Goal: Transaction & Acquisition: Book appointment/travel/reservation

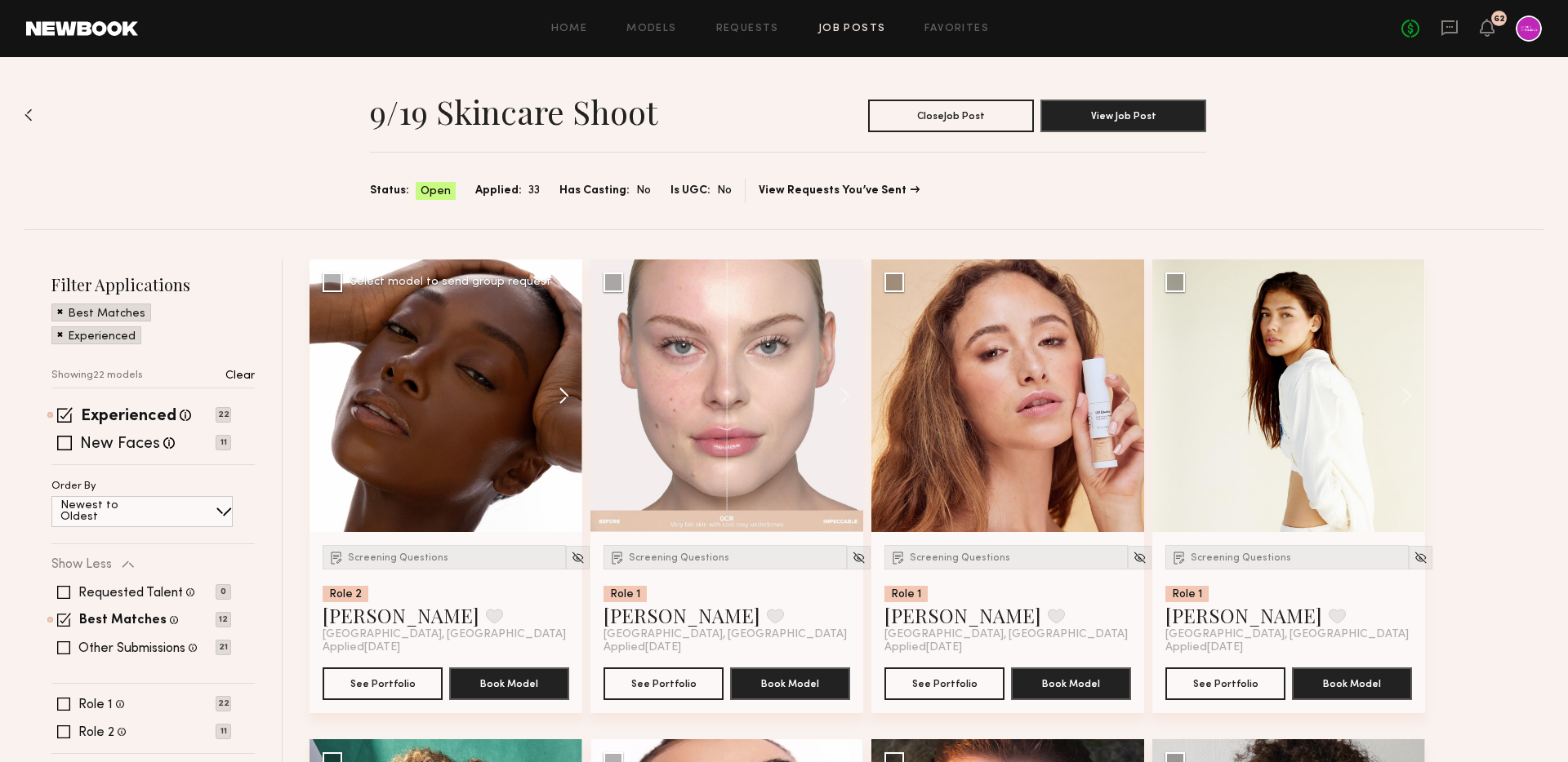
click at [563, 392] on button at bounding box center [556, 396] width 52 height 273
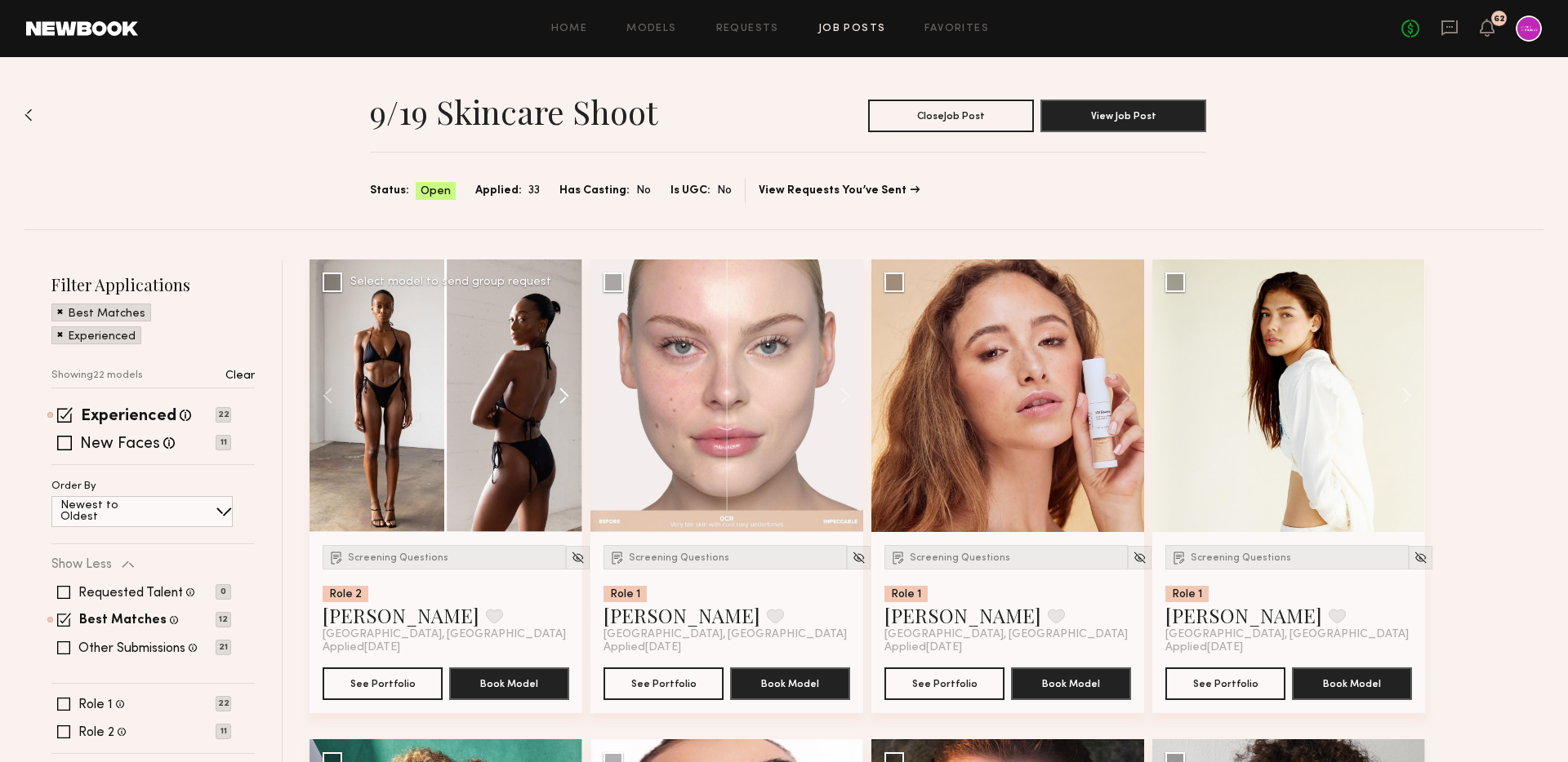
click at [563, 392] on button at bounding box center [556, 396] width 52 height 273
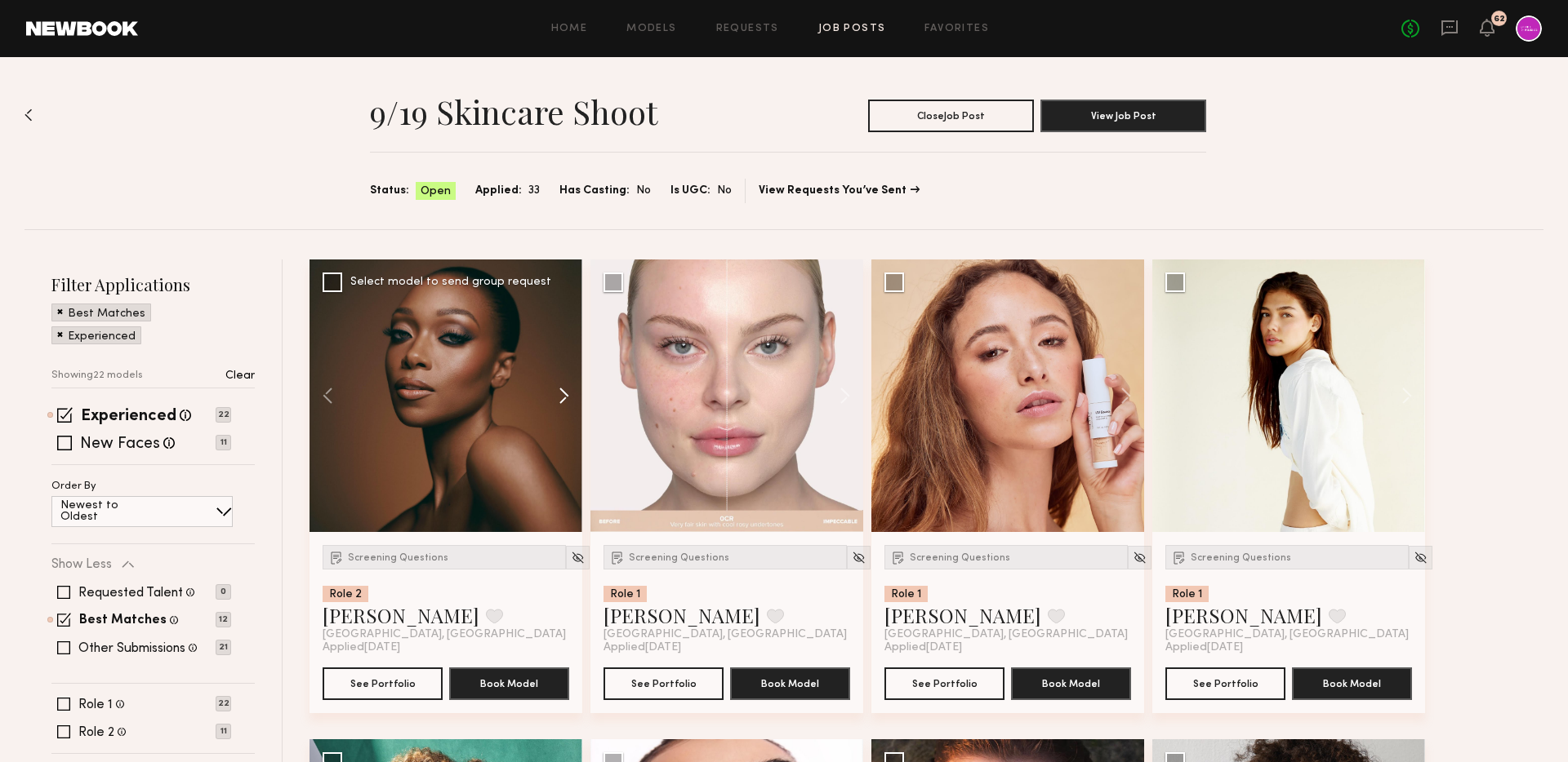
click at [563, 392] on button at bounding box center [556, 396] width 52 height 273
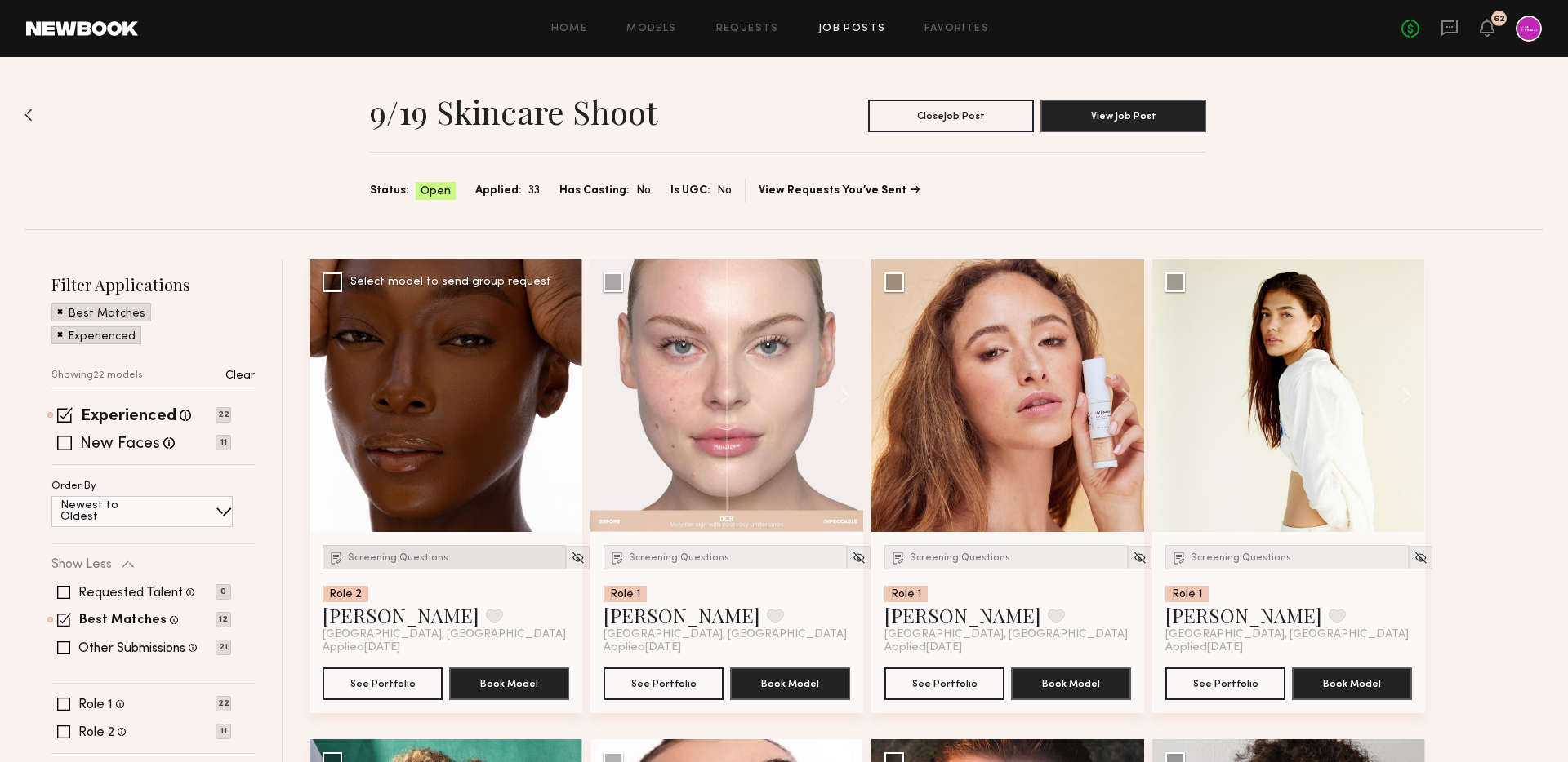
click at [378, 548] on div "Screening Questions" at bounding box center [444, 557] width 243 height 25
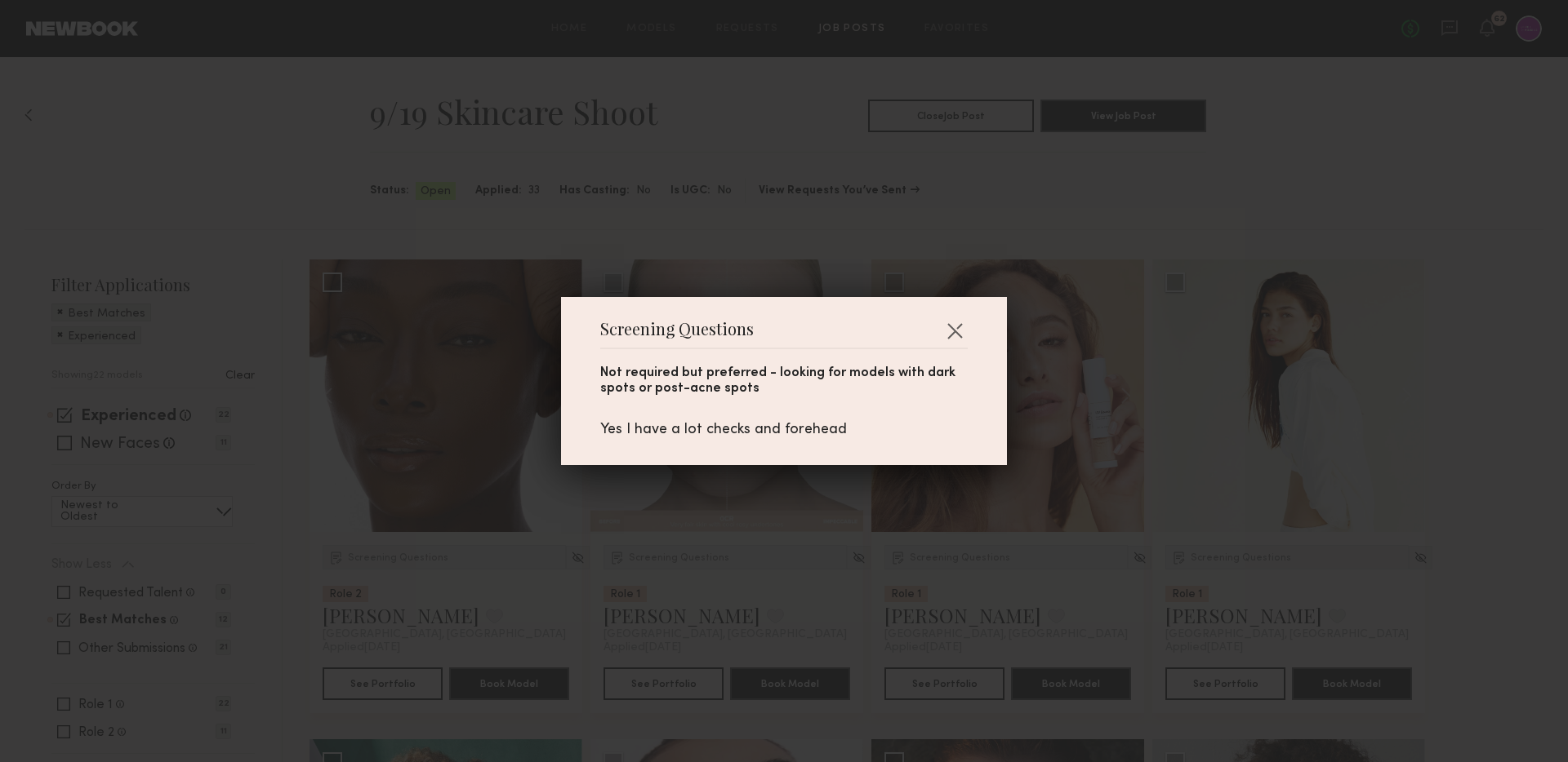
click at [451, 524] on div "Screening Questions Not required but preferred - looking for models with dark s…" at bounding box center [784, 381] width 1568 height 762
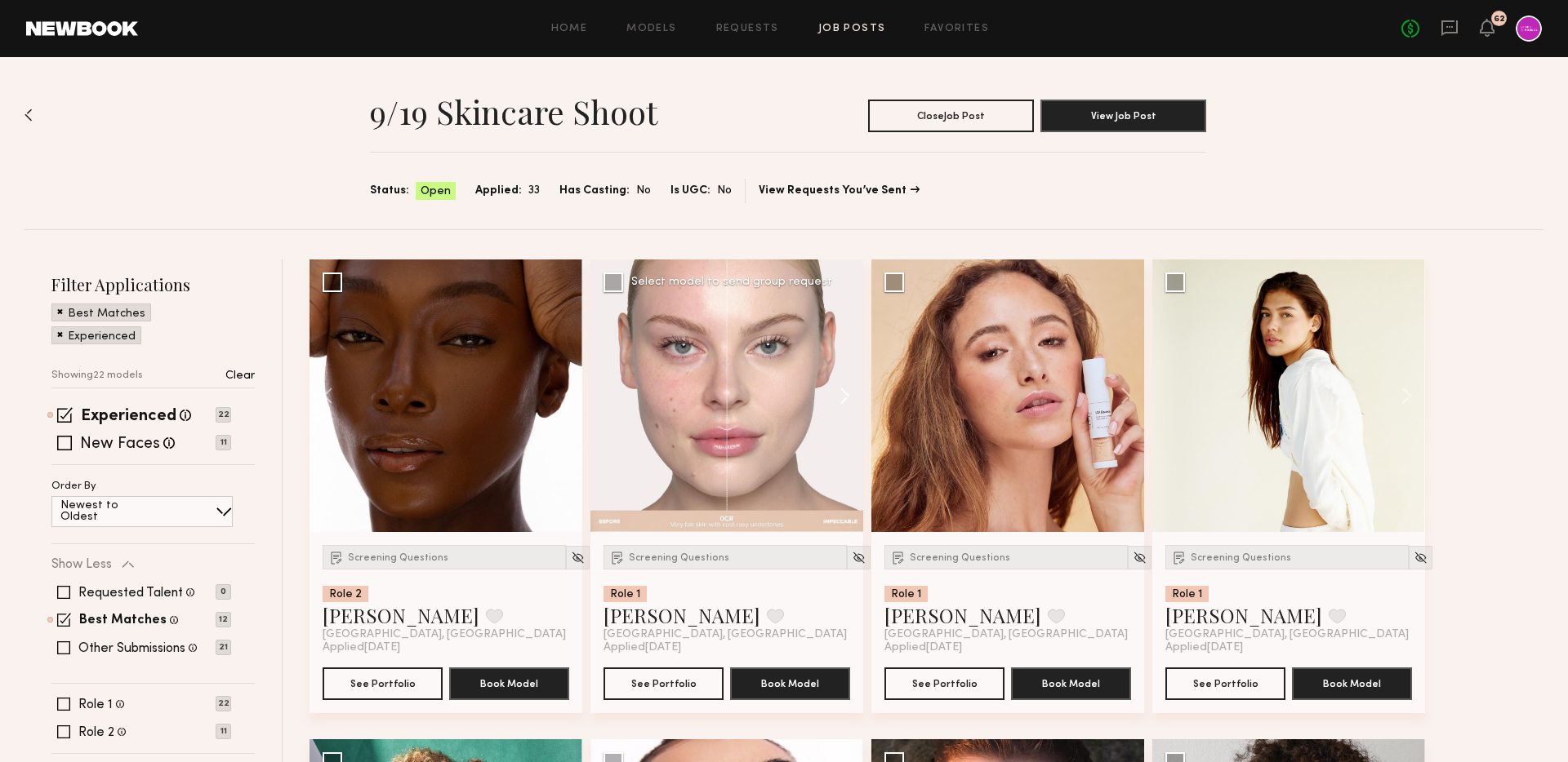
click at [851, 393] on button at bounding box center [837, 396] width 52 height 273
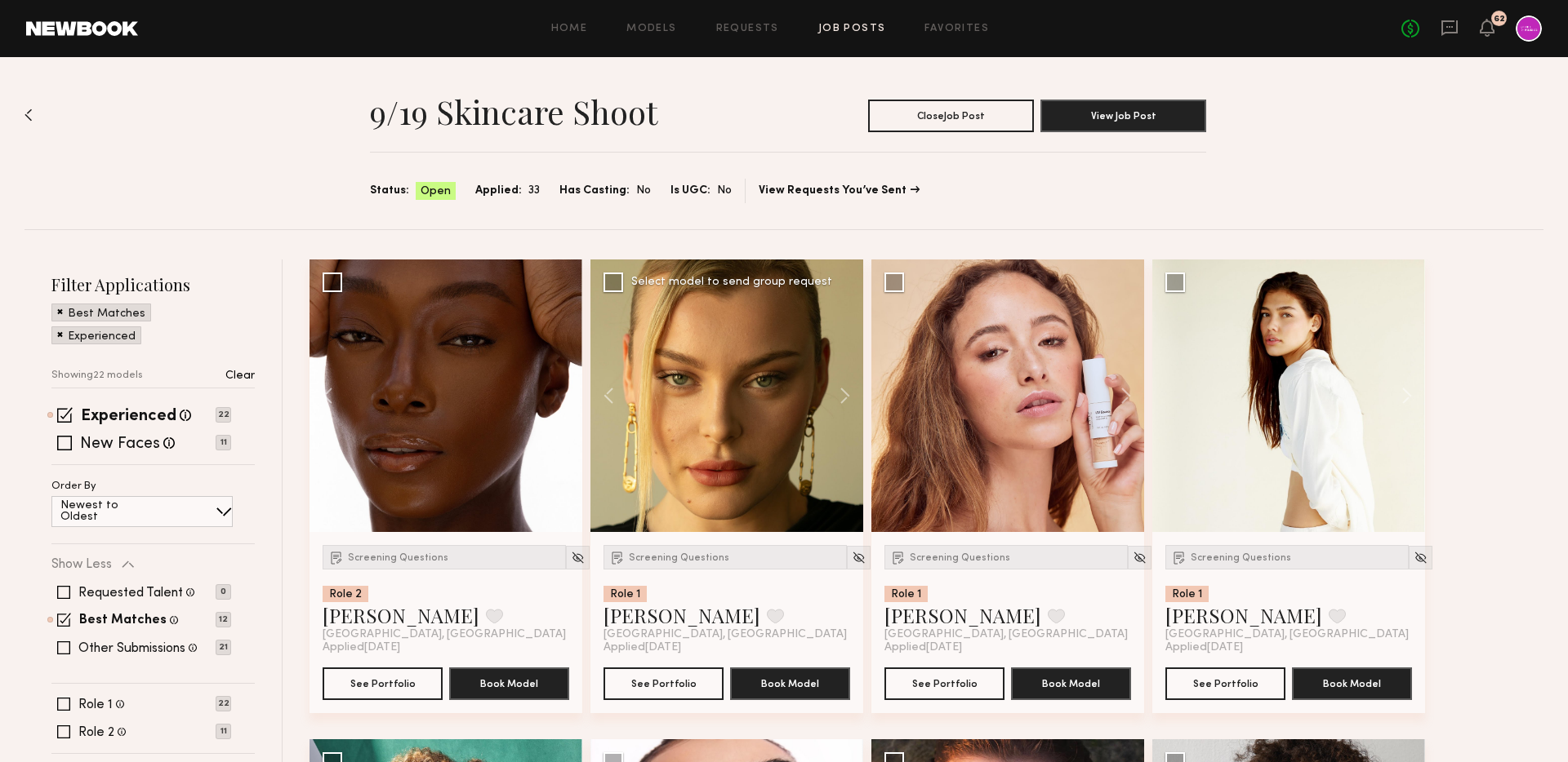
click at [661, 543] on div "Screening Questions Role 1 MACKENZIE E. Favorite Los Angeles, CA Applied 09/09/…" at bounding box center [727, 622] width 273 height 181
click at [679, 563] on div "Screening Questions" at bounding box center [725, 557] width 243 height 25
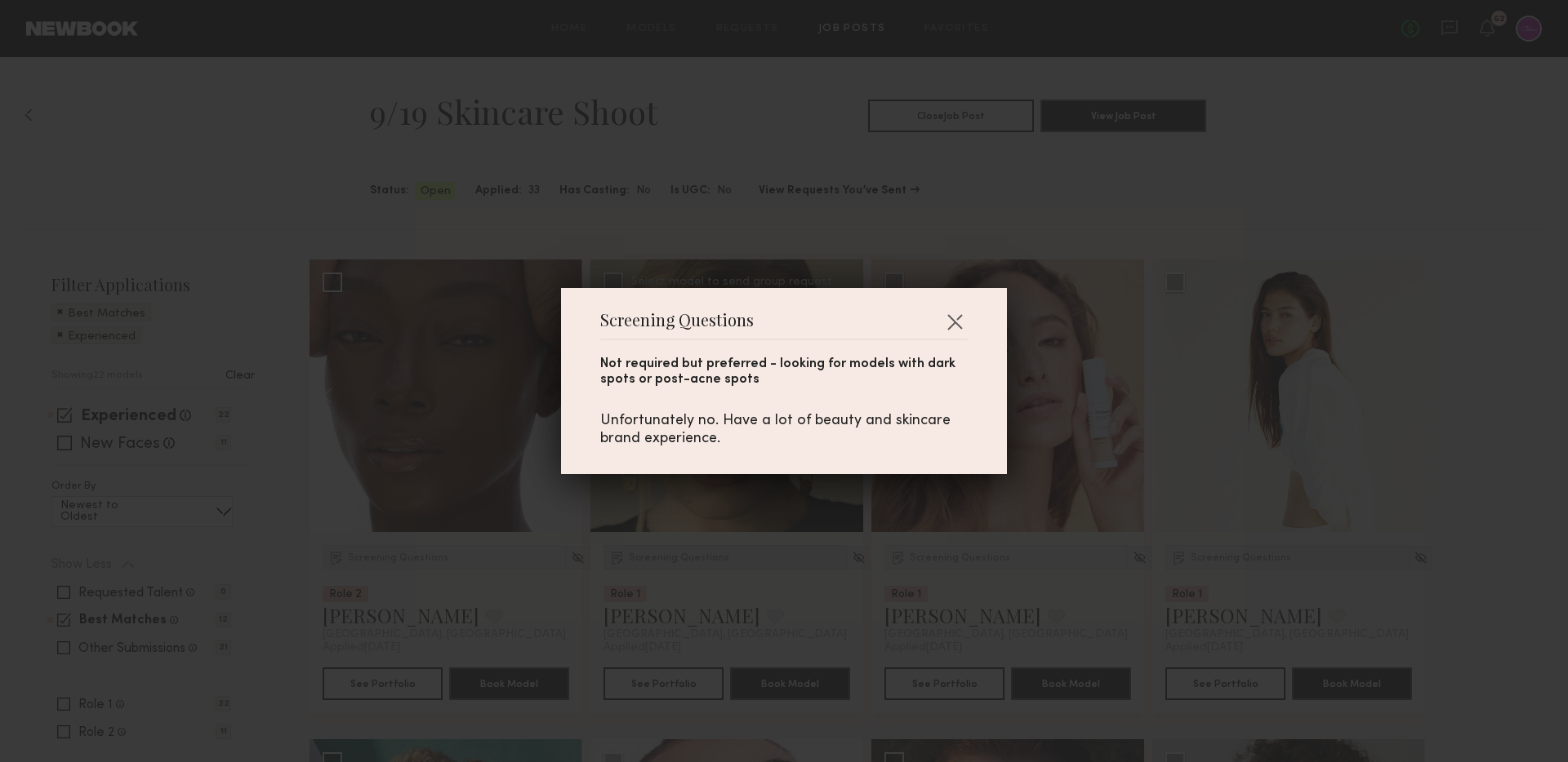
click at [679, 563] on div "Screening Questions Not required but preferred - looking for models with dark s…" at bounding box center [784, 381] width 1568 height 762
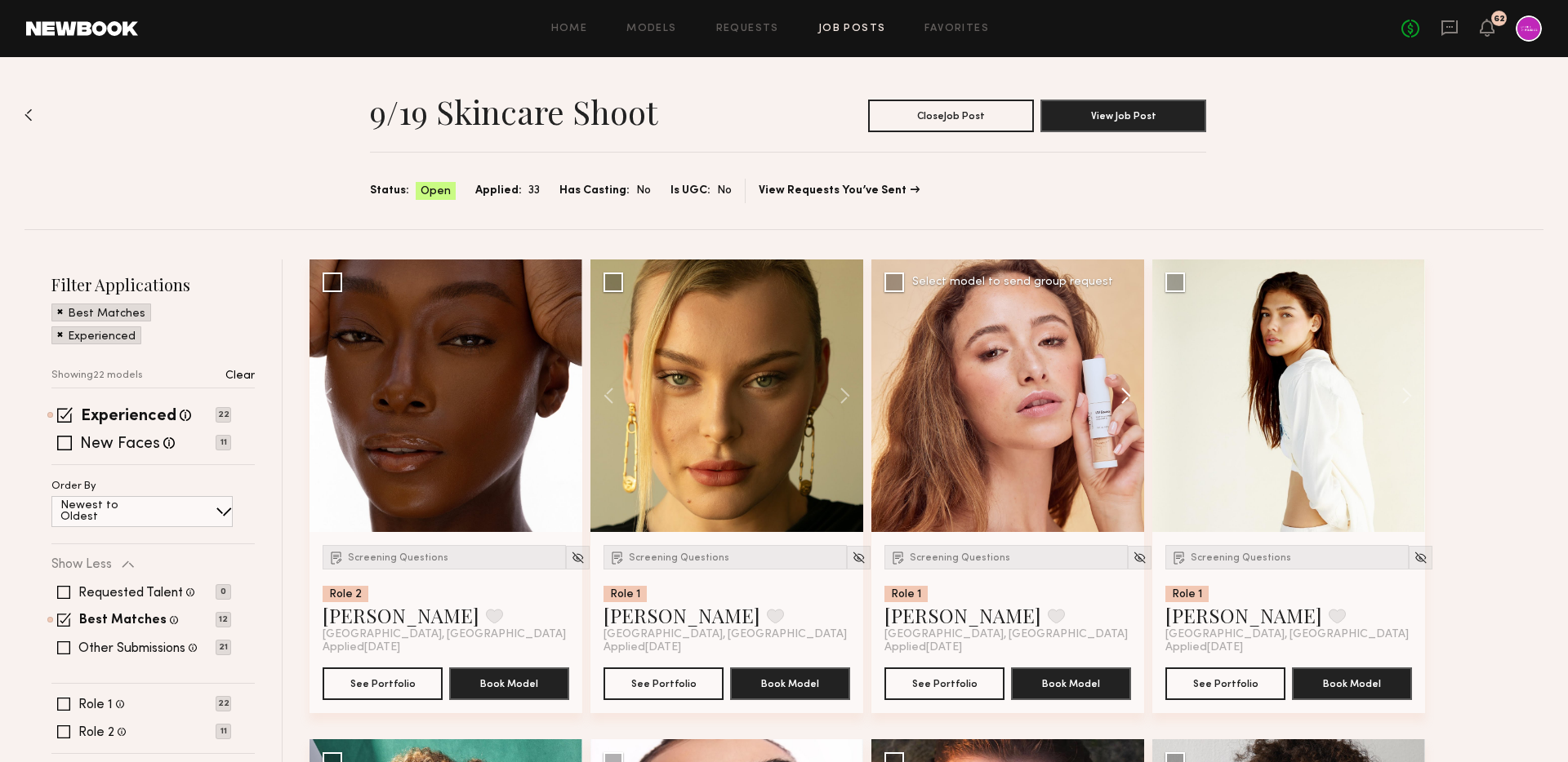
click at [1133, 393] on button at bounding box center [1118, 396] width 52 height 273
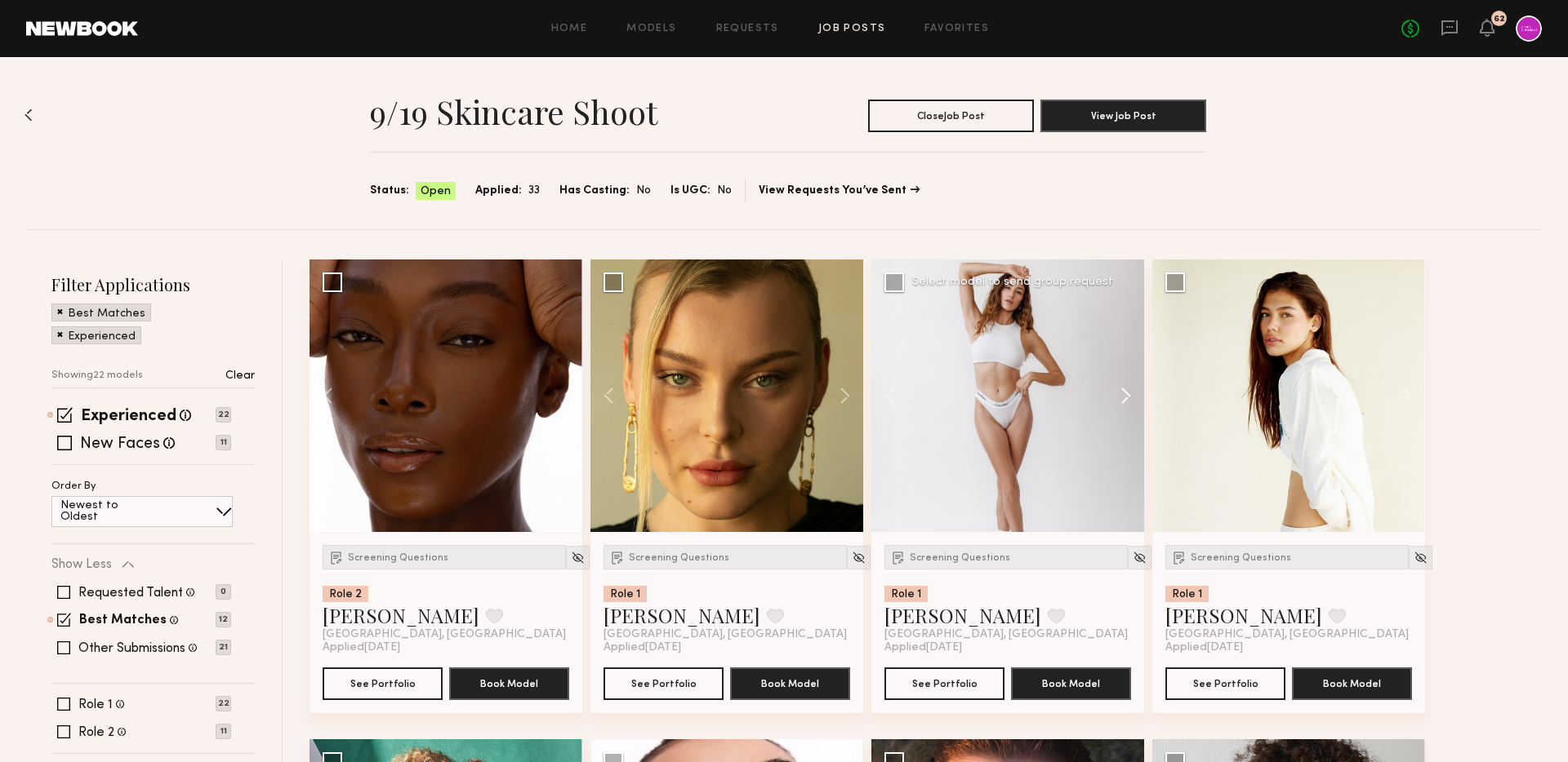
click at [1133, 393] on button at bounding box center [1118, 396] width 52 height 273
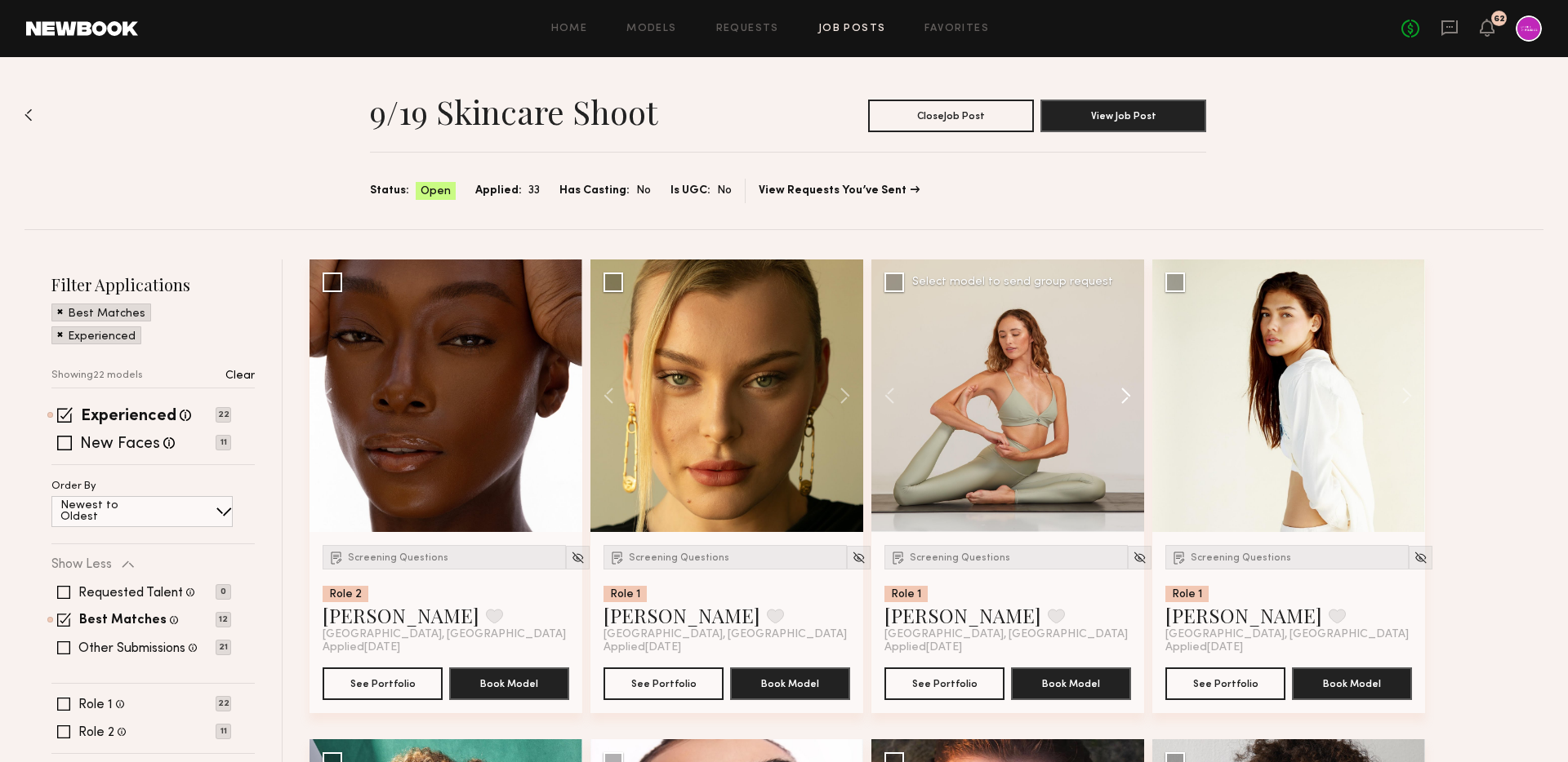
click at [1133, 393] on button at bounding box center [1118, 396] width 52 height 273
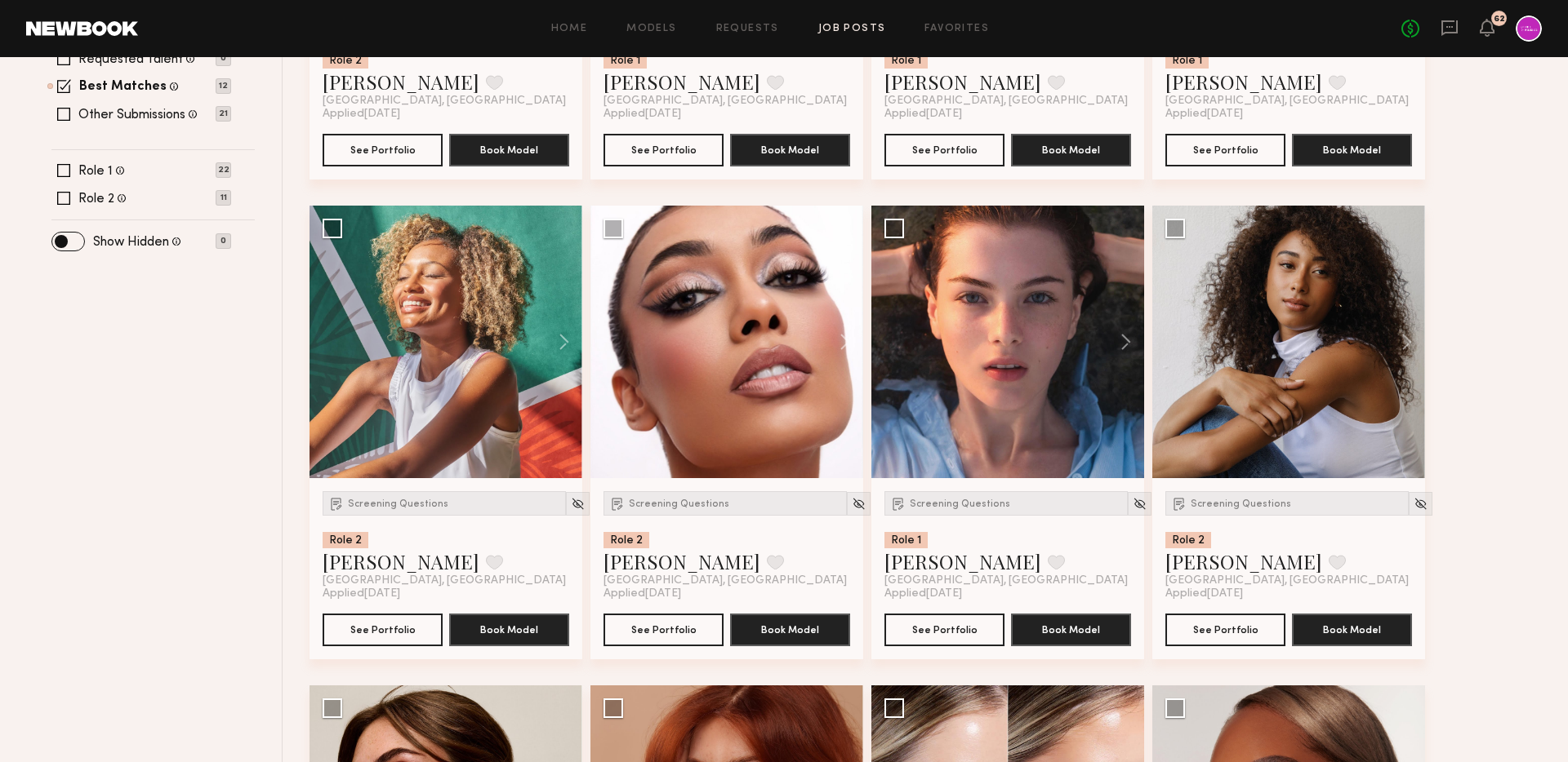
scroll to position [565, 0]
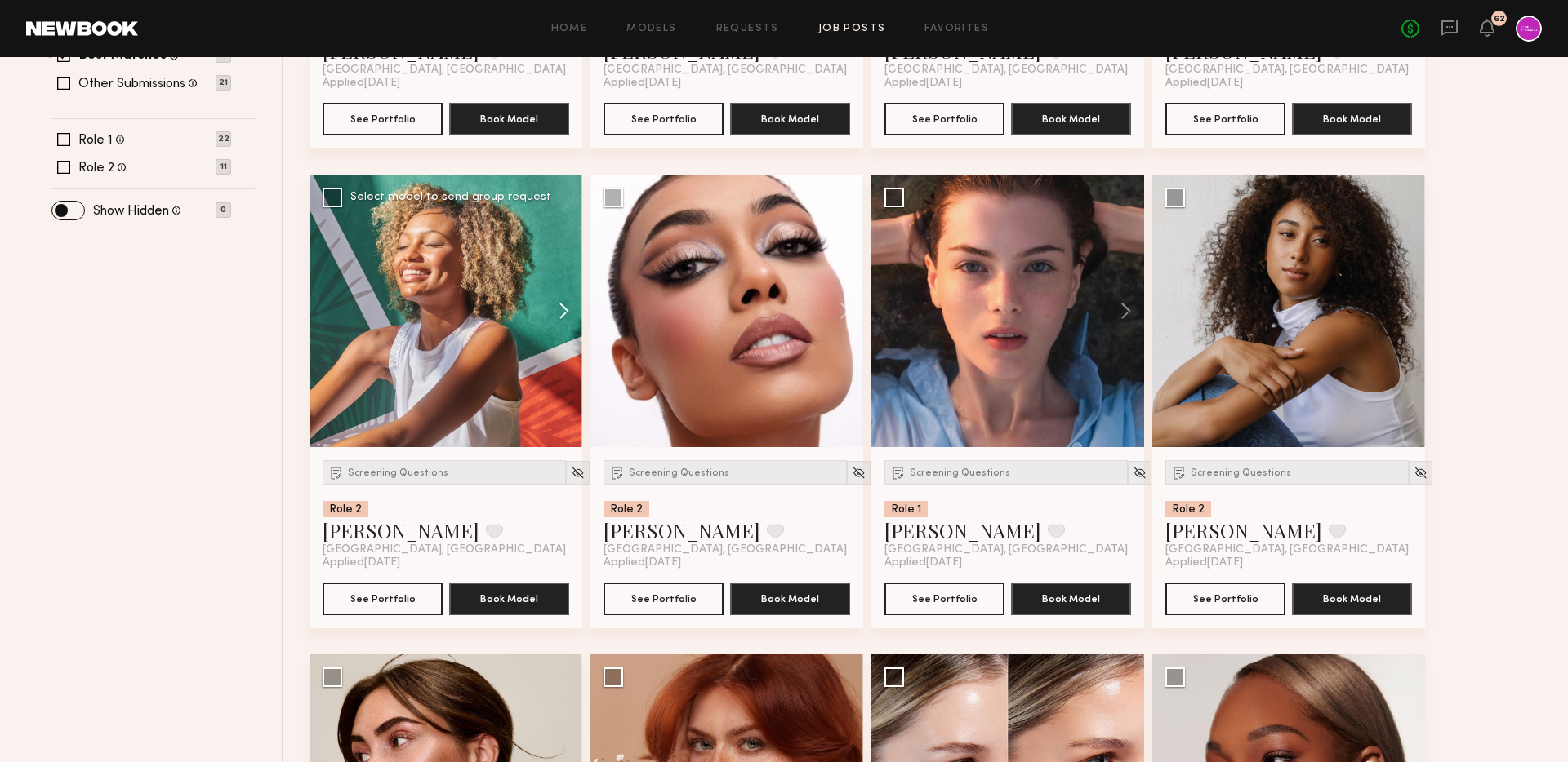
click at [563, 306] on button at bounding box center [556, 310] width 52 height 273
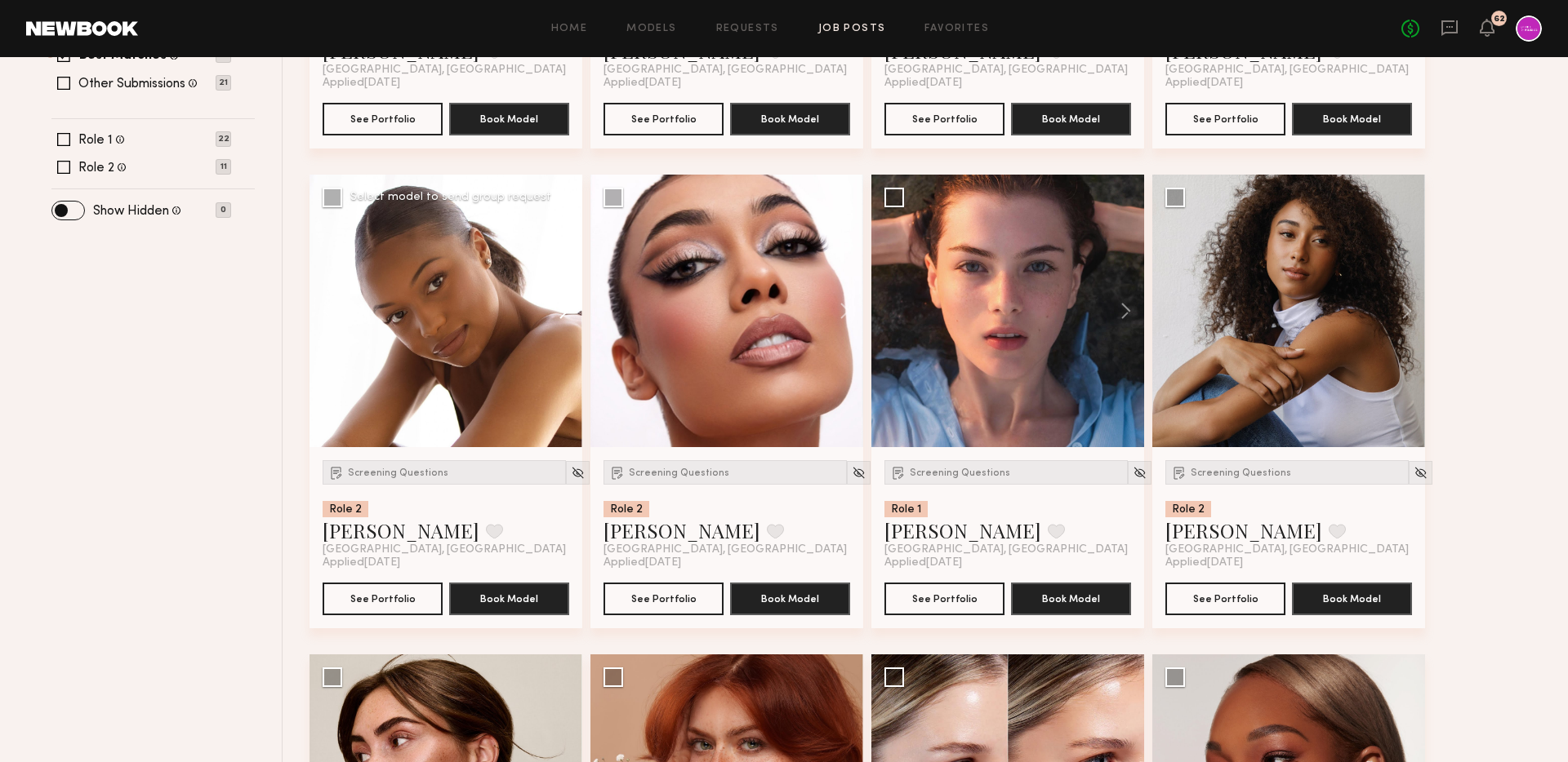
click at [563, 306] on button at bounding box center [556, 310] width 52 height 273
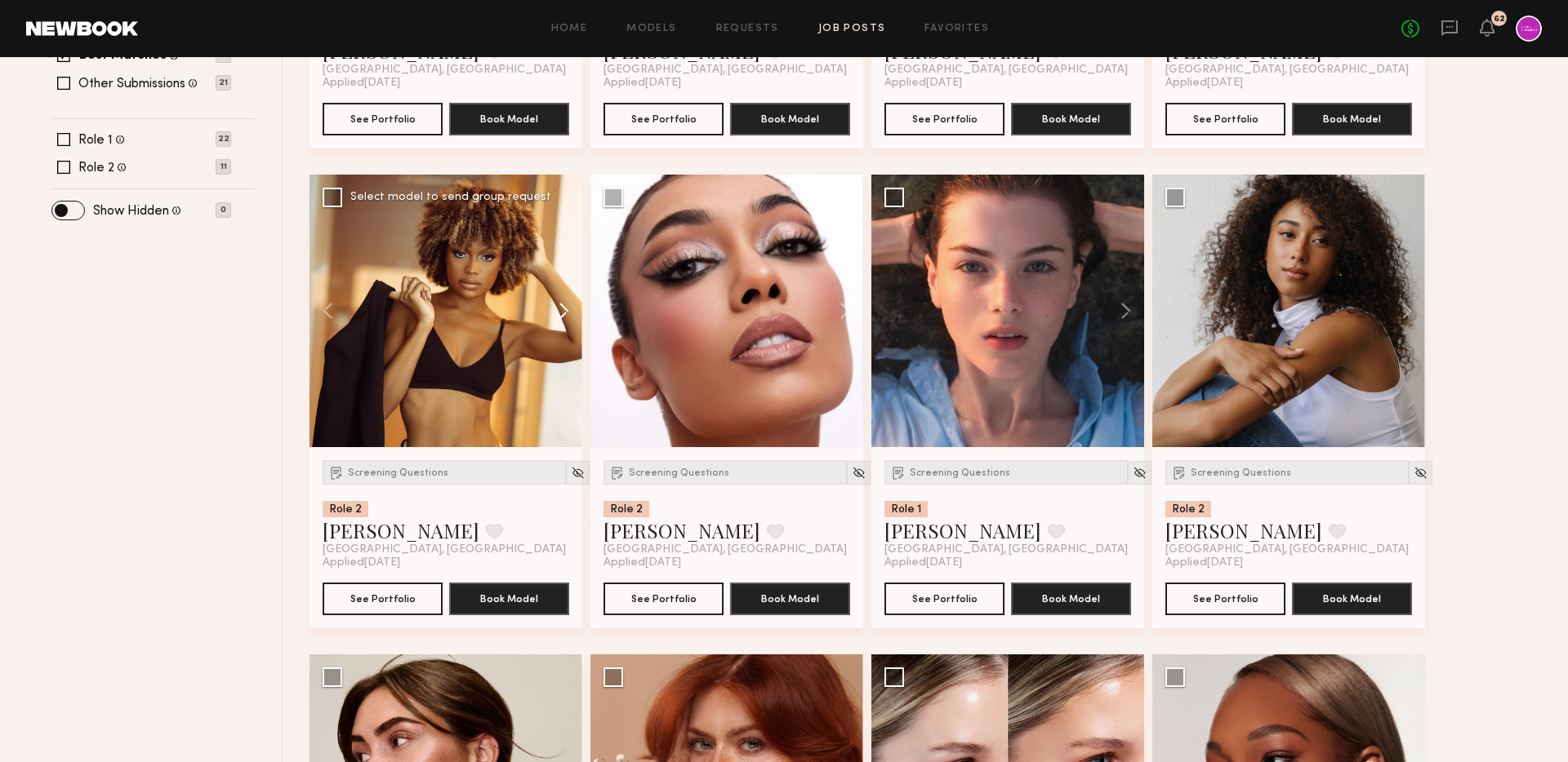
click at [563, 306] on button at bounding box center [556, 310] width 52 height 273
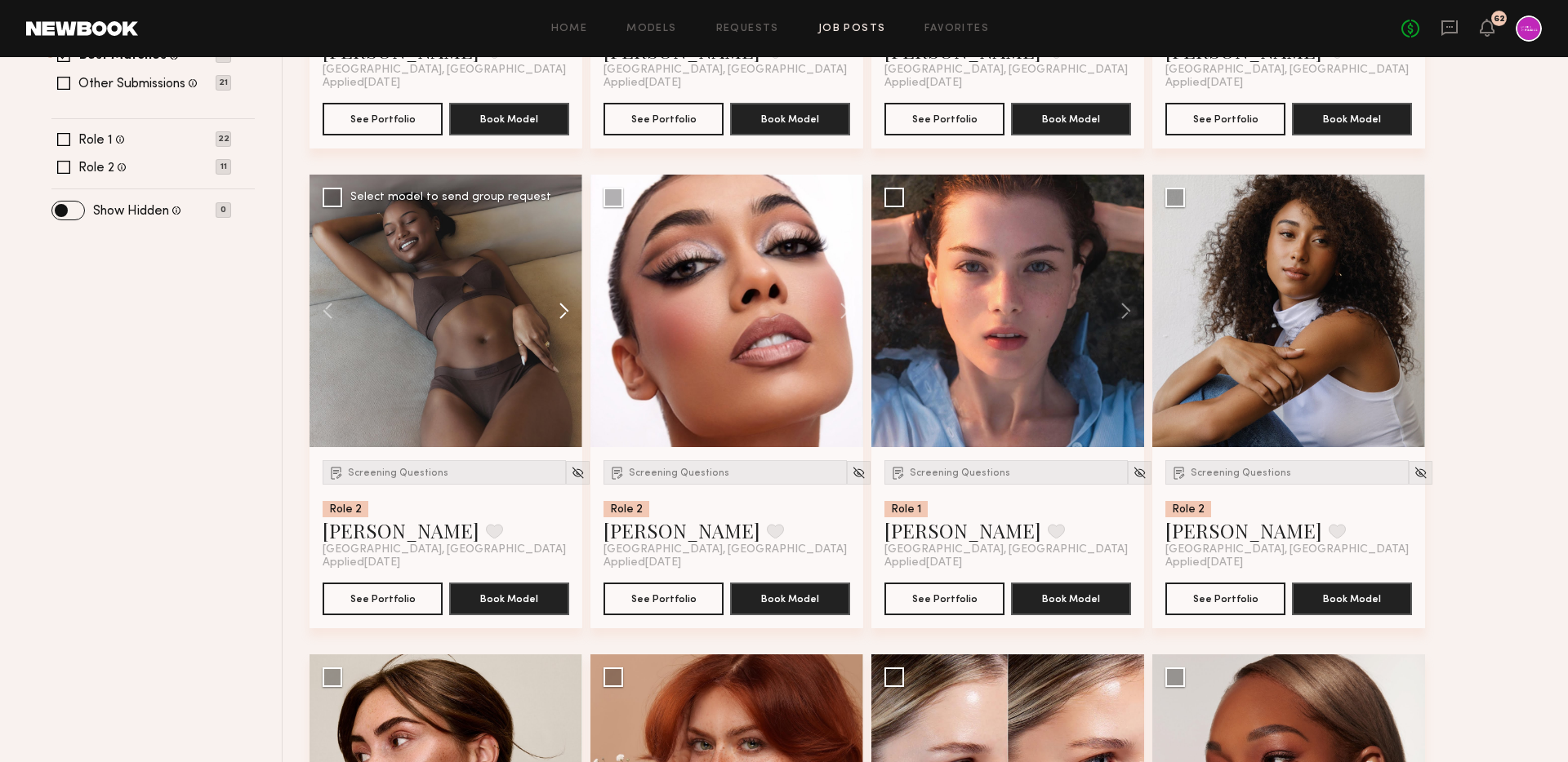
click at [563, 306] on button at bounding box center [556, 310] width 52 height 273
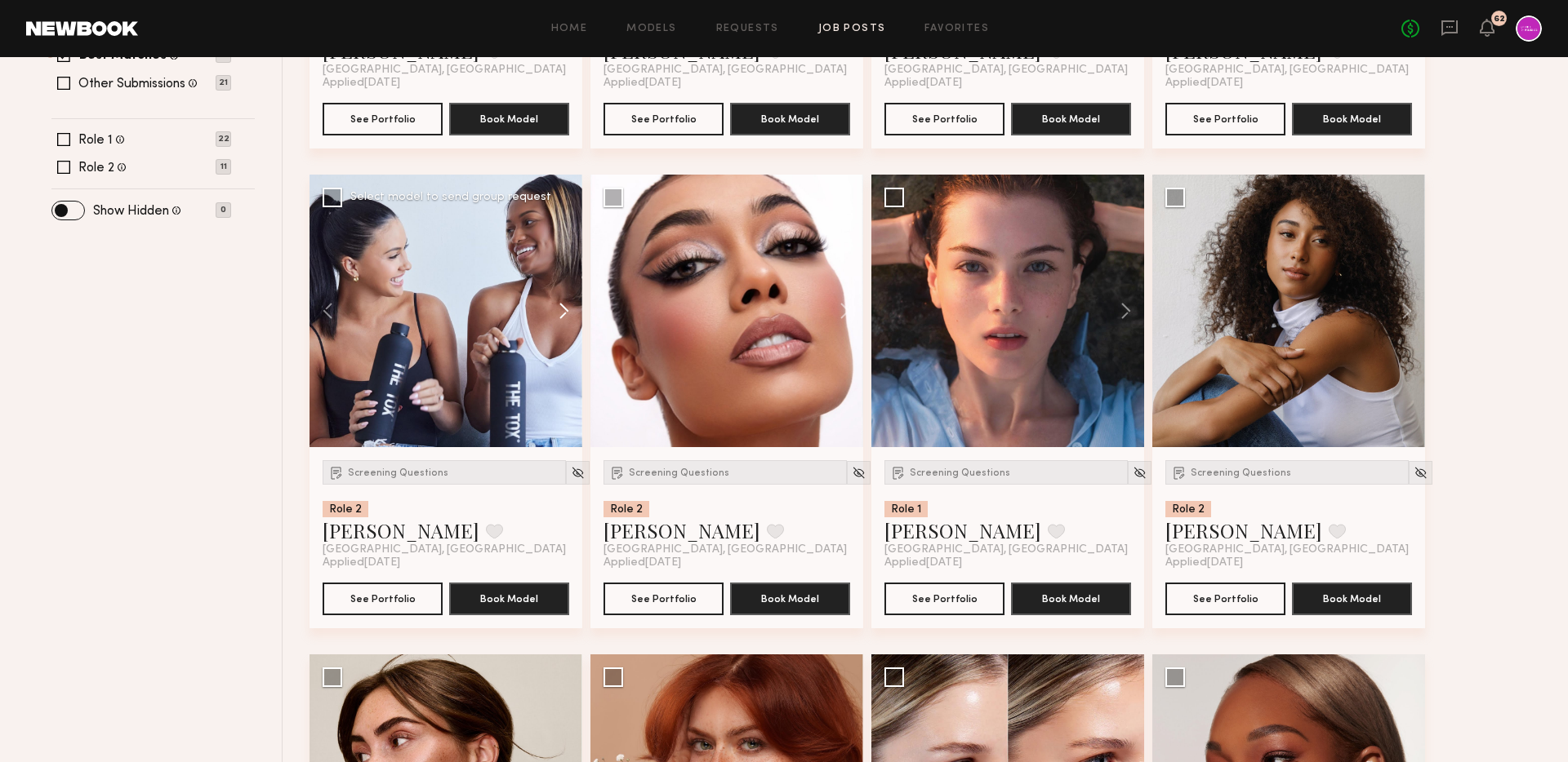
click at [563, 306] on button at bounding box center [556, 310] width 52 height 273
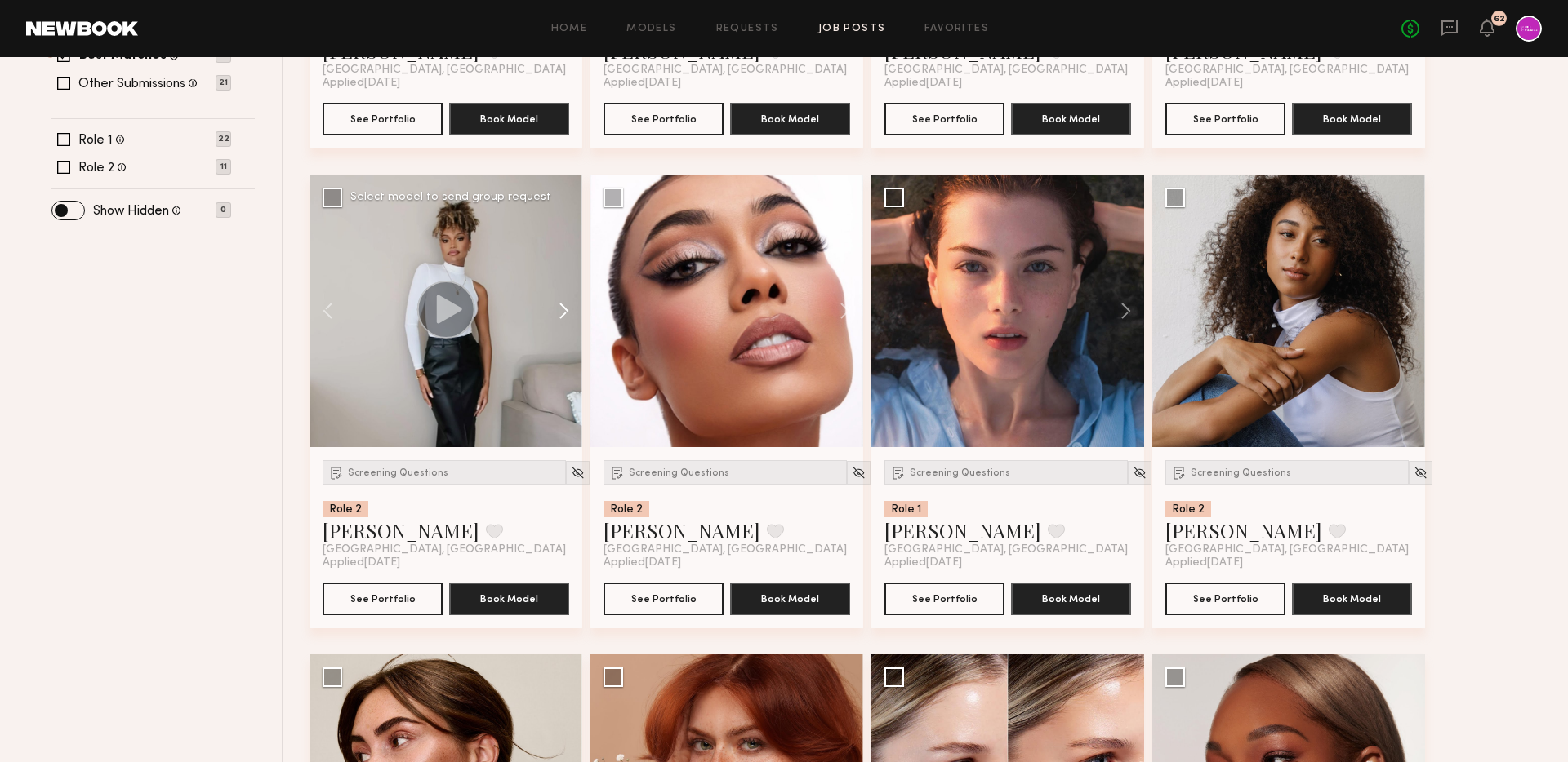
click at [563, 306] on button at bounding box center [556, 310] width 52 height 273
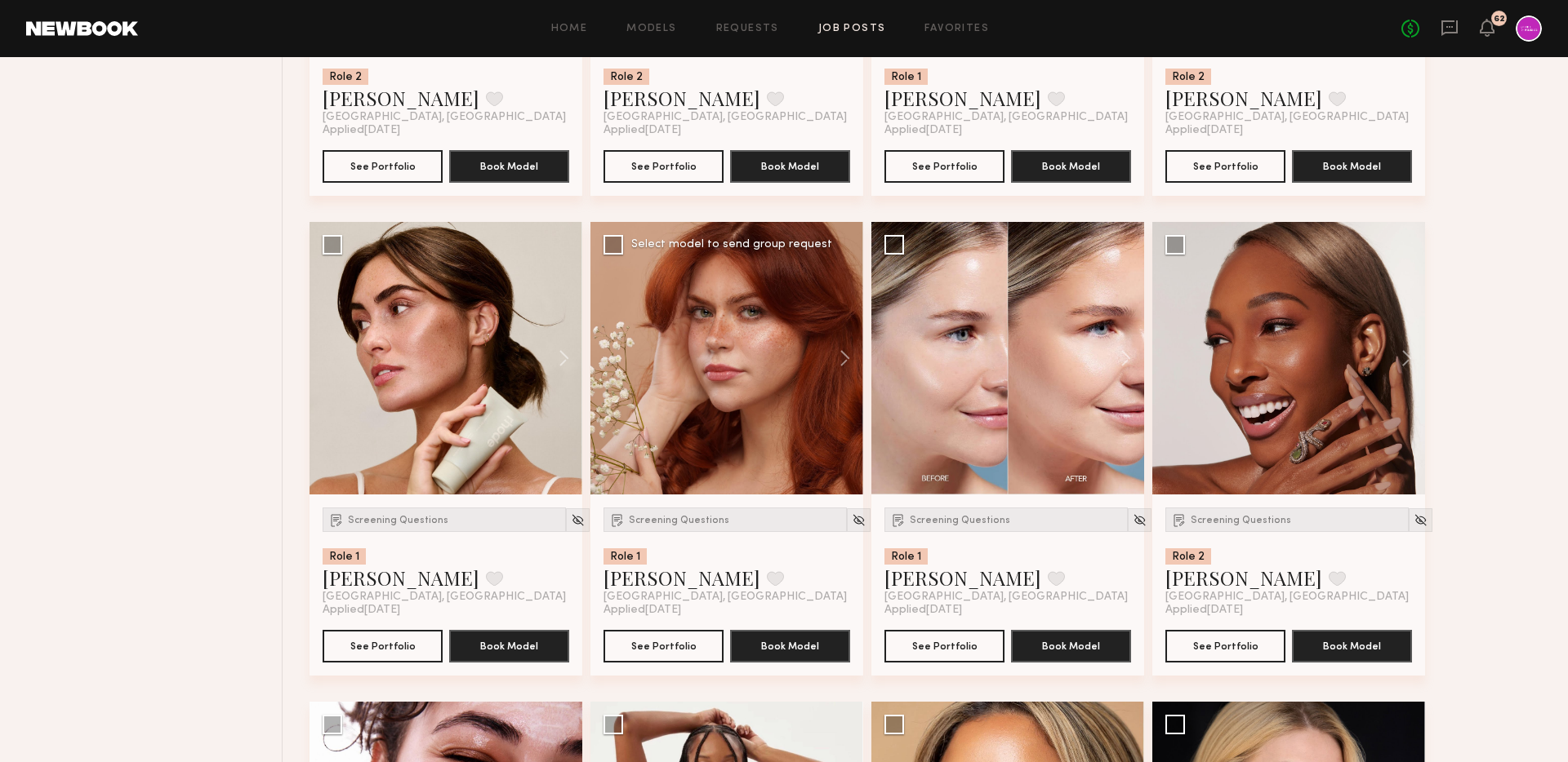
scroll to position [998, 0]
click at [844, 356] on button at bounding box center [837, 357] width 52 height 273
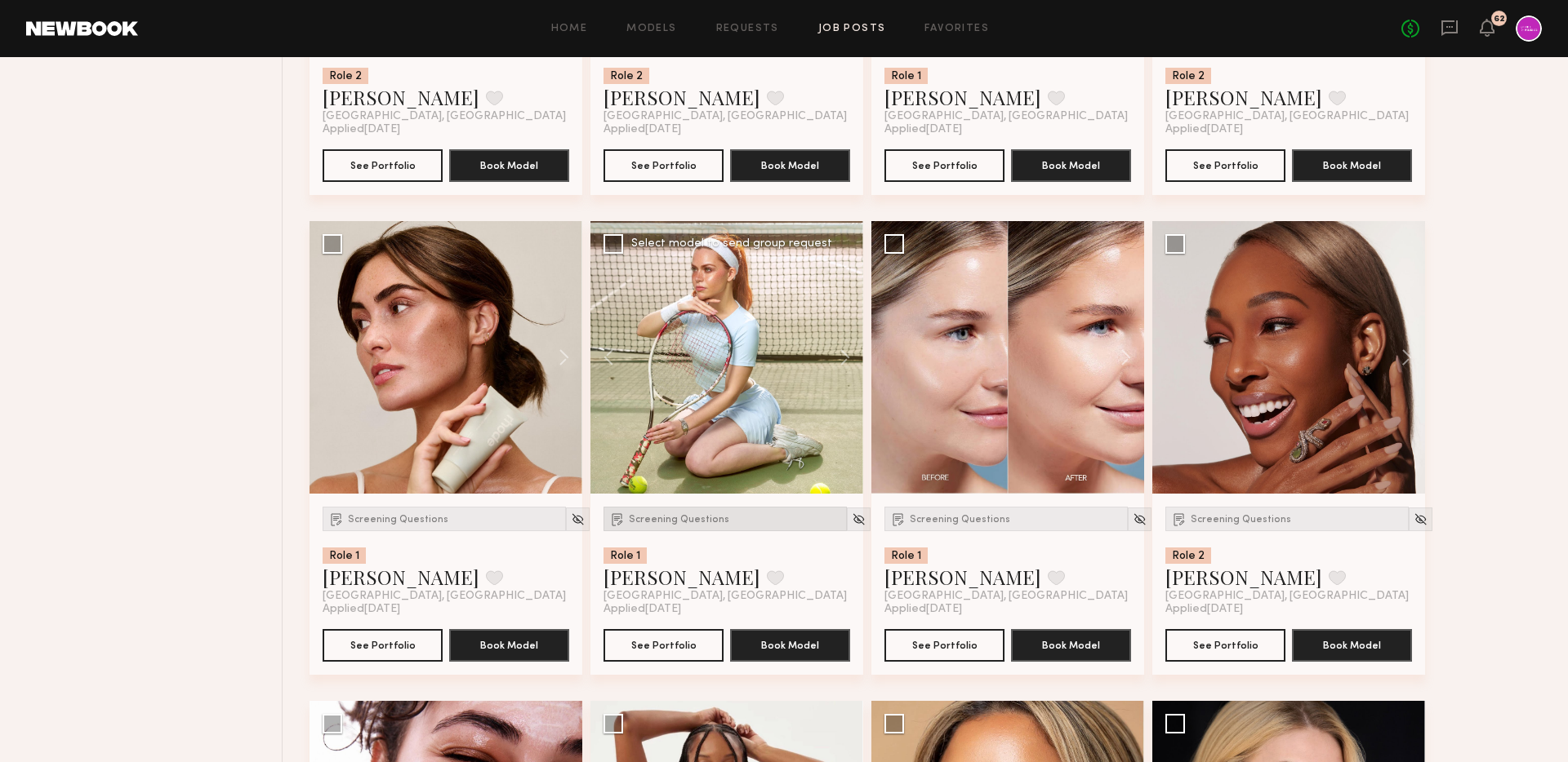
click at [659, 530] on div "Screening Questions" at bounding box center [725, 519] width 243 height 25
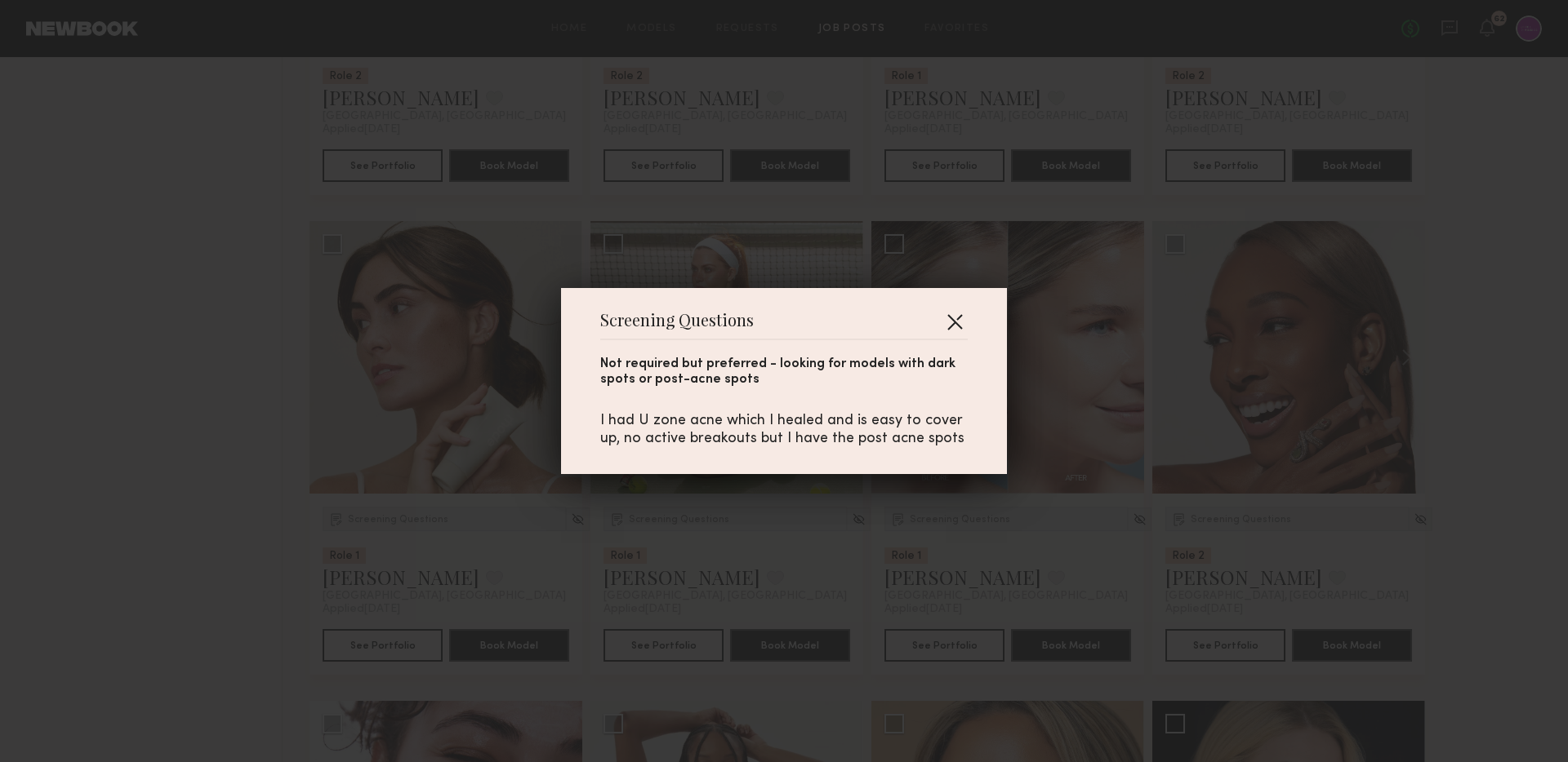
click at [954, 317] on button "button" at bounding box center [954, 321] width 26 height 26
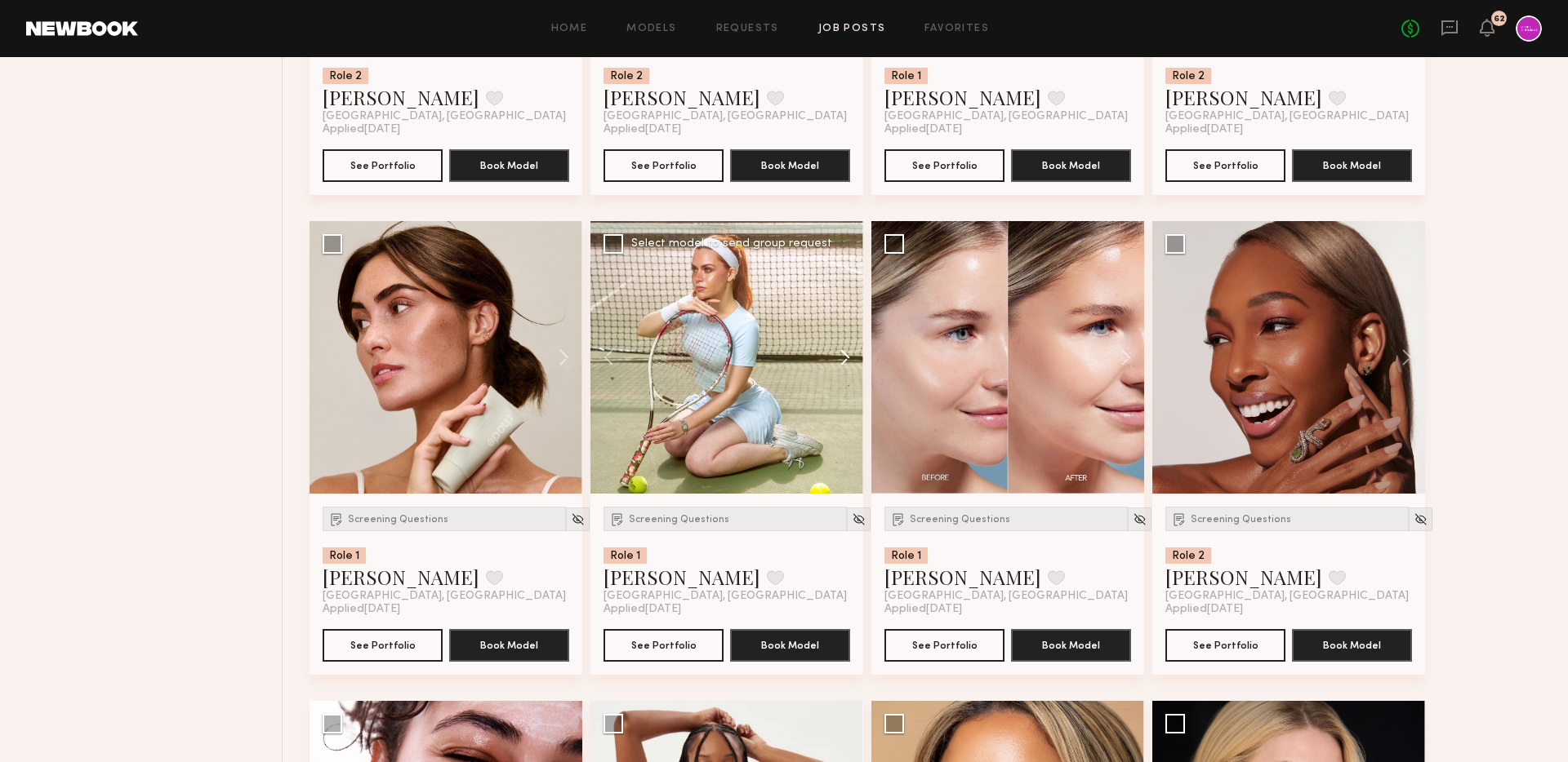
click at [843, 358] on button at bounding box center [837, 357] width 52 height 273
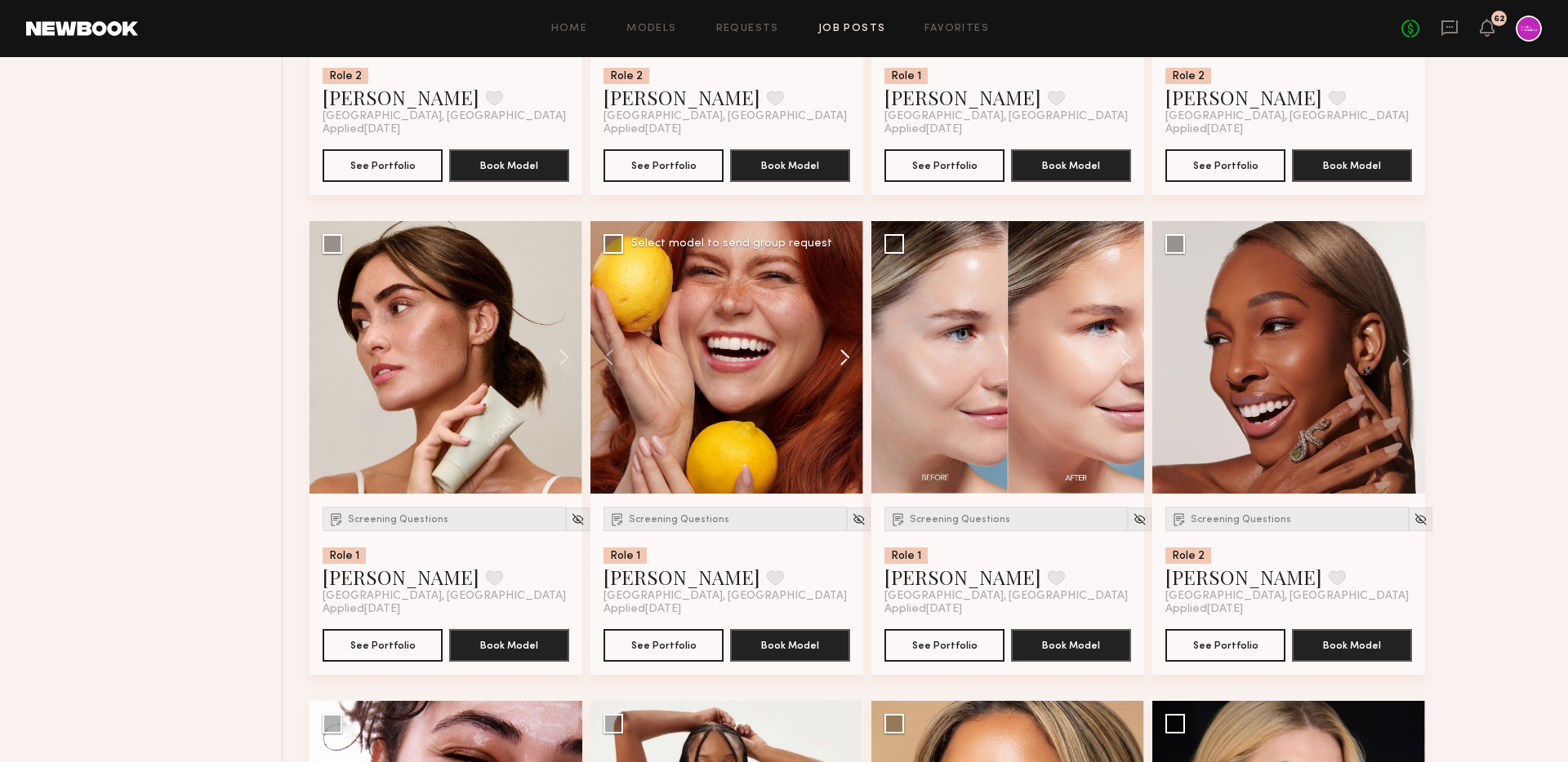
click at [843, 358] on button at bounding box center [837, 357] width 52 height 273
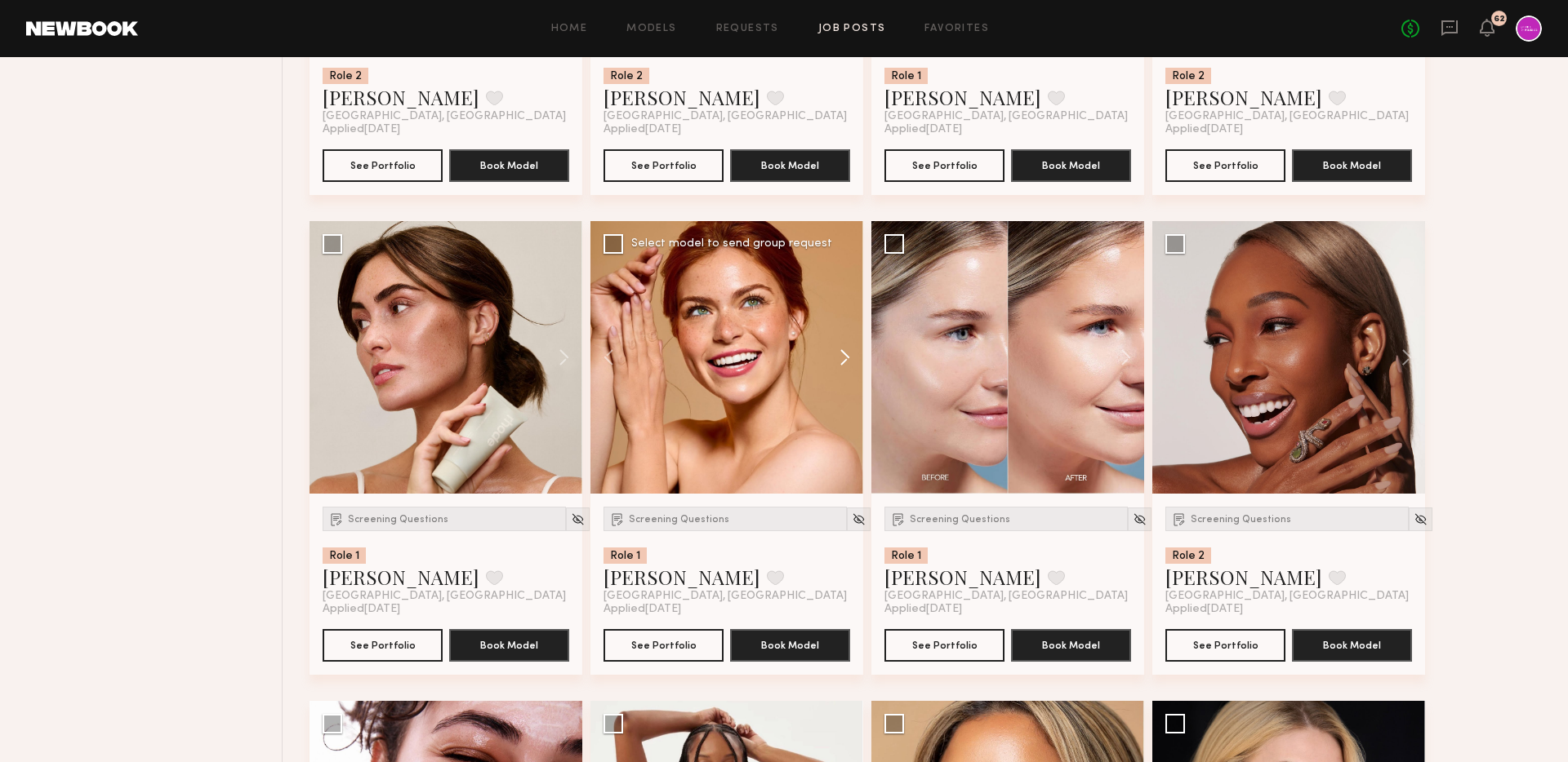
click at [843, 358] on button at bounding box center [837, 357] width 52 height 273
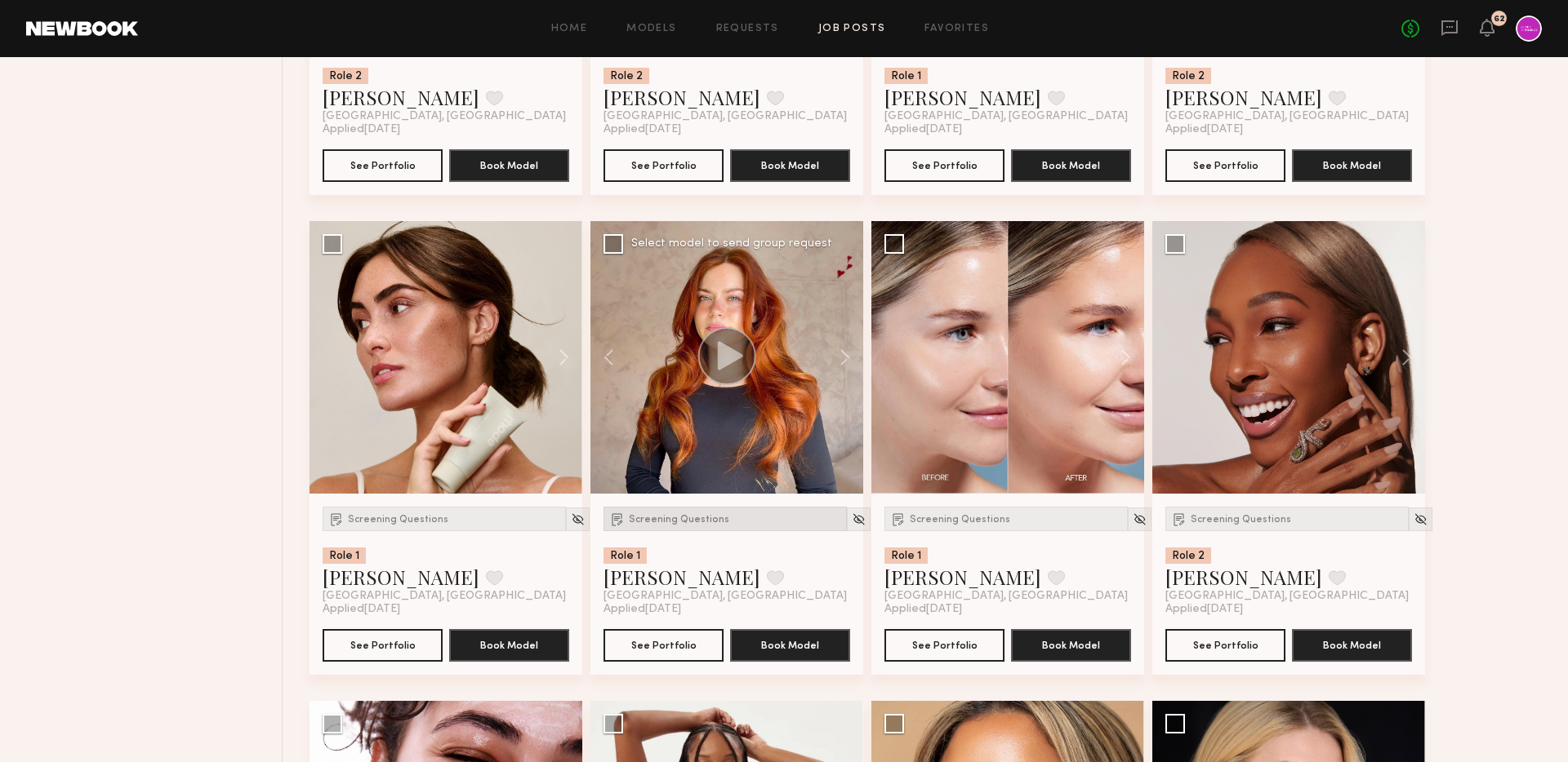
click at [660, 519] on span "Screening Questions" at bounding box center [679, 520] width 100 height 10
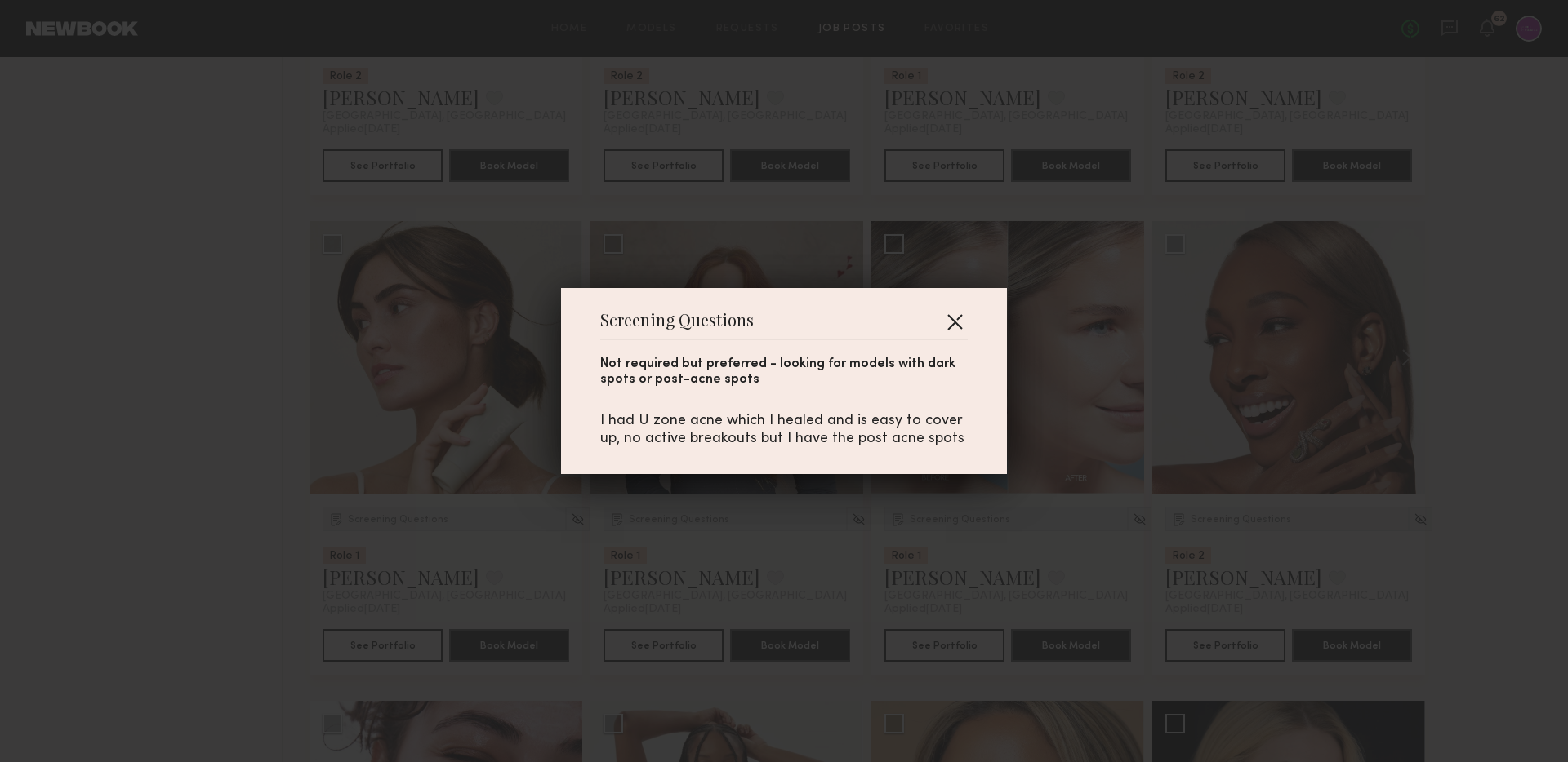
click at [957, 319] on button "button" at bounding box center [954, 321] width 26 height 26
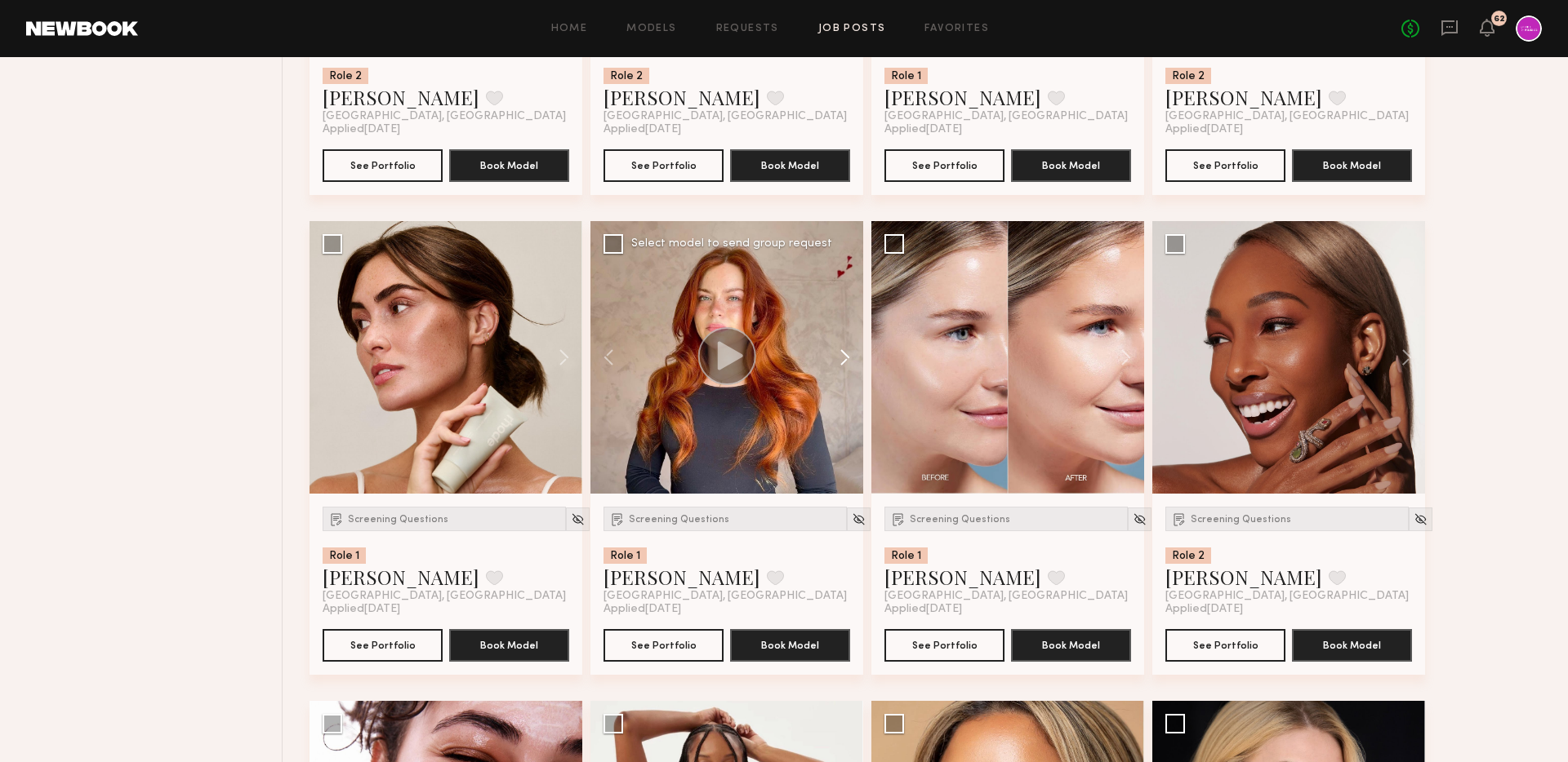
click at [846, 351] on button at bounding box center [837, 357] width 52 height 273
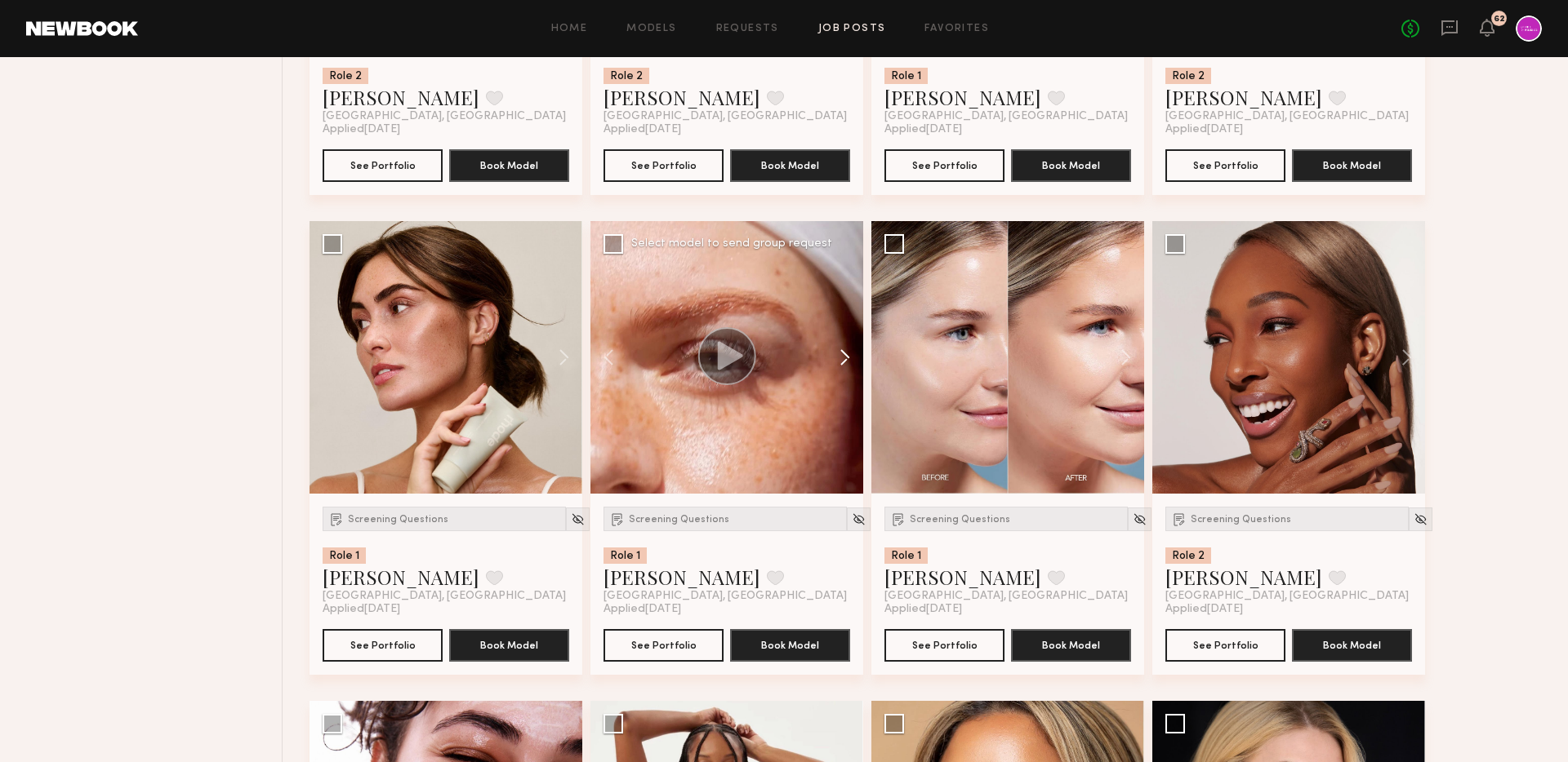
click at [846, 351] on button at bounding box center [837, 357] width 52 height 273
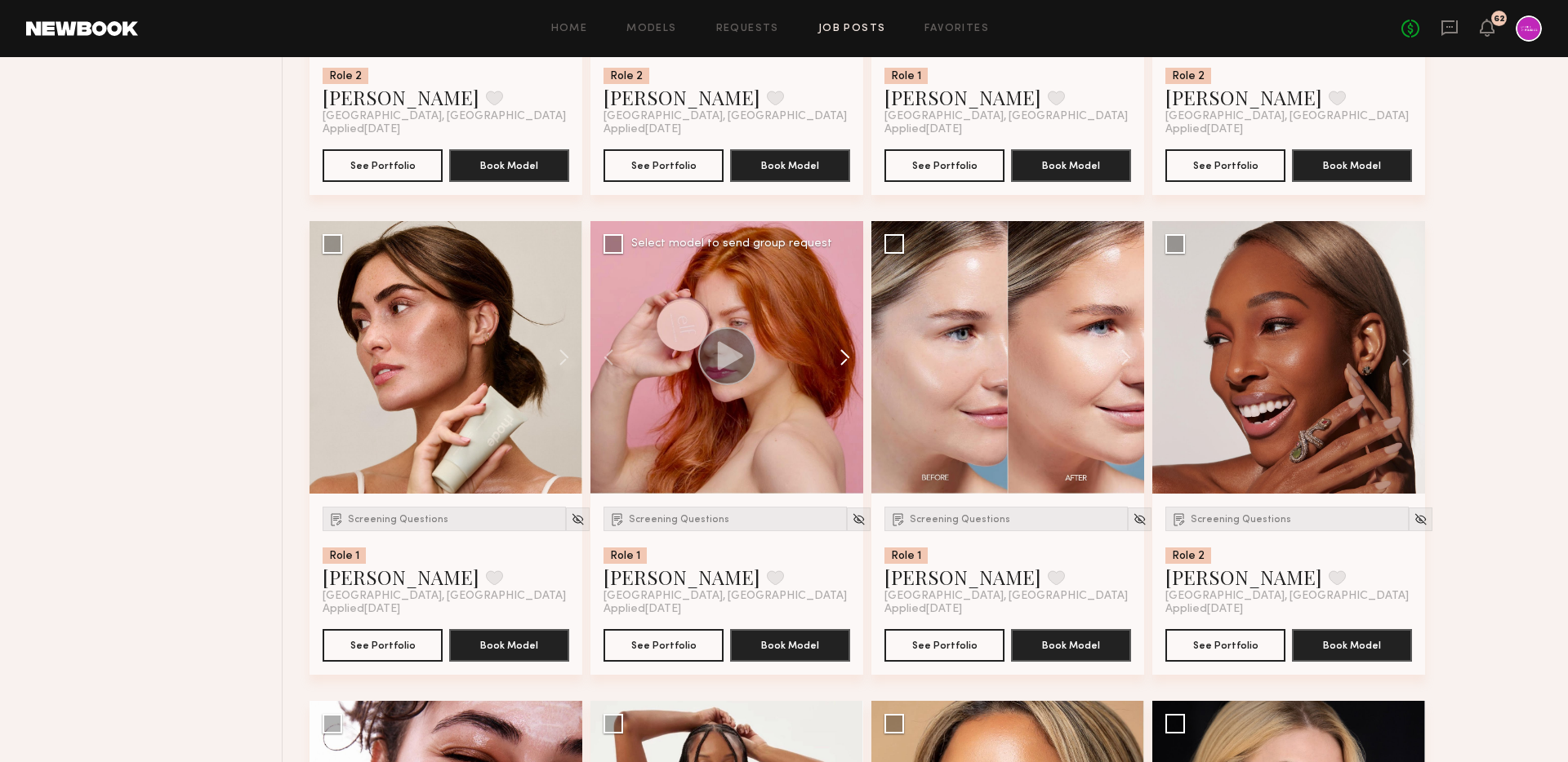
click at [846, 351] on button at bounding box center [837, 357] width 52 height 273
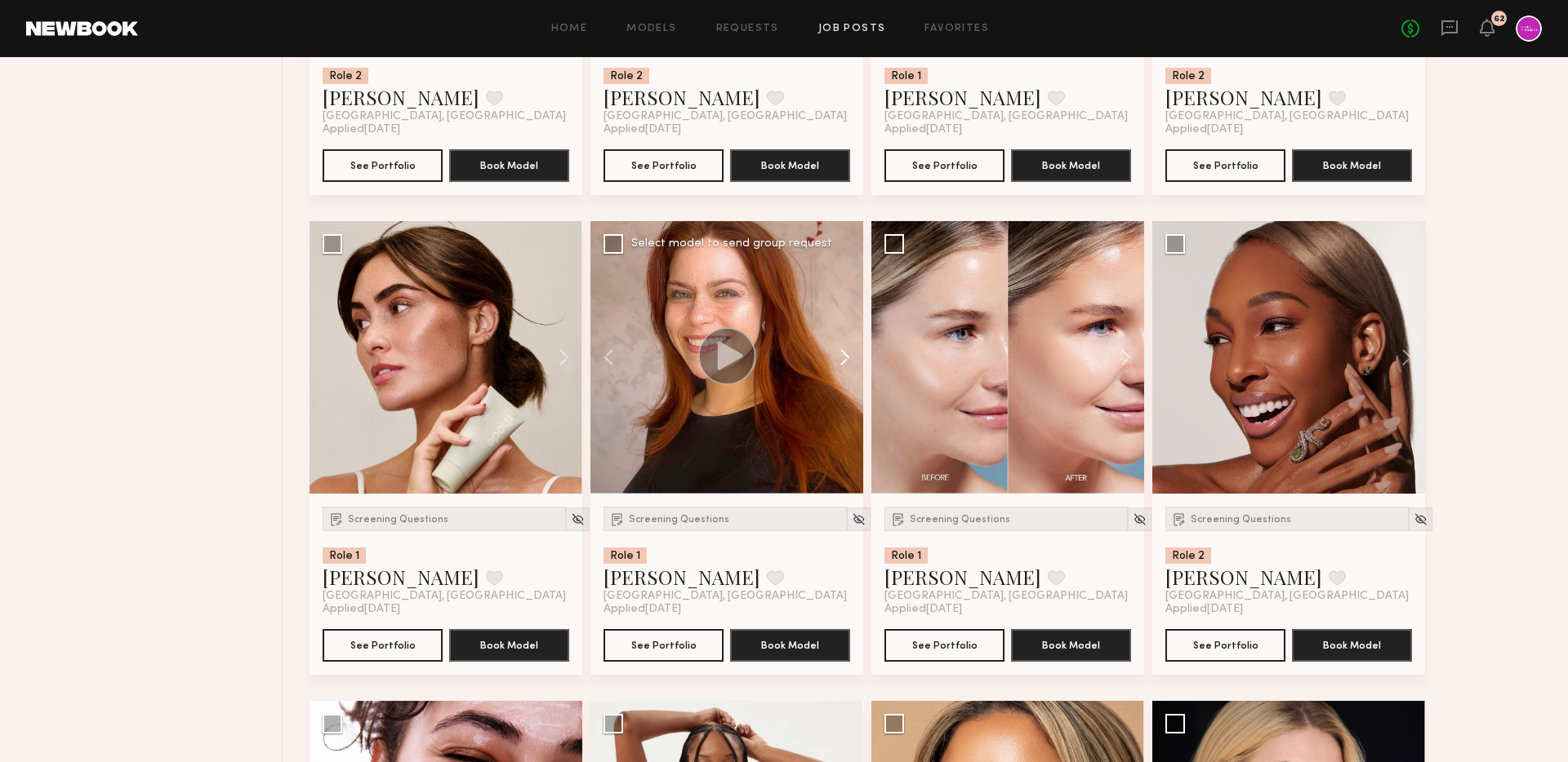
click at [843, 362] on button at bounding box center [837, 357] width 52 height 273
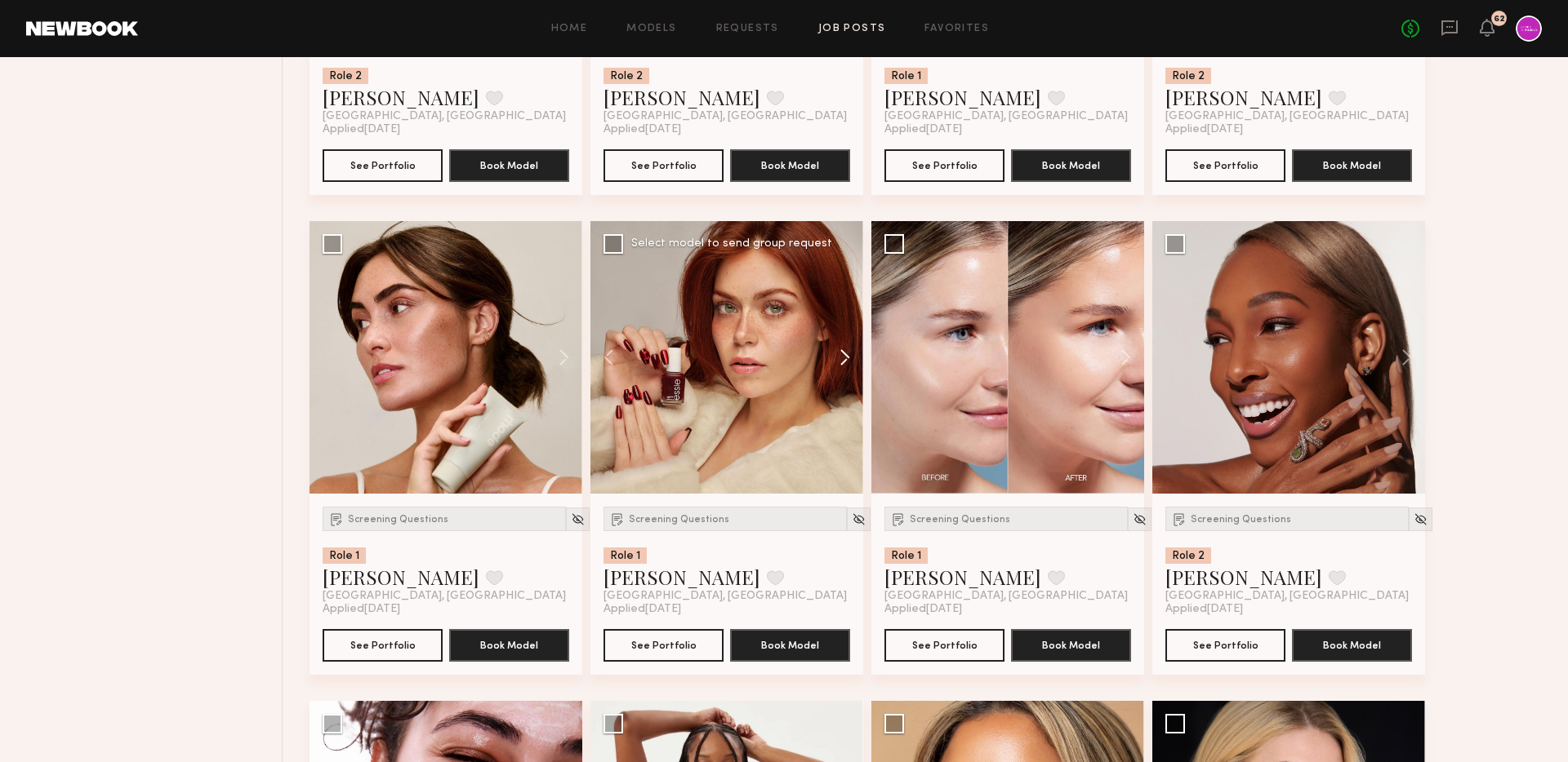
click at [842, 366] on button at bounding box center [837, 357] width 52 height 273
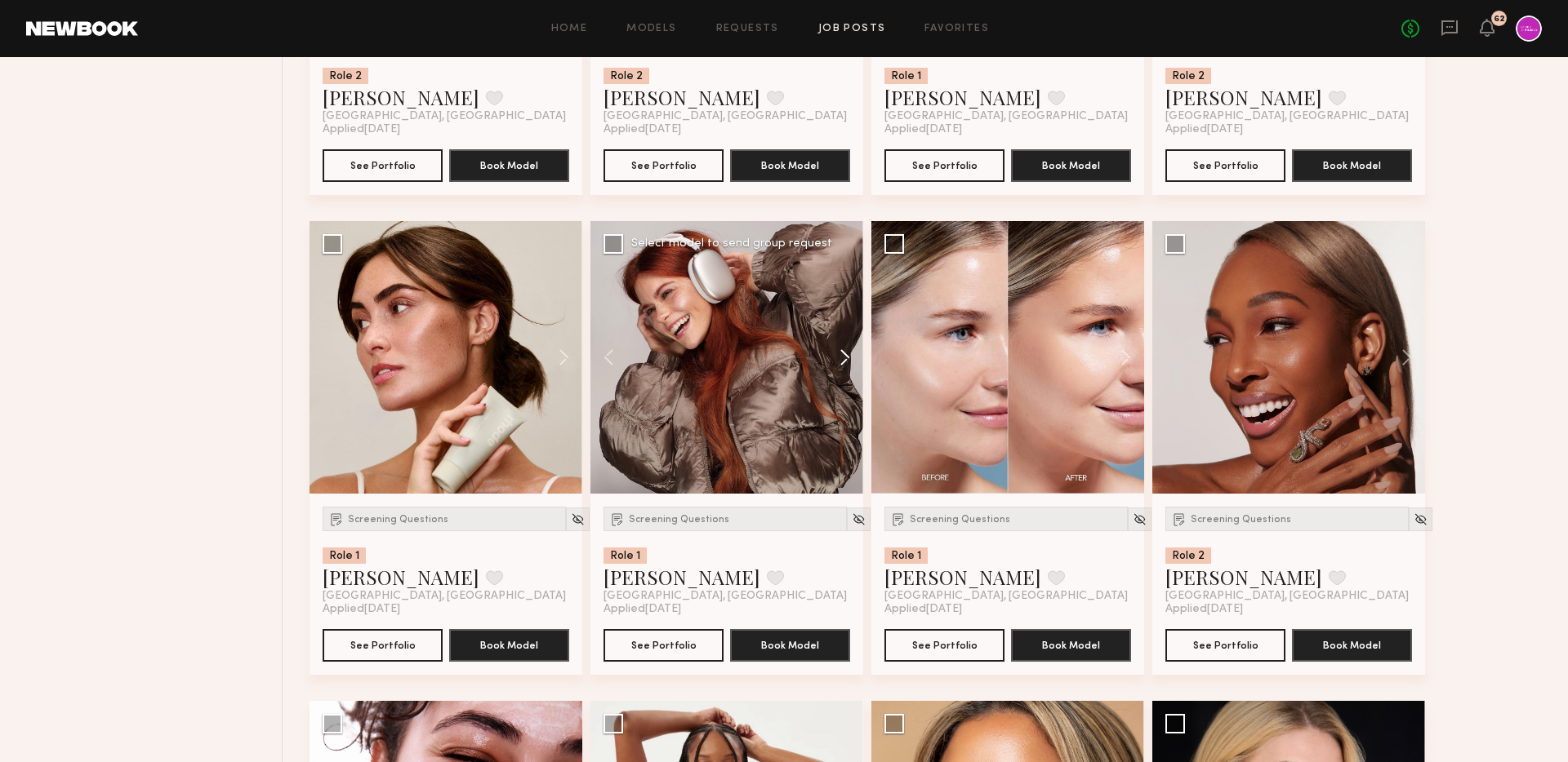
click at [842, 366] on button at bounding box center [837, 357] width 52 height 273
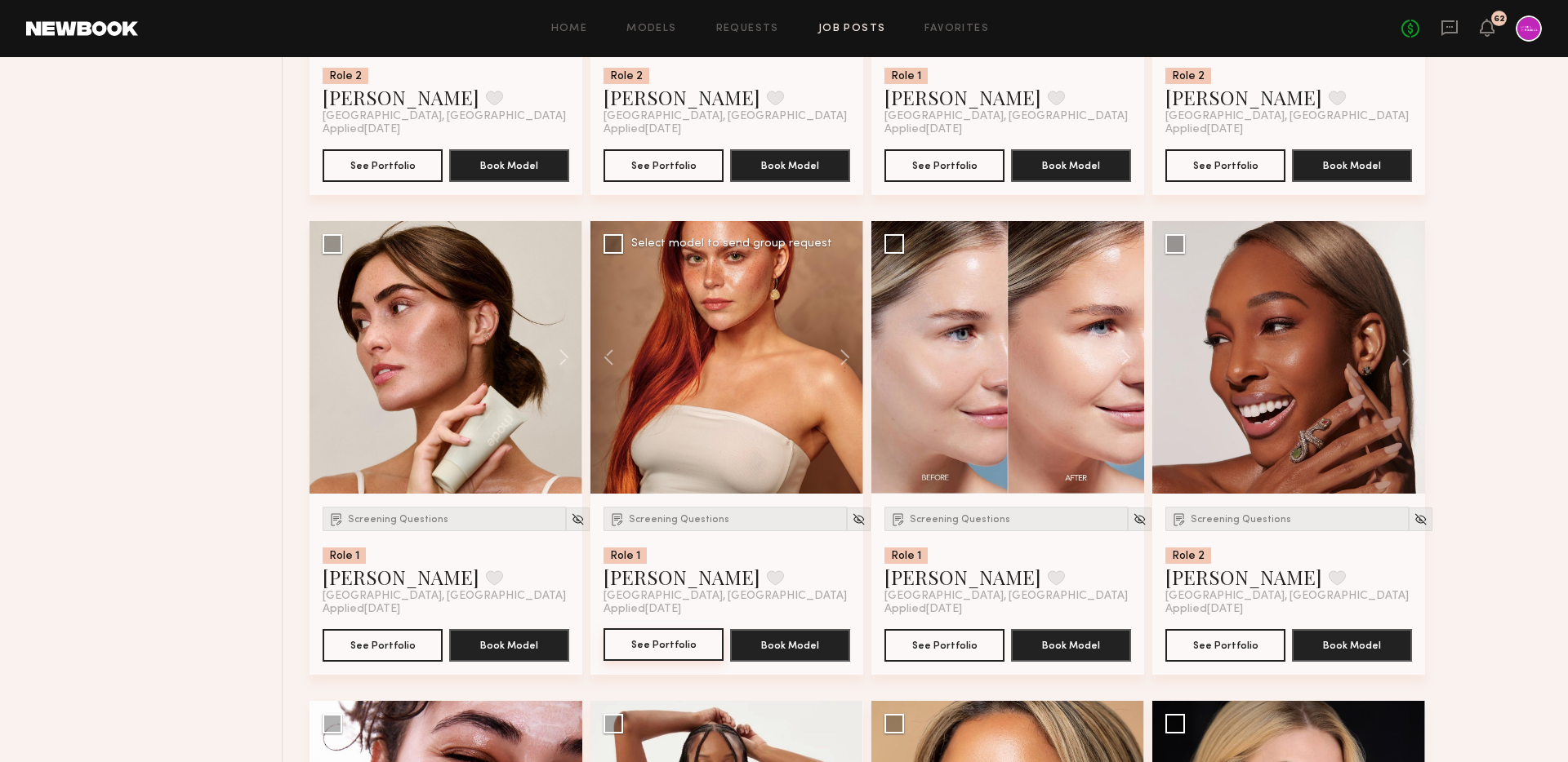
click at [643, 654] on button "See Portfolio" at bounding box center [663, 645] width 120 height 33
click at [557, 358] on button at bounding box center [556, 357] width 52 height 273
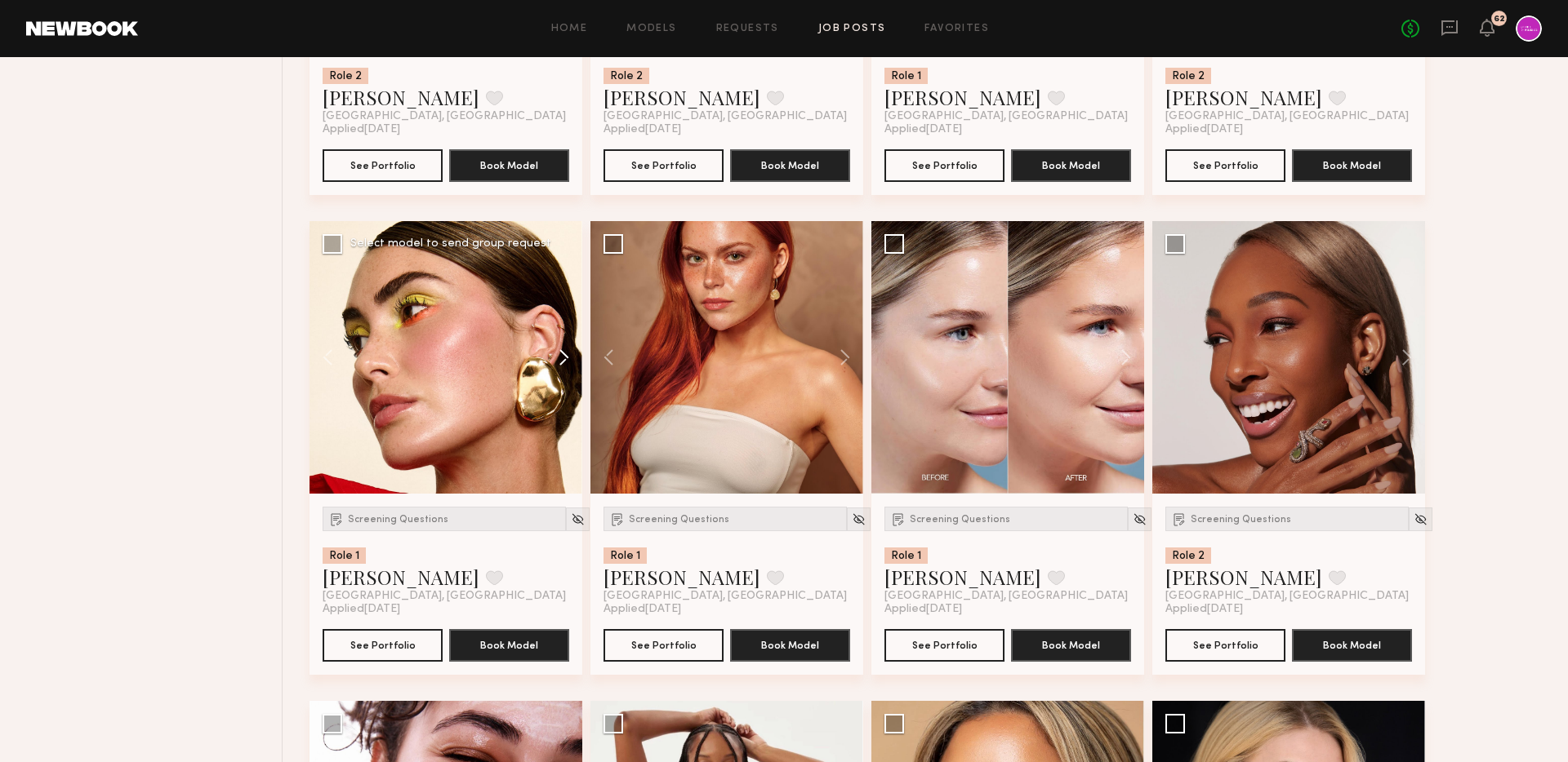
click at [557, 358] on button at bounding box center [556, 357] width 52 height 273
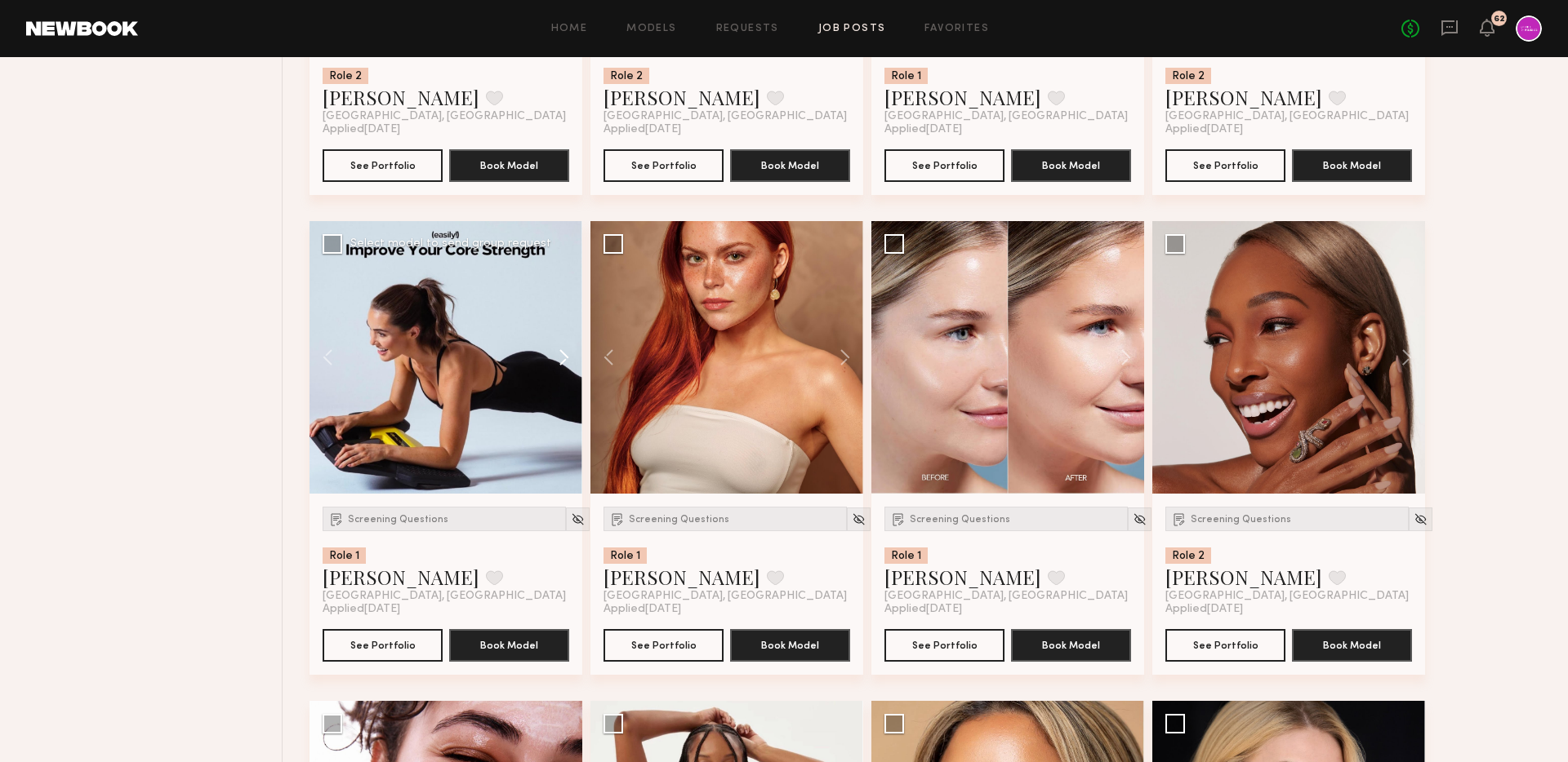
click at [557, 358] on button at bounding box center [556, 357] width 52 height 273
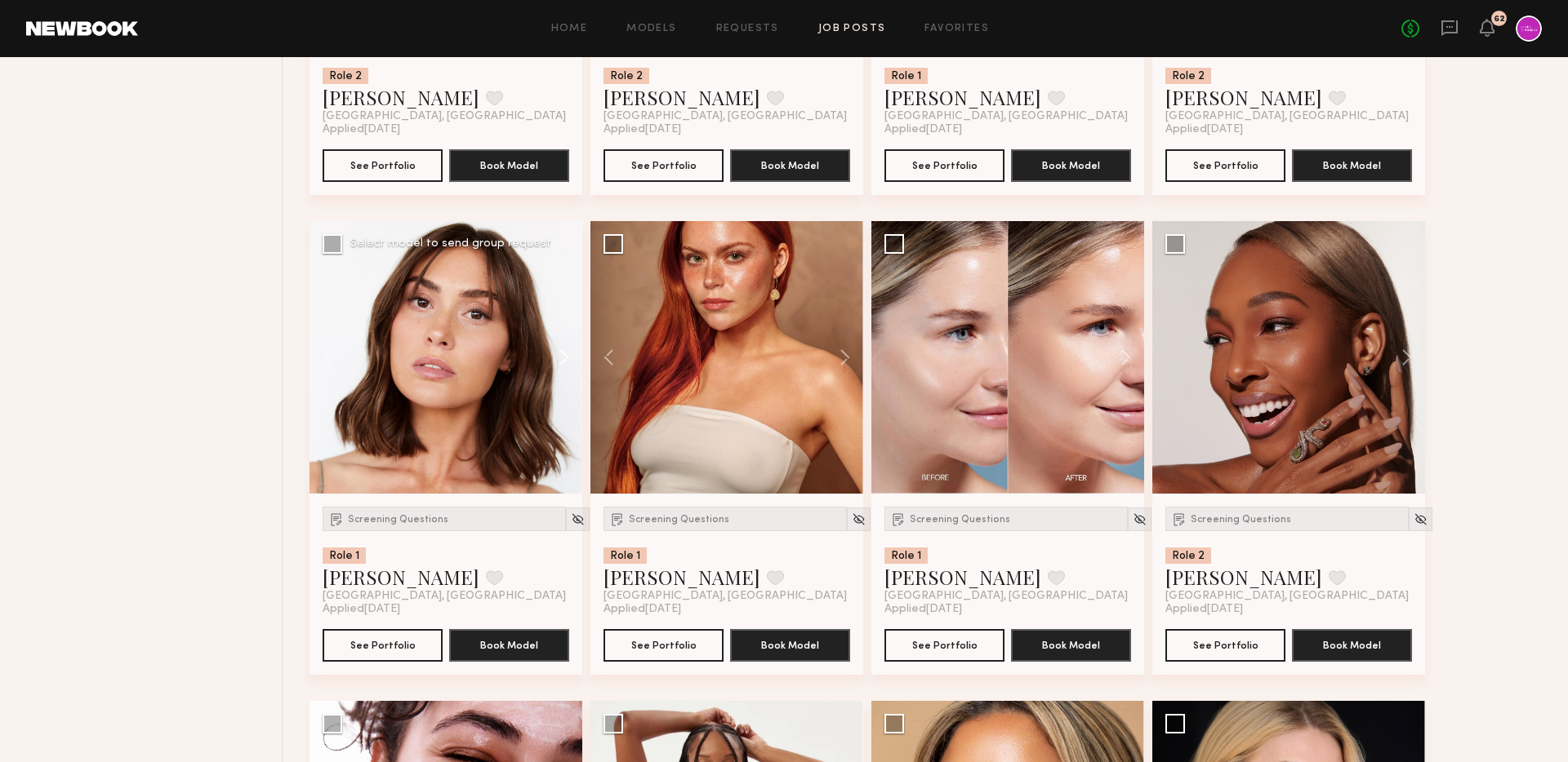
click at [557, 358] on button at bounding box center [556, 357] width 52 height 273
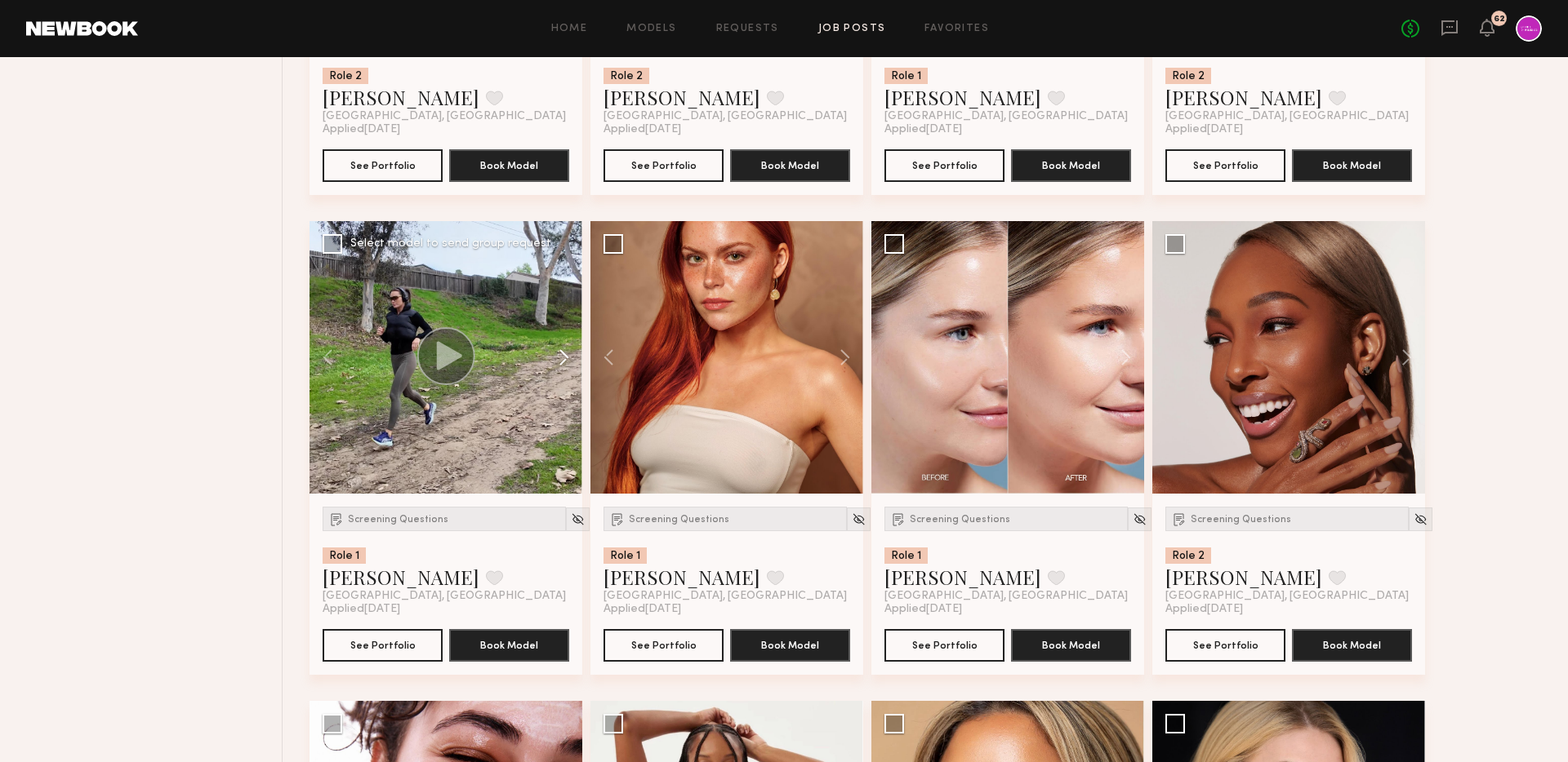
click at [557, 358] on button at bounding box center [556, 357] width 52 height 273
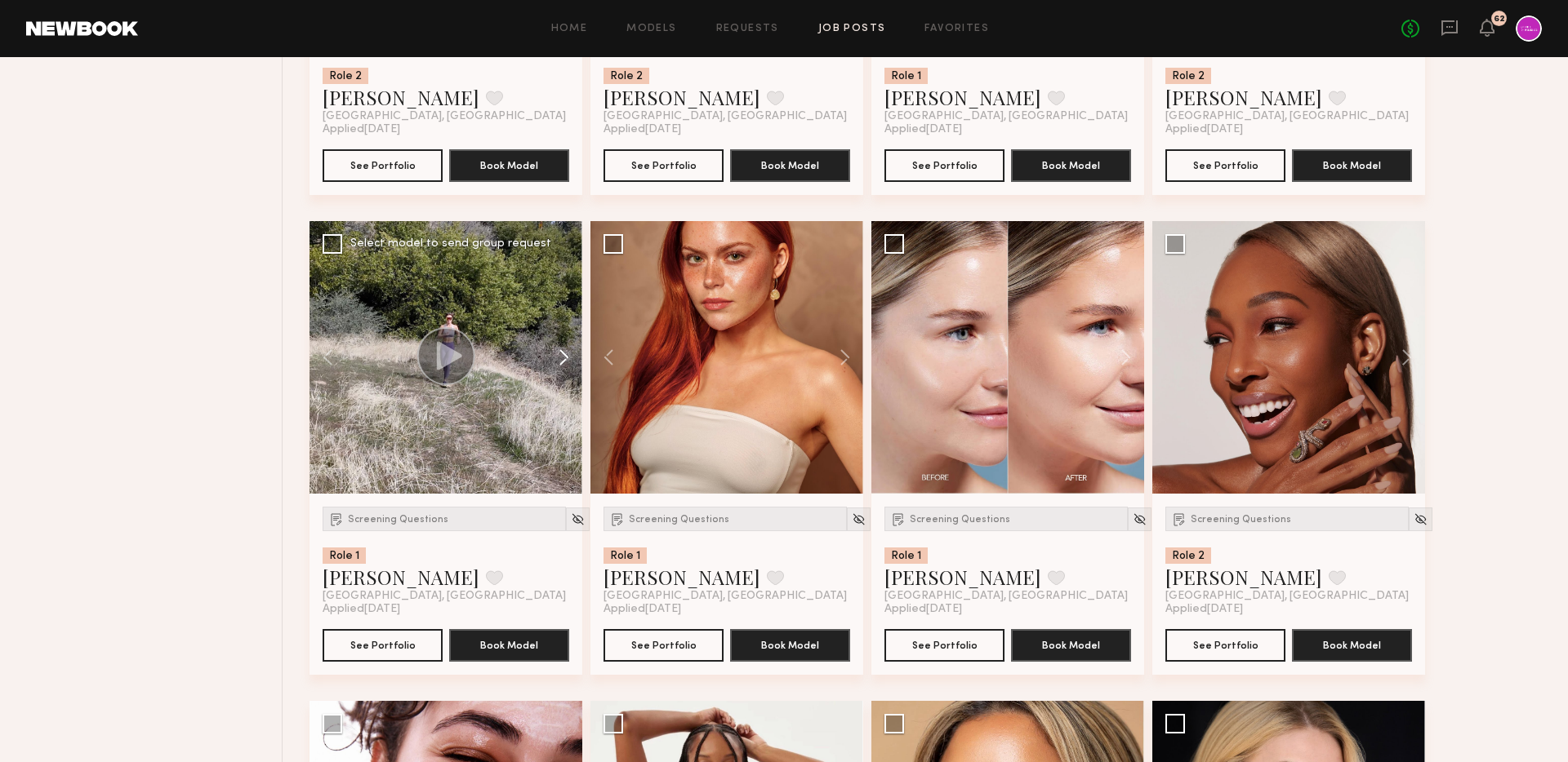
click at [563, 350] on button at bounding box center [556, 357] width 52 height 273
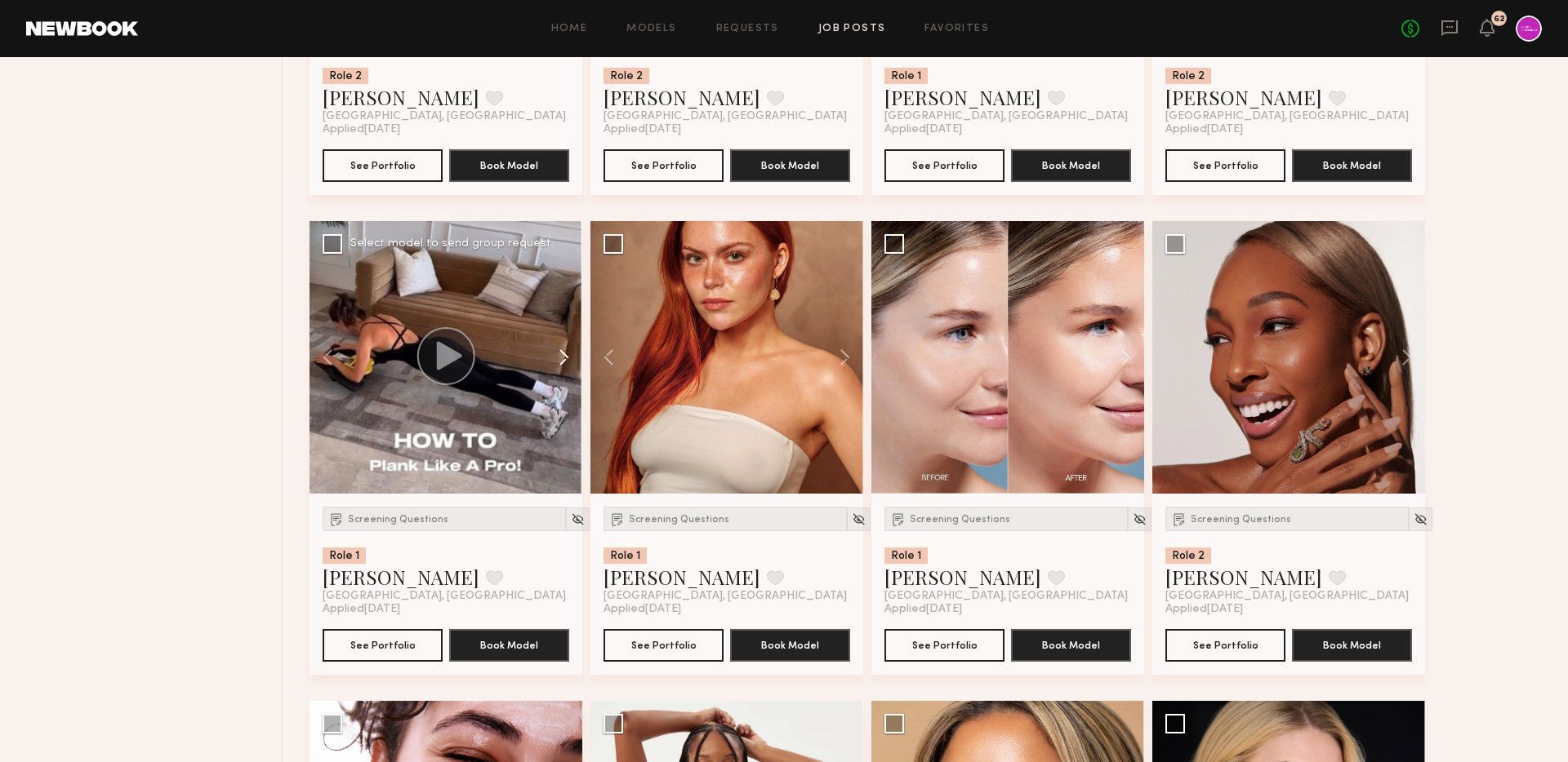
click at [563, 350] on button at bounding box center [556, 357] width 52 height 273
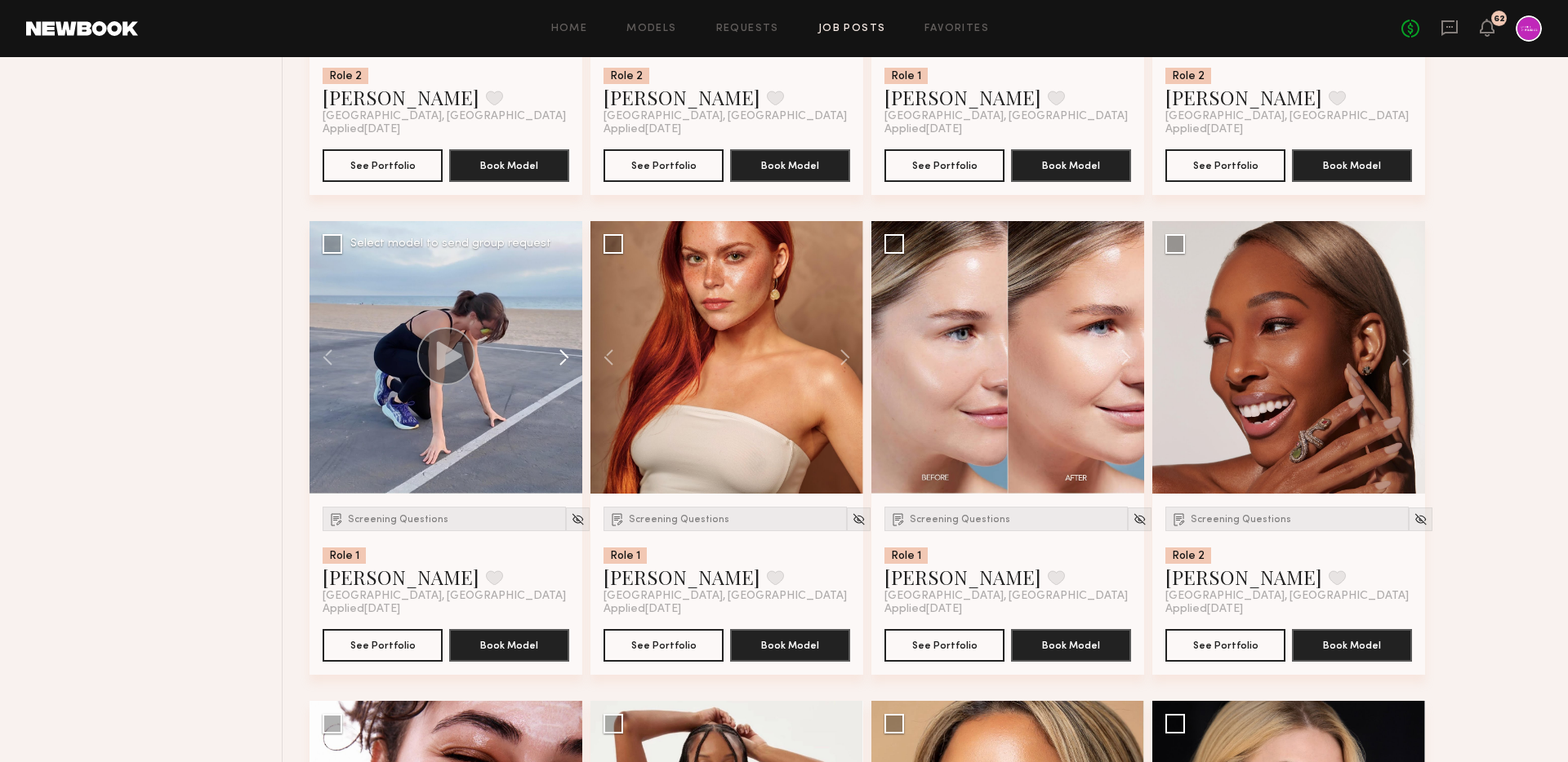
click at [563, 350] on button at bounding box center [556, 357] width 52 height 273
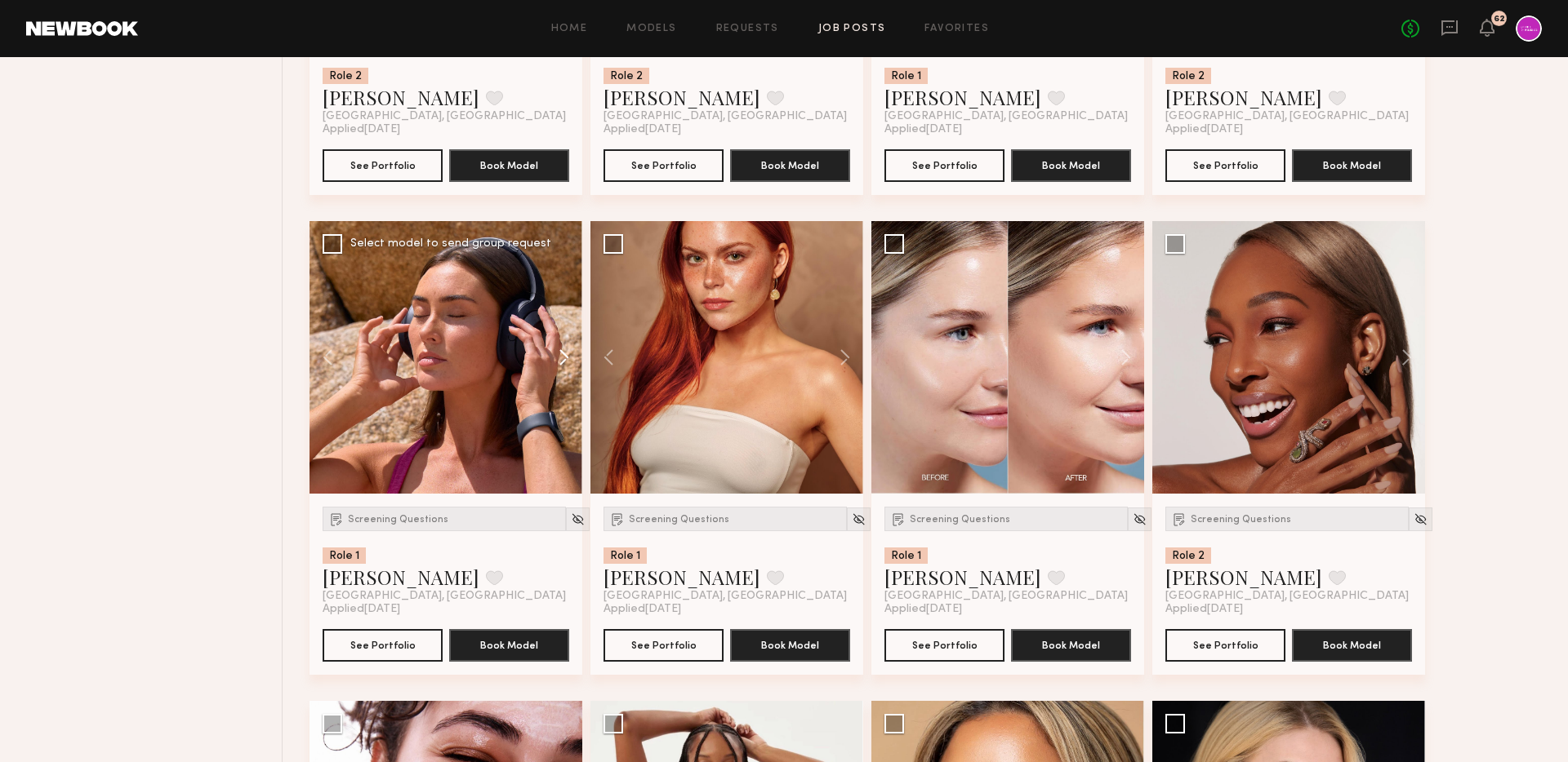
click at [563, 350] on button at bounding box center [556, 357] width 52 height 273
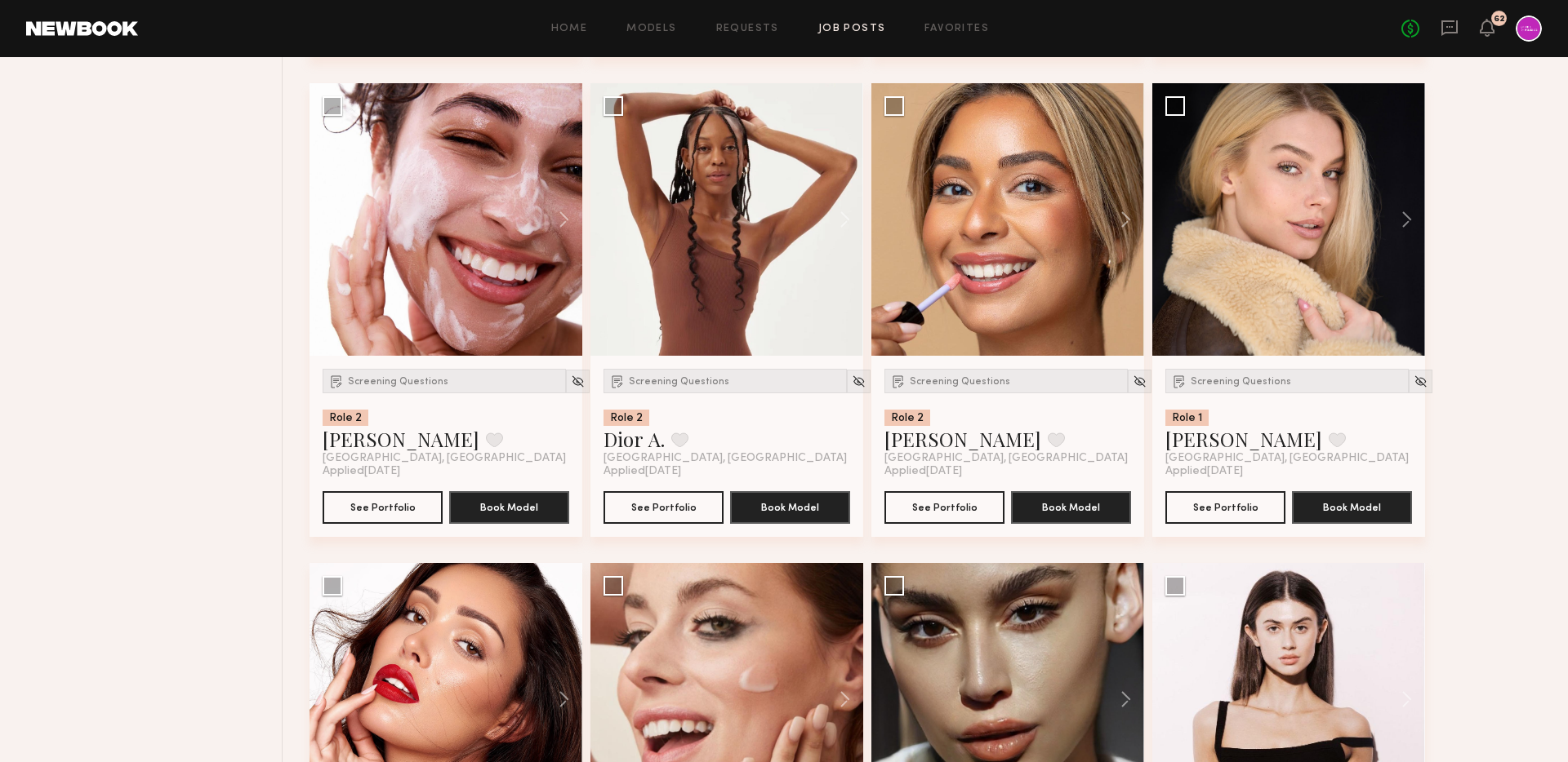
scroll to position [1615, 0]
click at [563, 221] on button at bounding box center [556, 220] width 52 height 273
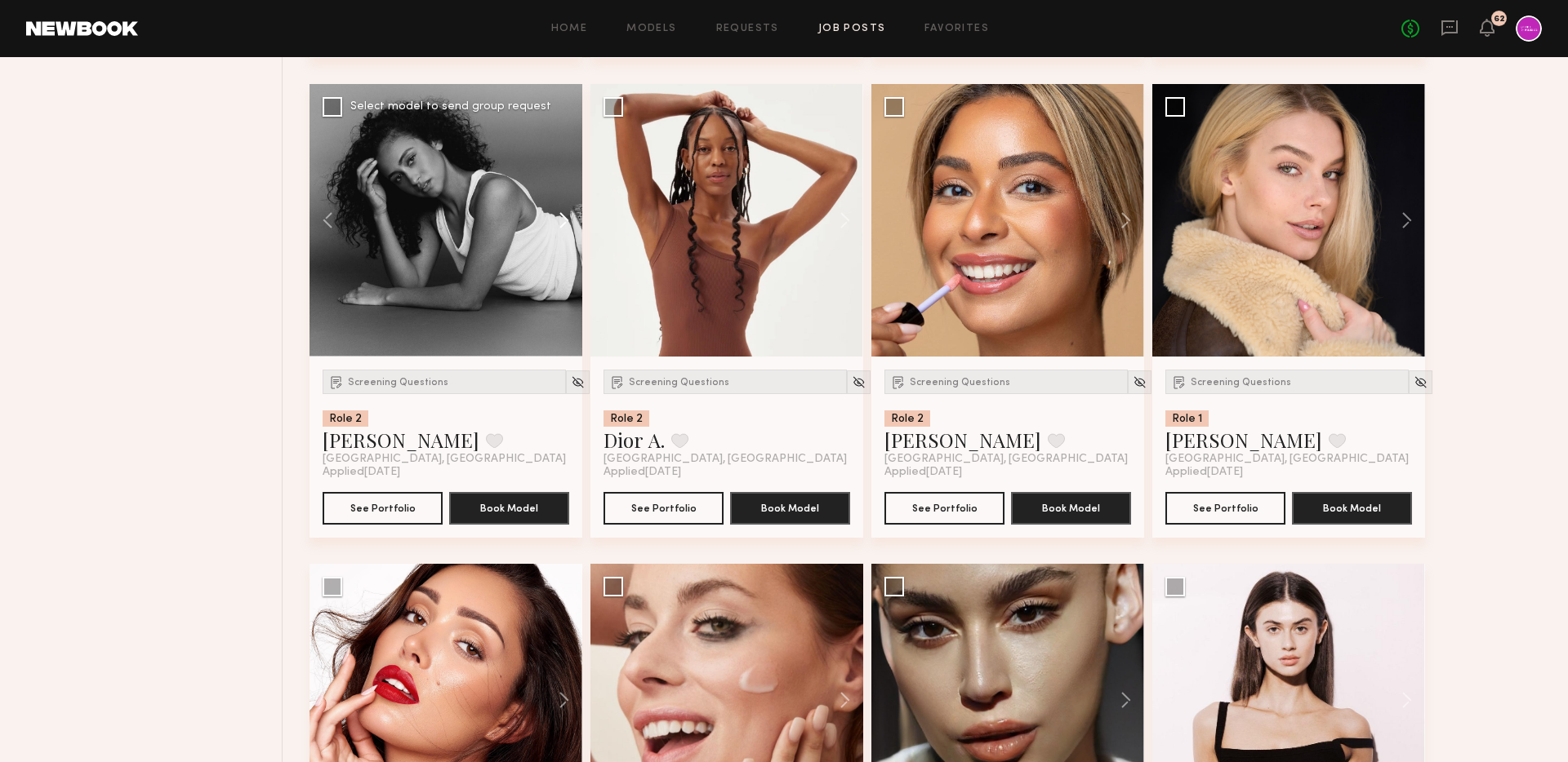
click at [563, 221] on button at bounding box center [556, 220] width 52 height 273
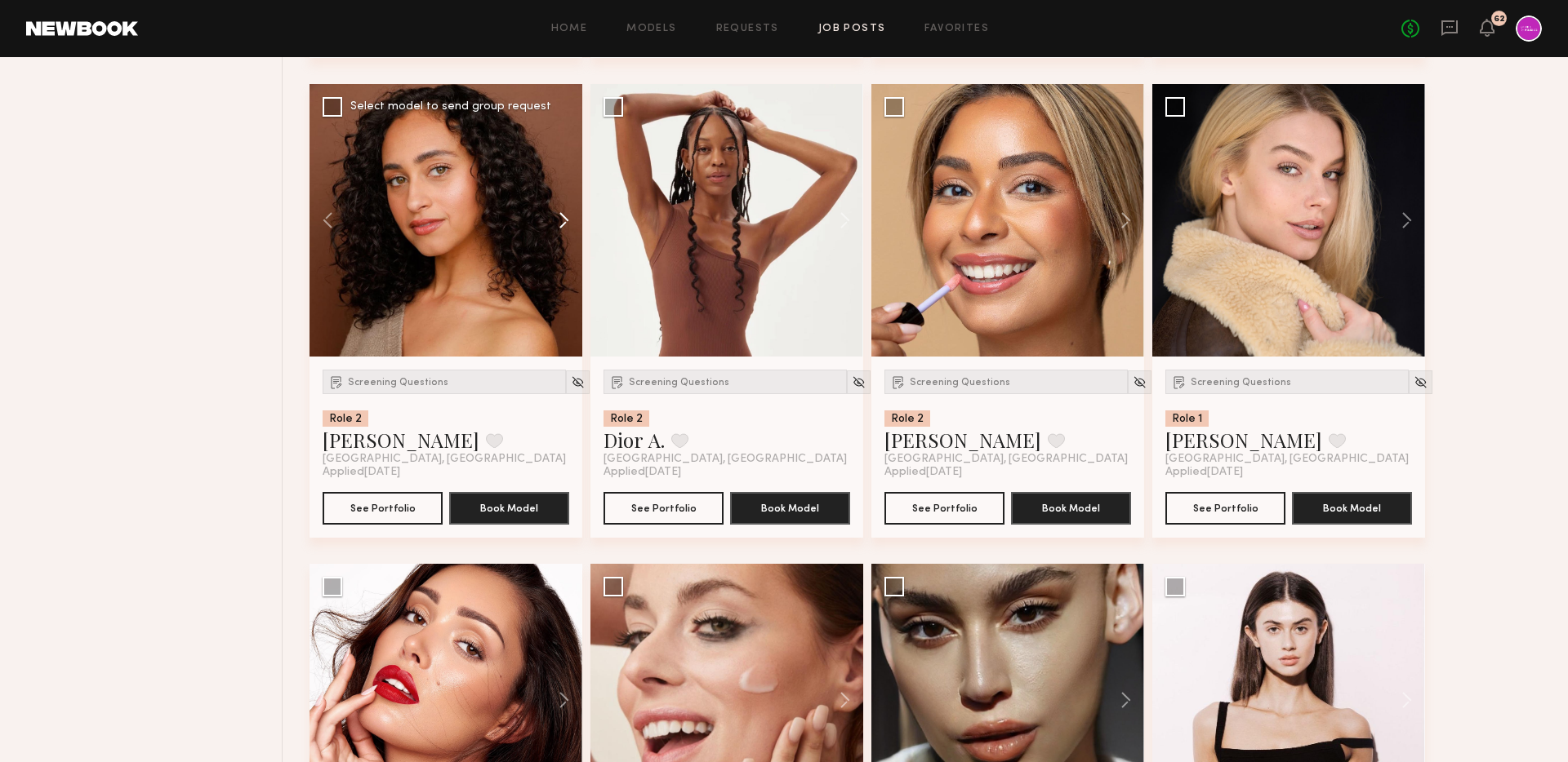
click at [563, 221] on button at bounding box center [556, 220] width 52 height 273
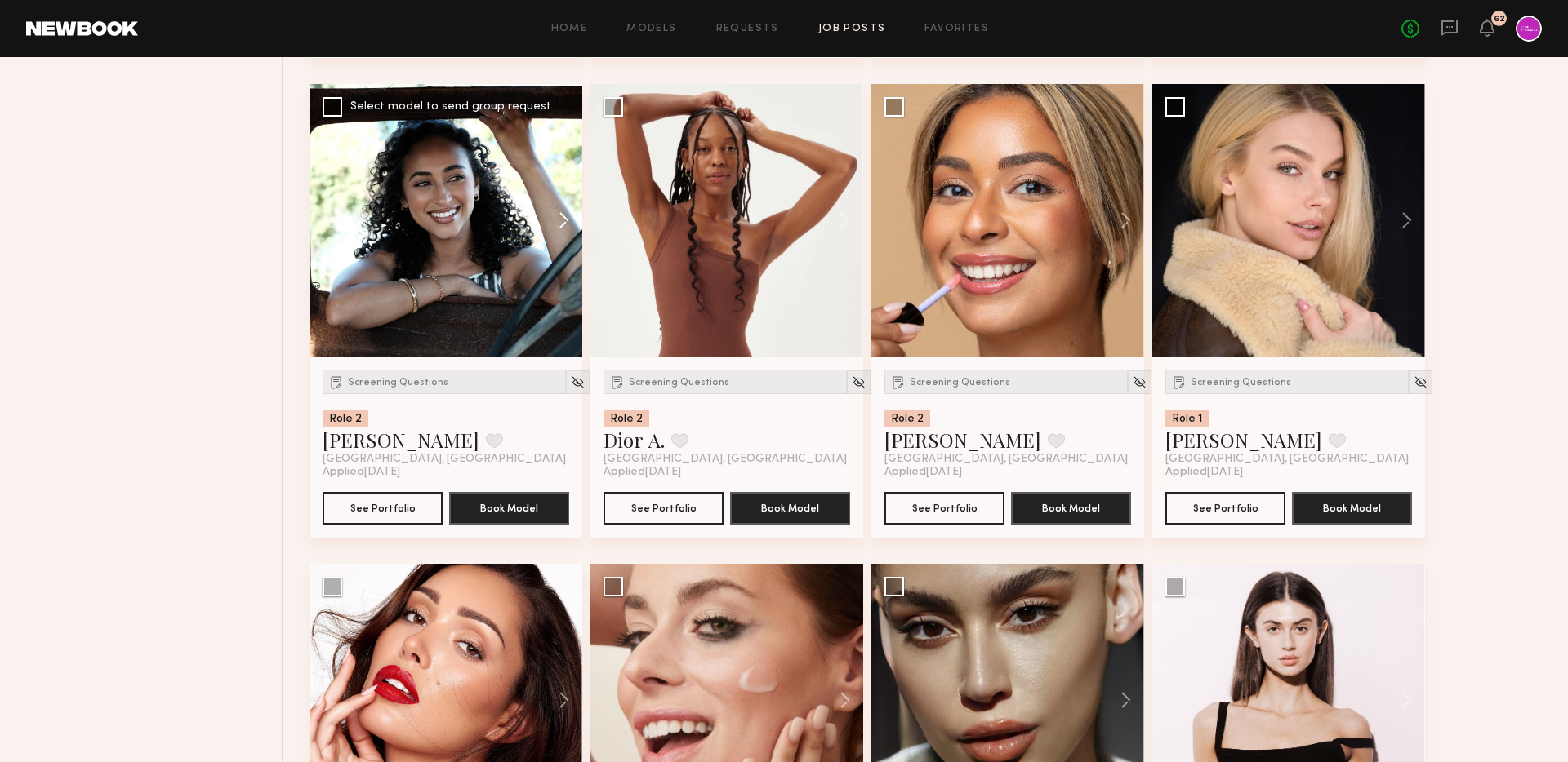
click at [563, 221] on button at bounding box center [556, 220] width 52 height 273
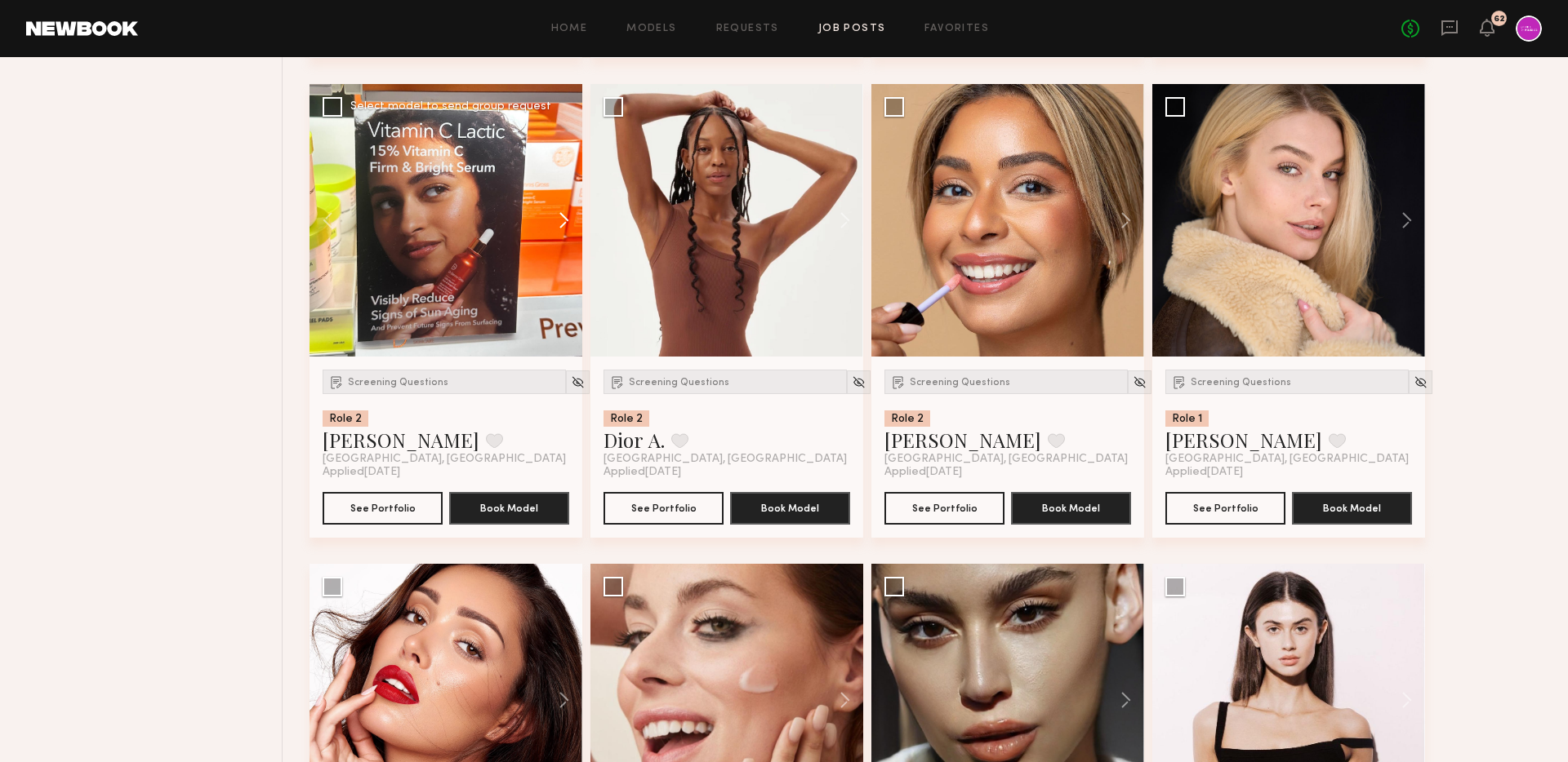
click at [563, 221] on button at bounding box center [556, 220] width 52 height 273
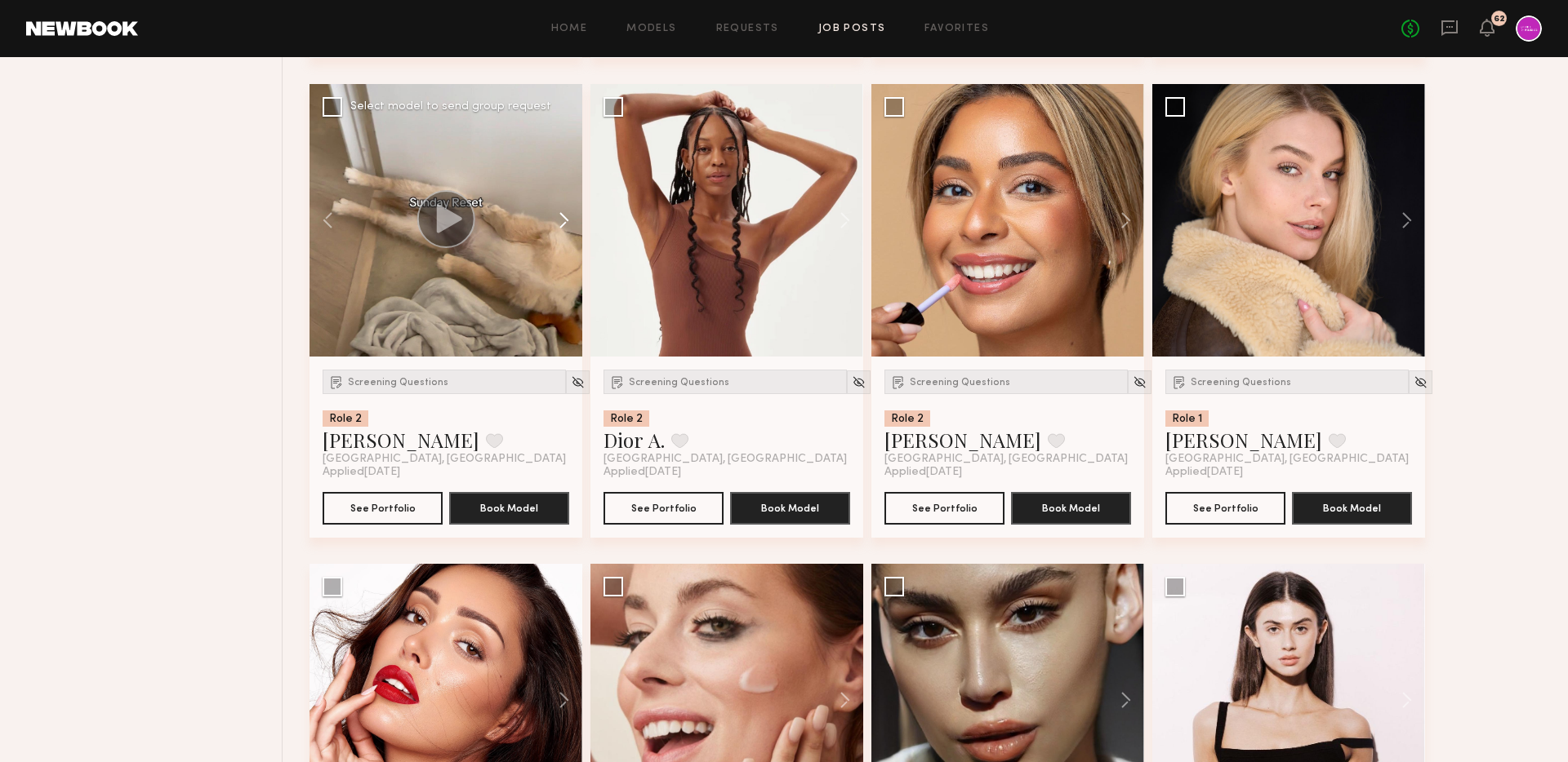
click at [563, 221] on button at bounding box center [556, 220] width 52 height 273
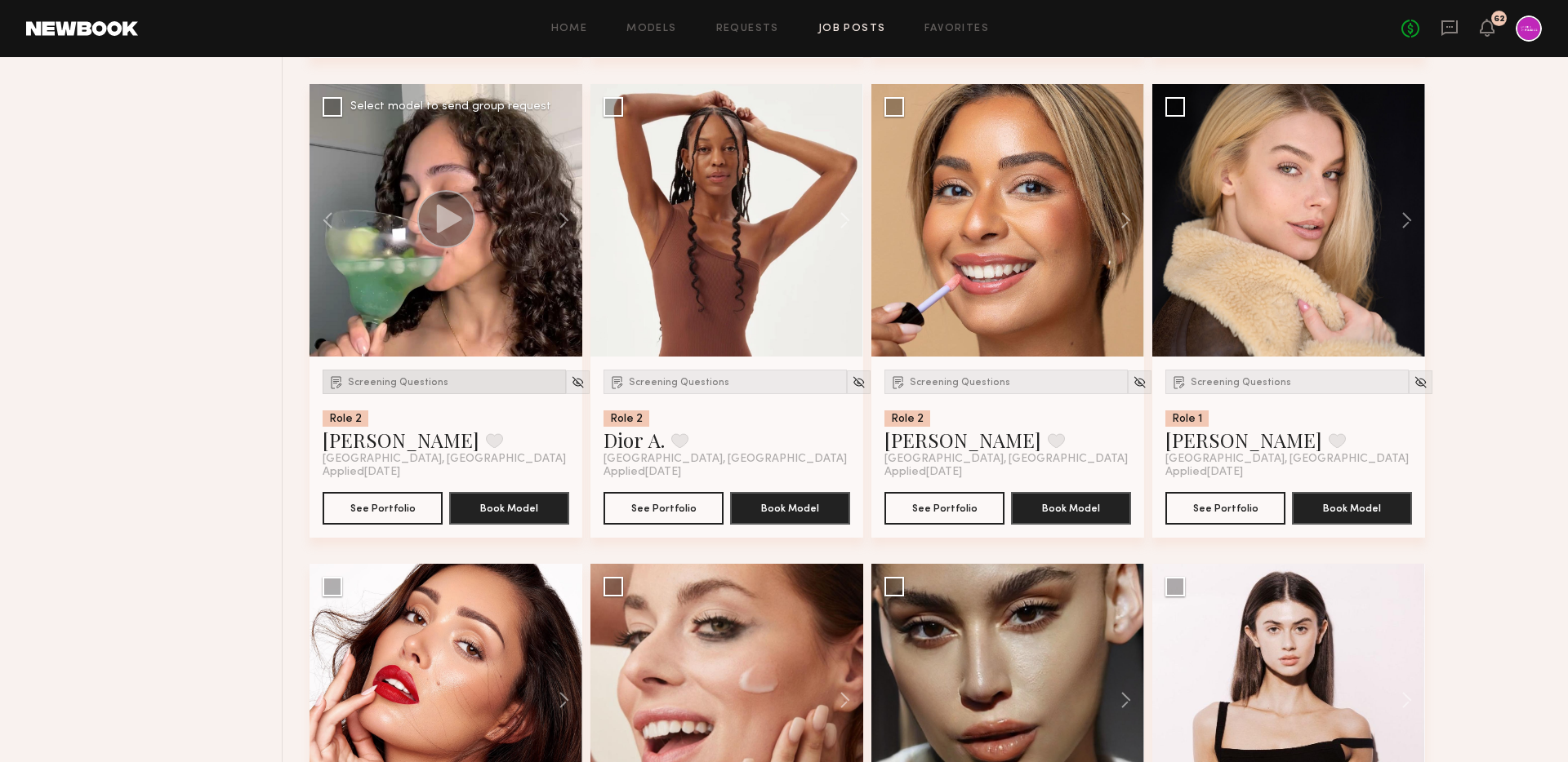
click at [355, 391] on div "Screening Questions" at bounding box center [444, 382] width 243 height 25
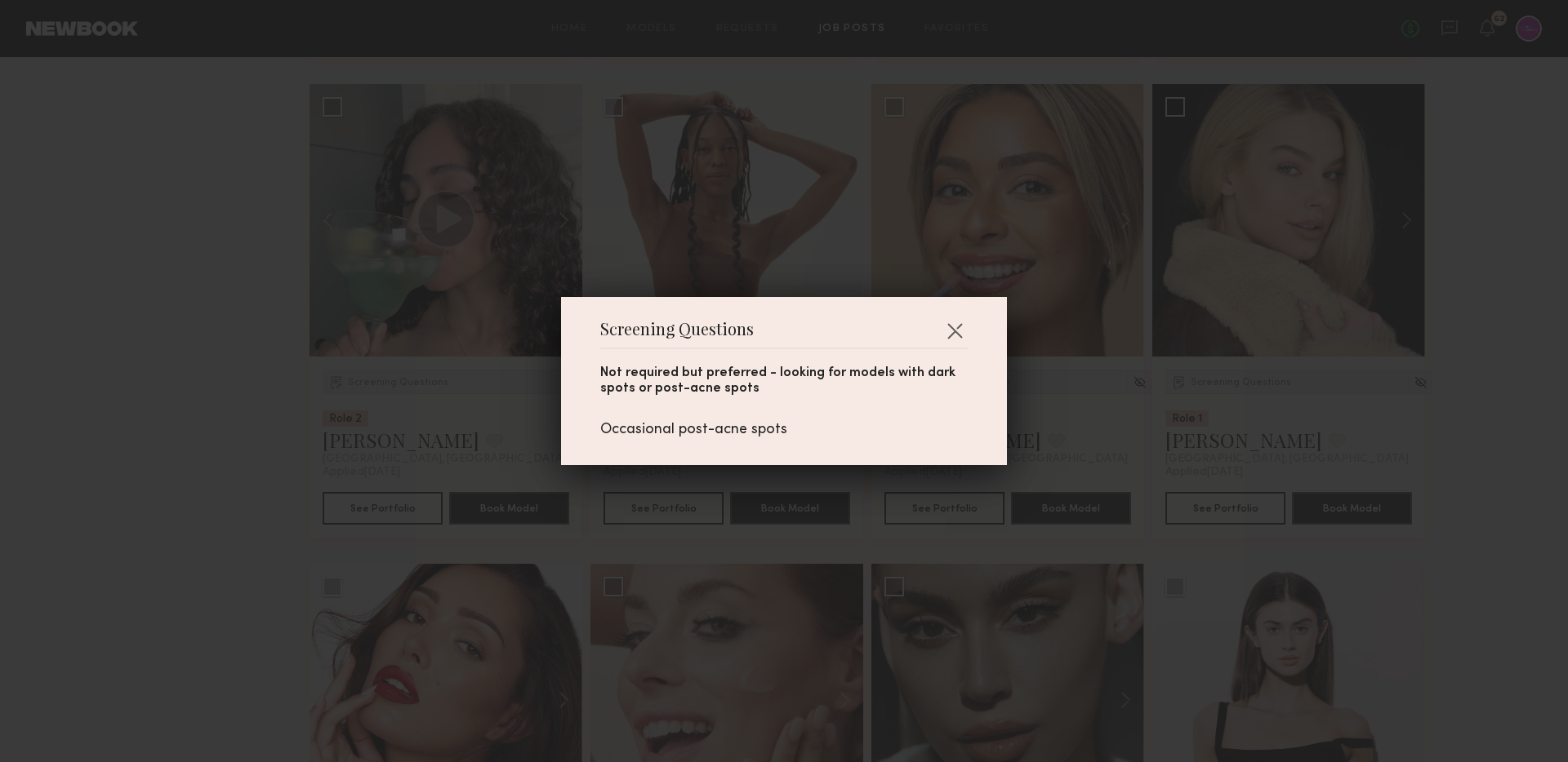
click at [200, 561] on div "Screening Questions Not required but preferred - looking for models with dark s…" at bounding box center [784, 381] width 1568 height 762
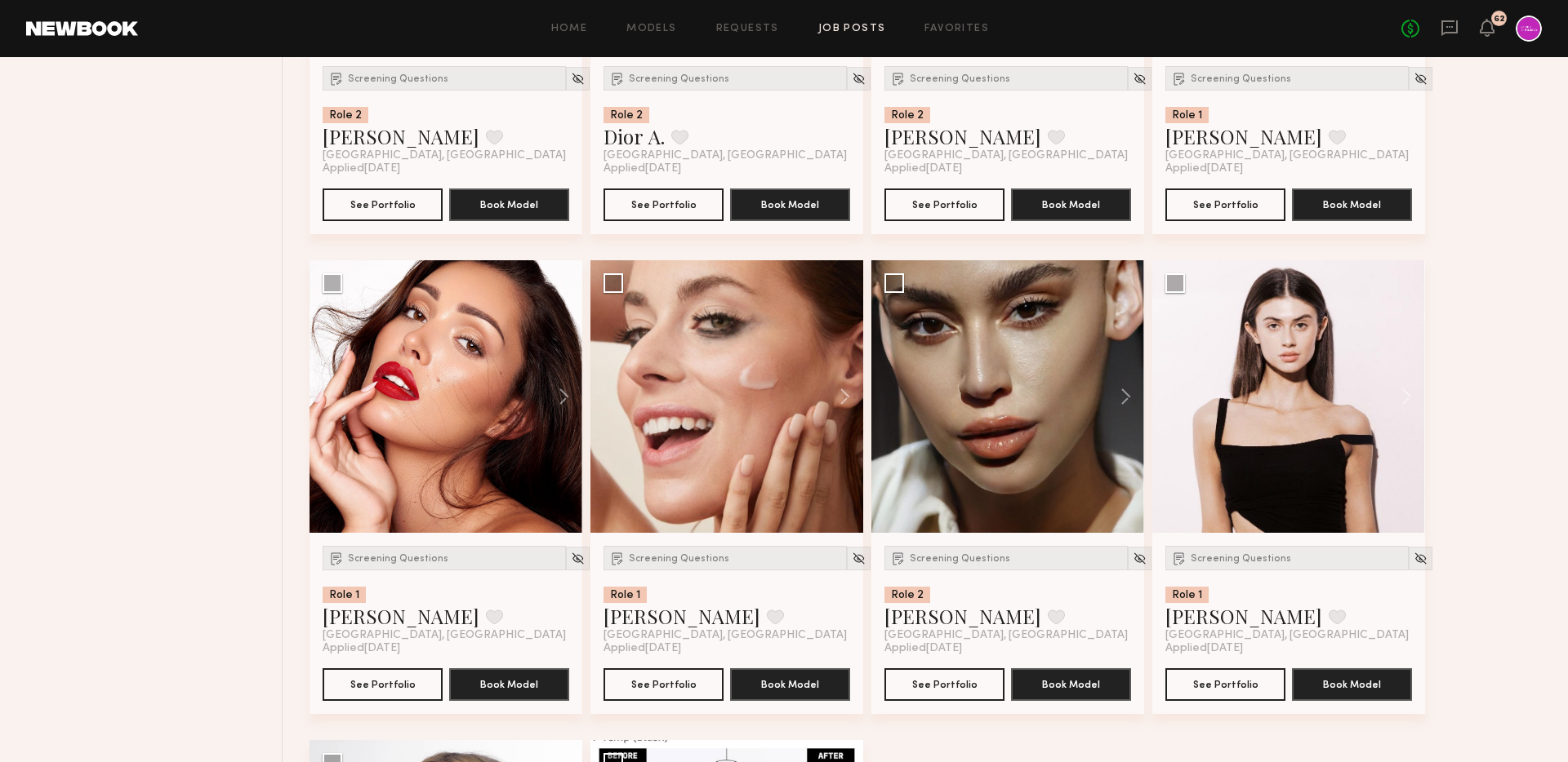
scroll to position [1924, 0]
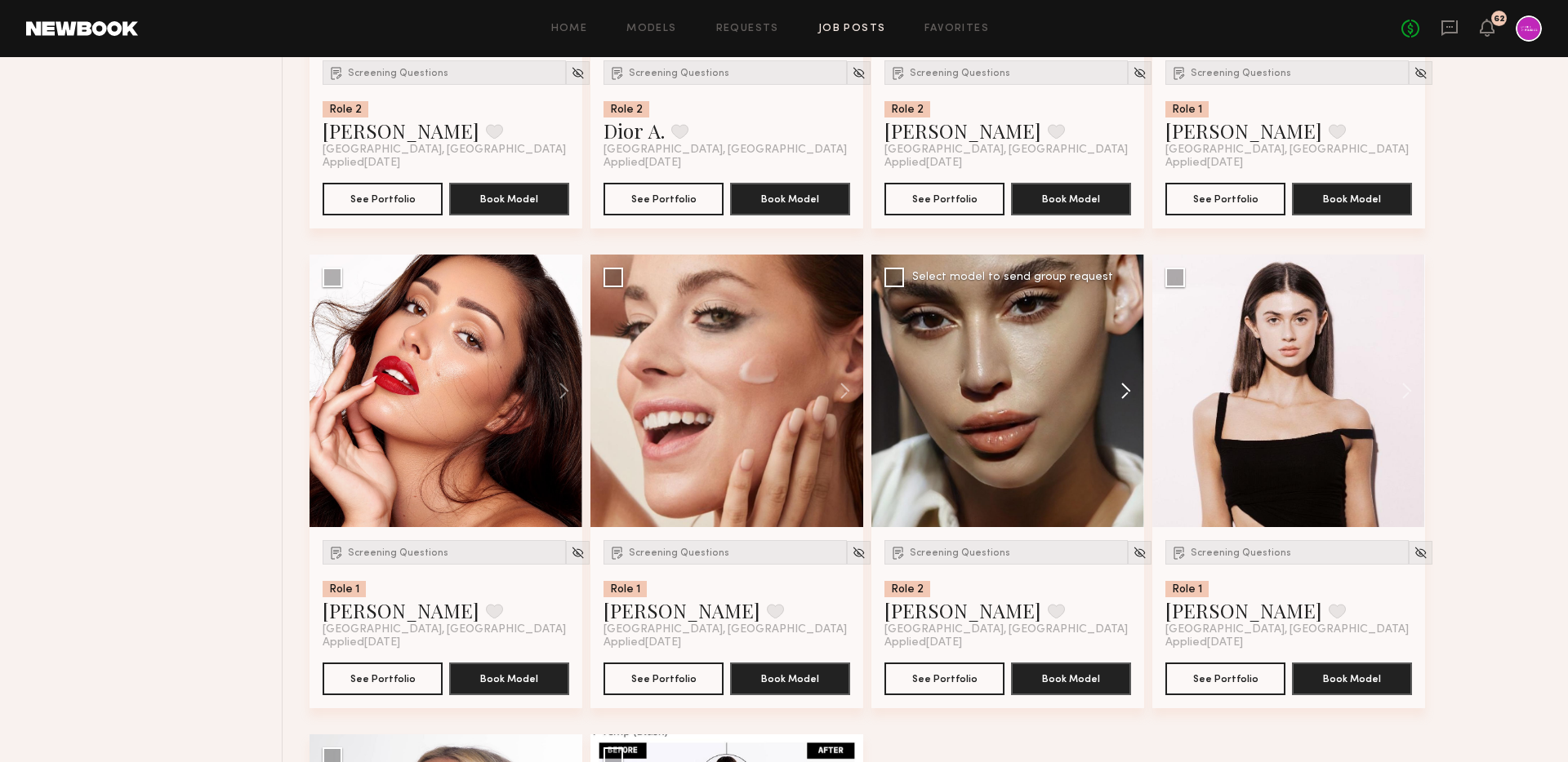
click at [1118, 393] on button at bounding box center [1118, 390] width 52 height 273
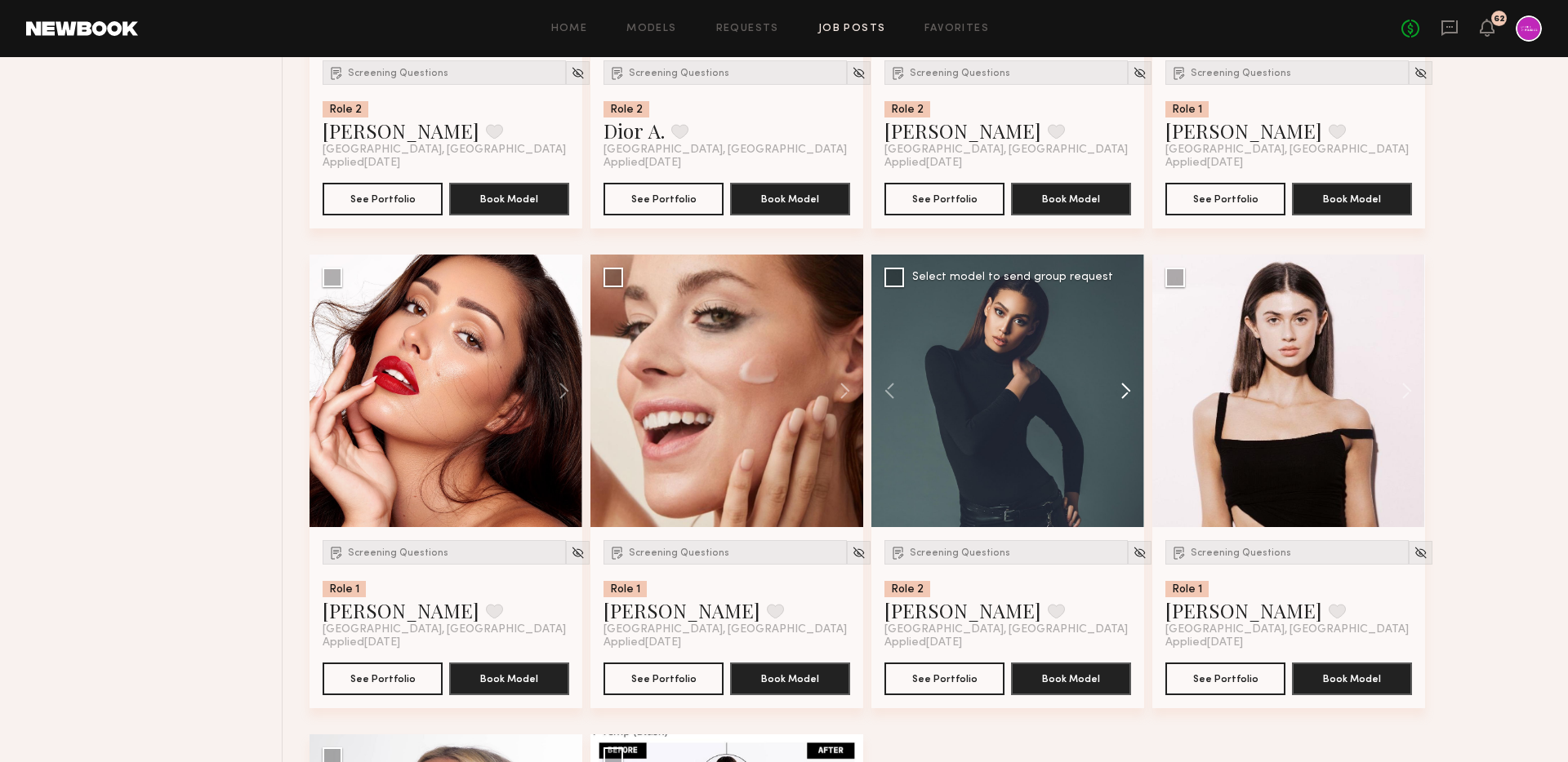
click at [1118, 393] on button at bounding box center [1118, 390] width 52 height 273
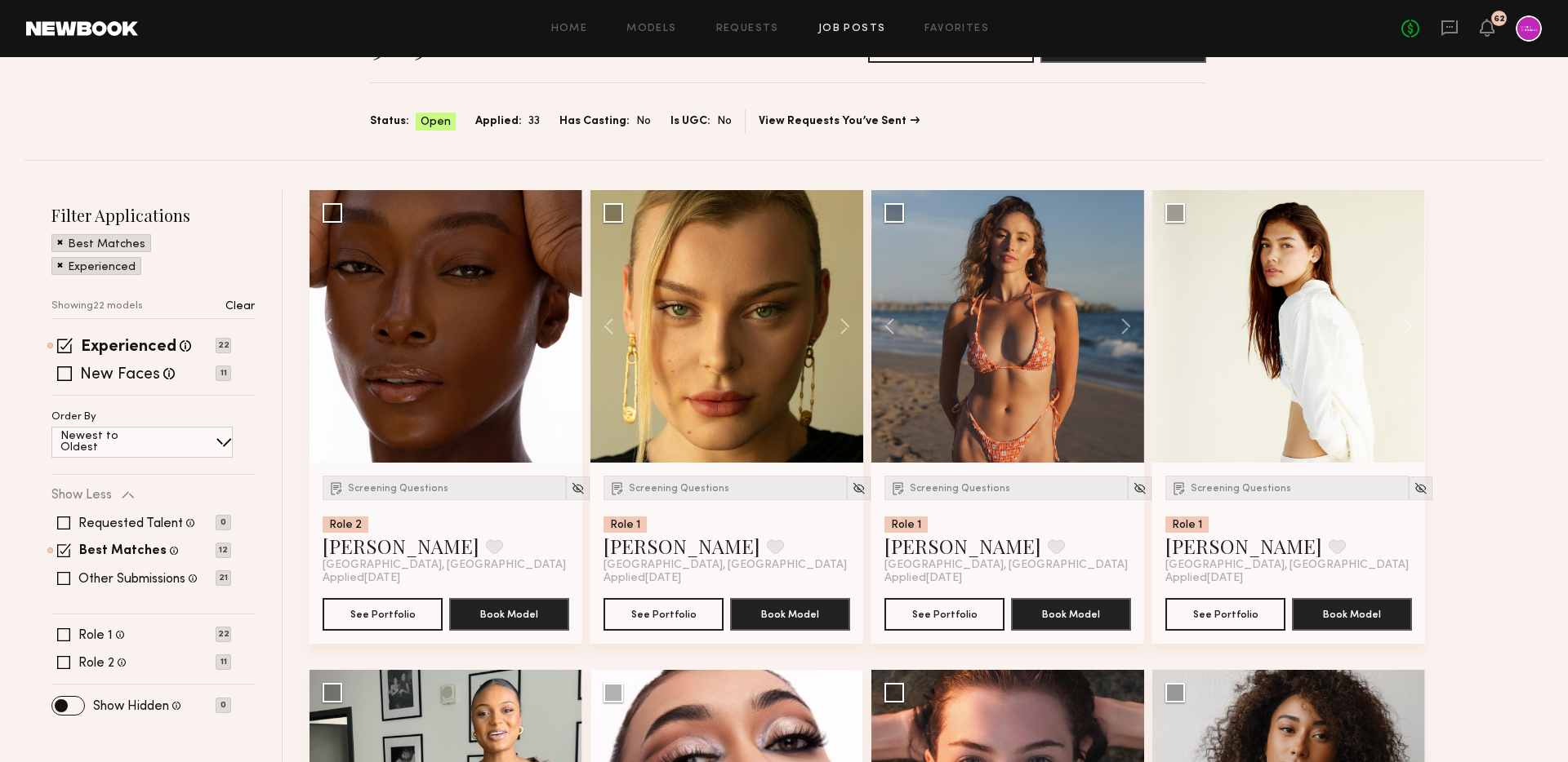
scroll to position [0, 0]
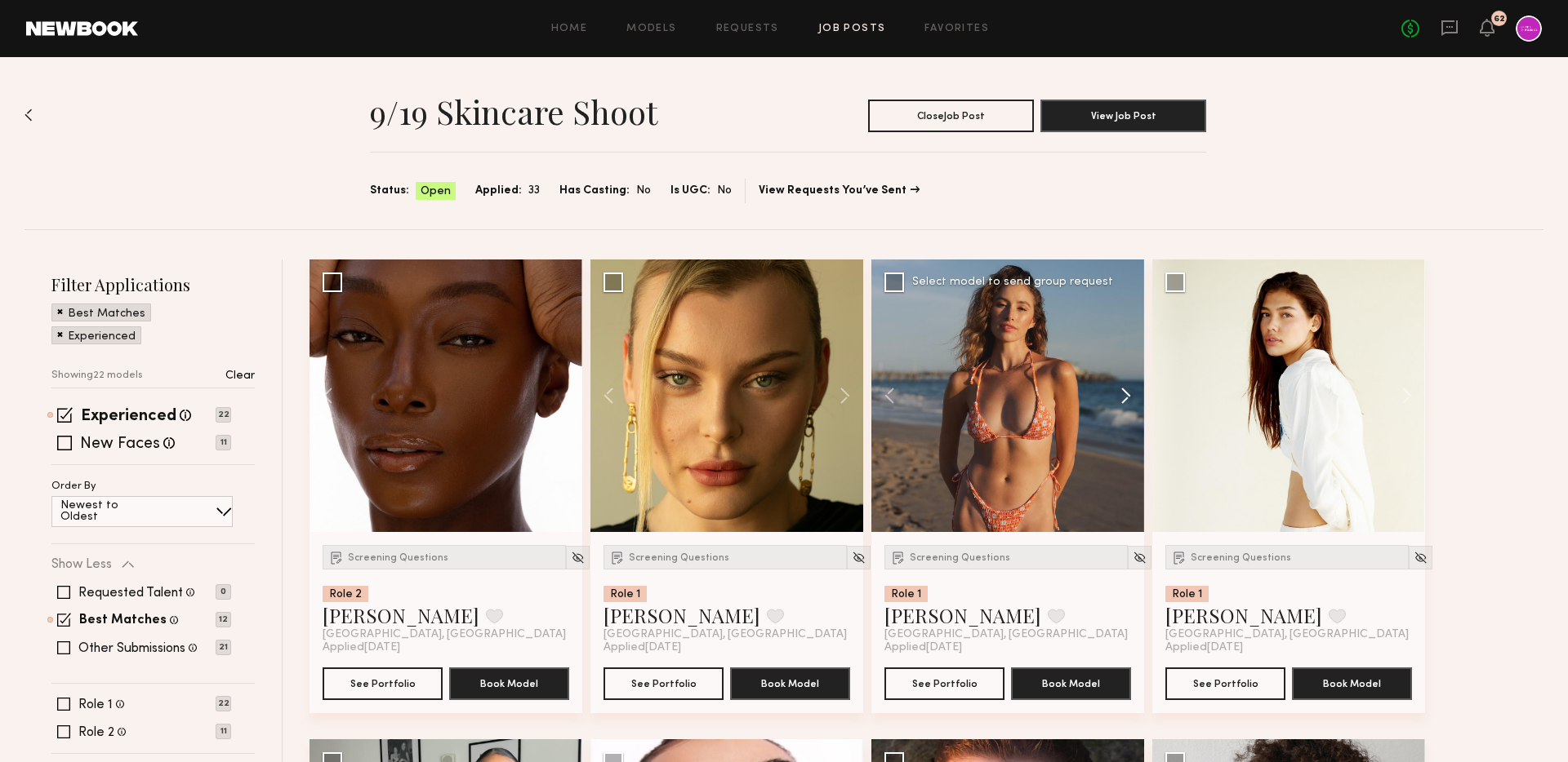
click at [1132, 394] on button at bounding box center [1118, 396] width 52 height 273
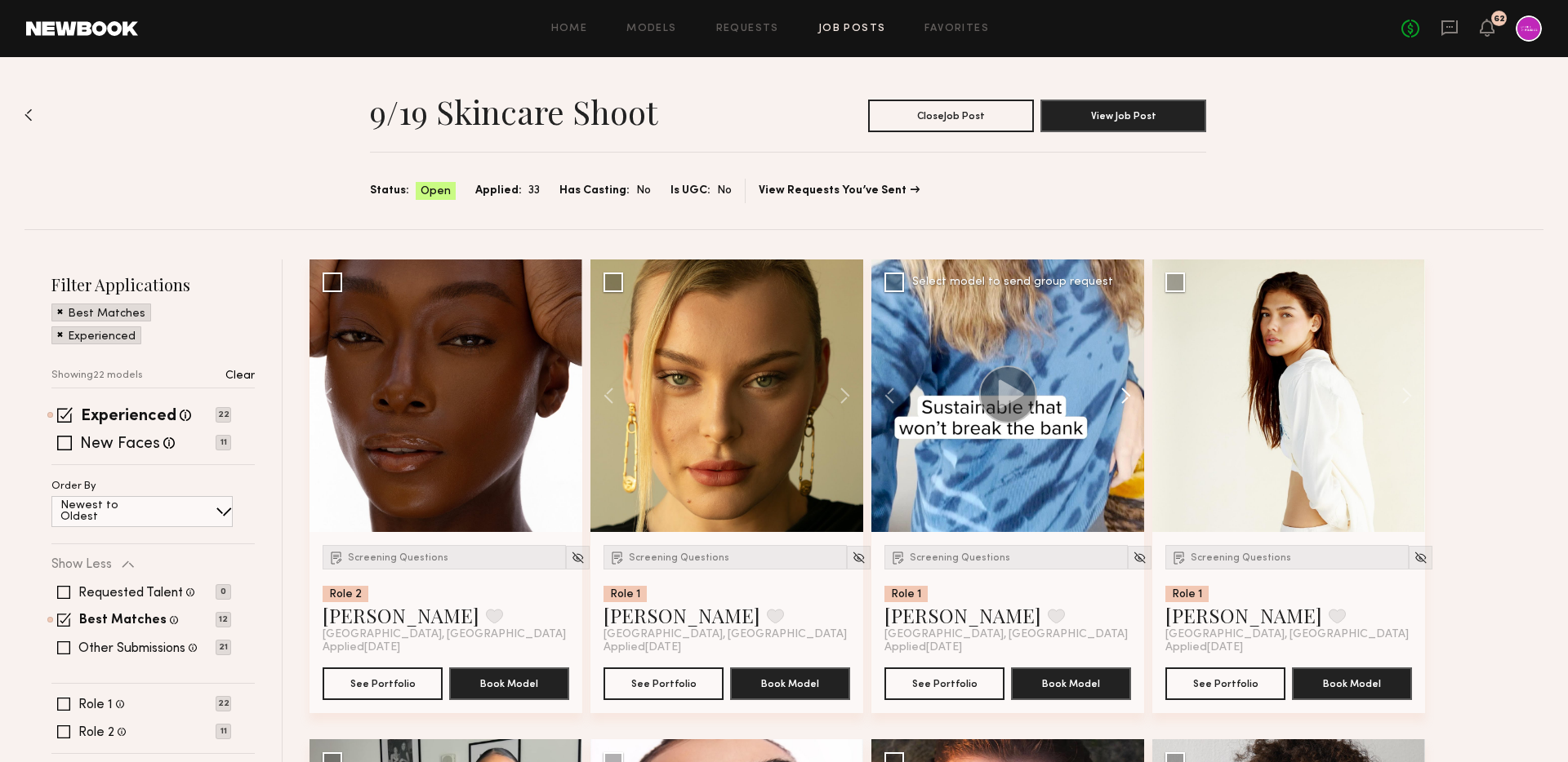
click at [1132, 394] on button at bounding box center [1118, 396] width 52 height 273
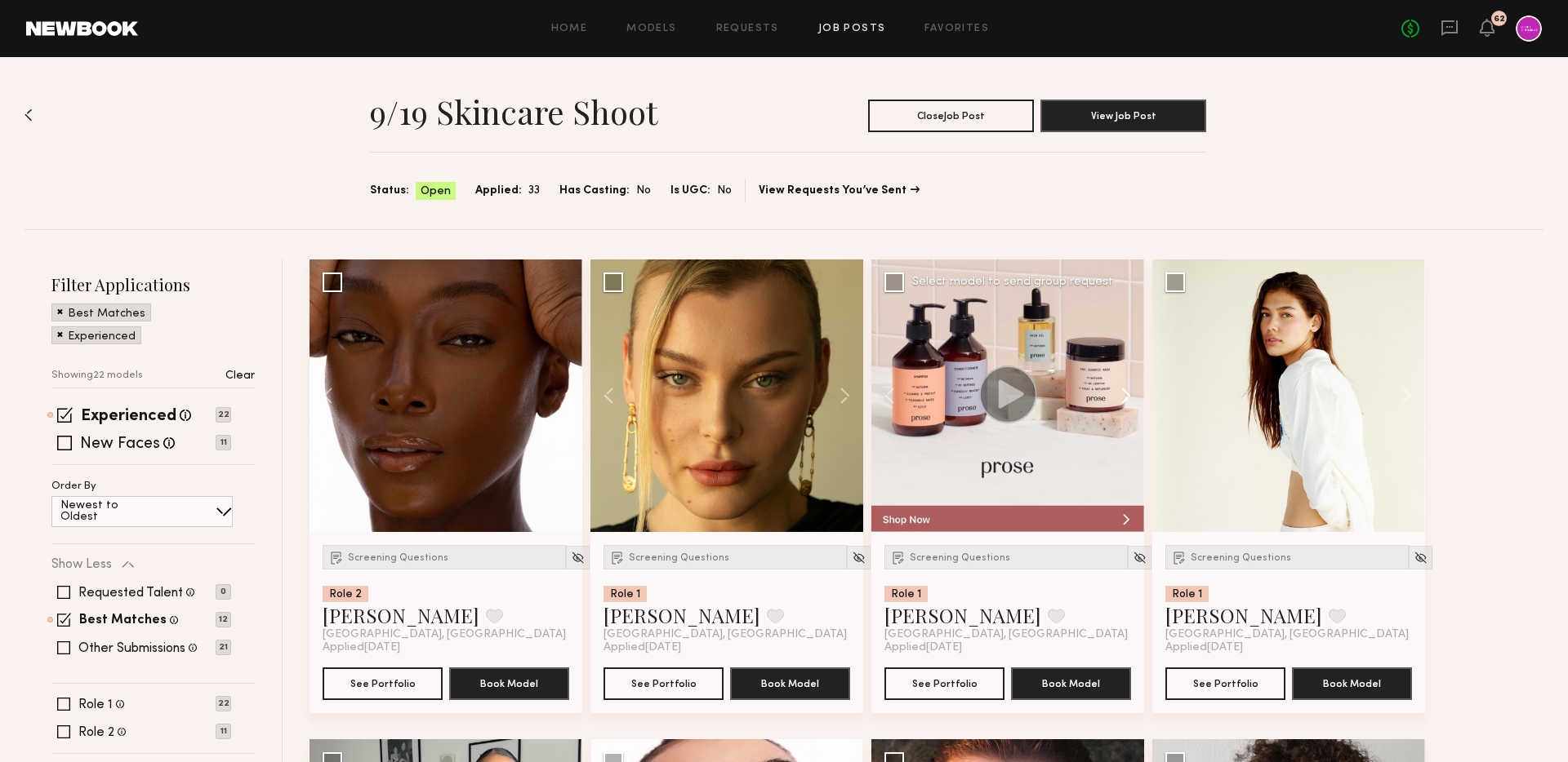
click at [1132, 394] on button at bounding box center [1118, 396] width 52 height 273
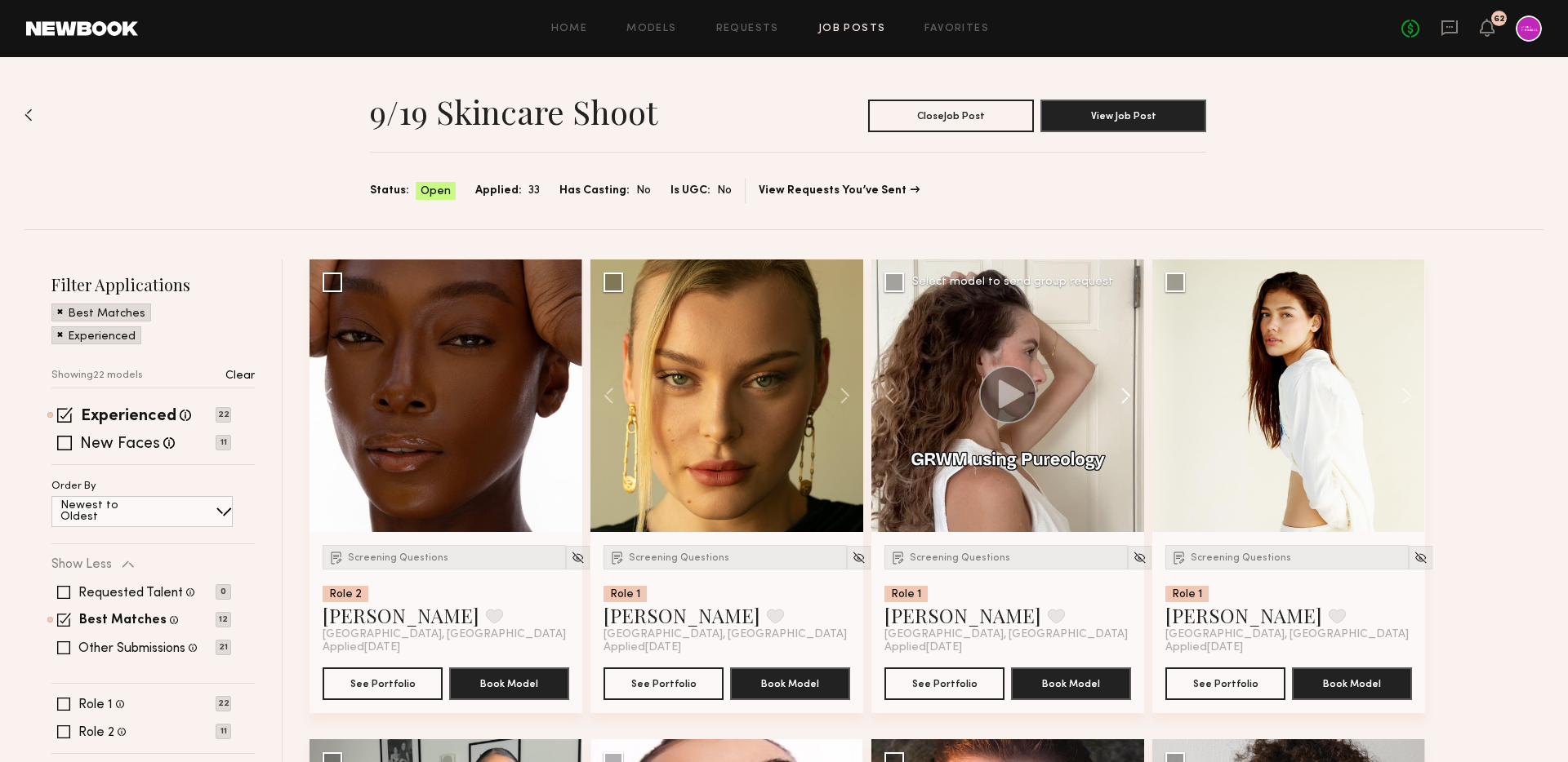
click at [1132, 394] on button at bounding box center [1118, 396] width 52 height 273
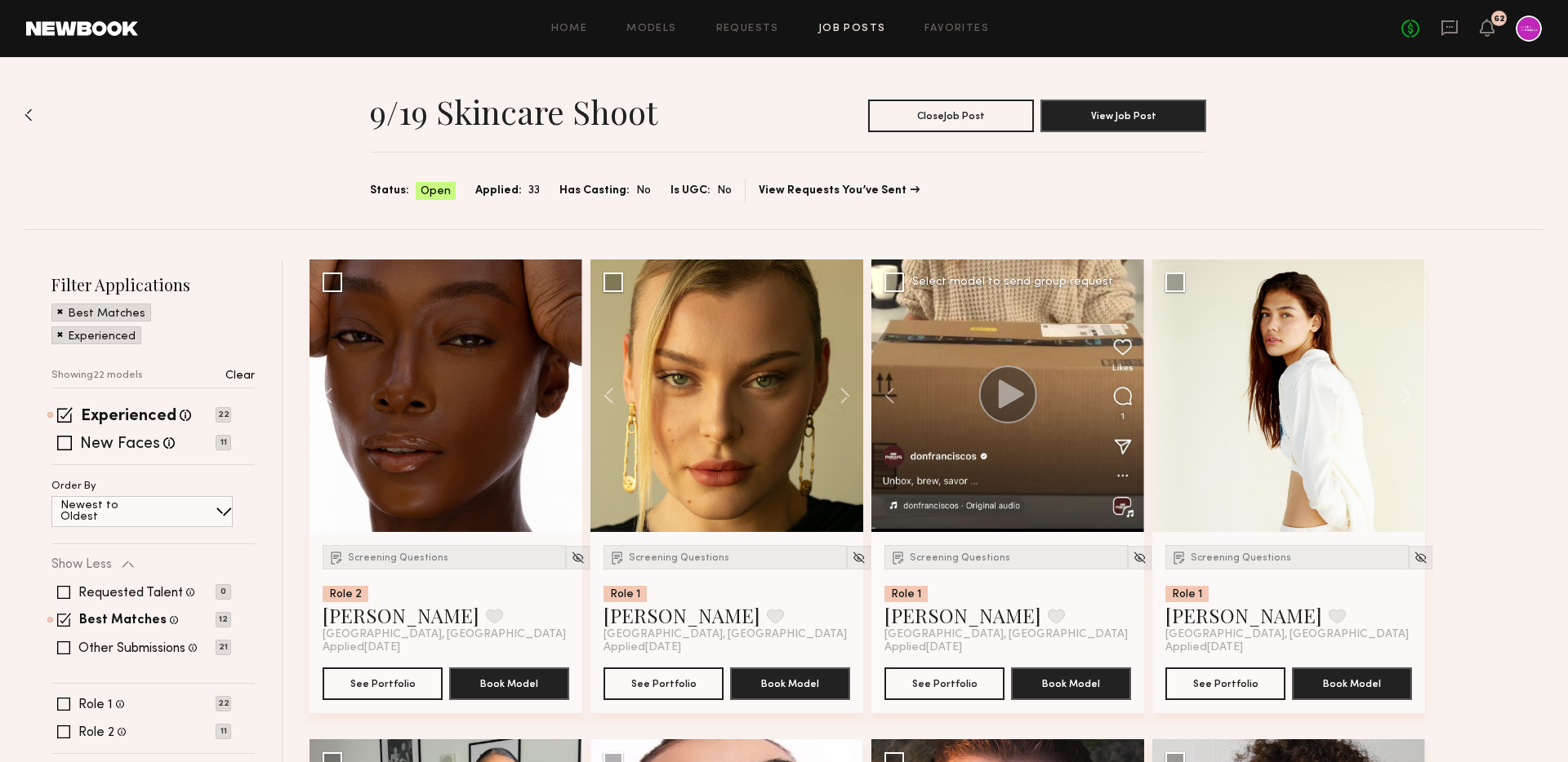
click at [1132, 394] on div at bounding box center [1008, 396] width 273 height 273
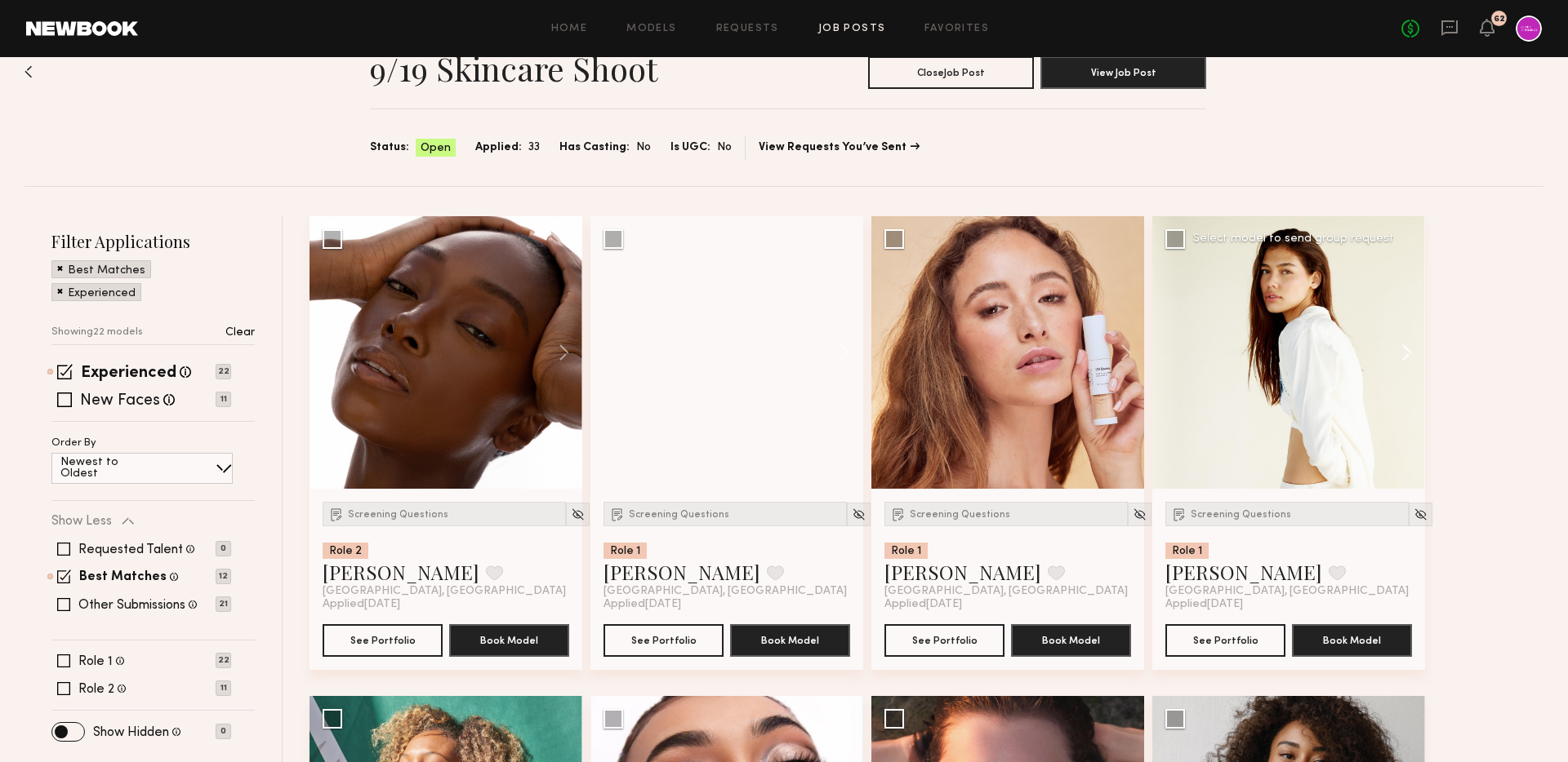
scroll to position [94, 0]
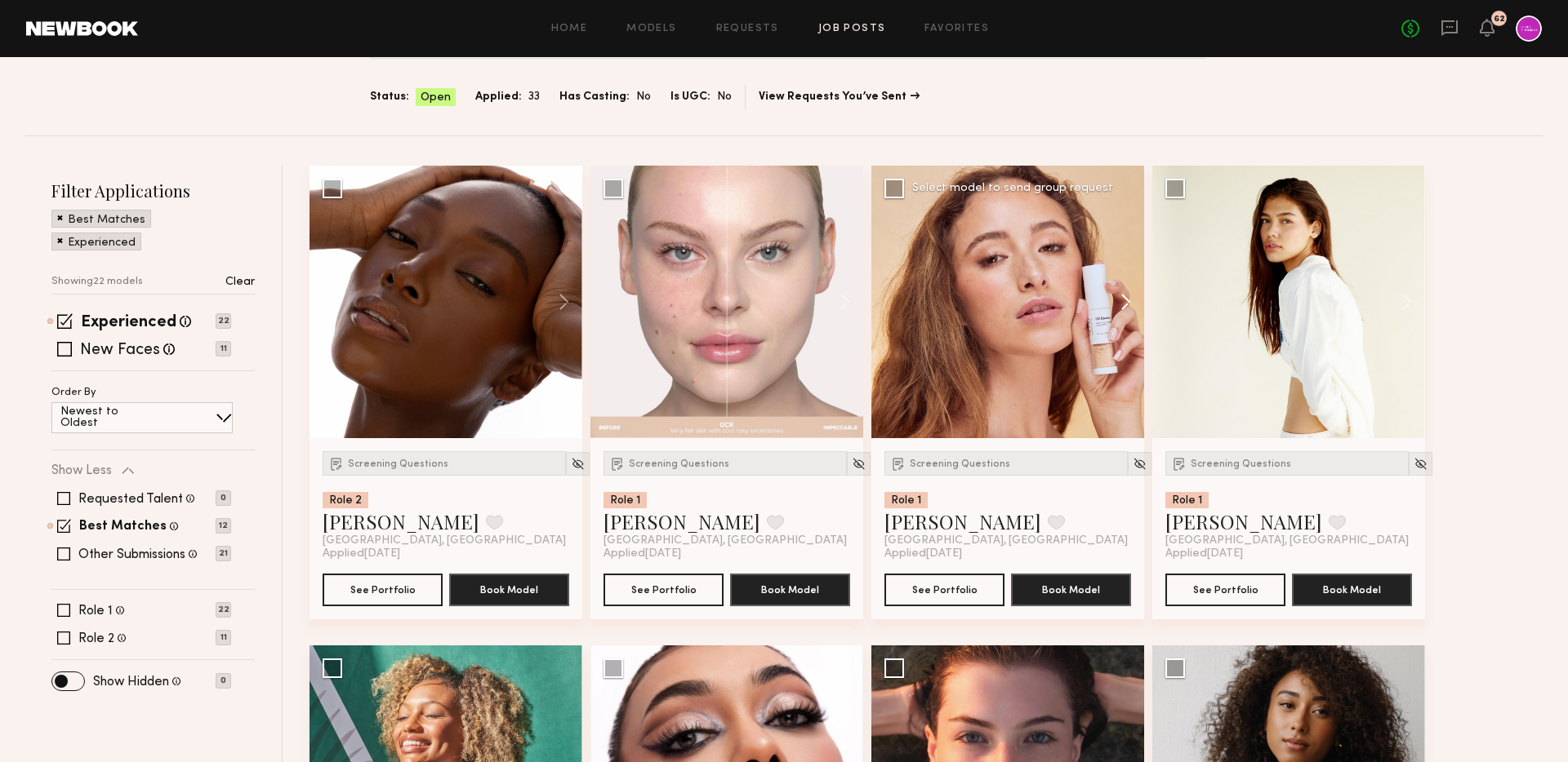
click at [1126, 301] on button at bounding box center [1118, 301] width 52 height 273
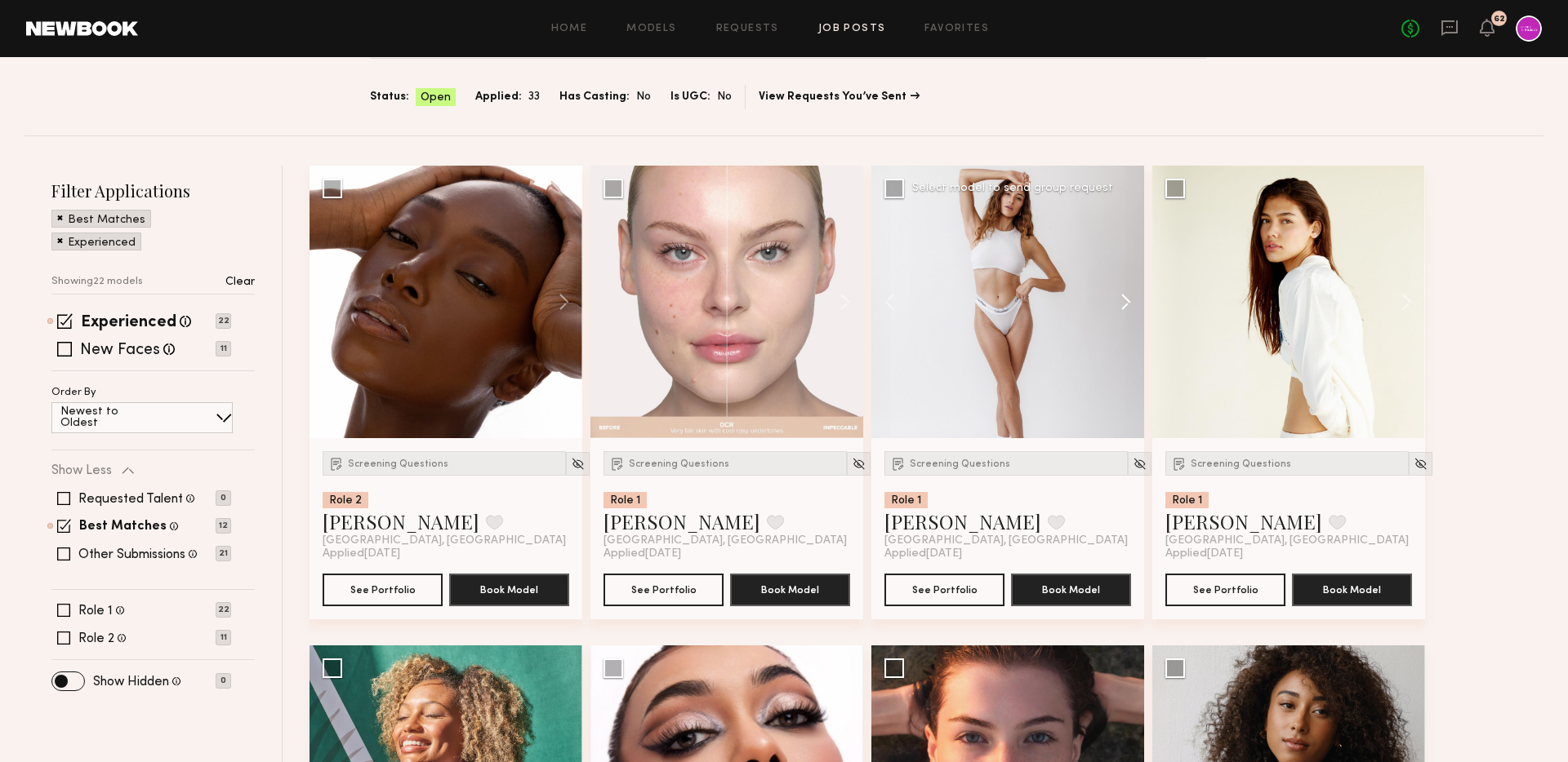
click at [1126, 301] on button at bounding box center [1118, 301] width 52 height 273
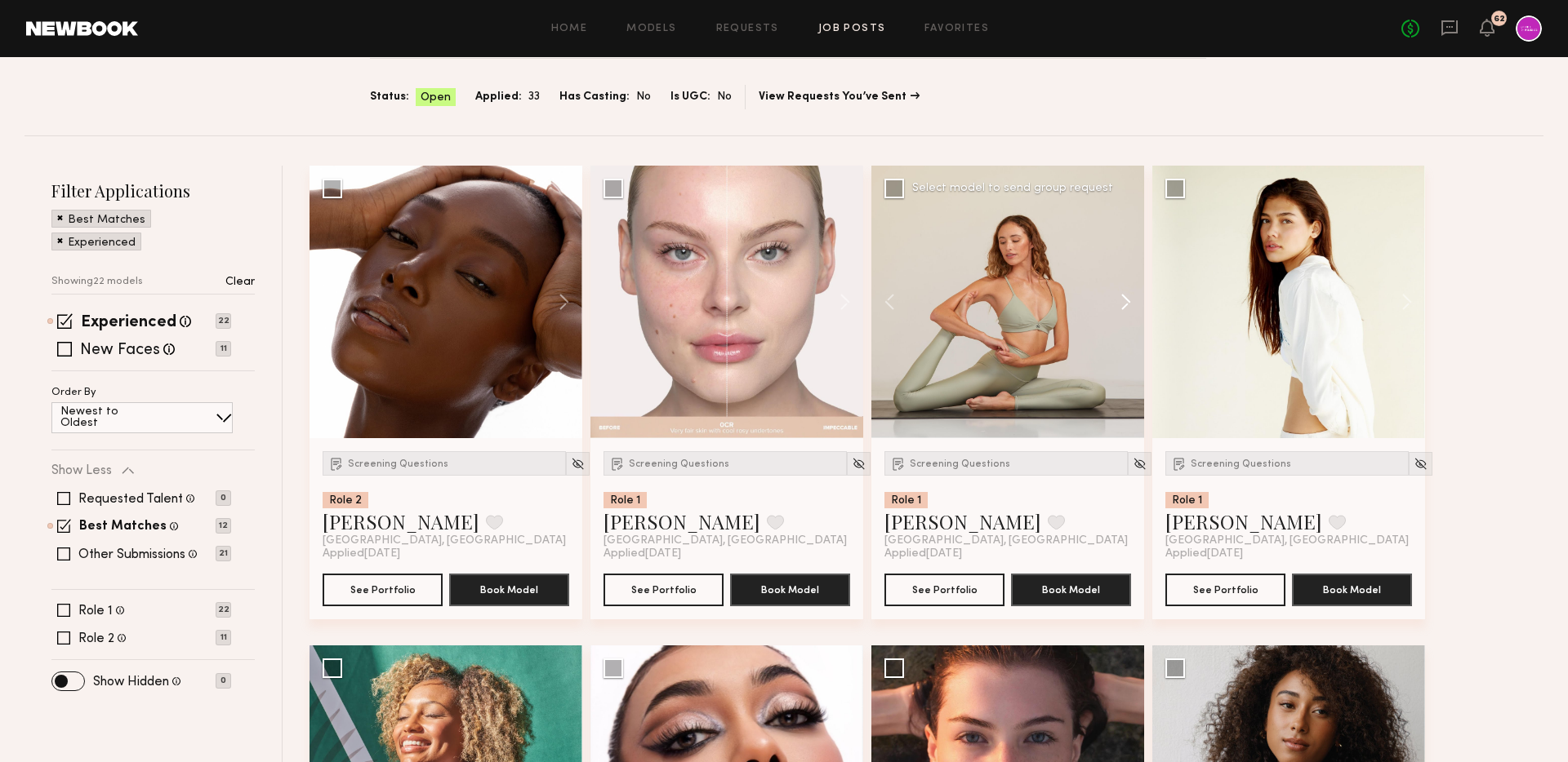
click at [1126, 301] on button at bounding box center [1118, 301] width 52 height 273
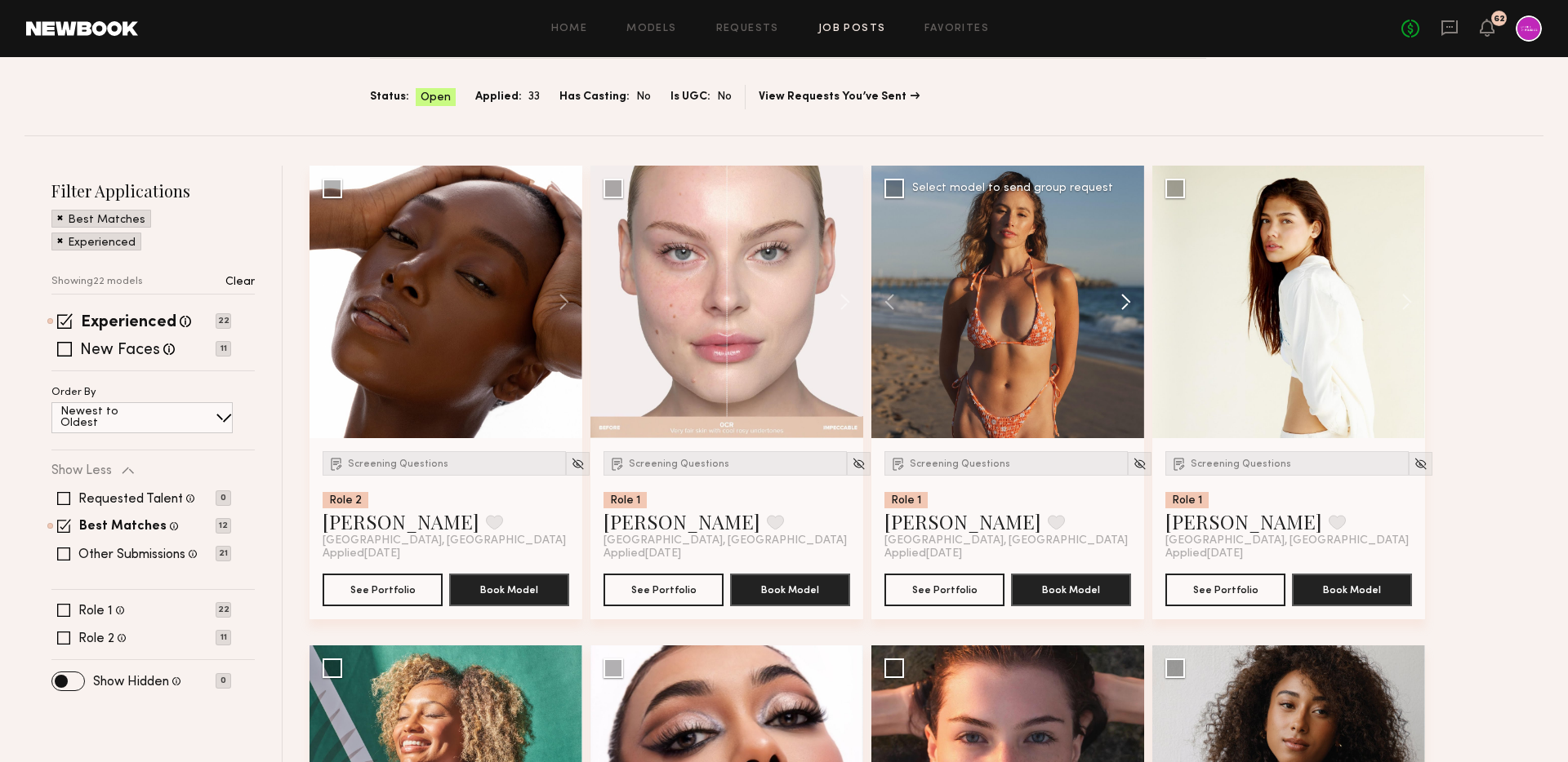
click at [1126, 301] on button at bounding box center [1118, 301] width 52 height 273
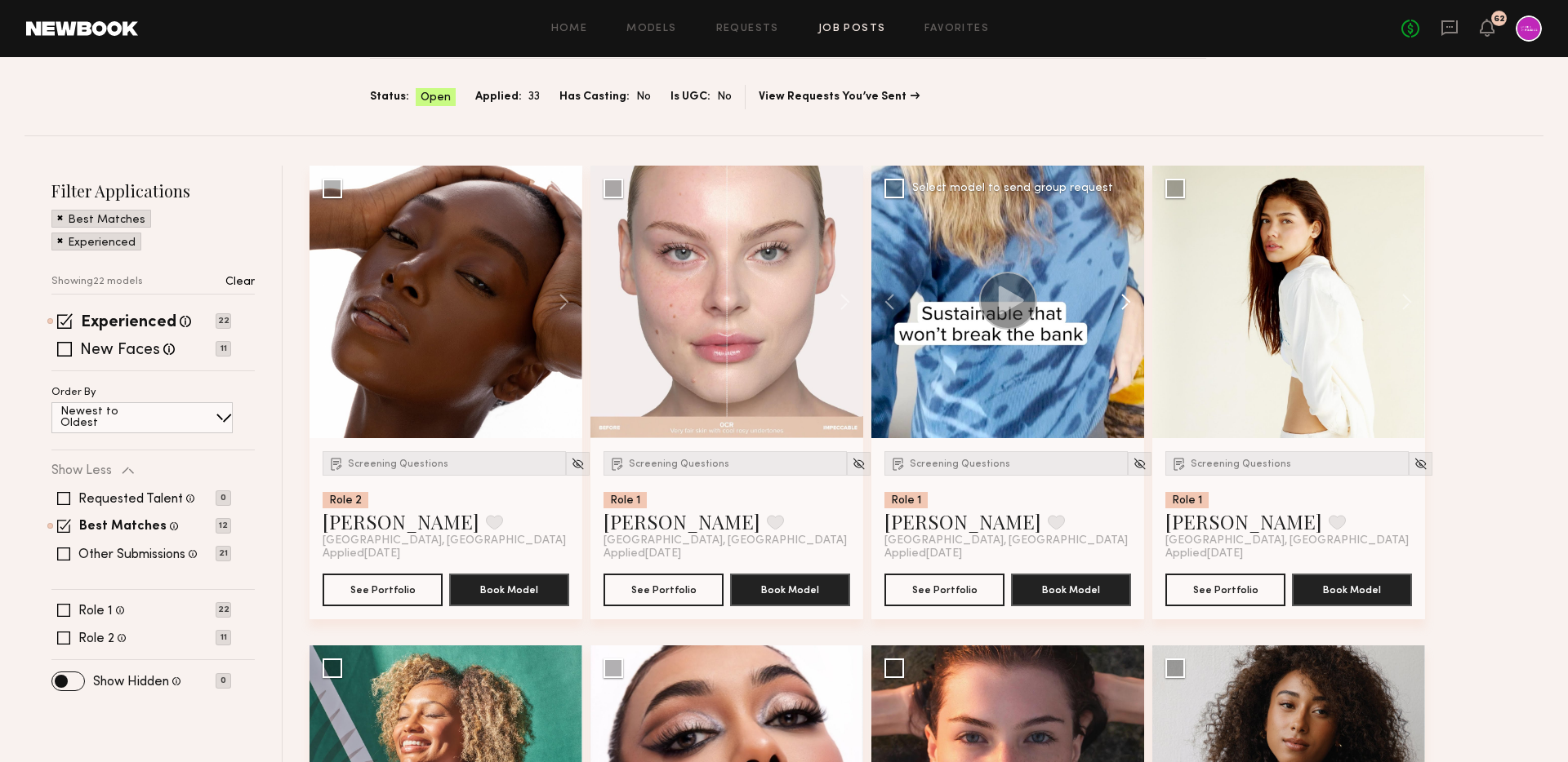
click at [1126, 301] on button at bounding box center [1118, 301] width 52 height 273
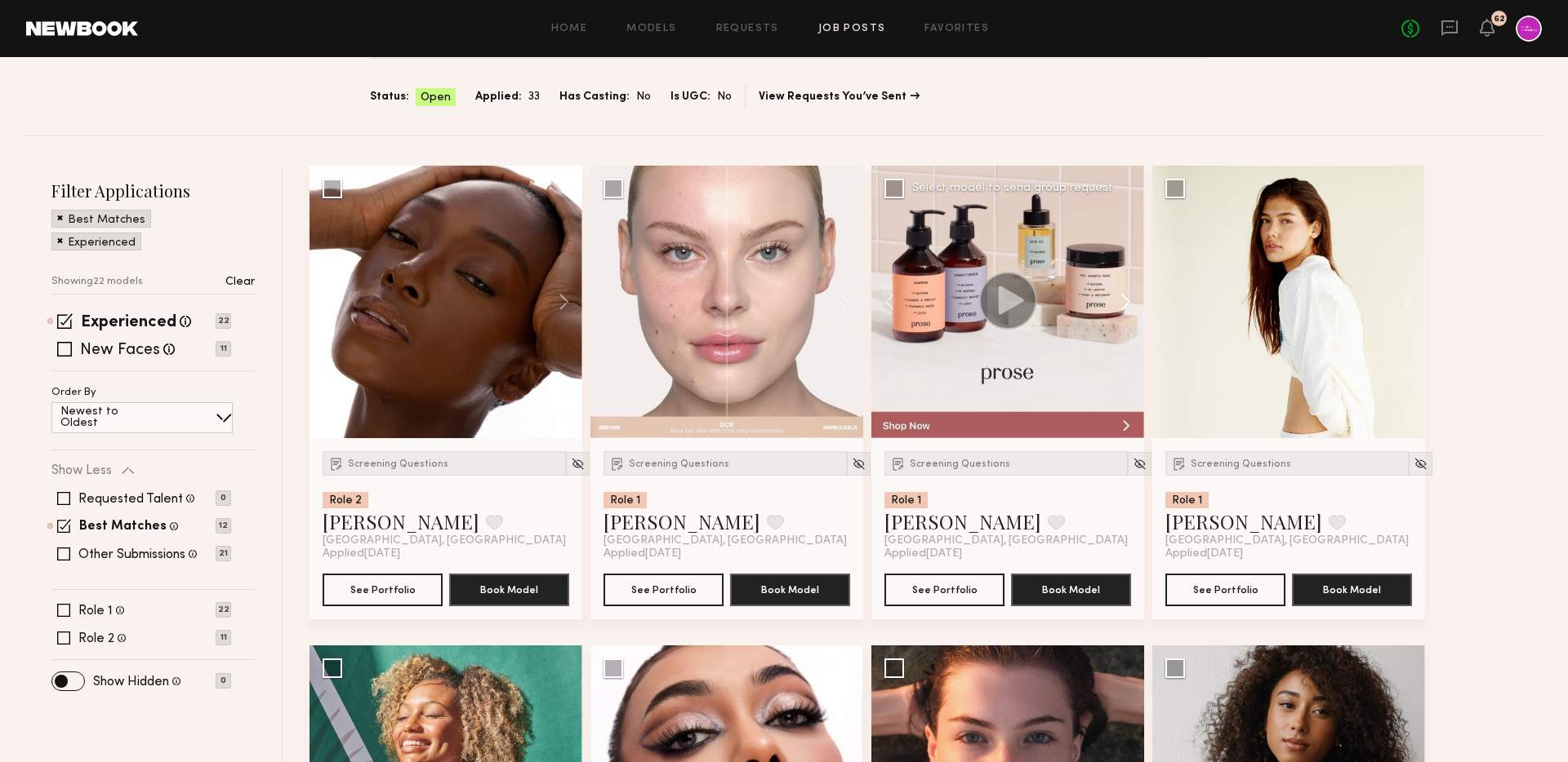
click at [1126, 301] on button at bounding box center [1118, 301] width 52 height 273
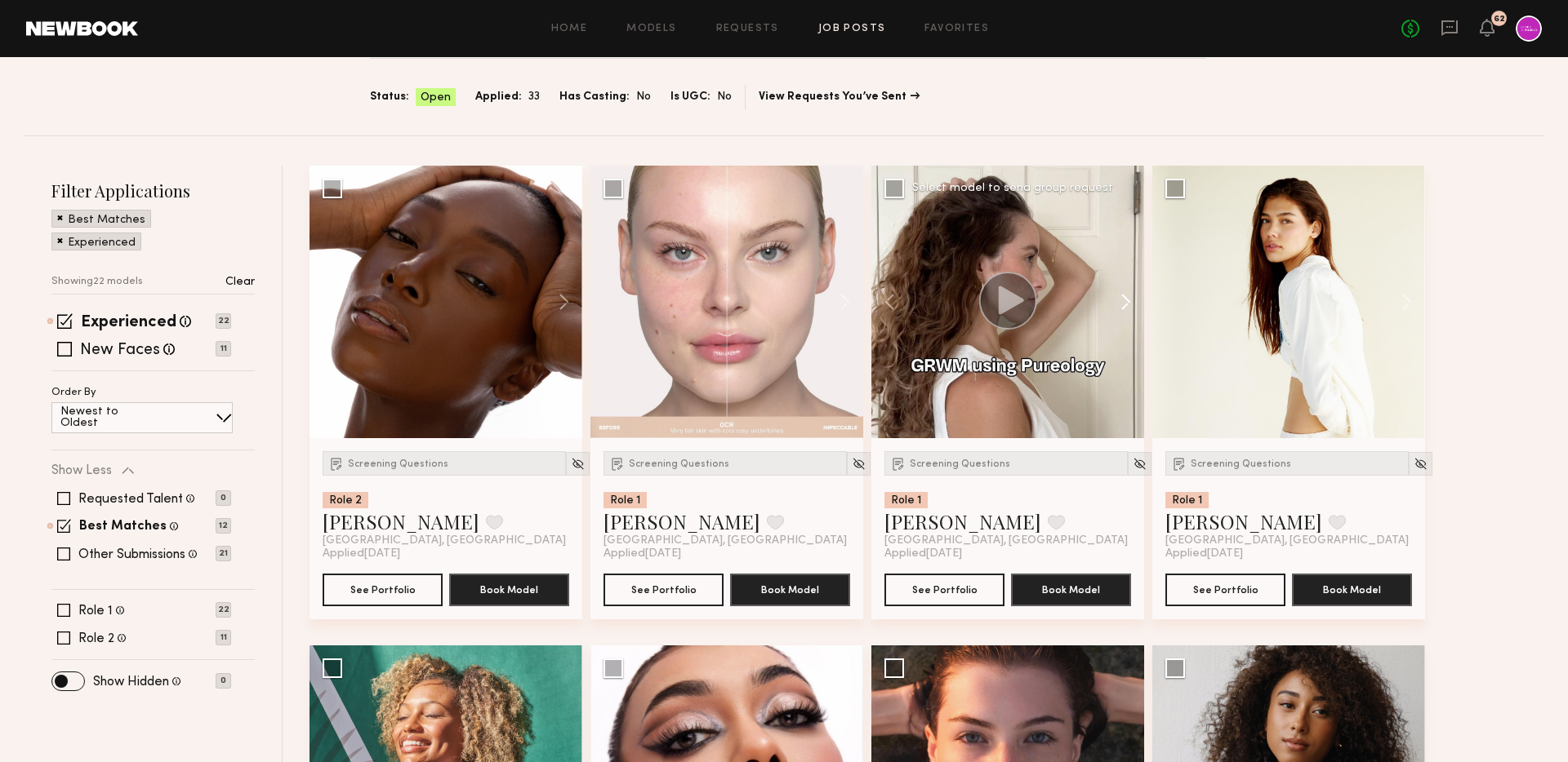
click at [1126, 301] on button at bounding box center [1118, 301] width 52 height 273
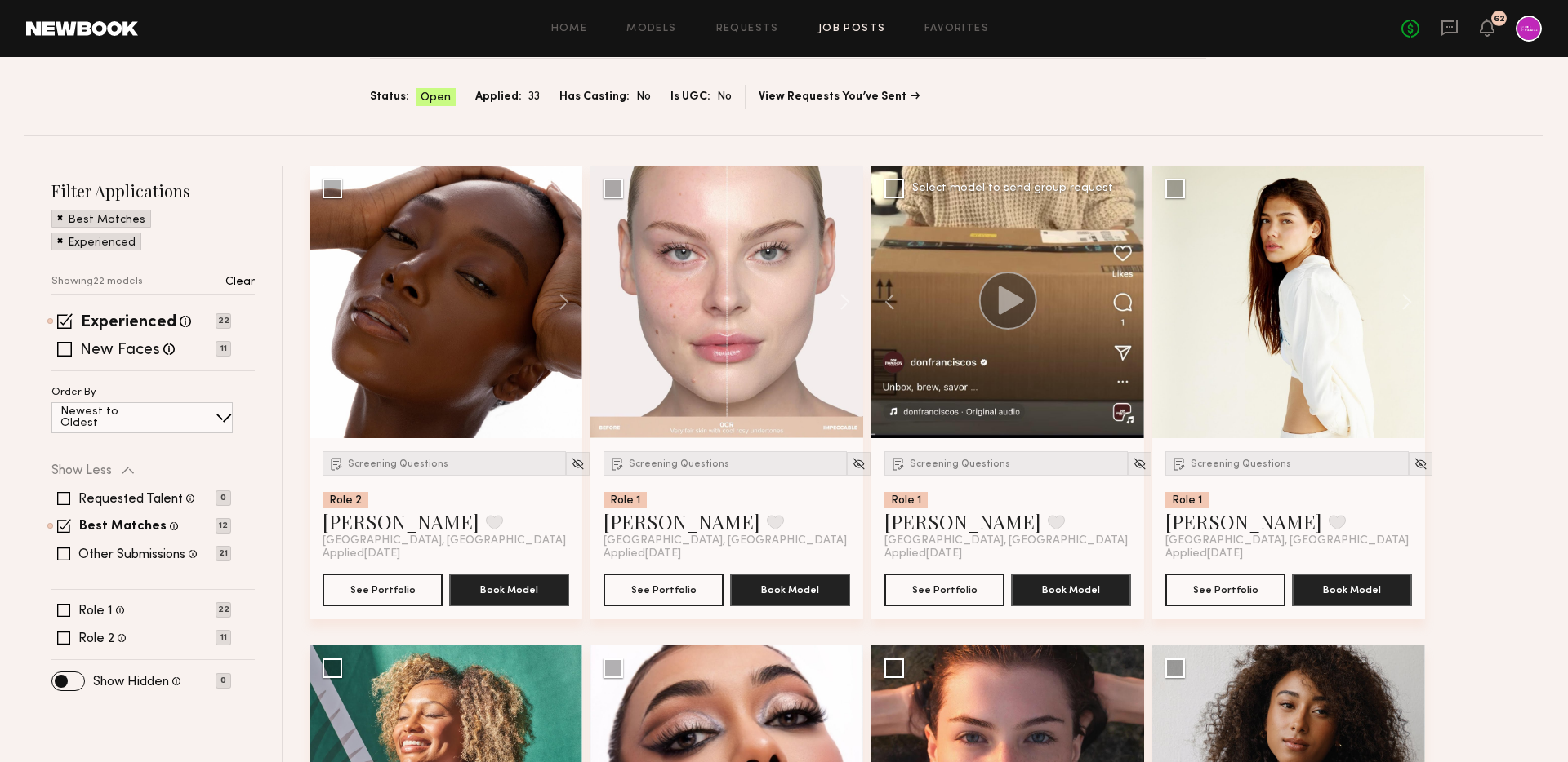
click at [1126, 301] on div at bounding box center [1008, 301] width 273 height 273
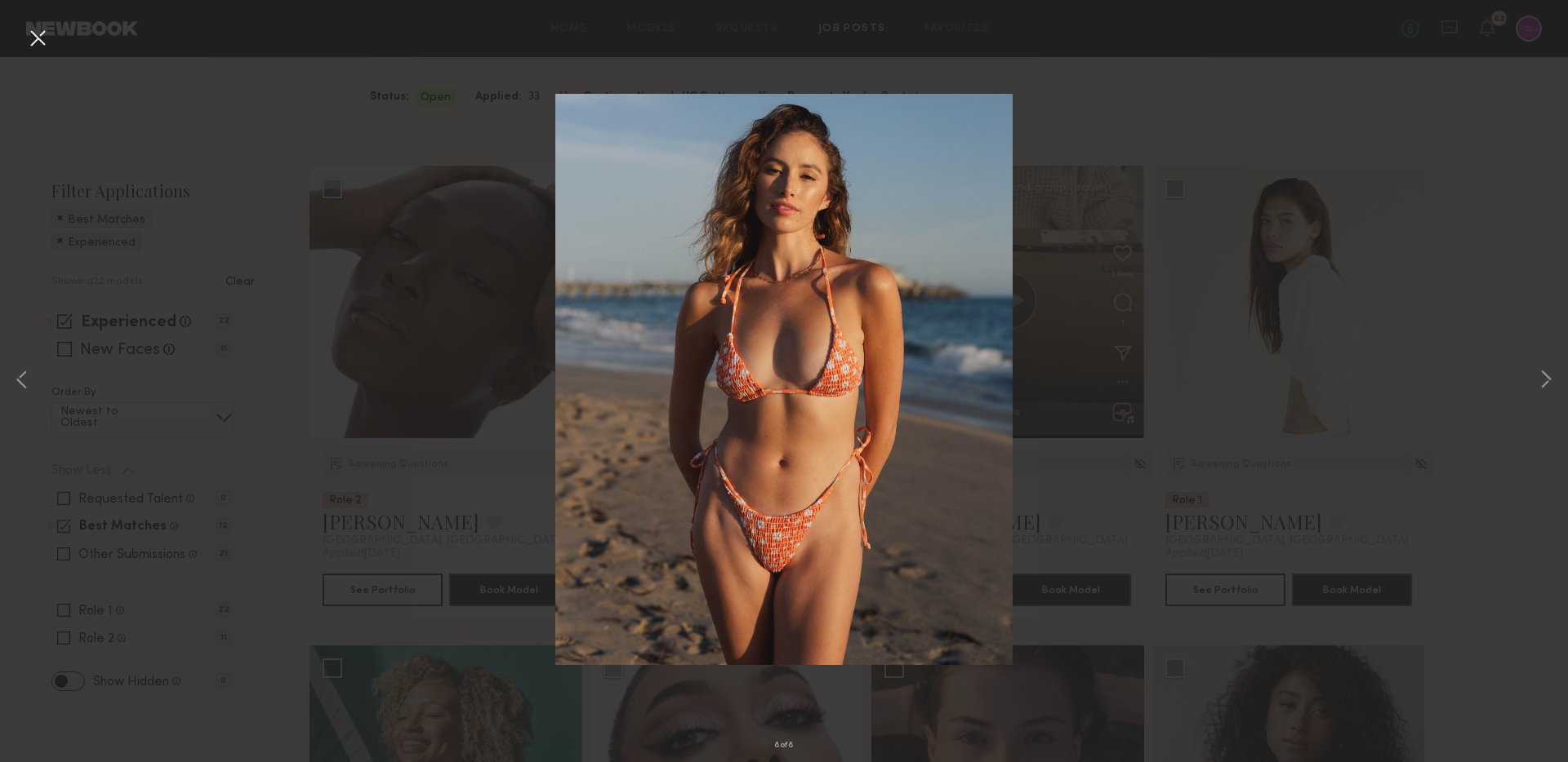
click at [1495, 78] on div "8 of 8" at bounding box center [784, 381] width 1568 height 762
click at [25, 30] on button at bounding box center [38, 39] width 26 height 29
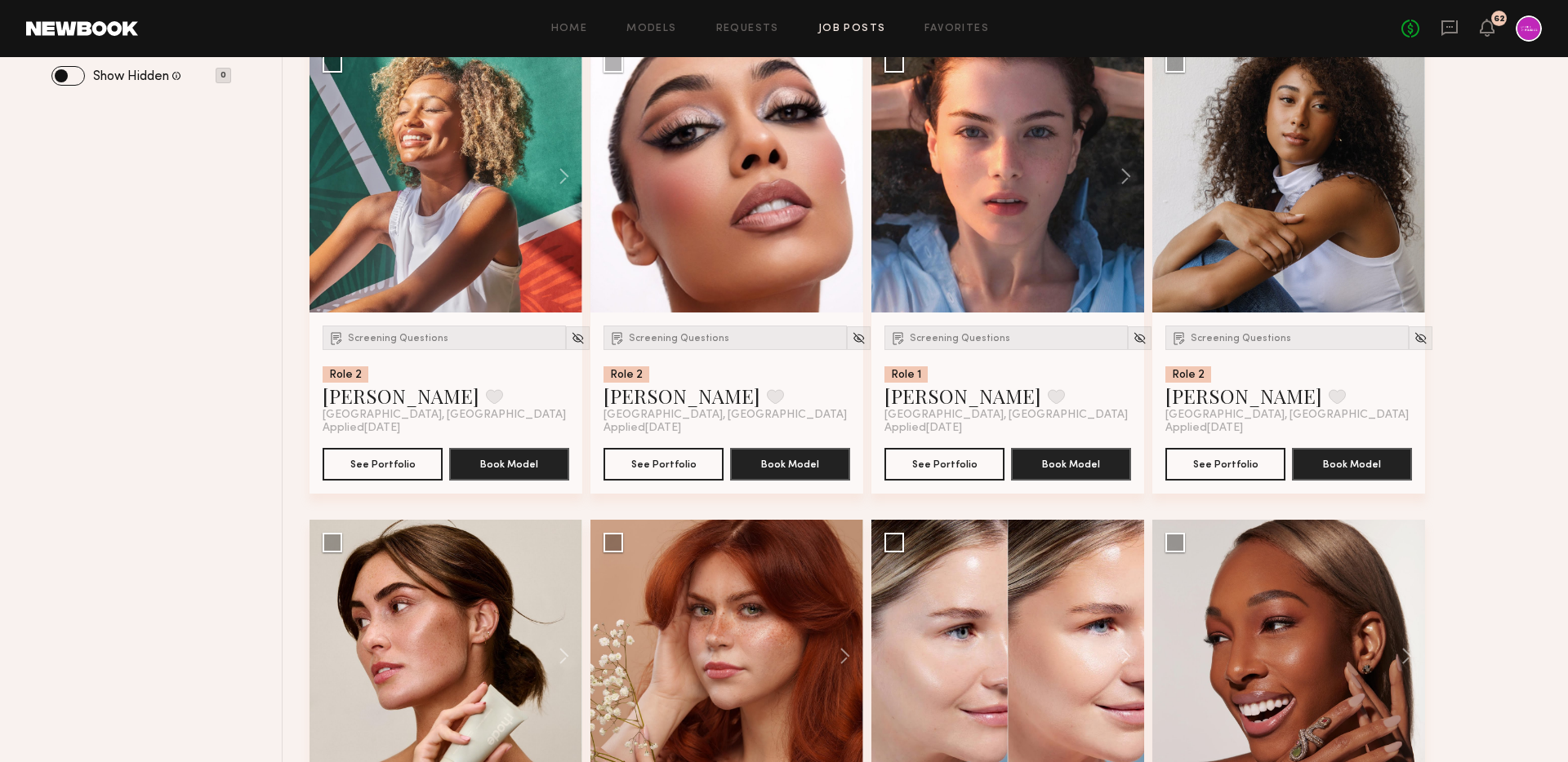
scroll to position [431, 0]
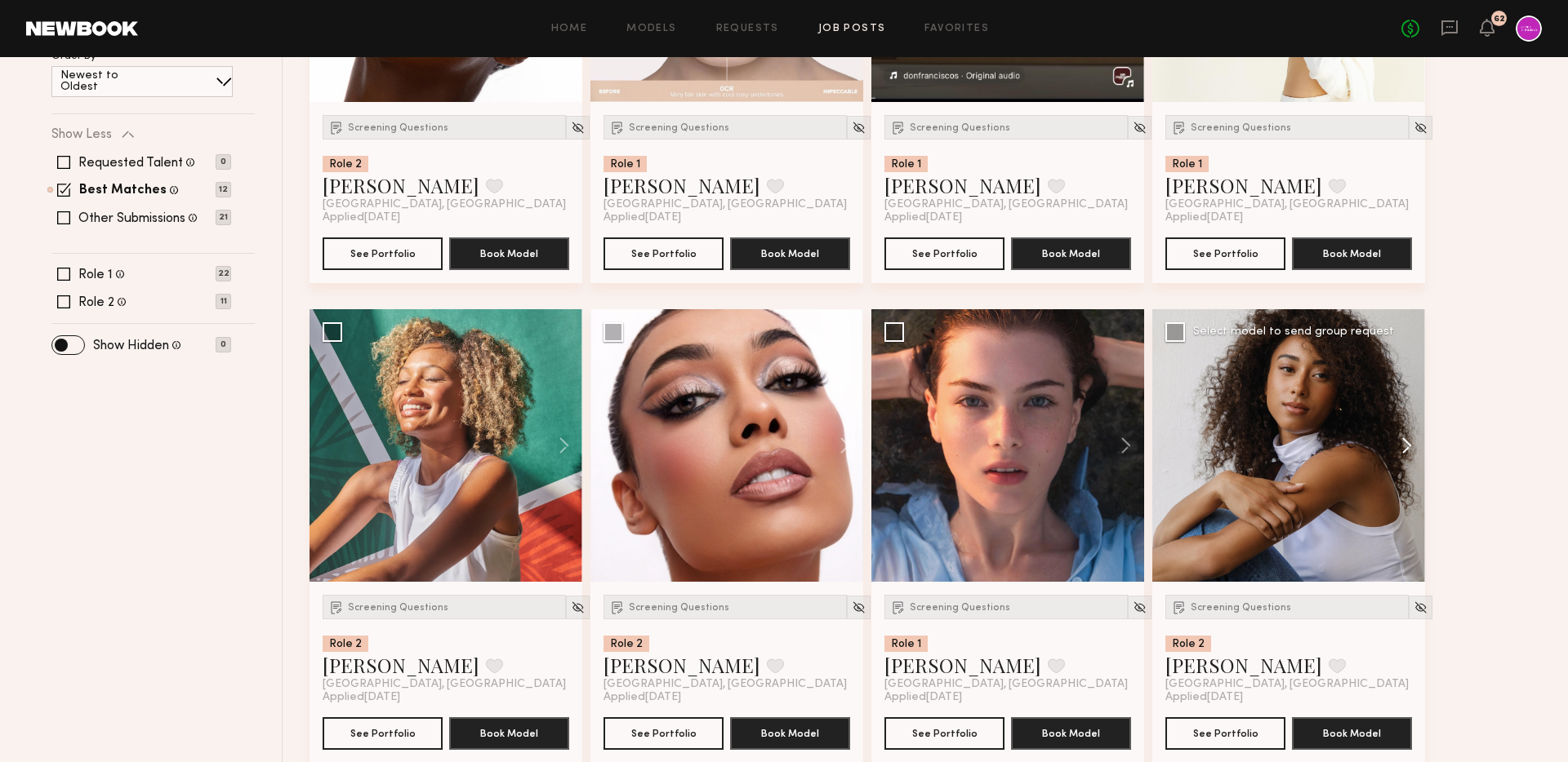
click at [1408, 443] on button at bounding box center [1399, 445] width 52 height 273
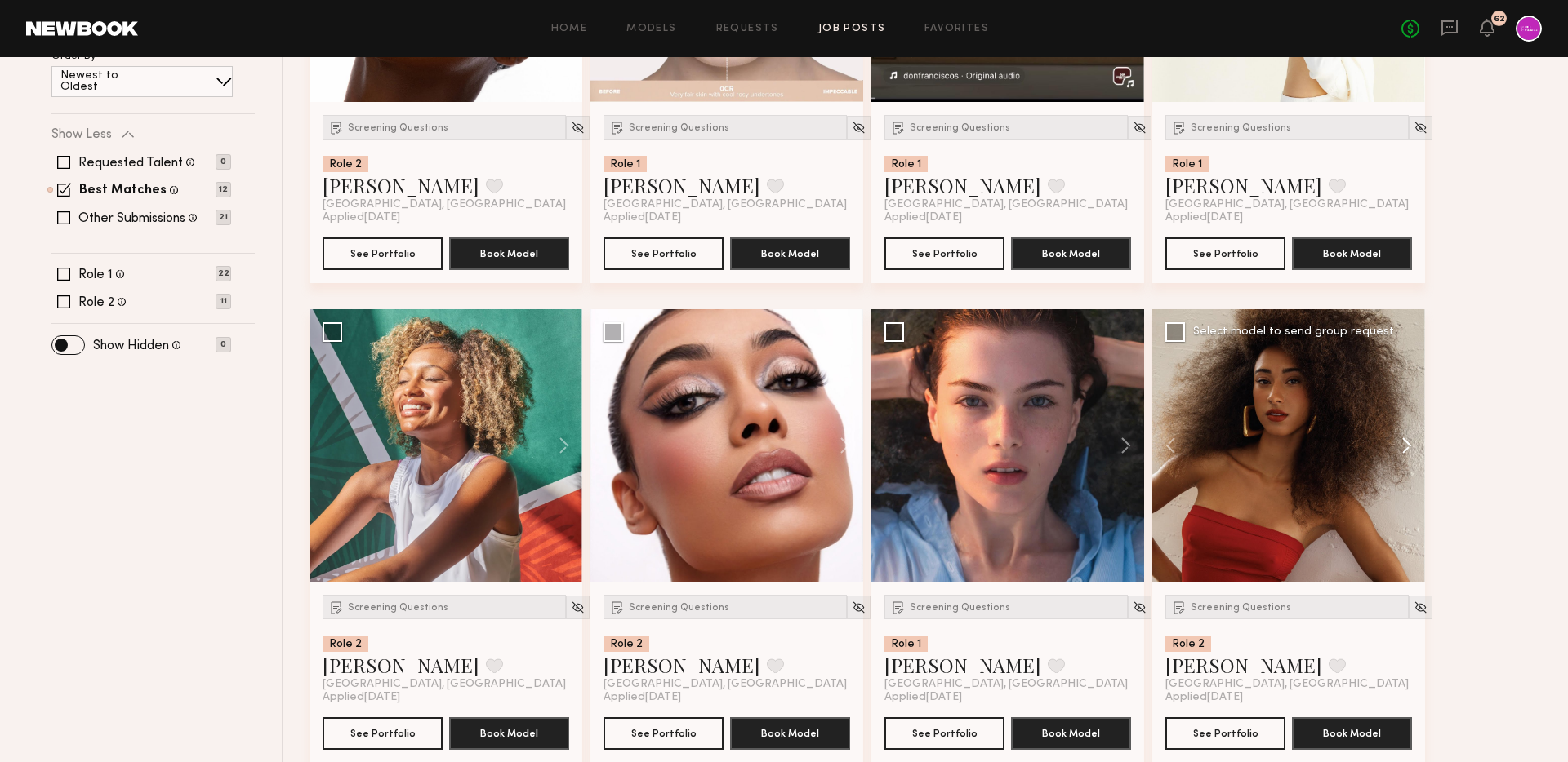
click at [1408, 443] on button at bounding box center [1399, 445] width 52 height 273
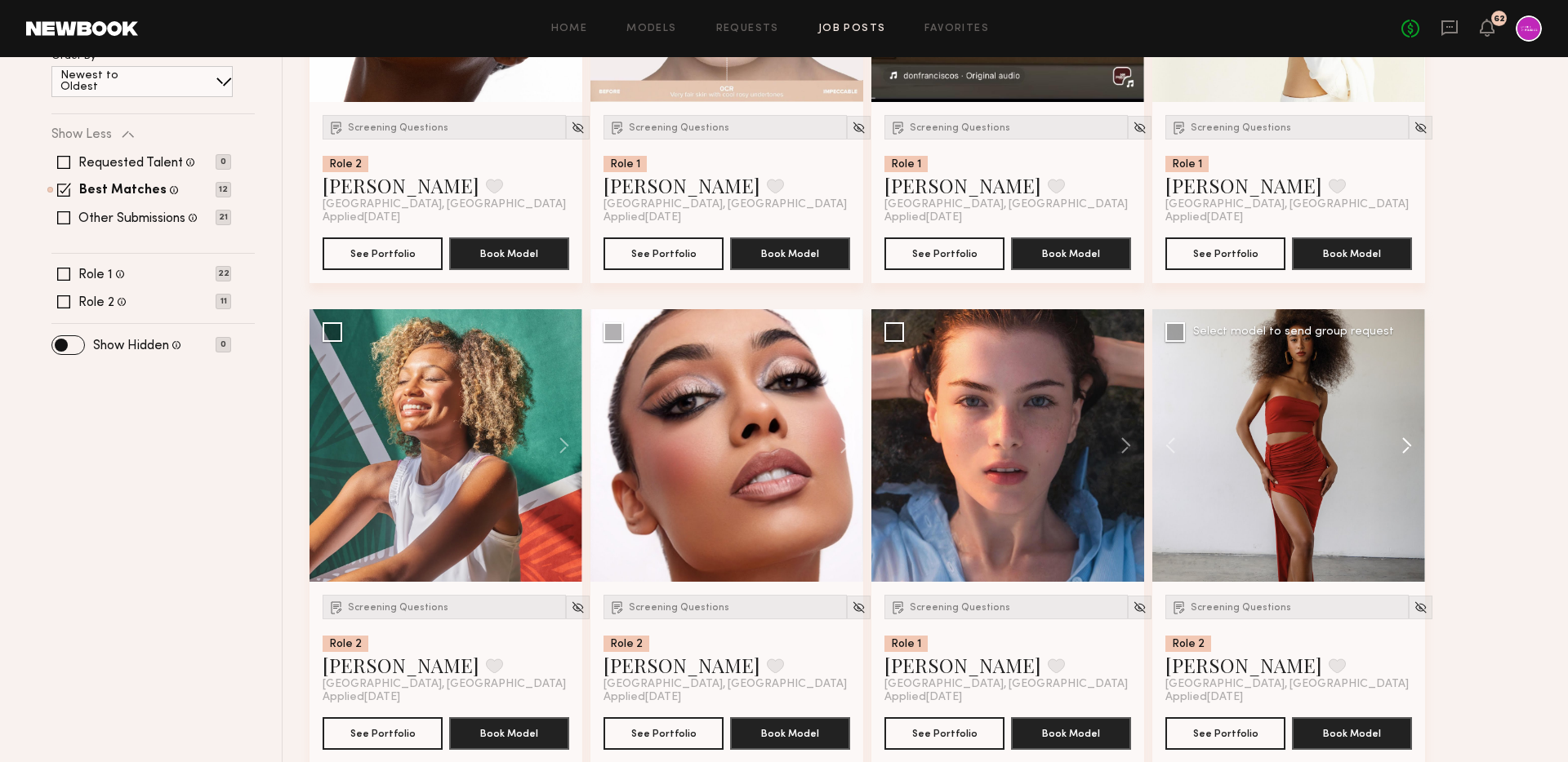
click at [1408, 443] on button at bounding box center [1399, 445] width 52 height 273
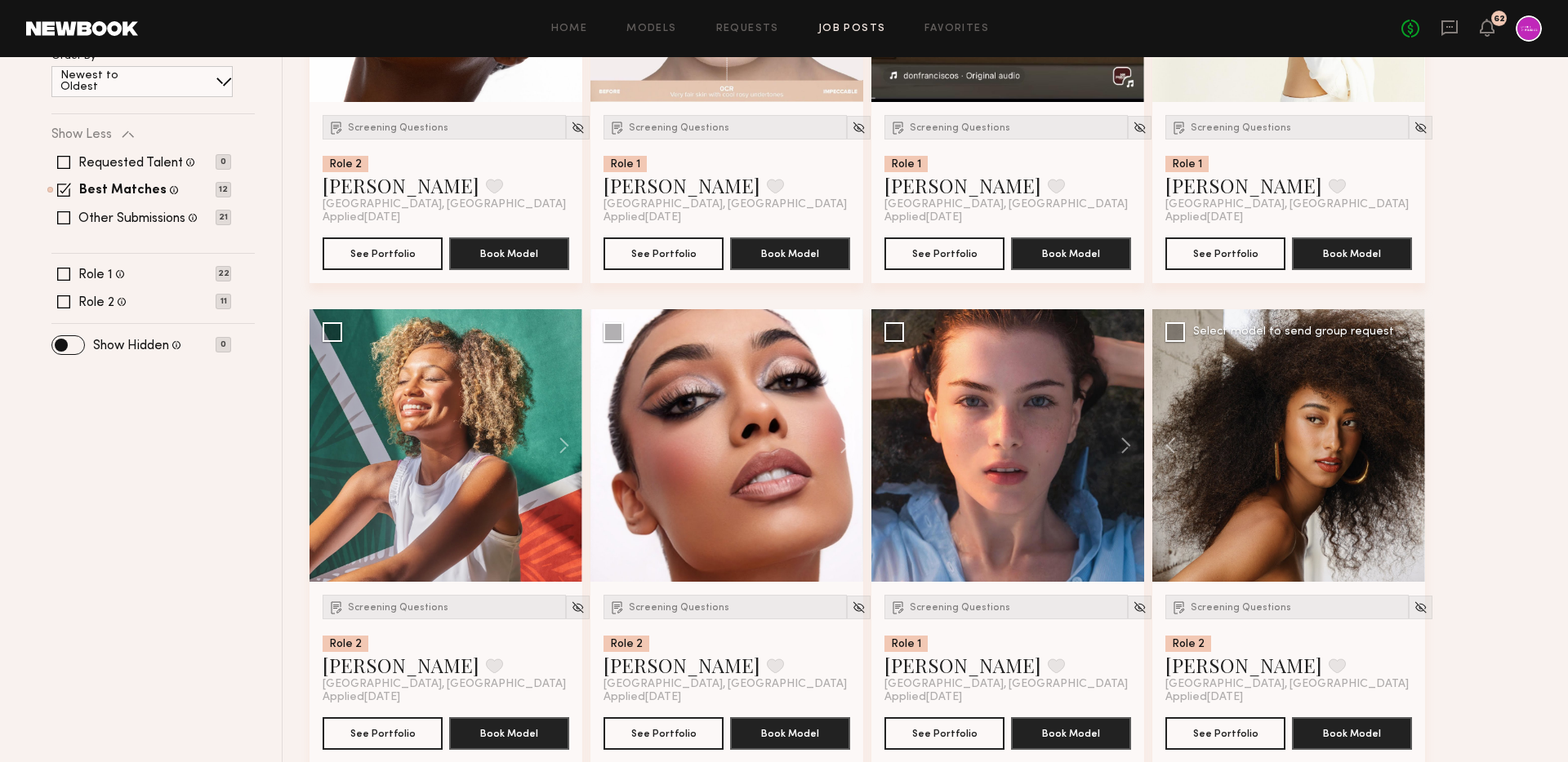
click at [1408, 443] on div at bounding box center [1288, 445] width 273 height 273
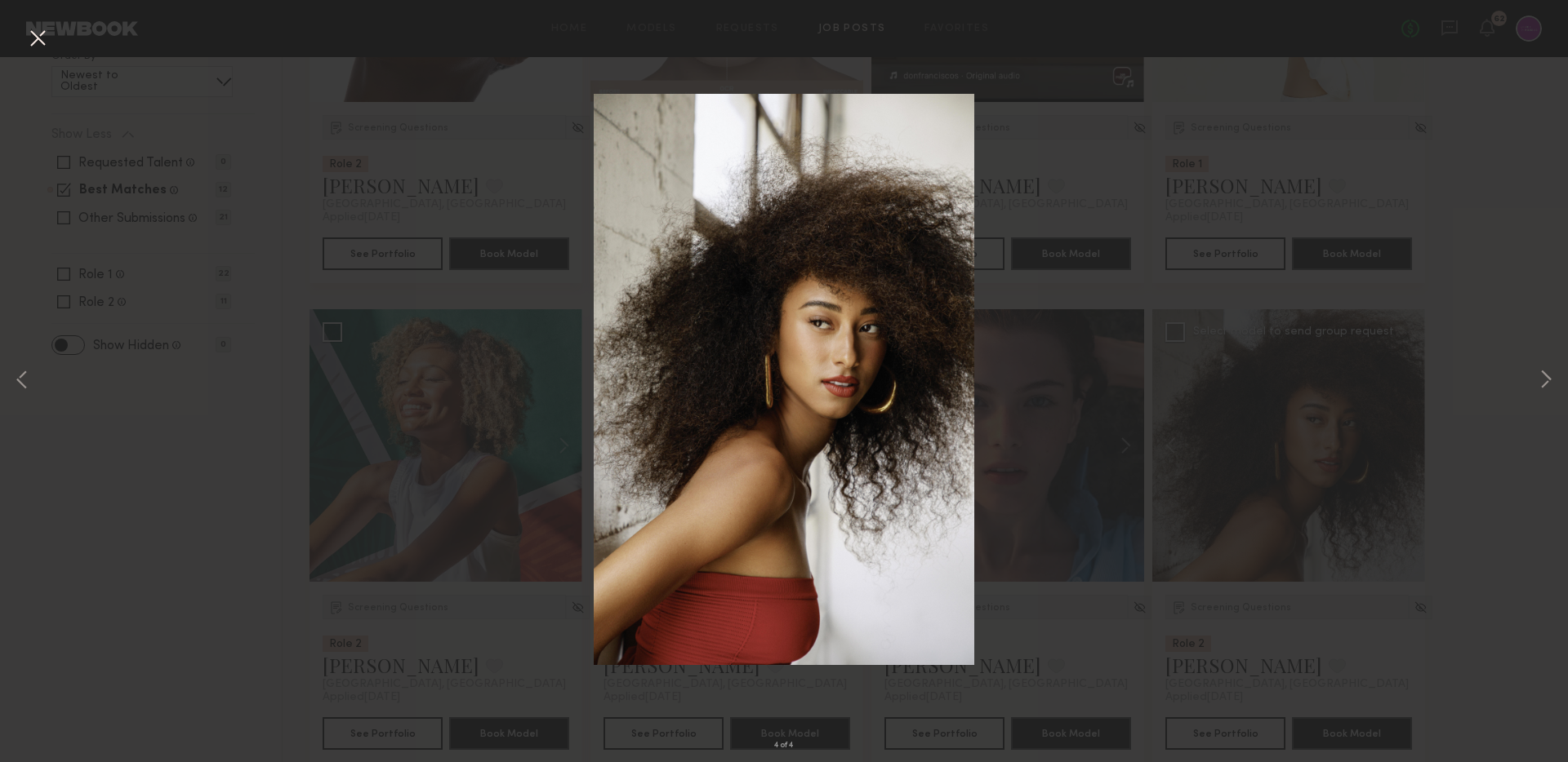
click at [387, 550] on div "4 of 4" at bounding box center [784, 381] width 1568 height 762
click at [33, 34] on button at bounding box center [38, 39] width 26 height 29
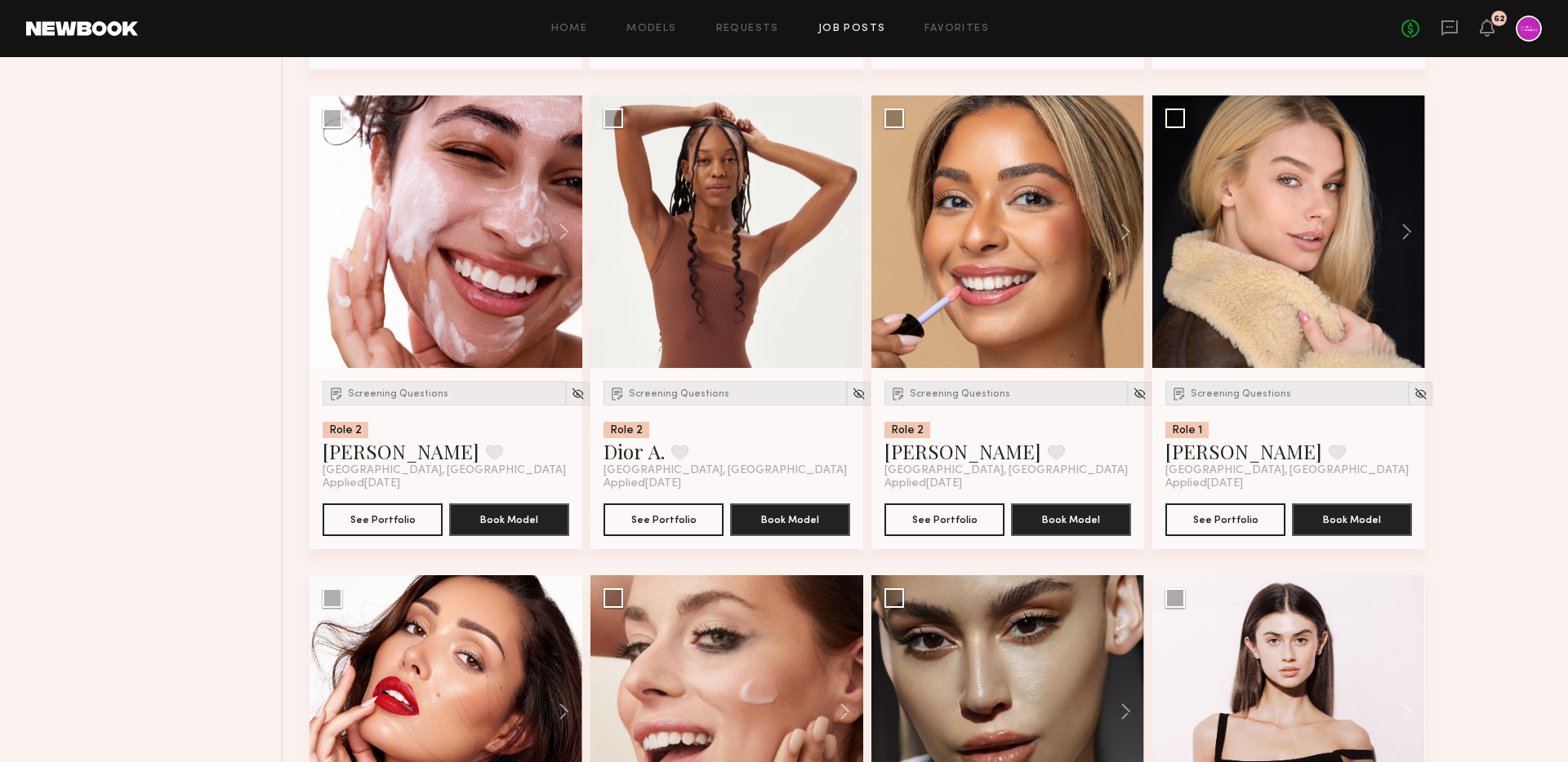
scroll to position [1613, 0]
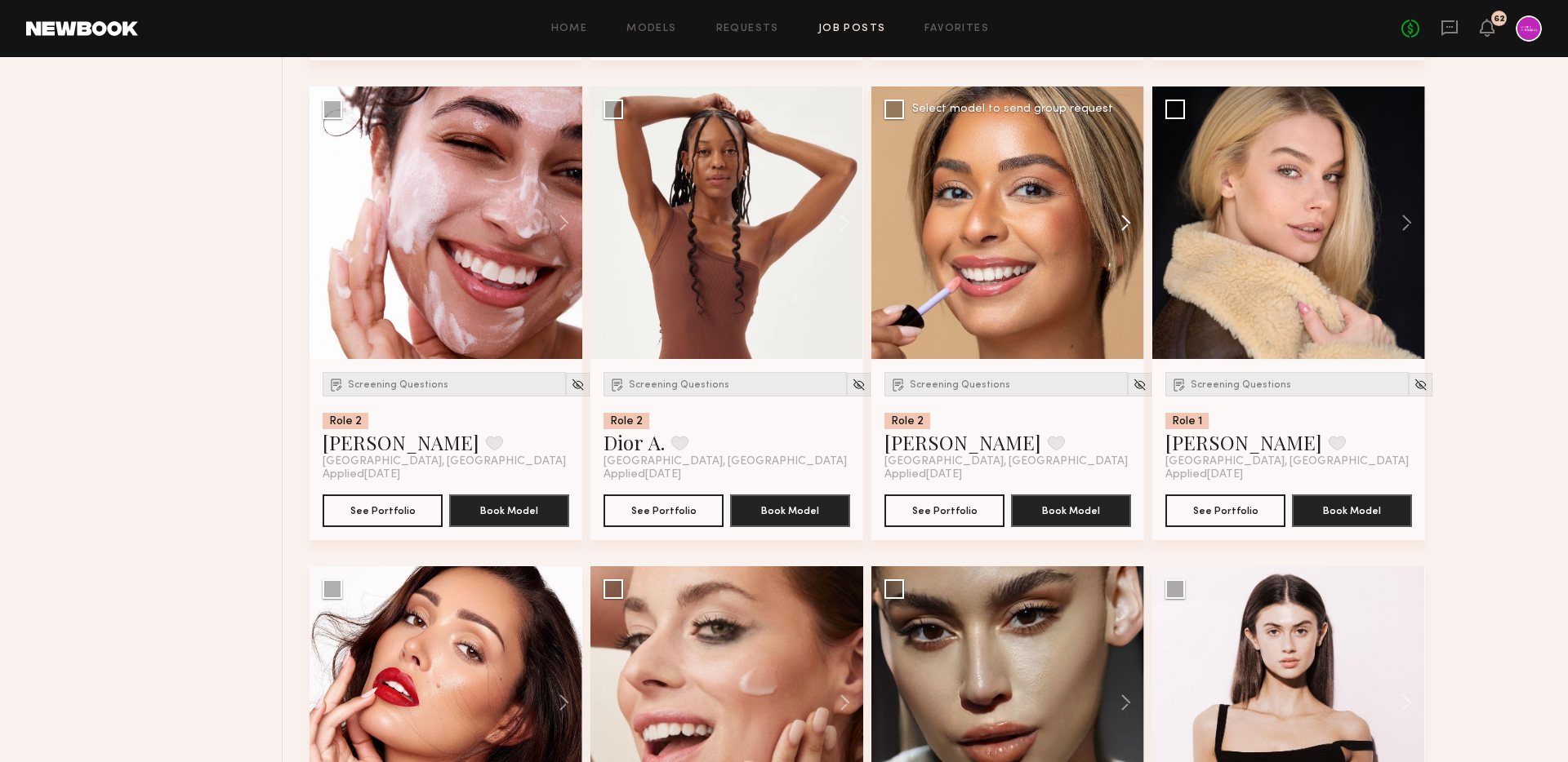
click at [1125, 230] on button at bounding box center [1118, 222] width 52 height 273
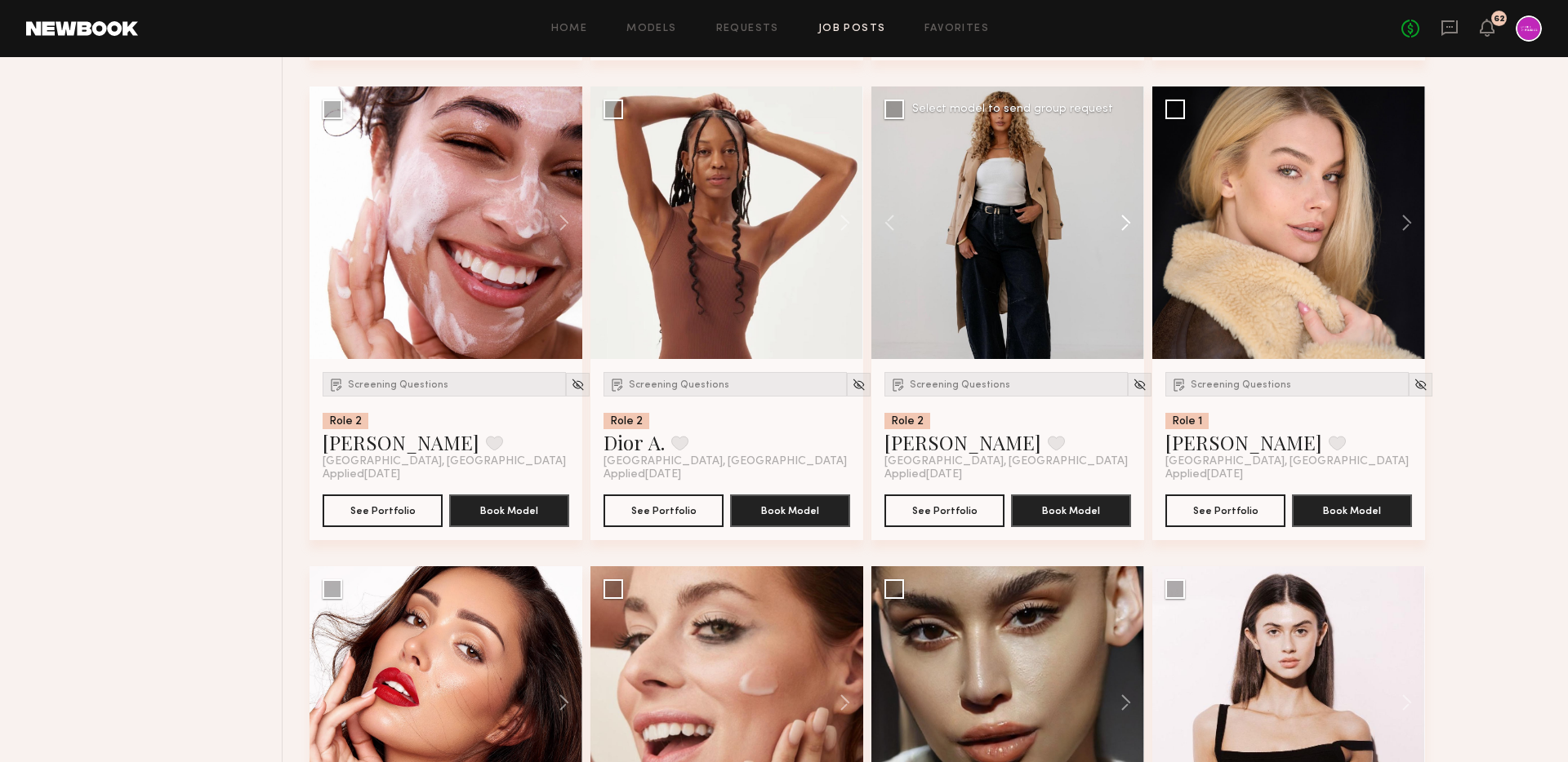
click at [1125, 230] on button at bounding box center [1118, 222] width 52 height 273
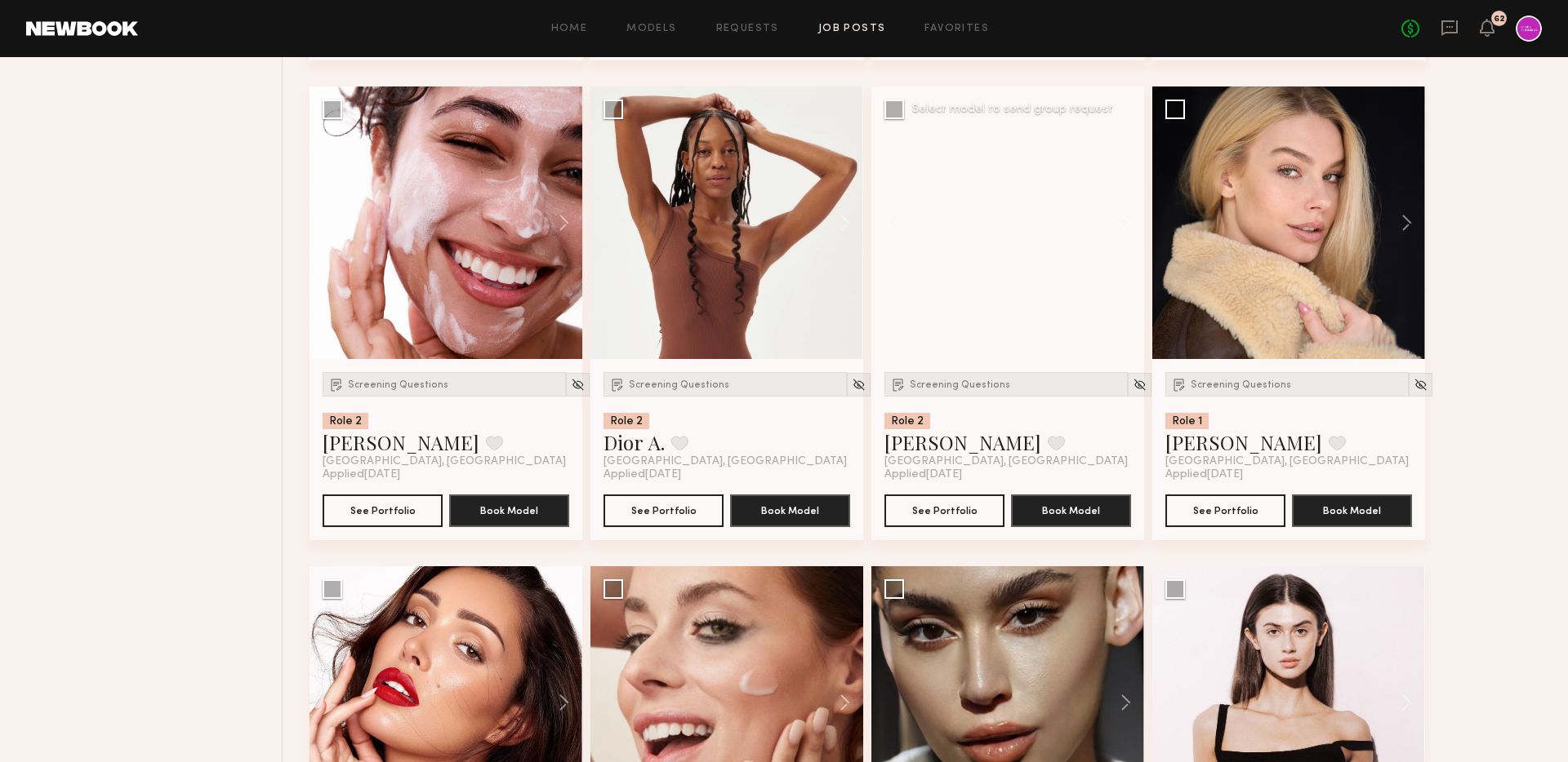
click at [1125, 230] on button at bounding box center [1118, 222] width 52 height 273
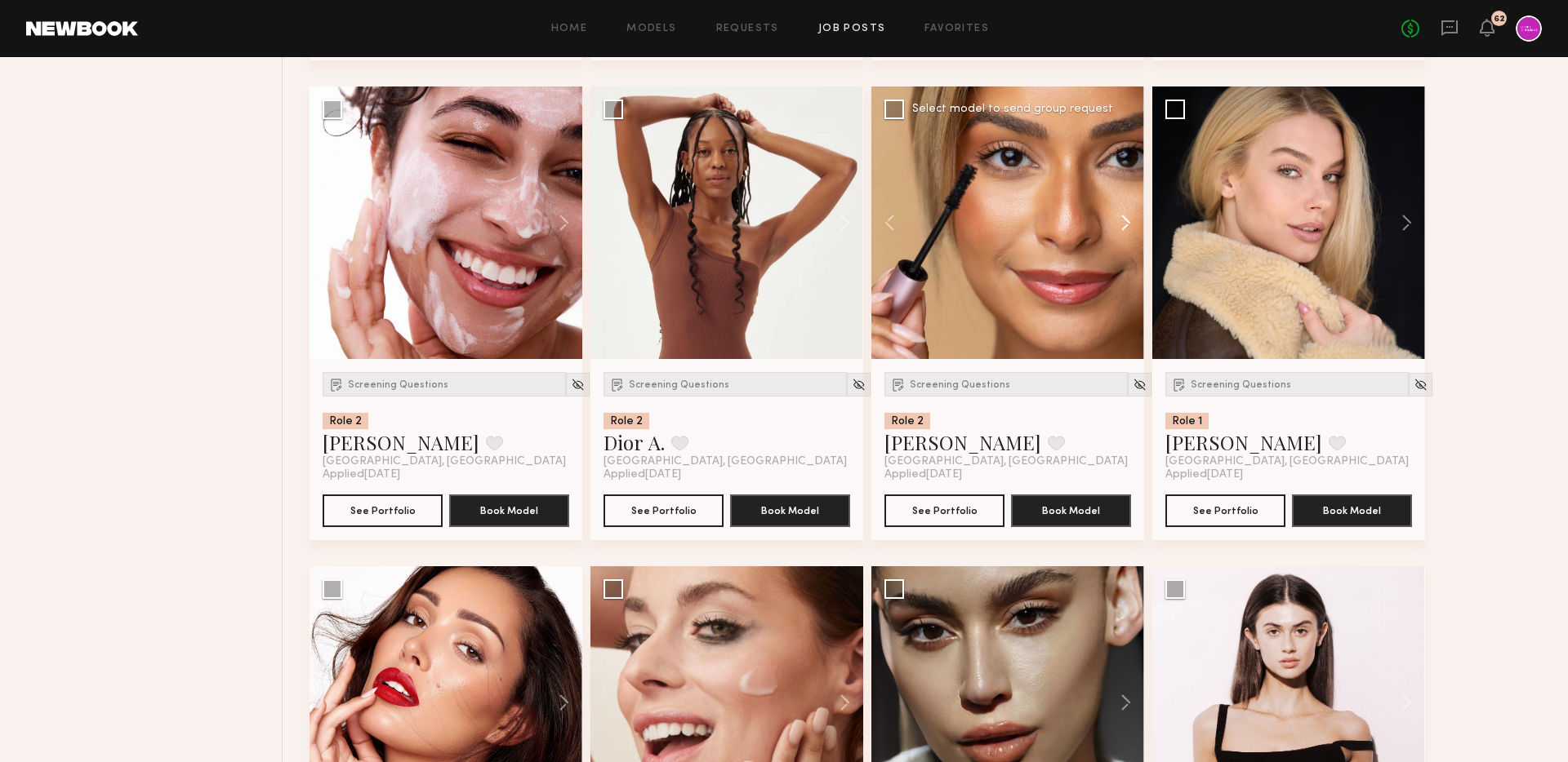
click at [1125, 230] on button at bounding box center [1118, 222] width 52 height 273
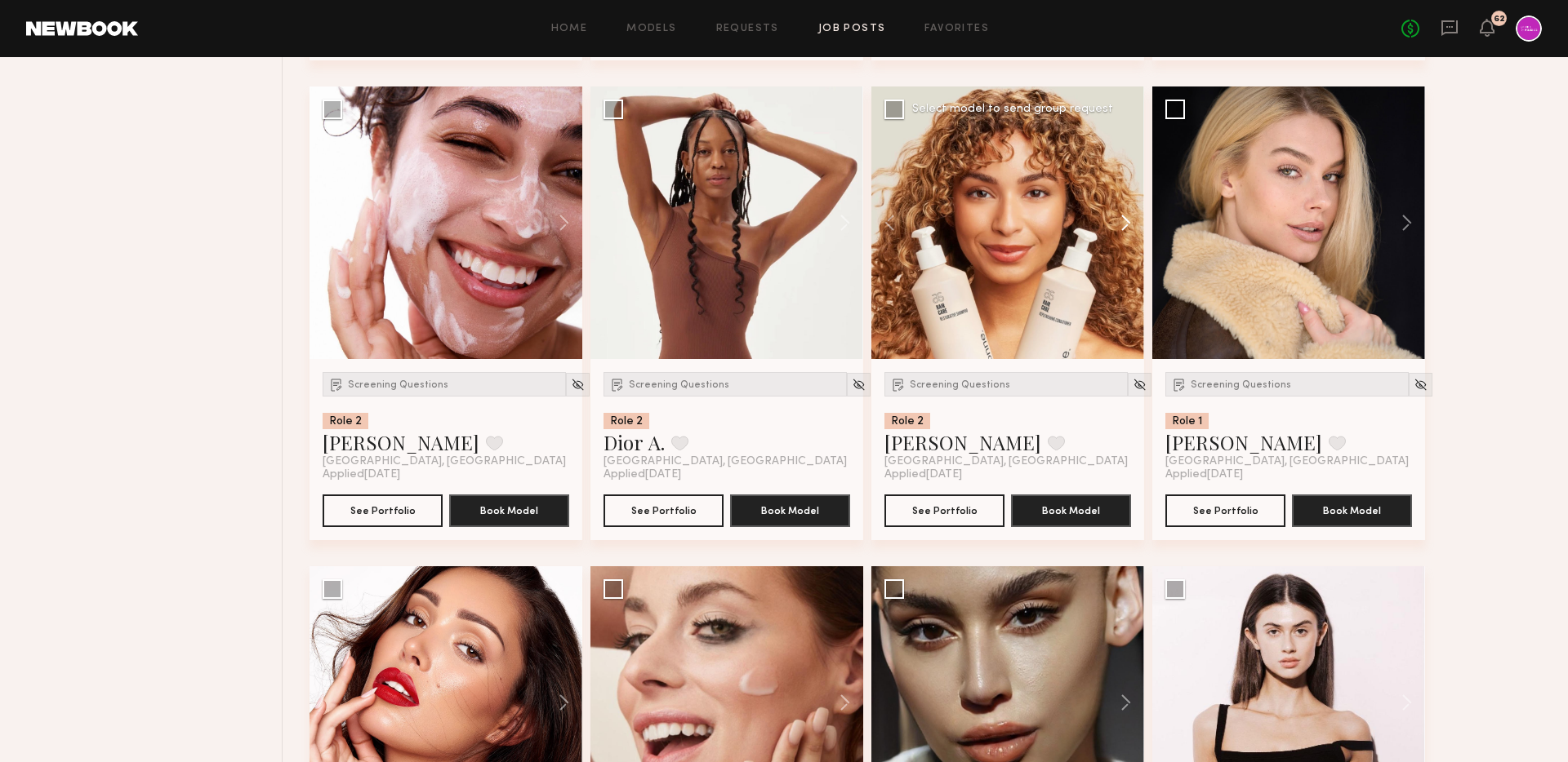
click at [1125, 230] on button at bounding box center [1118, 222] width 52 height 273
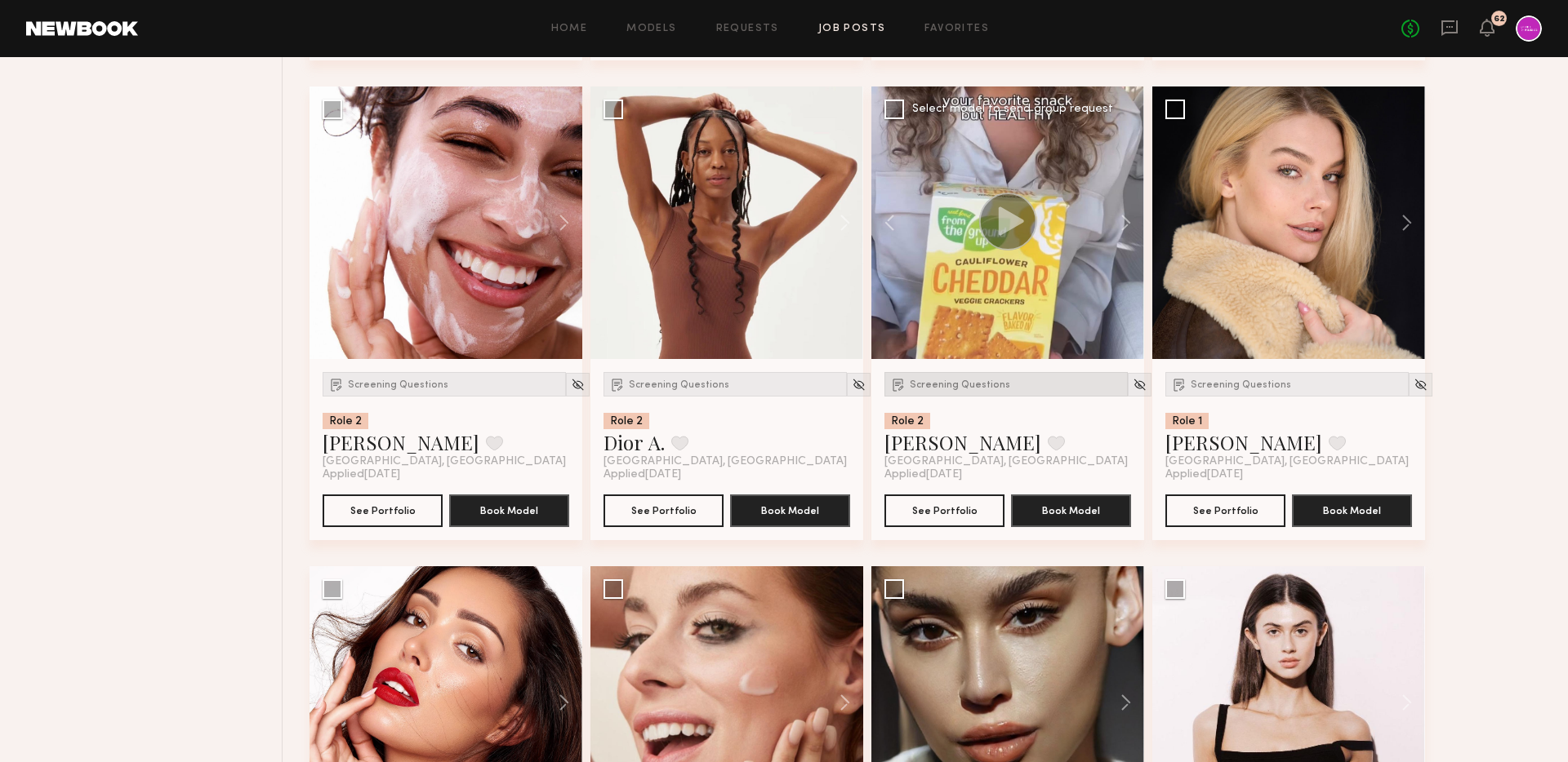
click at [949, 385] on span "Screening Questions" at bounding box center [959, 385] width 100 height 10
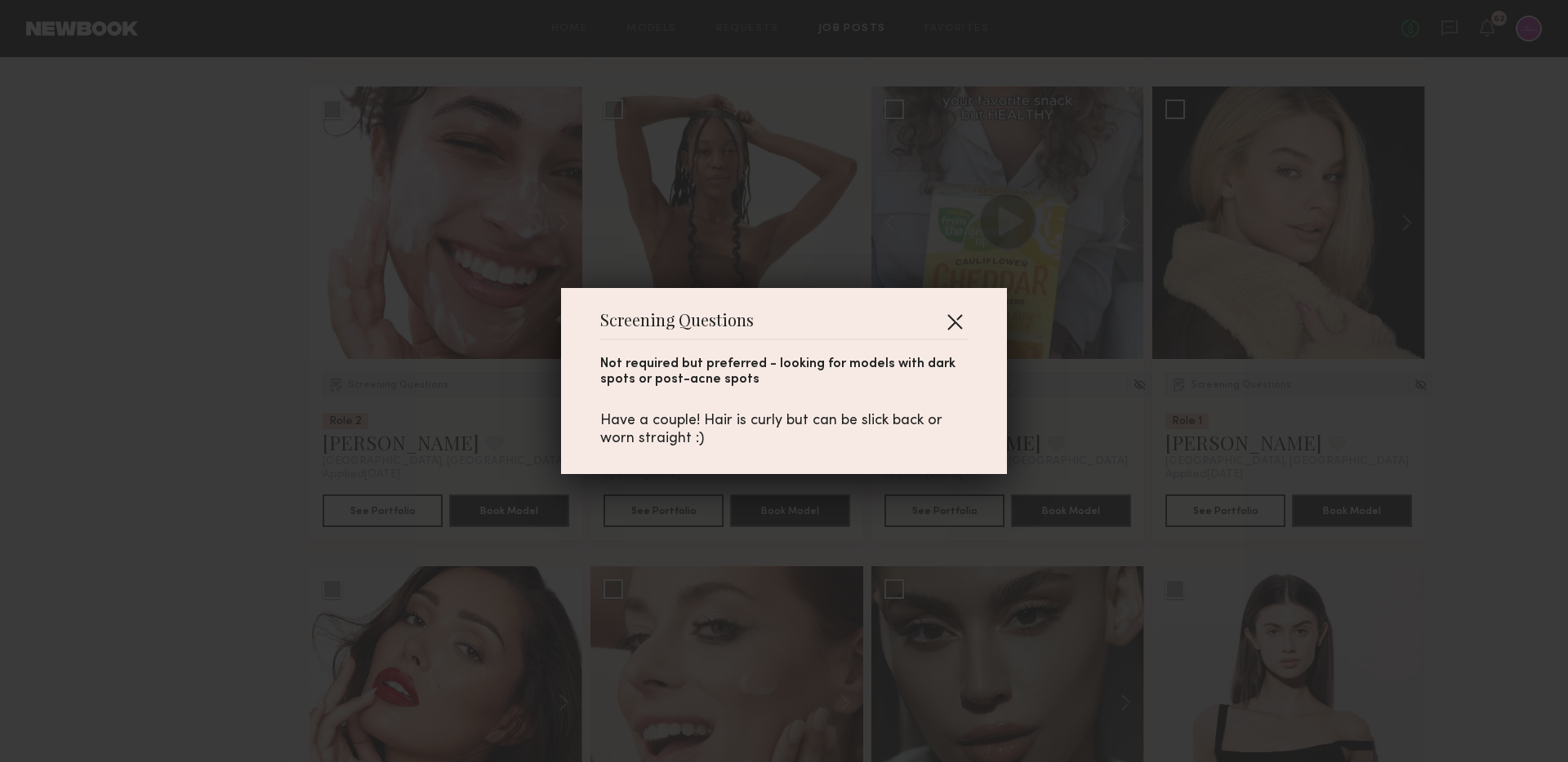
click at [965, 320] on button "button" at bounding box center [954, 321] width 26 height 26
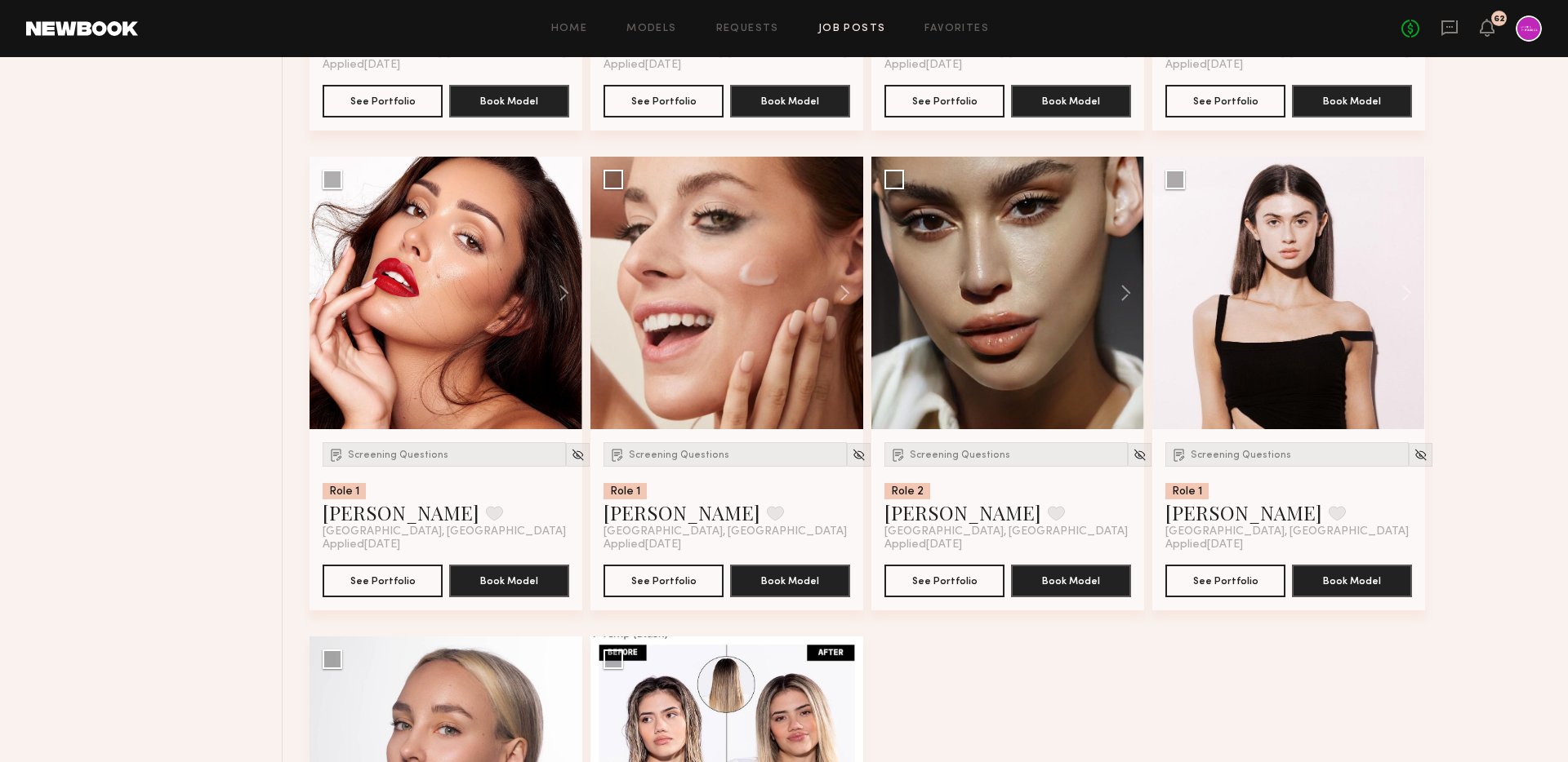
scroll to position [2066, 0]
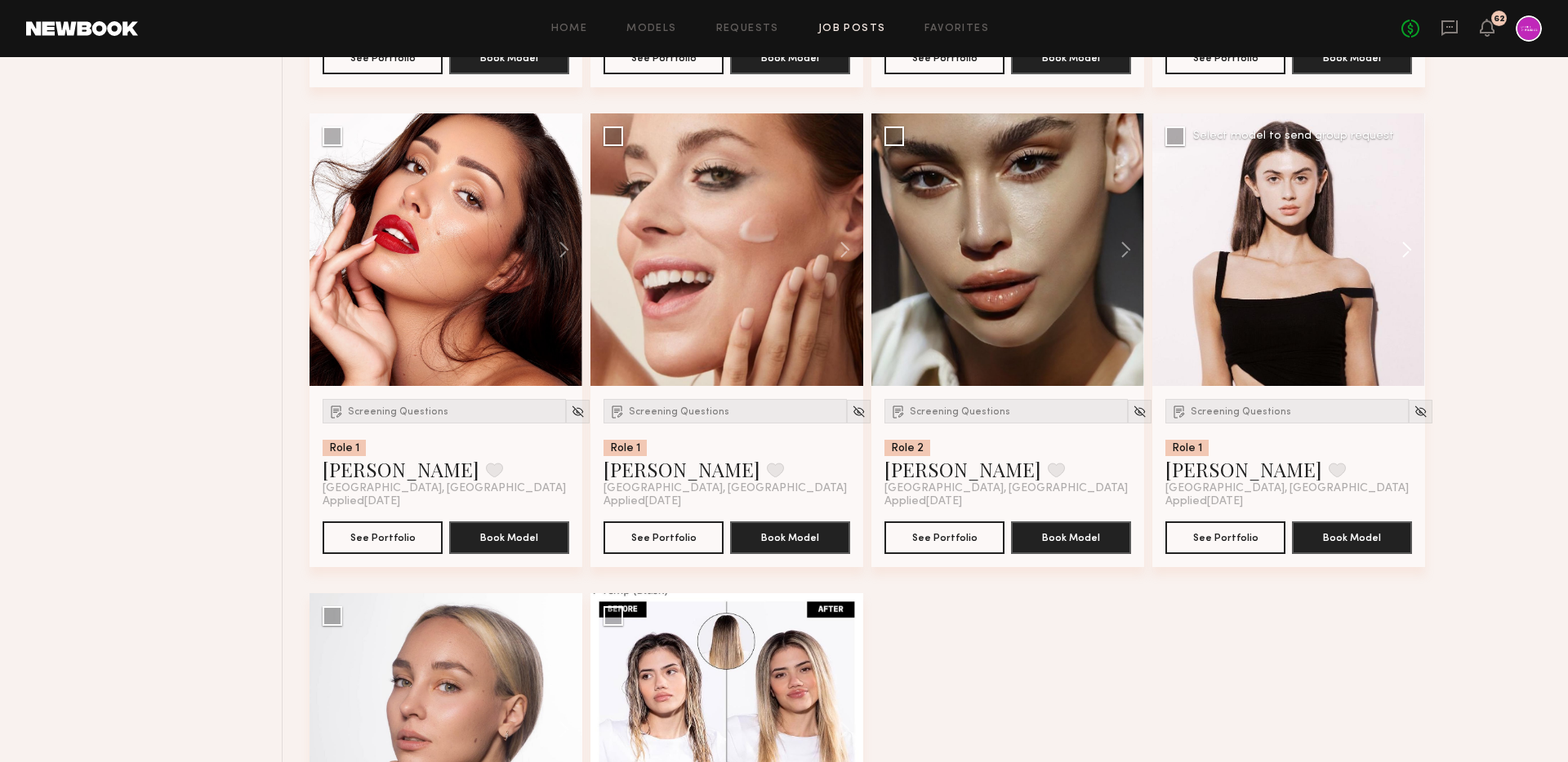
click at [1410, 257] on button at bounding box center [1399, 250] width 52 height 273
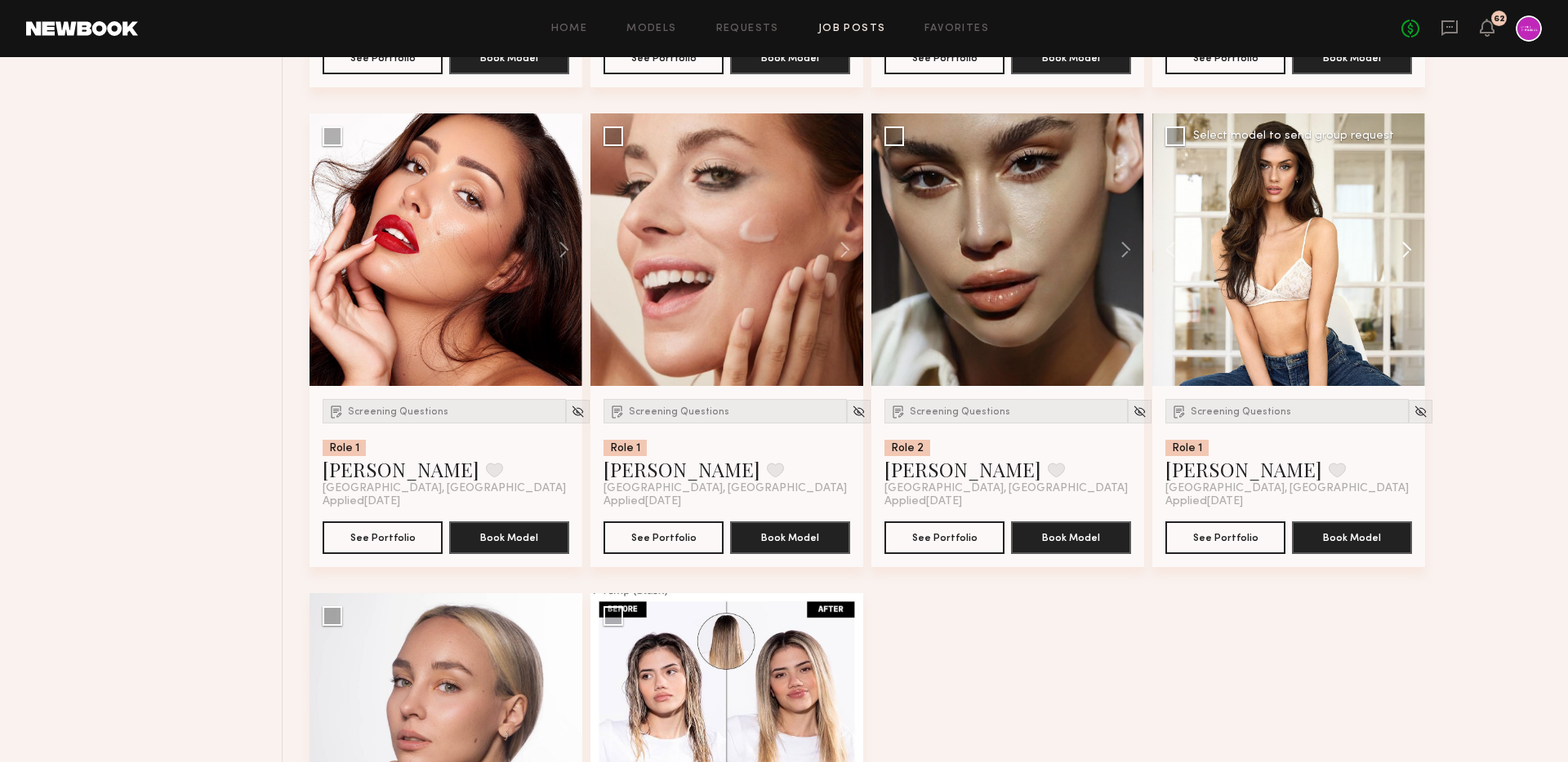
click at [1410, 257] on button at bounding box center [1399, 250] width 52 height 273
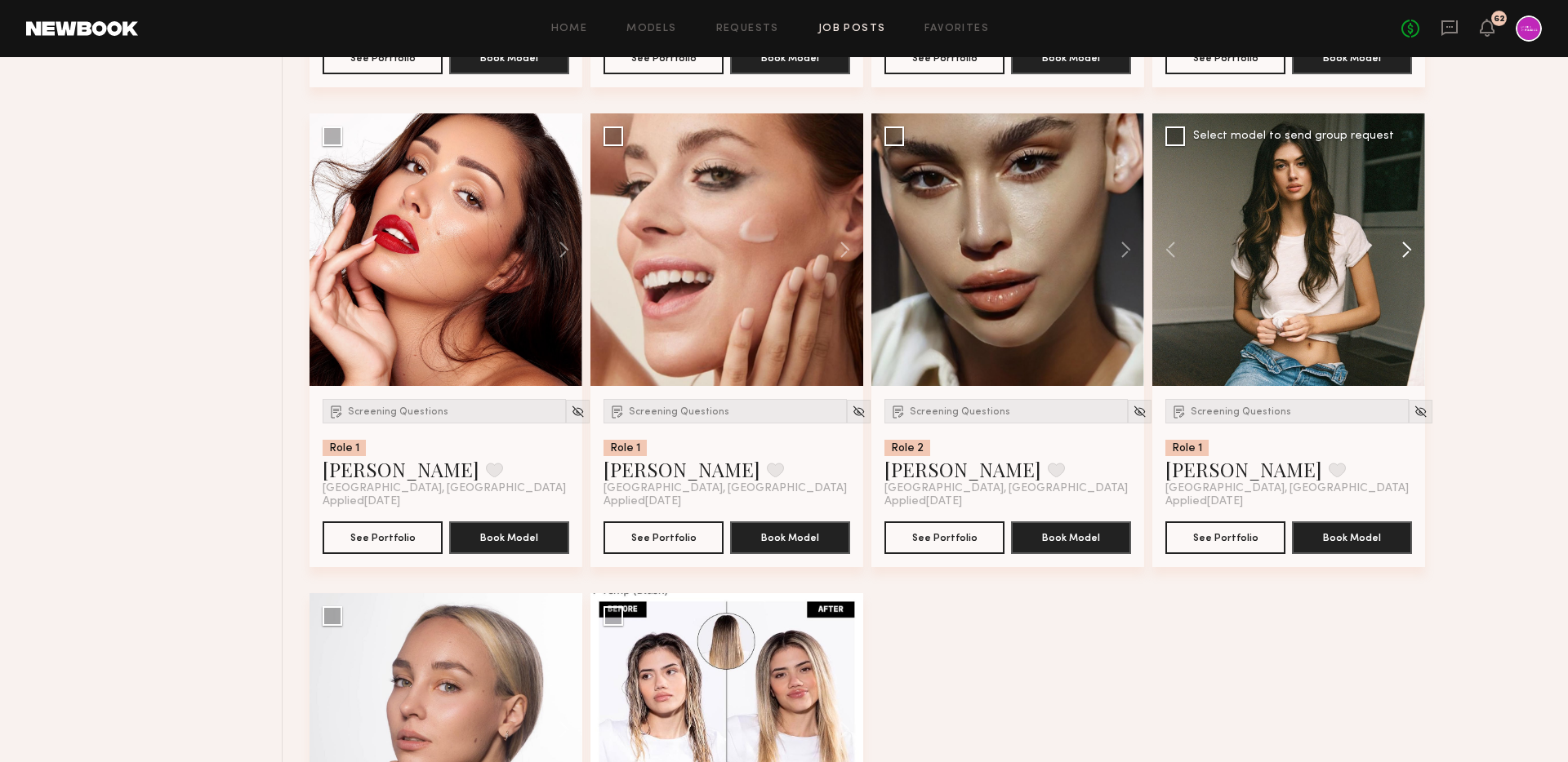
click at [1410, 257] on button at bounding box center [1399, 250] width 52 height 273
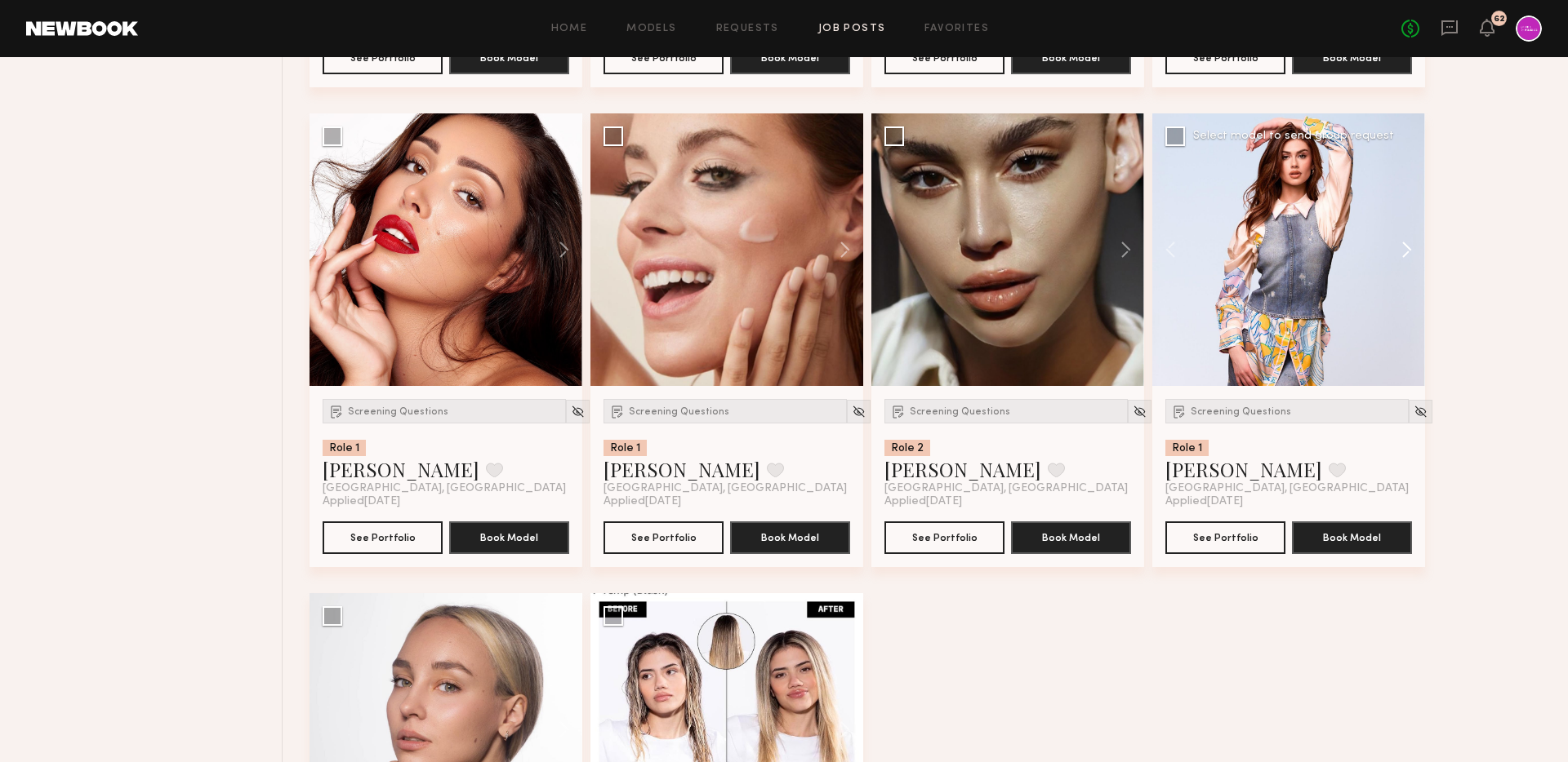
click at [1410, 257] on button at bounding box center [1399, 250] width 52 height 273
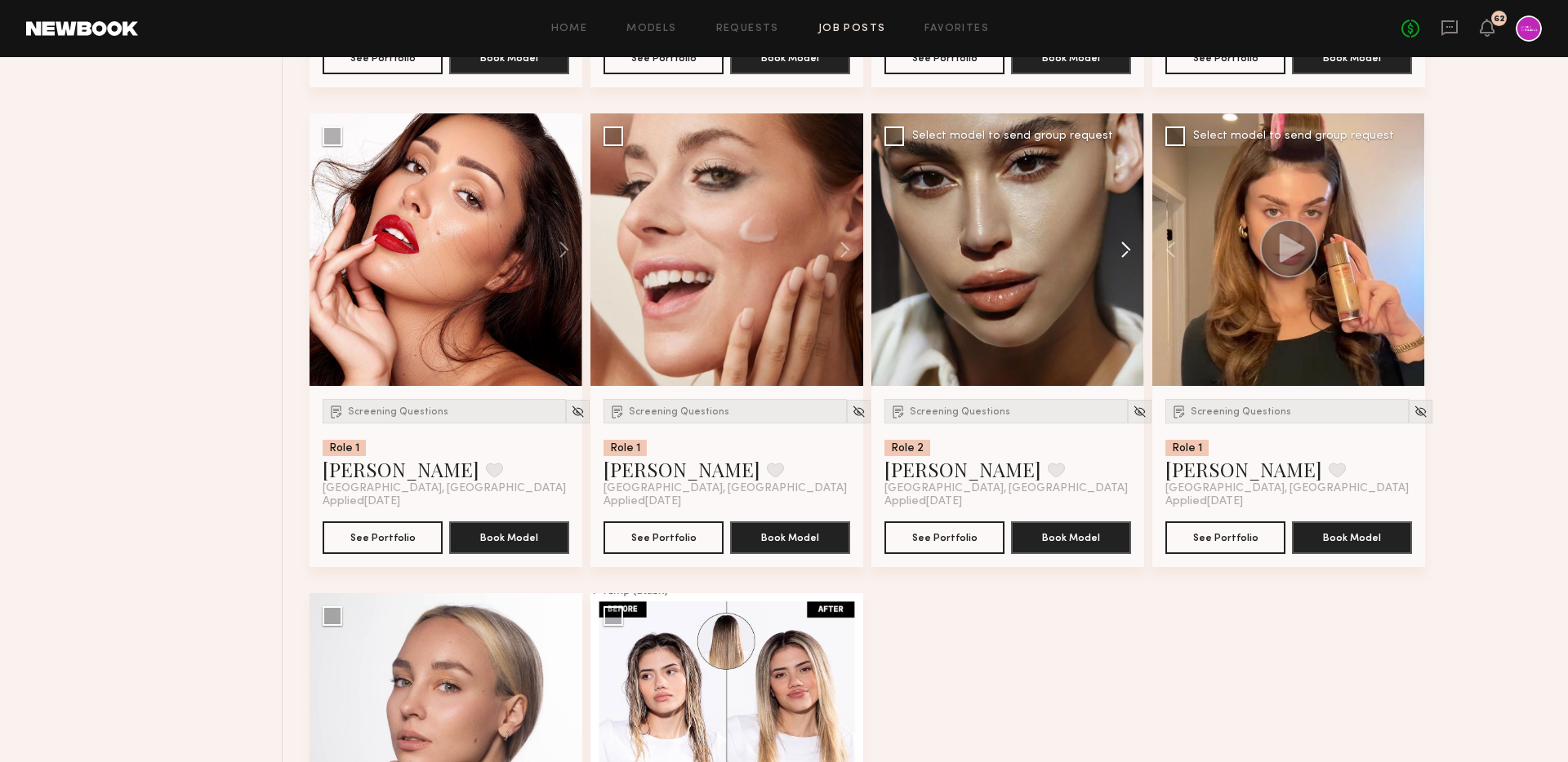
click at [1128, 250] on button at bounding box center [1118, 250] width 52 height 273
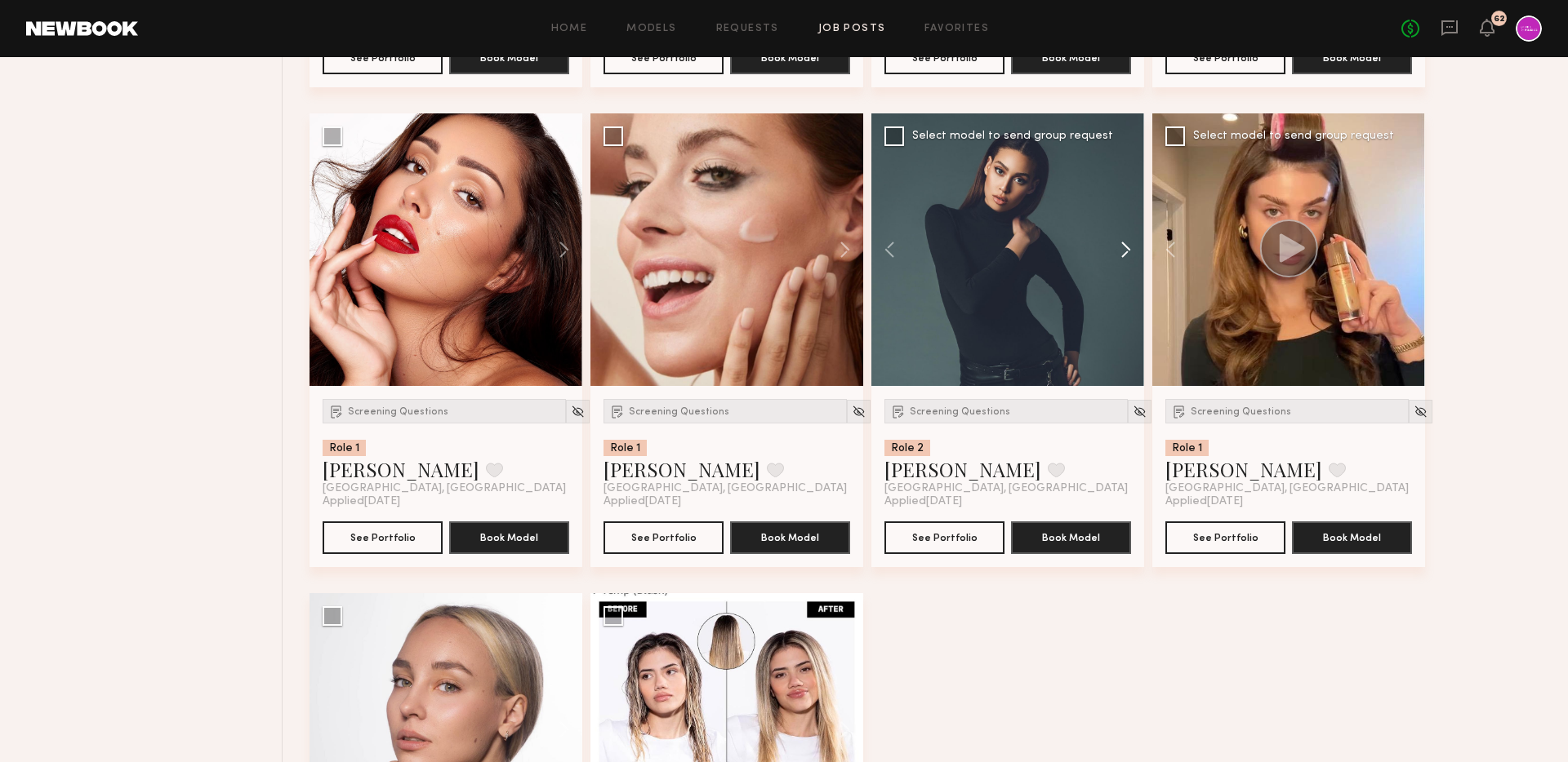
click at [1128, 250] on button at bounding box center [1118, 250] width 52 height 273
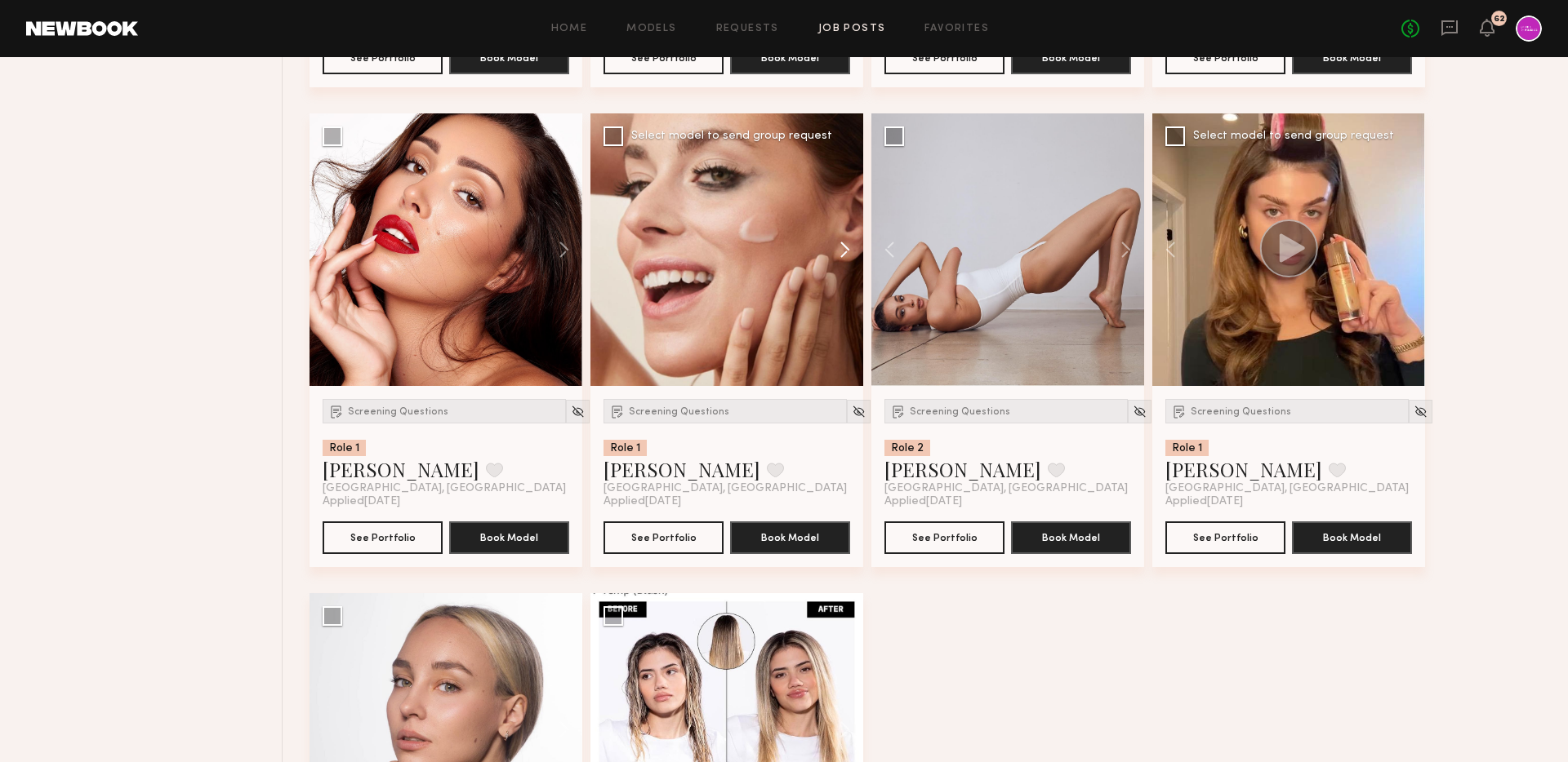
click at [843, 253] on button at bounding box center [837, 250] width 52 height 273
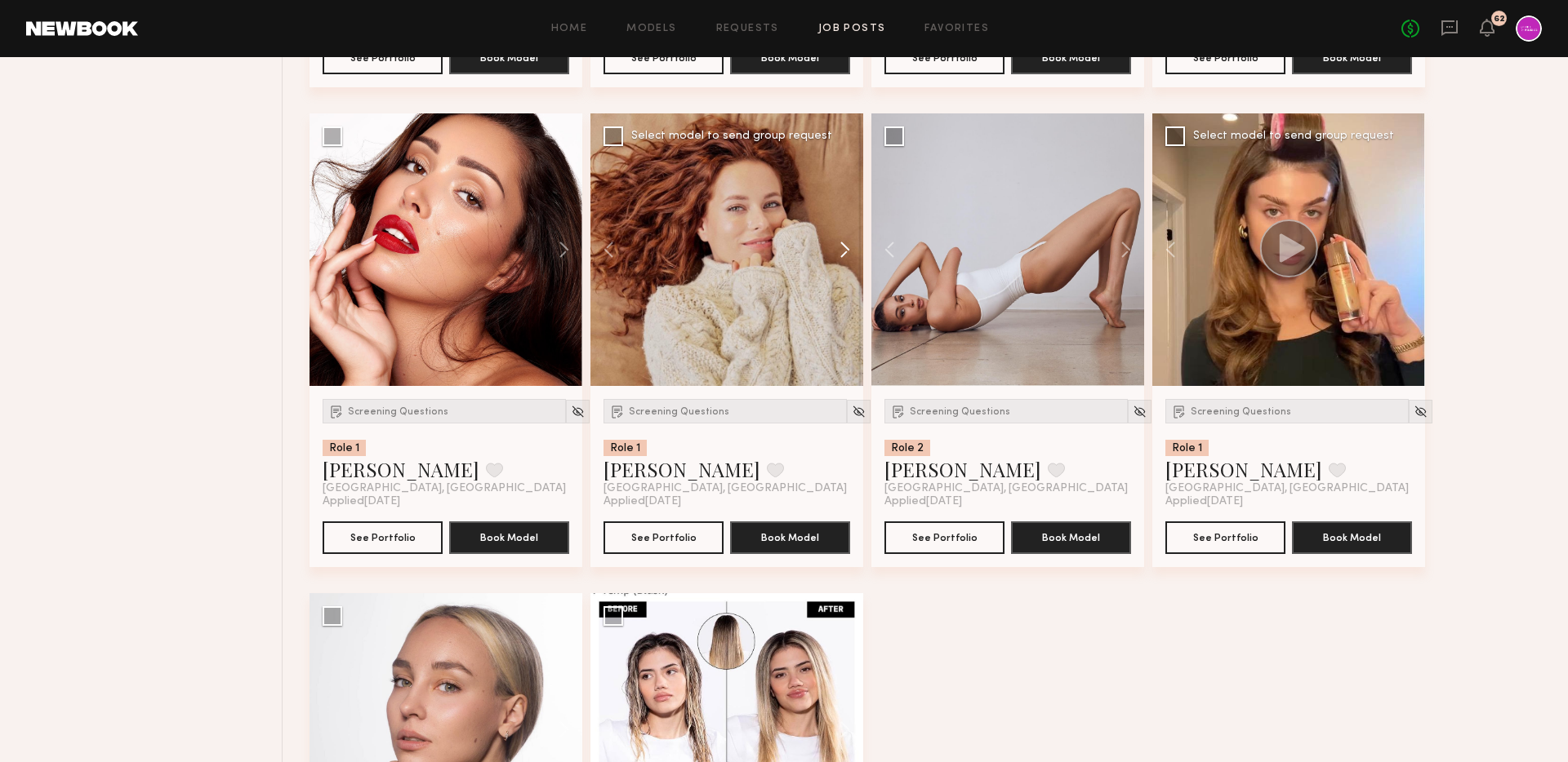
click at [843, 253] on button at bounding box center [837, 250] width 52 height 273
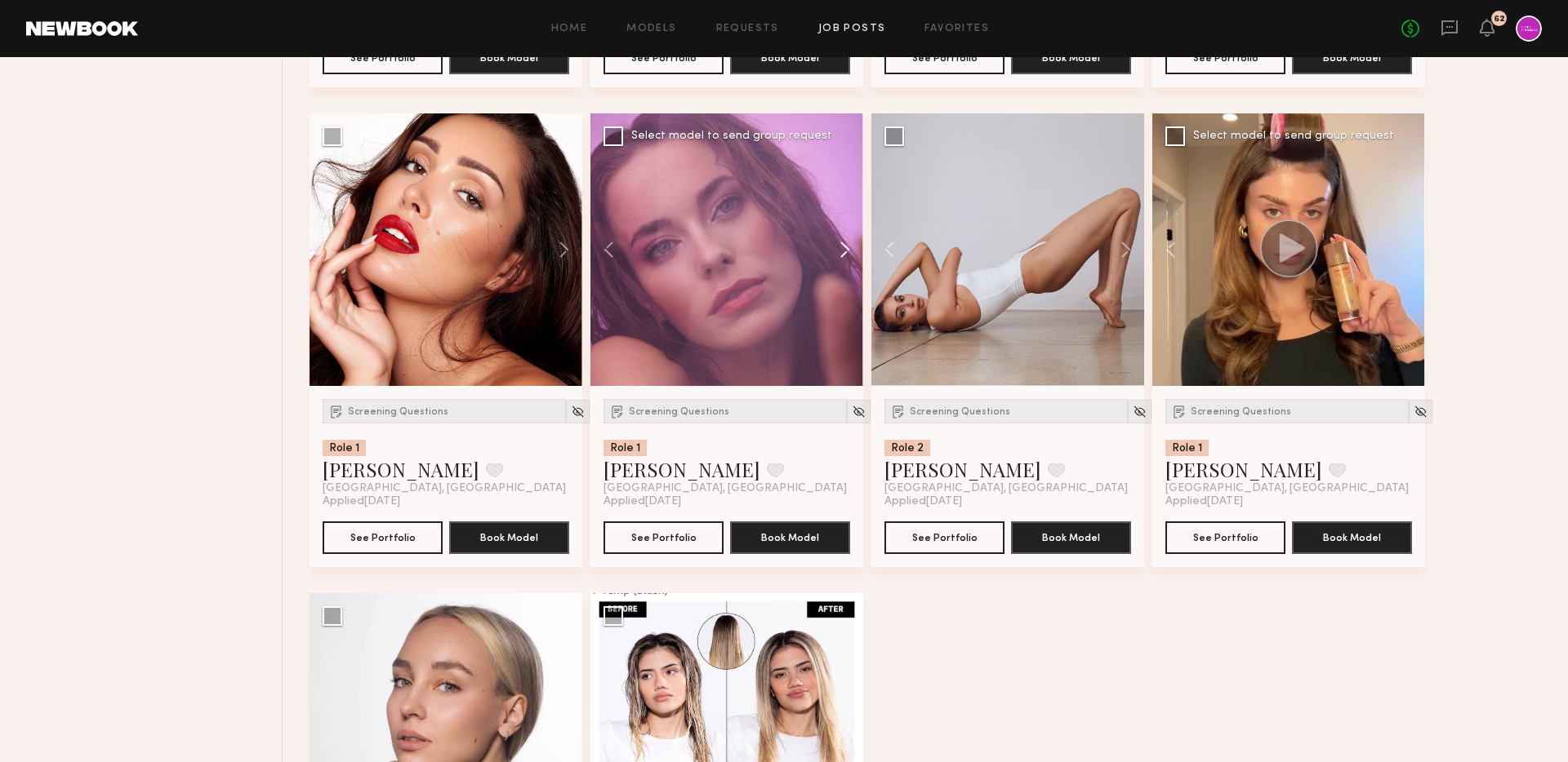
click at [843, 253] on button at bounding box center [837, 250] width 52 height 273
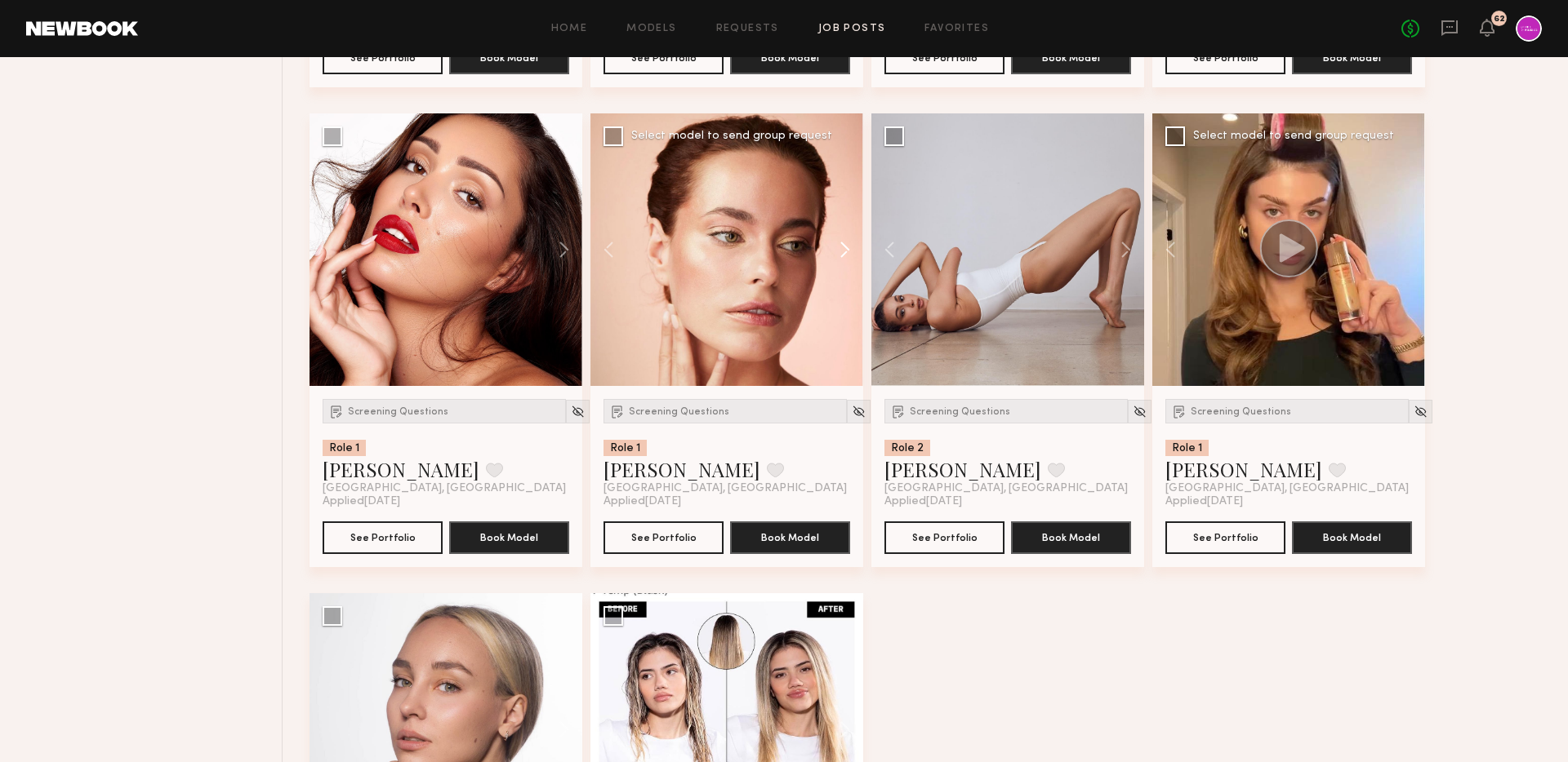
click at [843, 253] on button at bounding box center [837, 250] width 52 height 273
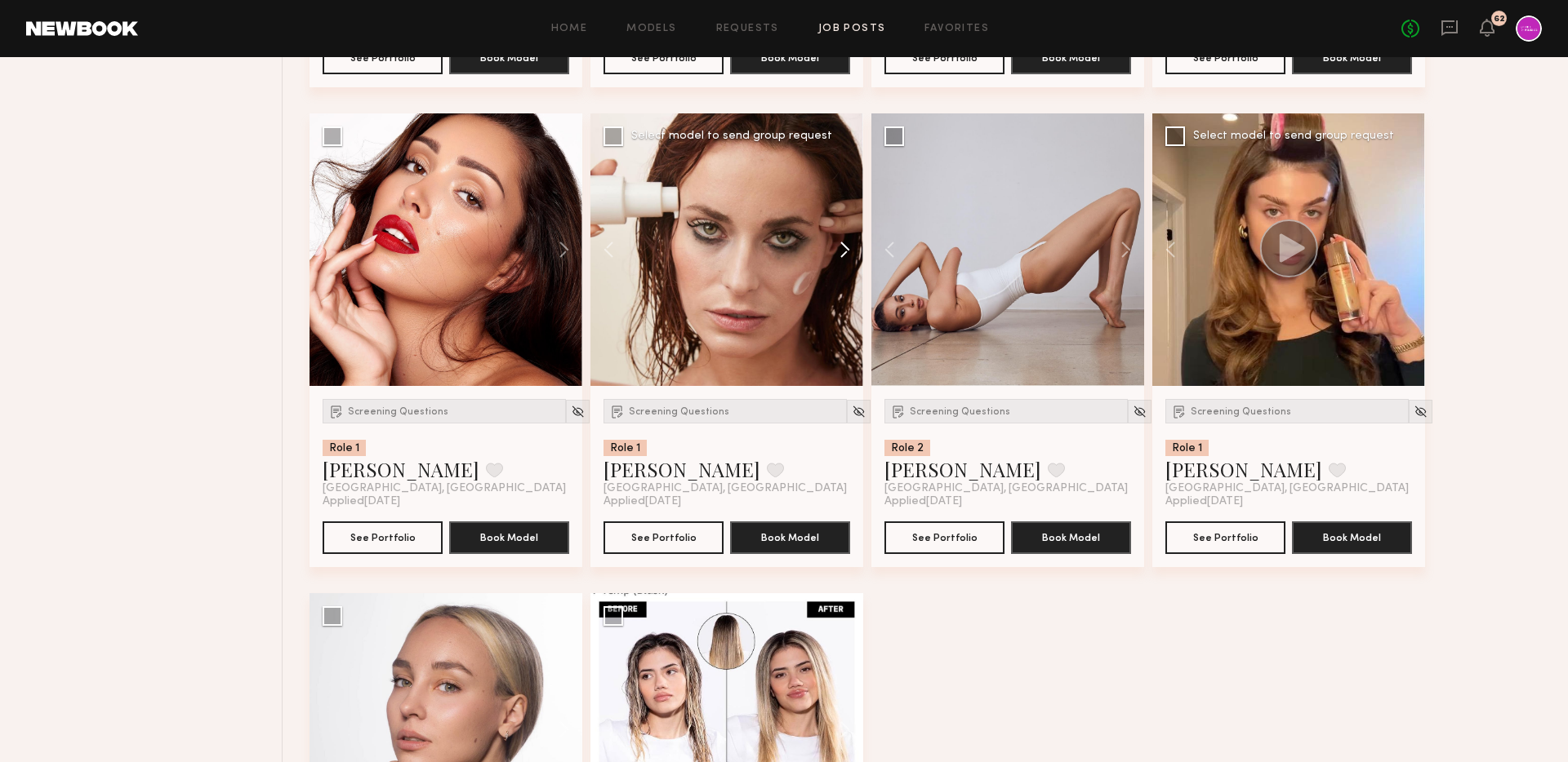
click at [843, 253] on button at bounding box center [837, 250] width 52 height 273
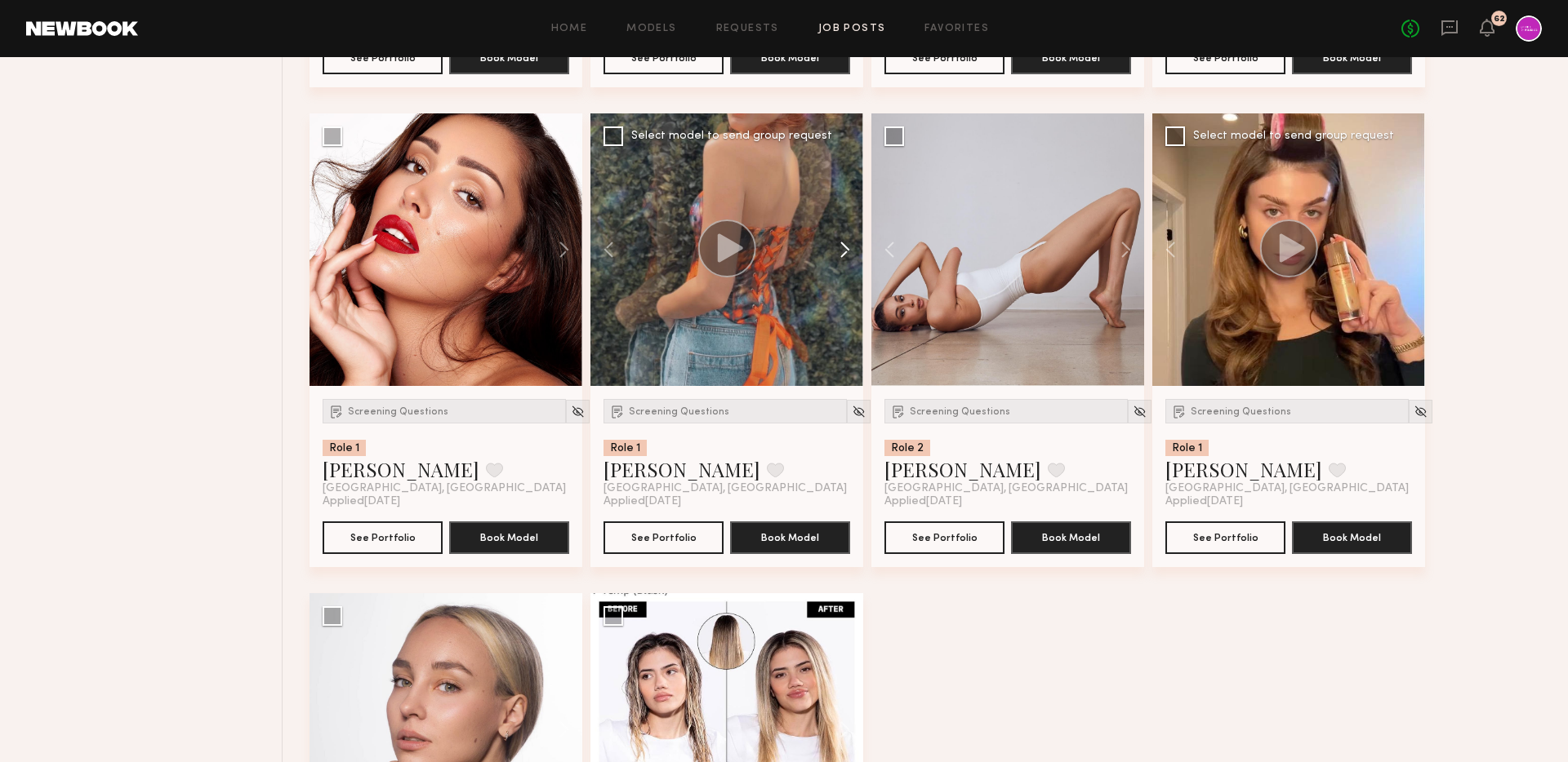
click at [843, 253] on button at bounding box center [837, 250] width 52 height 273
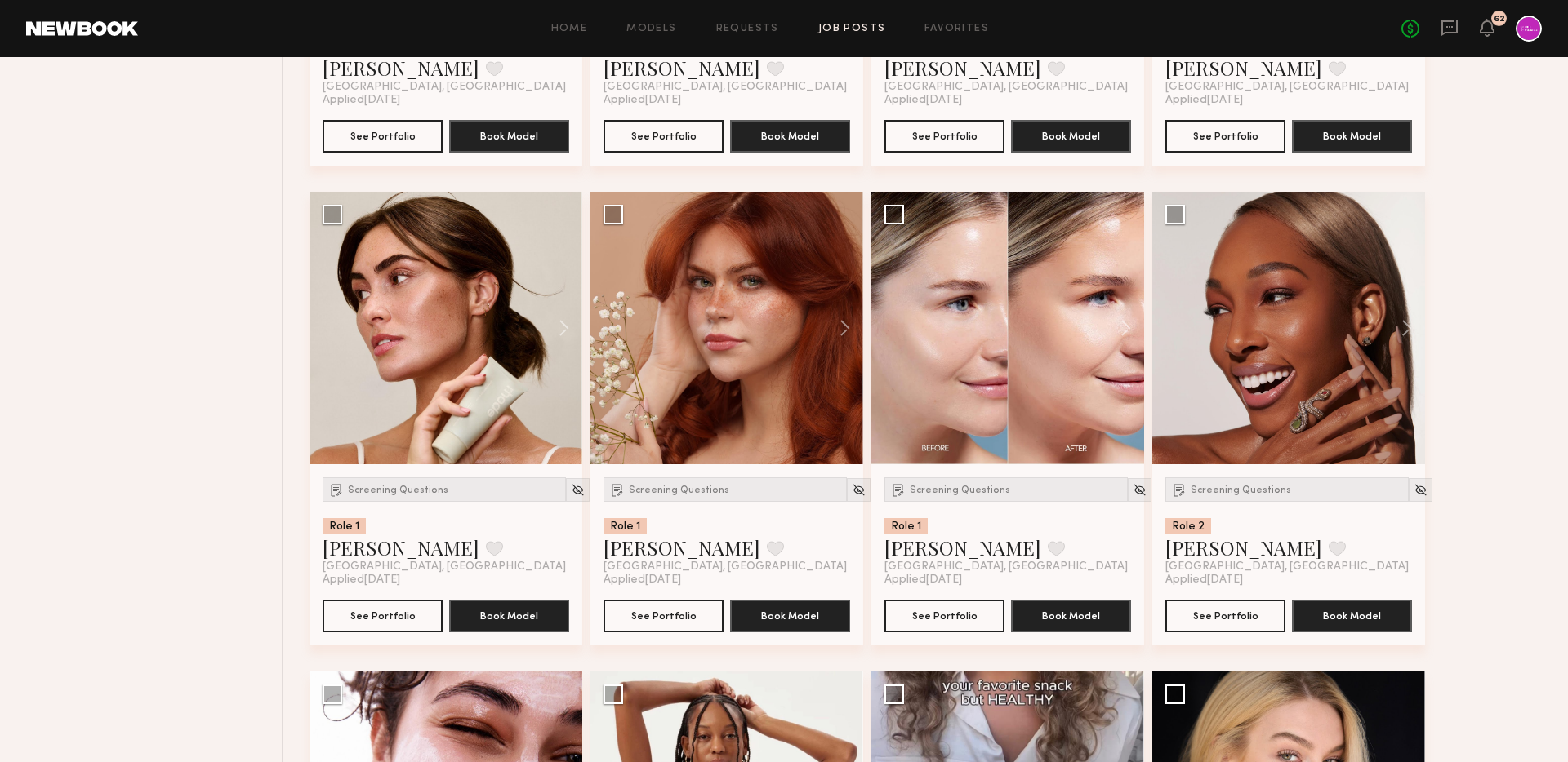
scroll to position [0, 0]
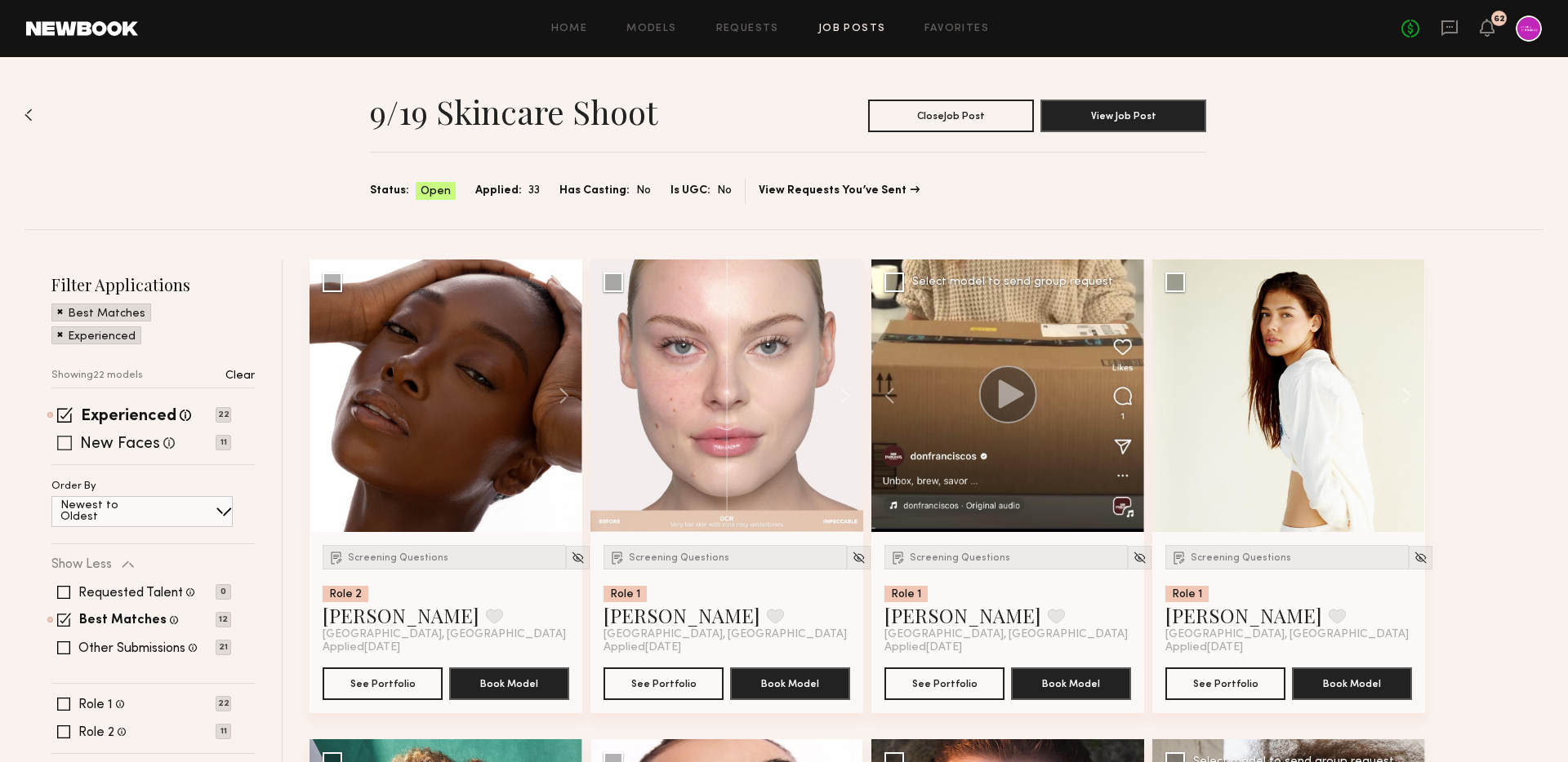
click at [66, 436] on span at bounding box center [64, 443] width 15 height 15
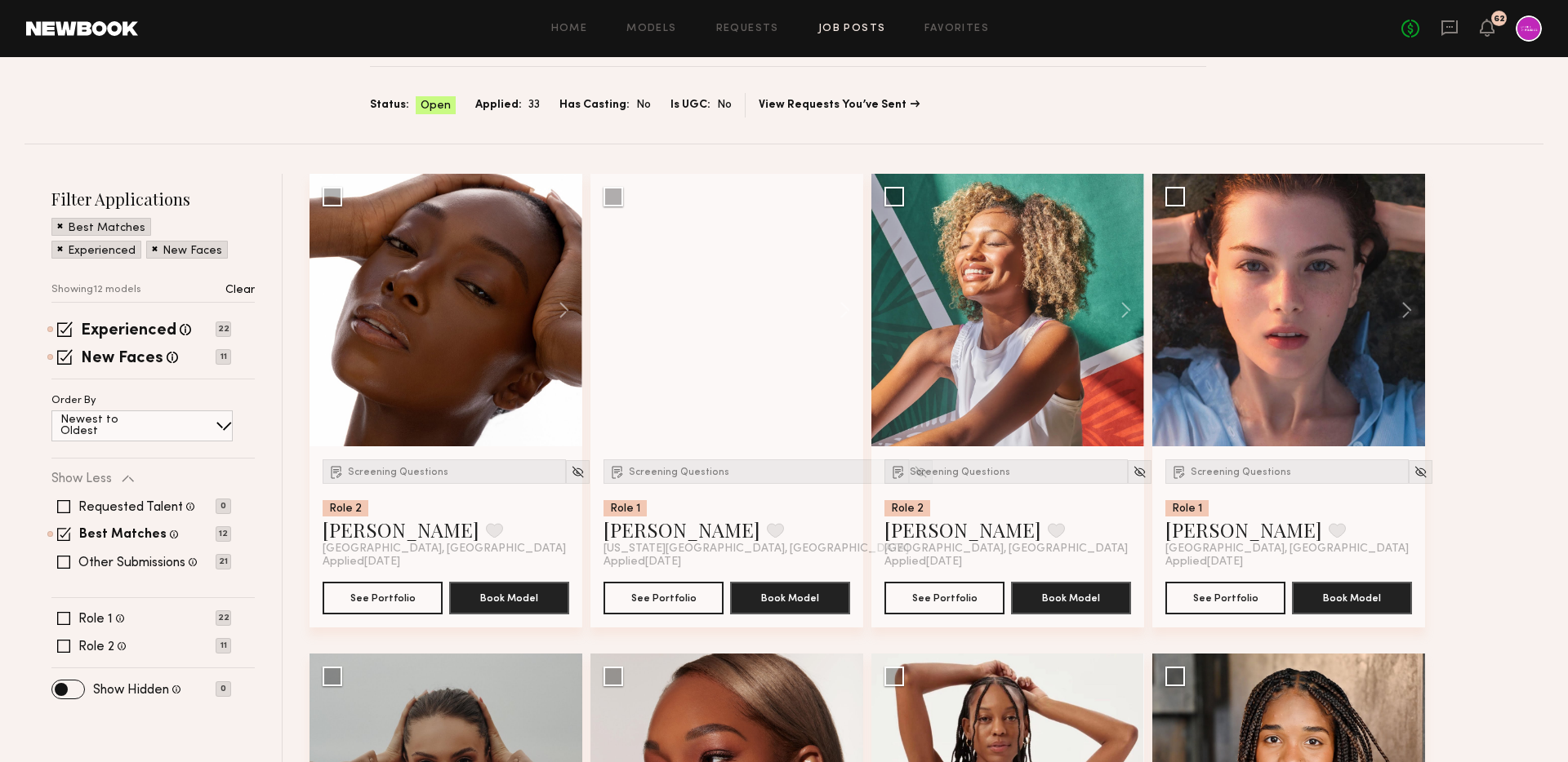
scroll to position [98, 0]
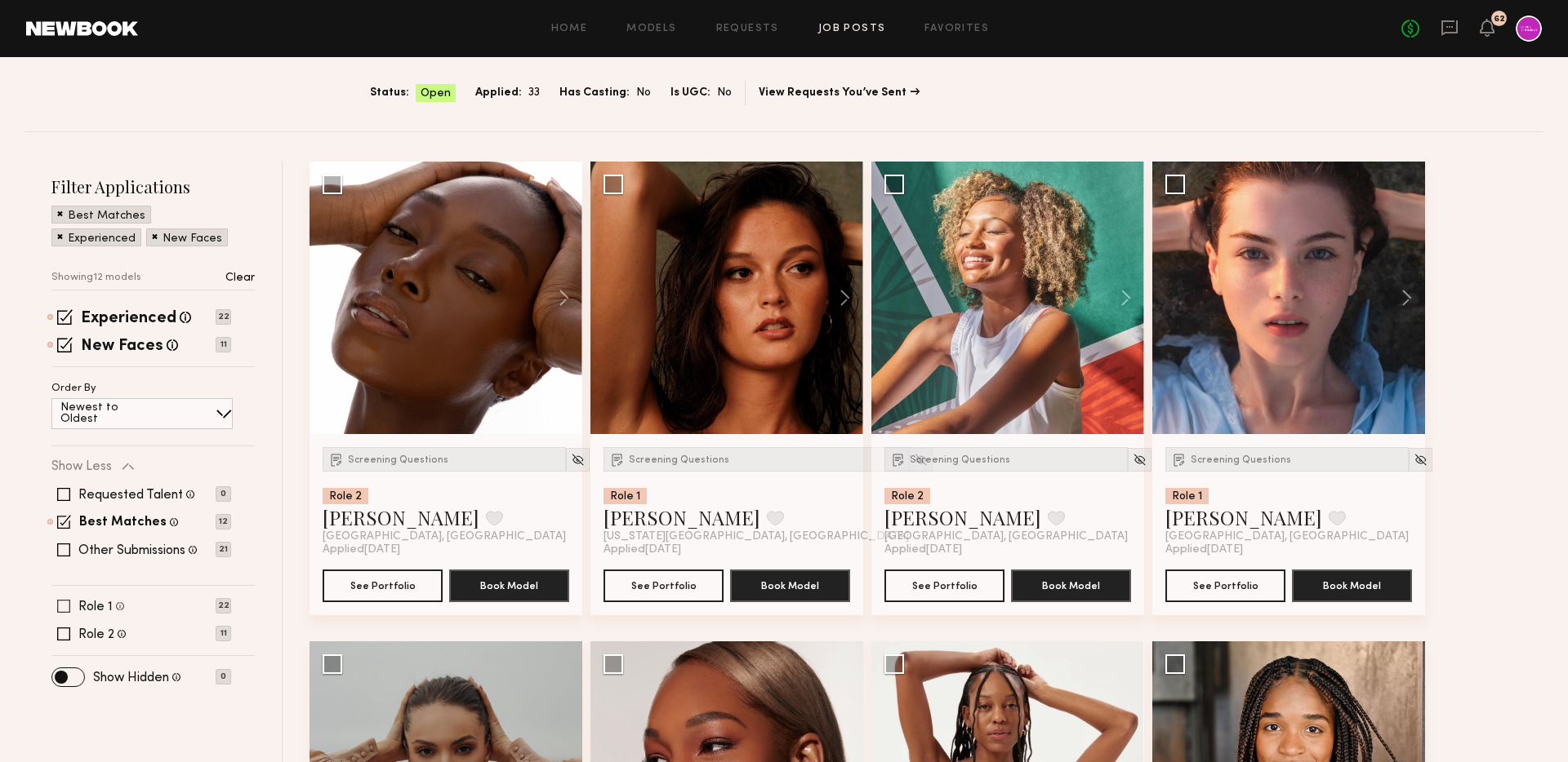
click at [62, 610] on span at bounding box center [63, 606] width 13 height 13
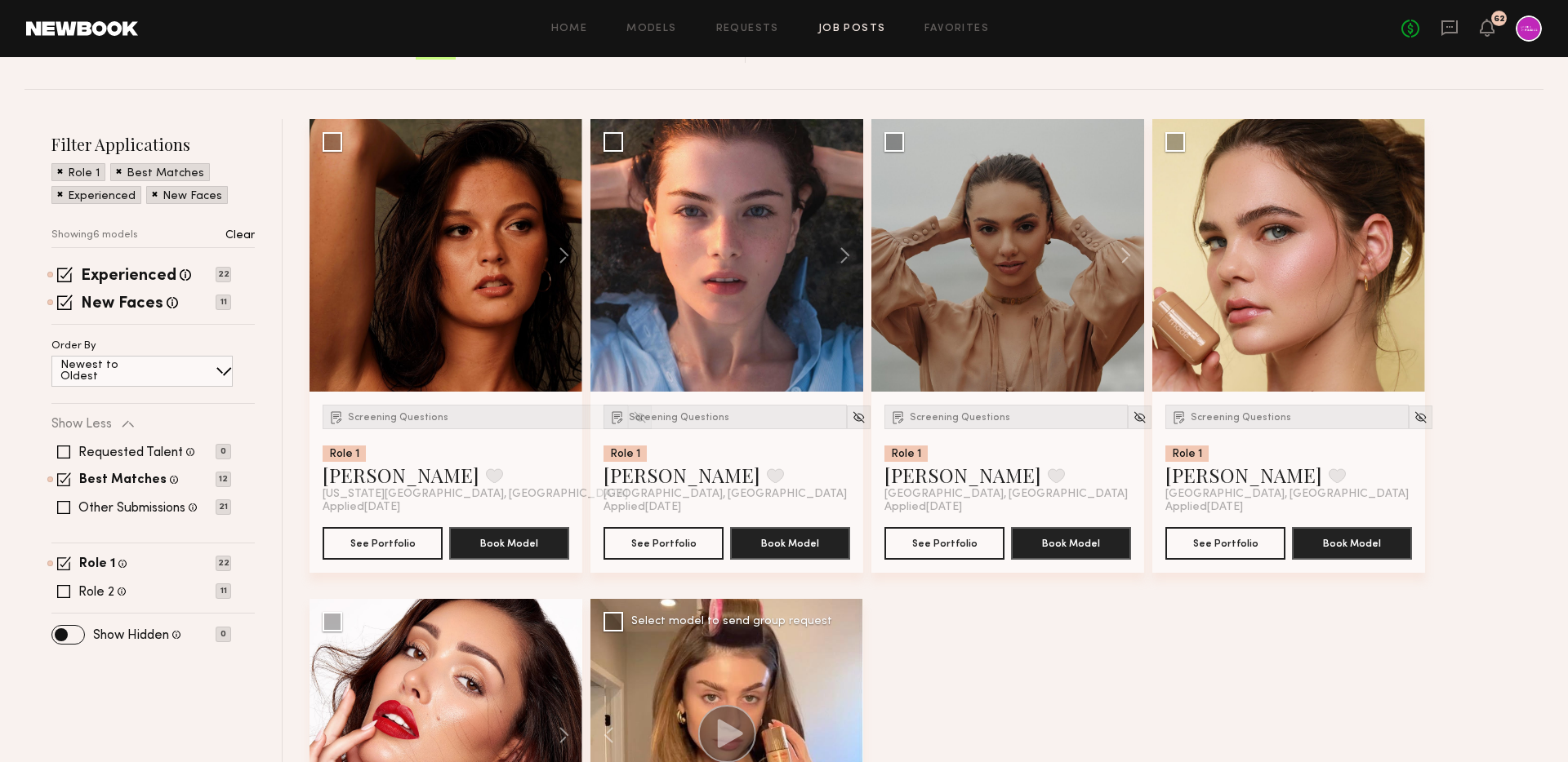
scroll to position [143, 0]
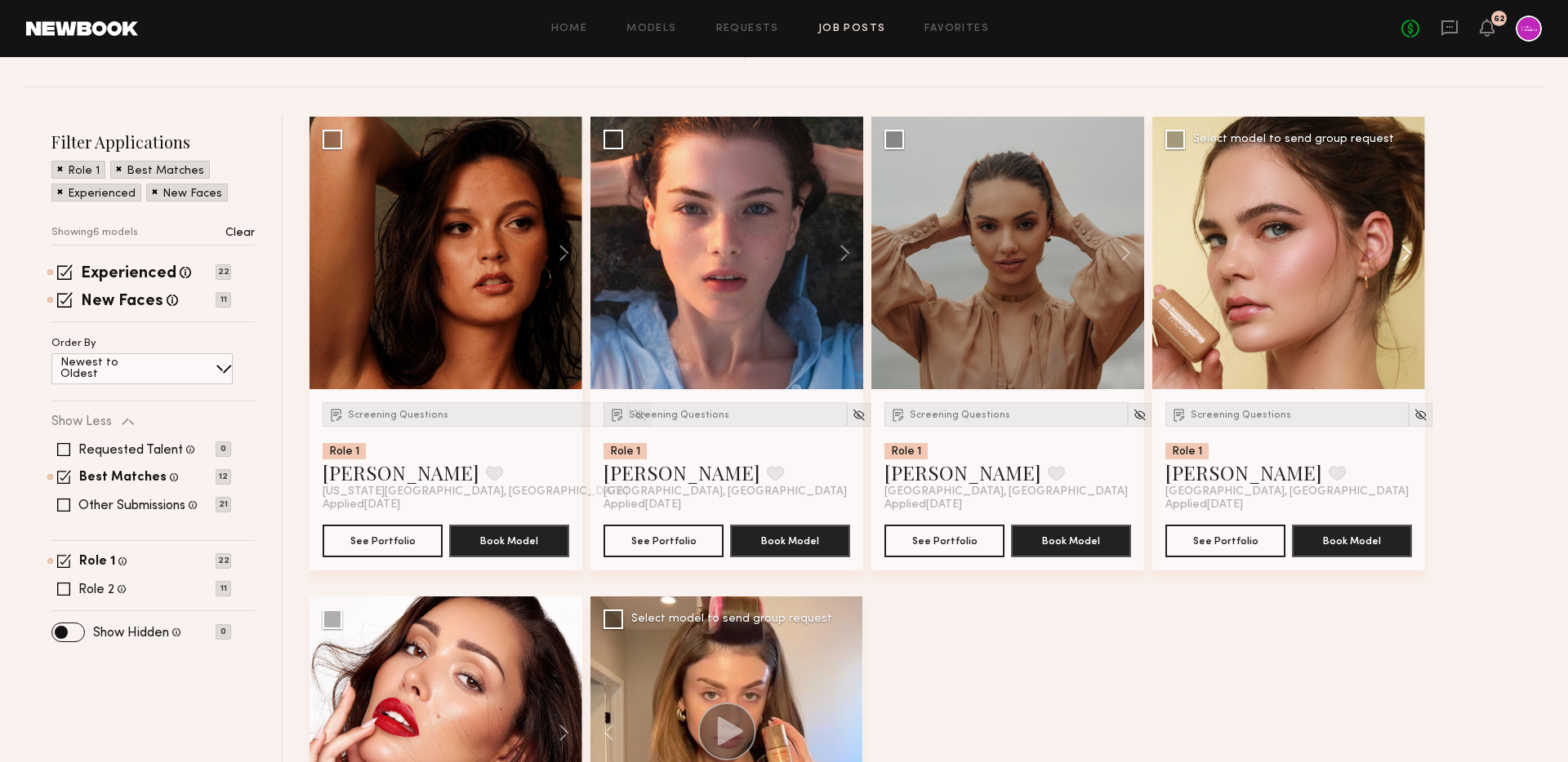
click at [1404, 255] on button at bounding box center [1399, 252] width 52 height 273
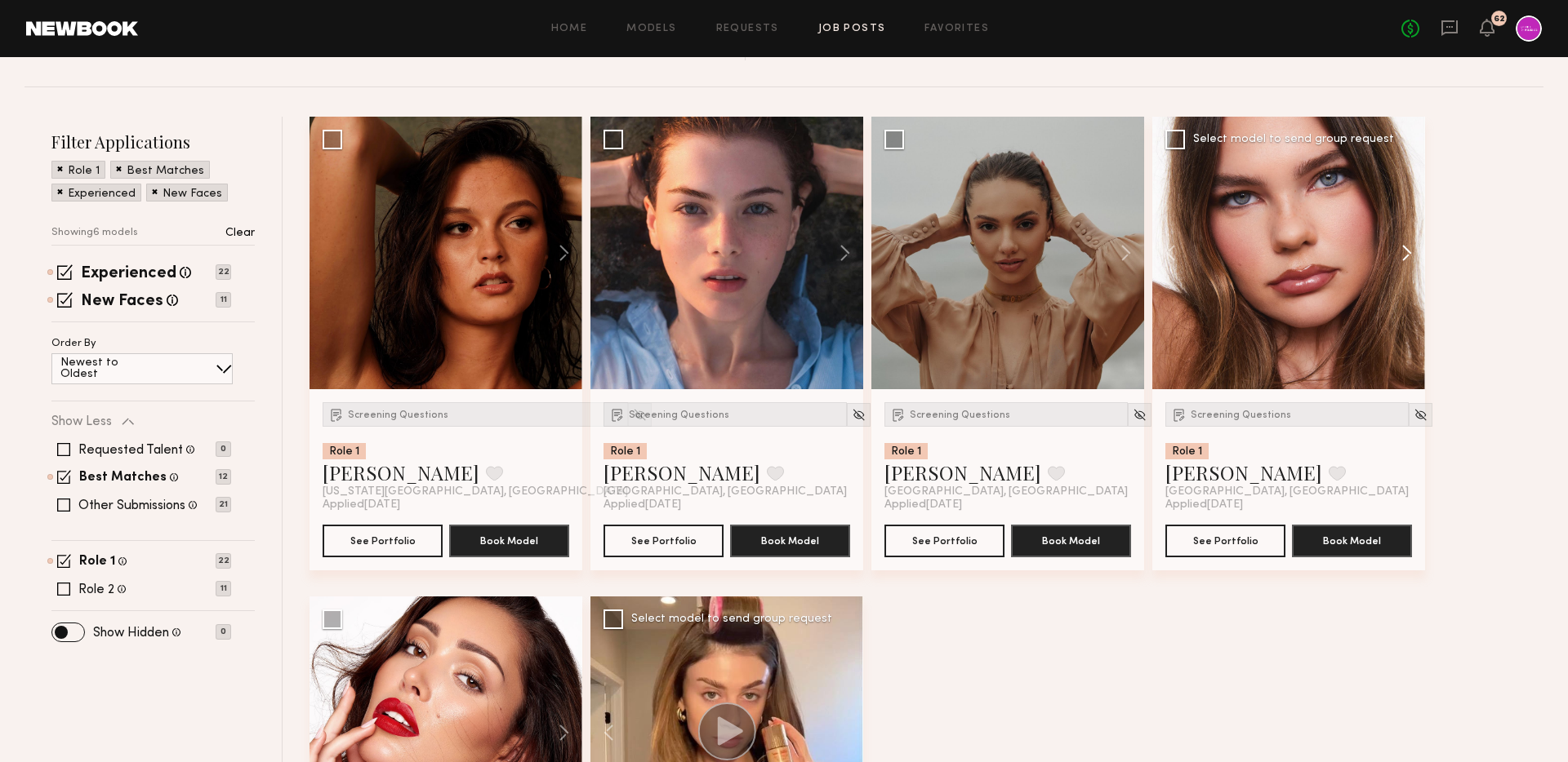
click at [1404, 255] on button at bounding box center [1399, 252] width 52 height 273
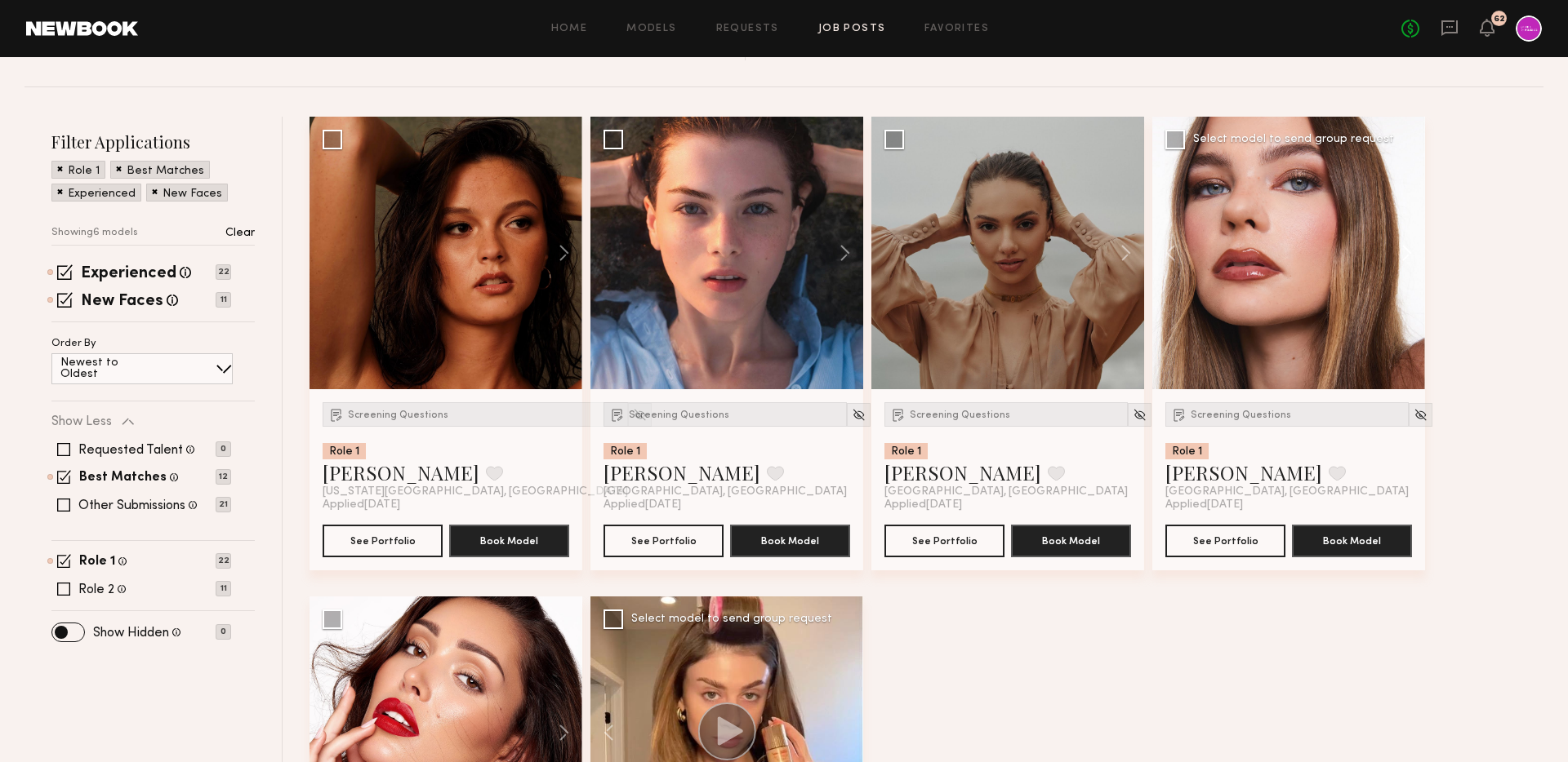
click at [1404, 255] on button at bounding box center [1399, 252] width 52 height 273
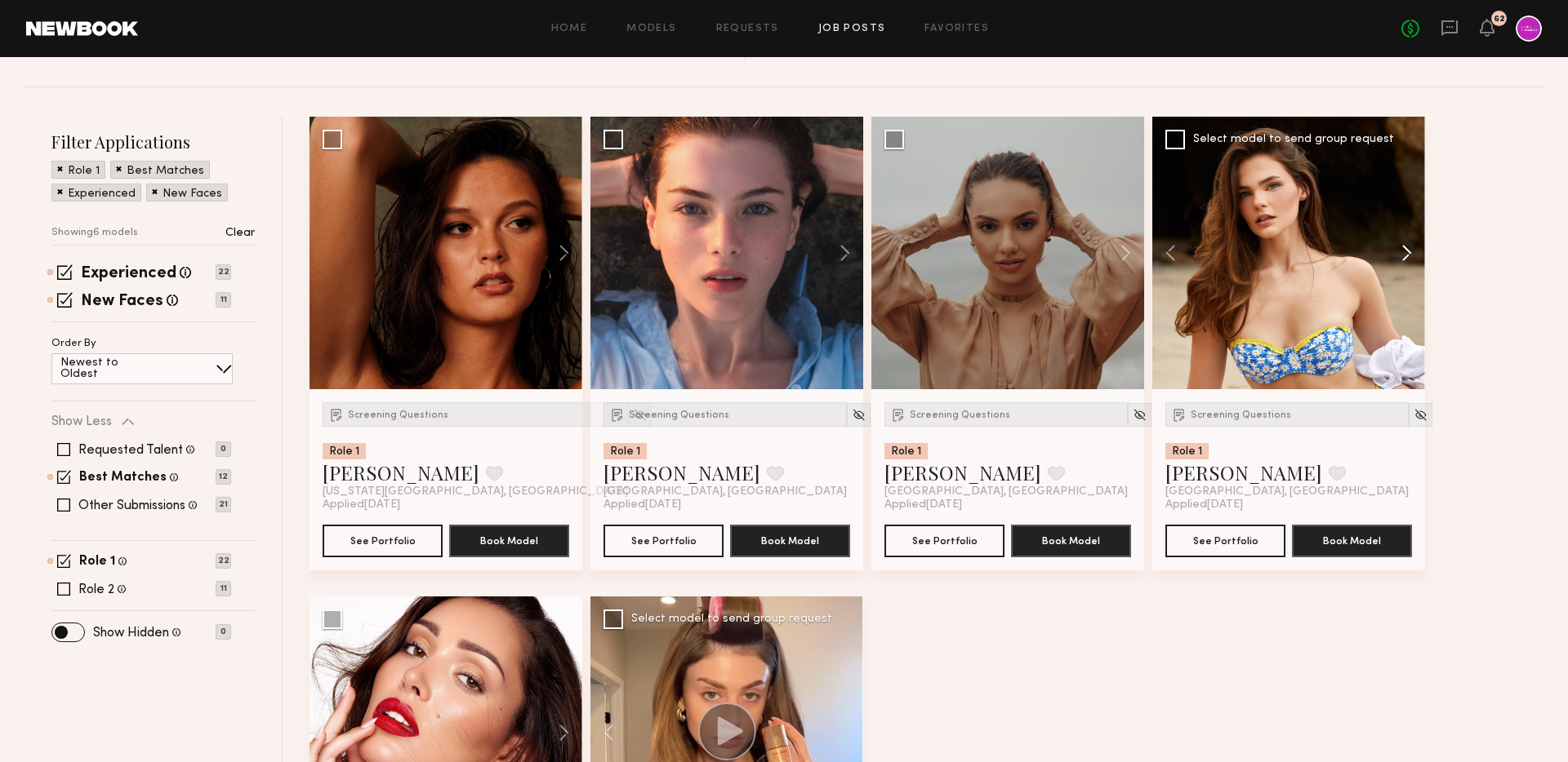
click at [1404, 255] on button at bounding box center [1399, 252] width 52 height 273
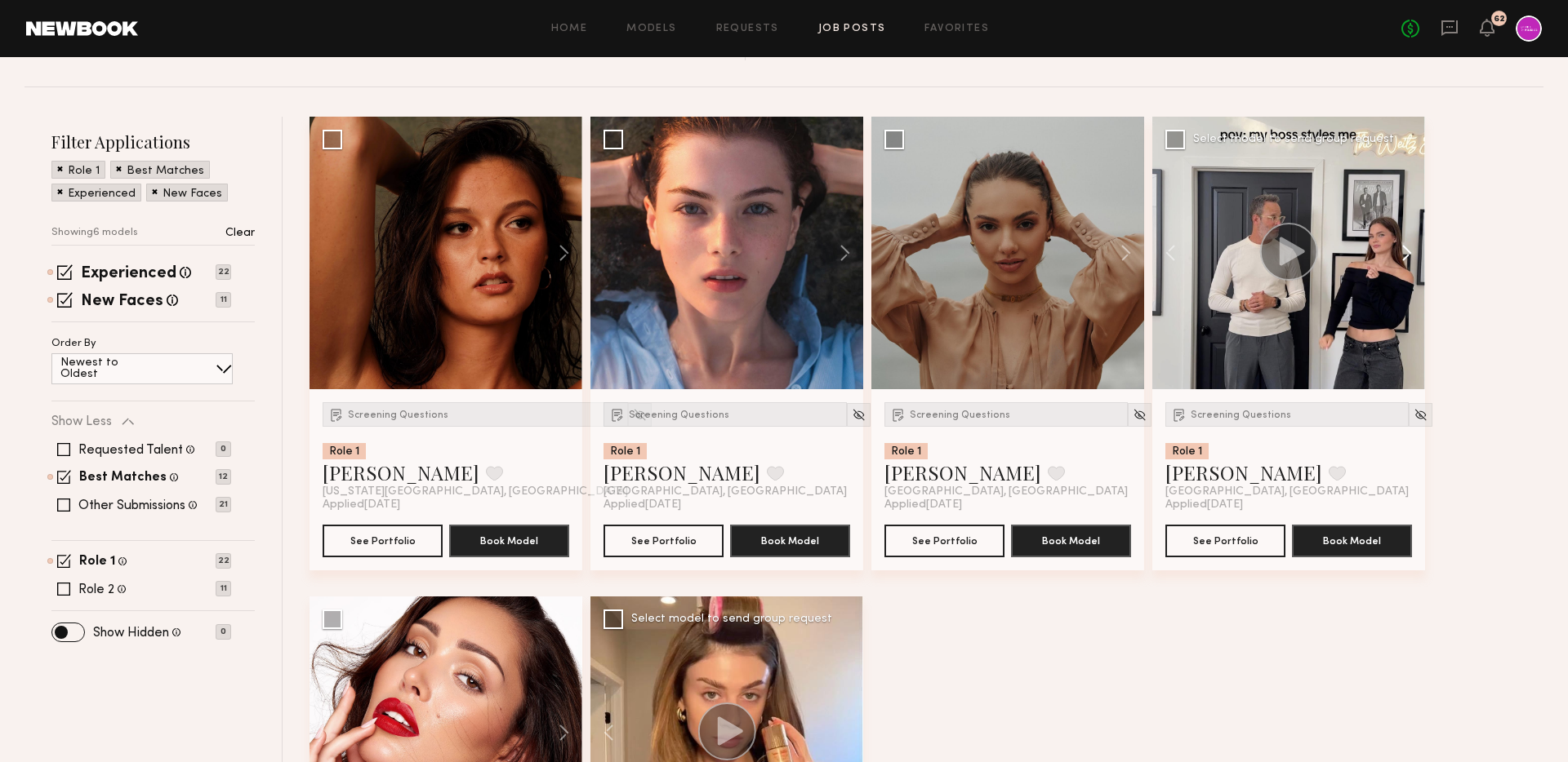
click at [1404, 255] on button at bounding box center [1399, 252] width 52 height 273
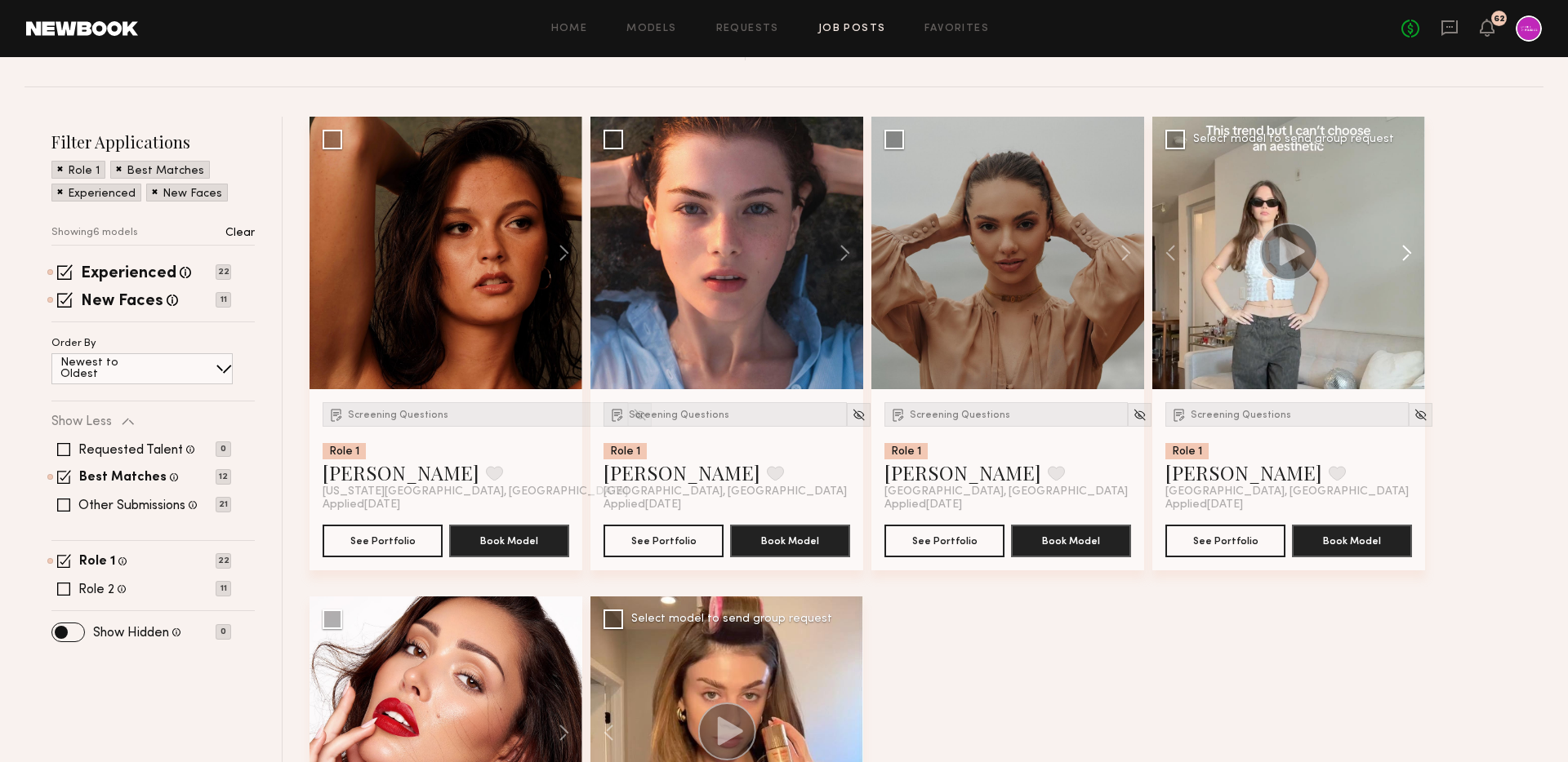
click at [1404, 255] on button at bounding box center [1399, 252] width 52 height 273
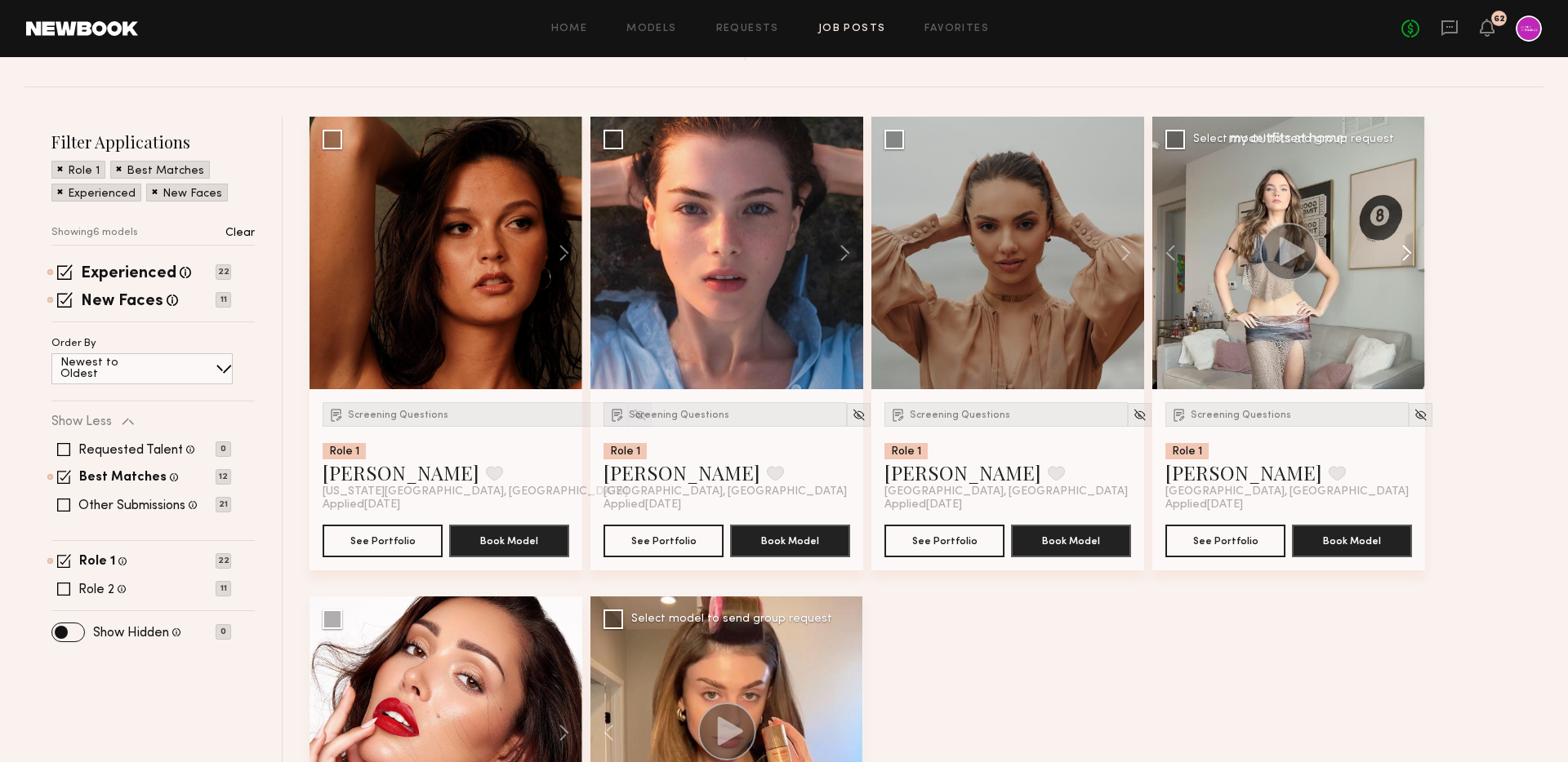
click at [1404, 255] on button at bounding box center [1399, 252] width 52 height 273
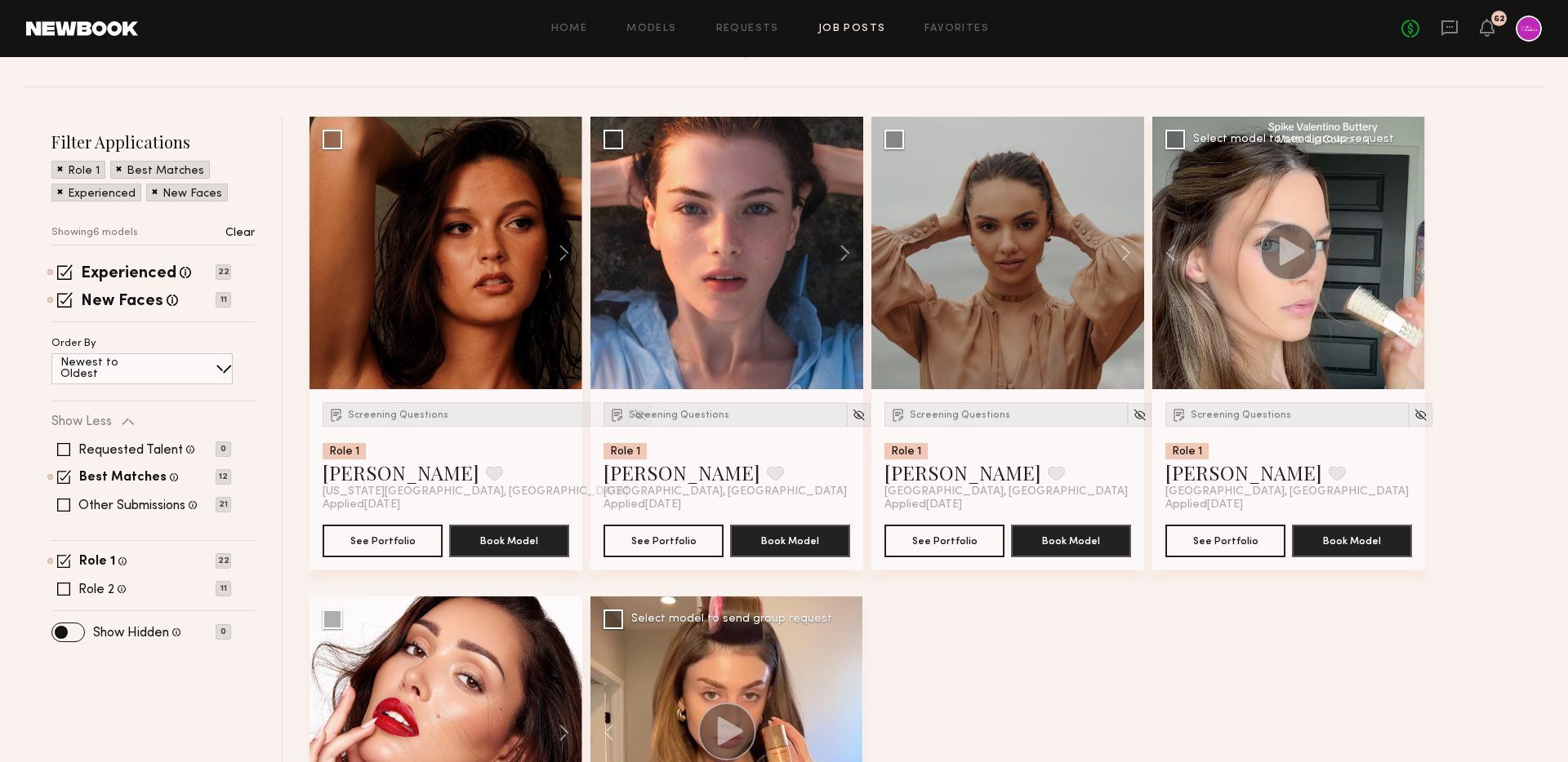
click at [1404, 255] on div at bounding box center [1288, 252] width 273 height 273
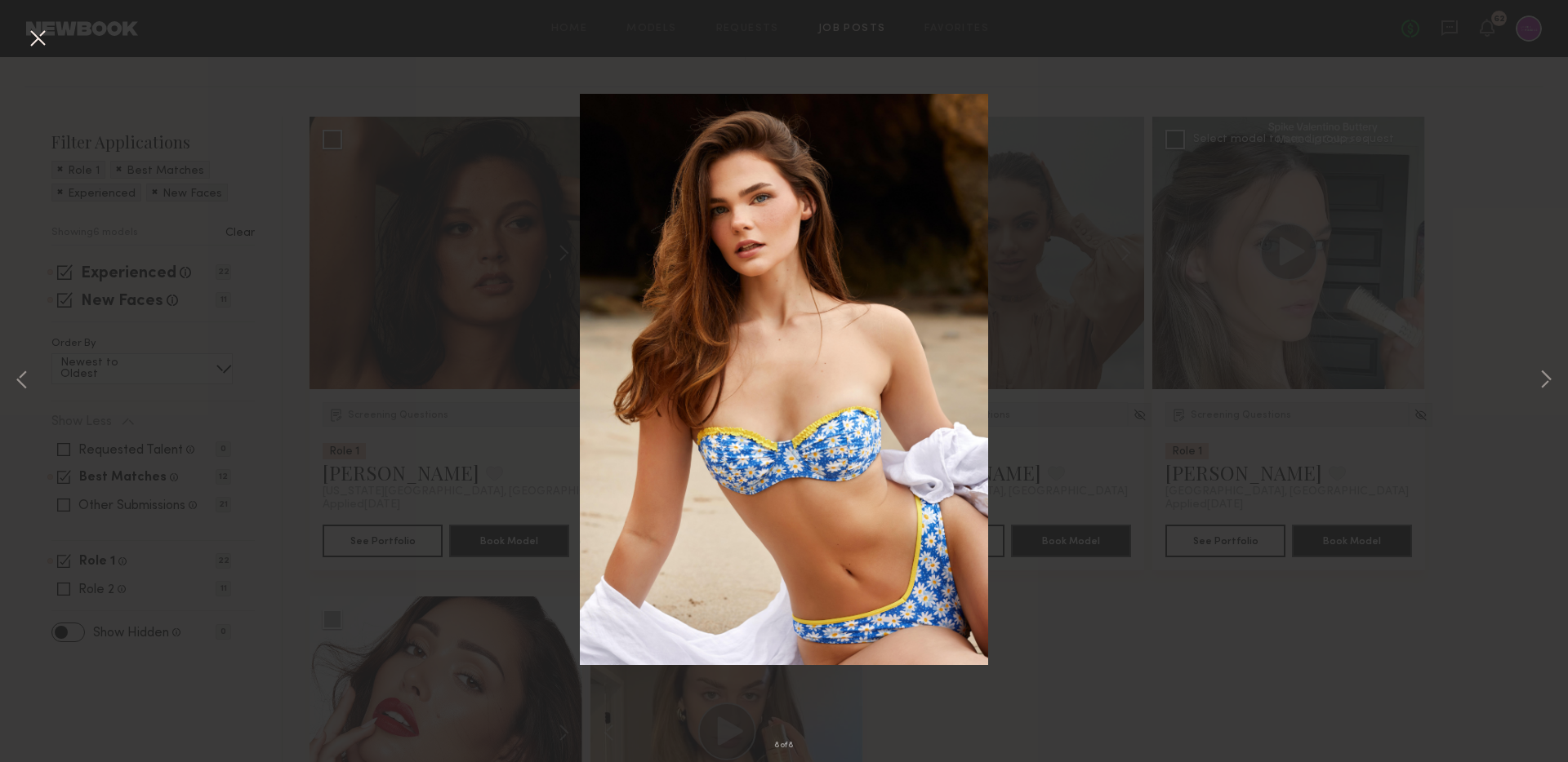
click at [1523, 121] on div "8 of 8" at bounding box center [784, 381] width 1568 height 762
click at [1226, 148] on div "8 of 8" at bounding box center [784, 381] width 1568 height 762
click at [40, 44] on button at bounding box center [38, 39] width 26 height 29
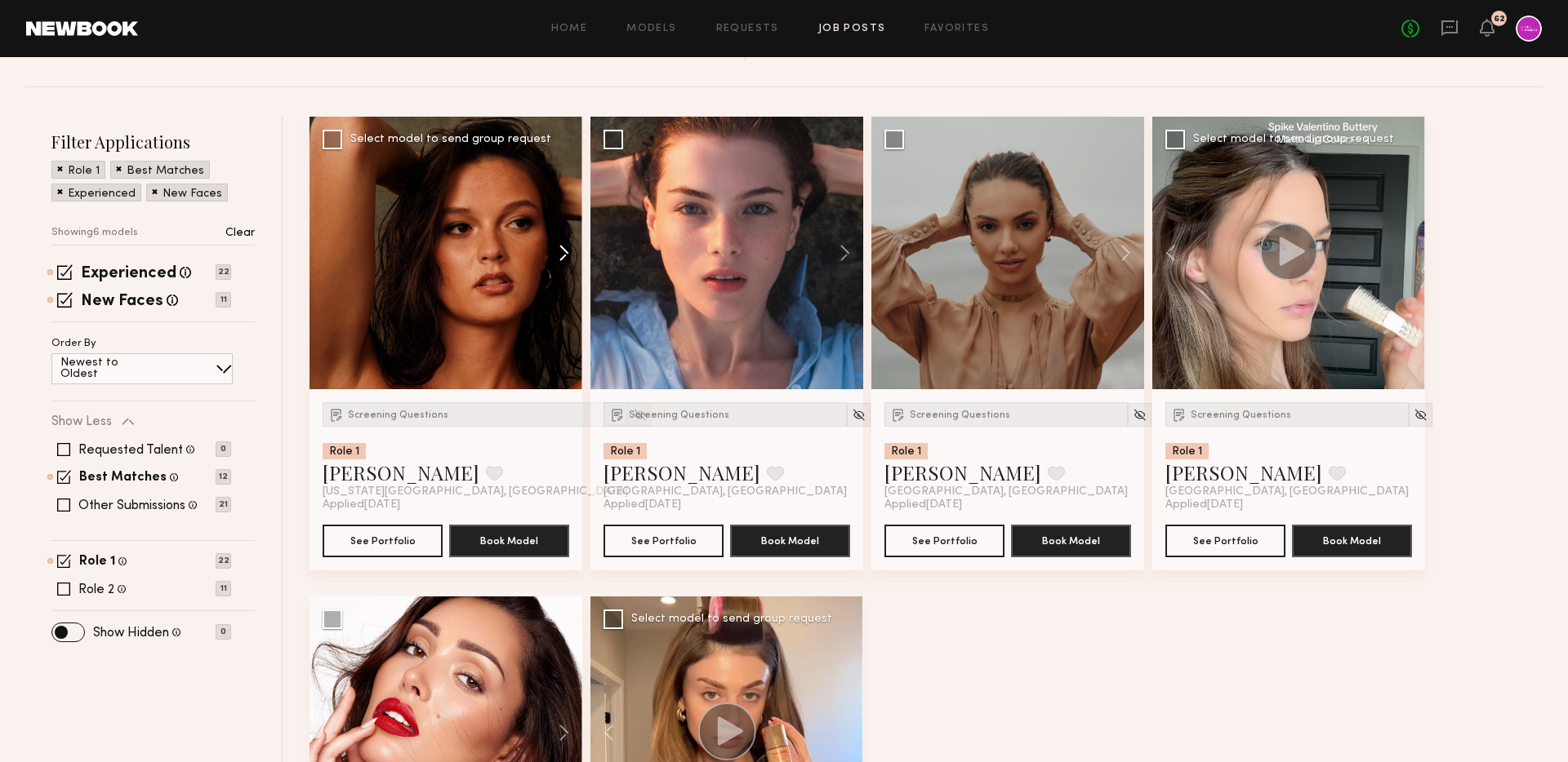
click at [563, 250] on button at bounding box center [556, 252] width 52 height 273
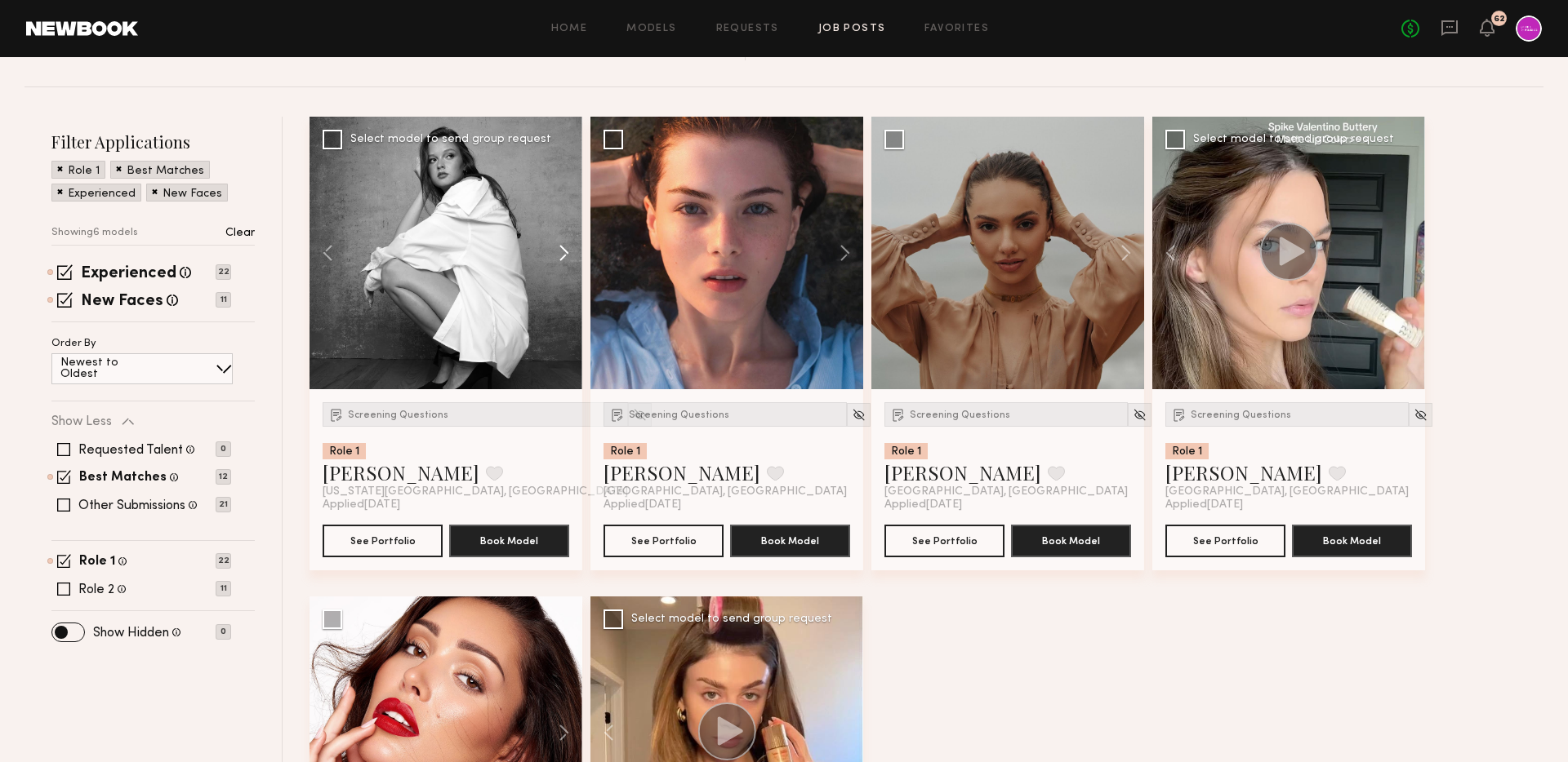
click at [563, 250] on button at bounding box center [556, 252] width 52 height 273
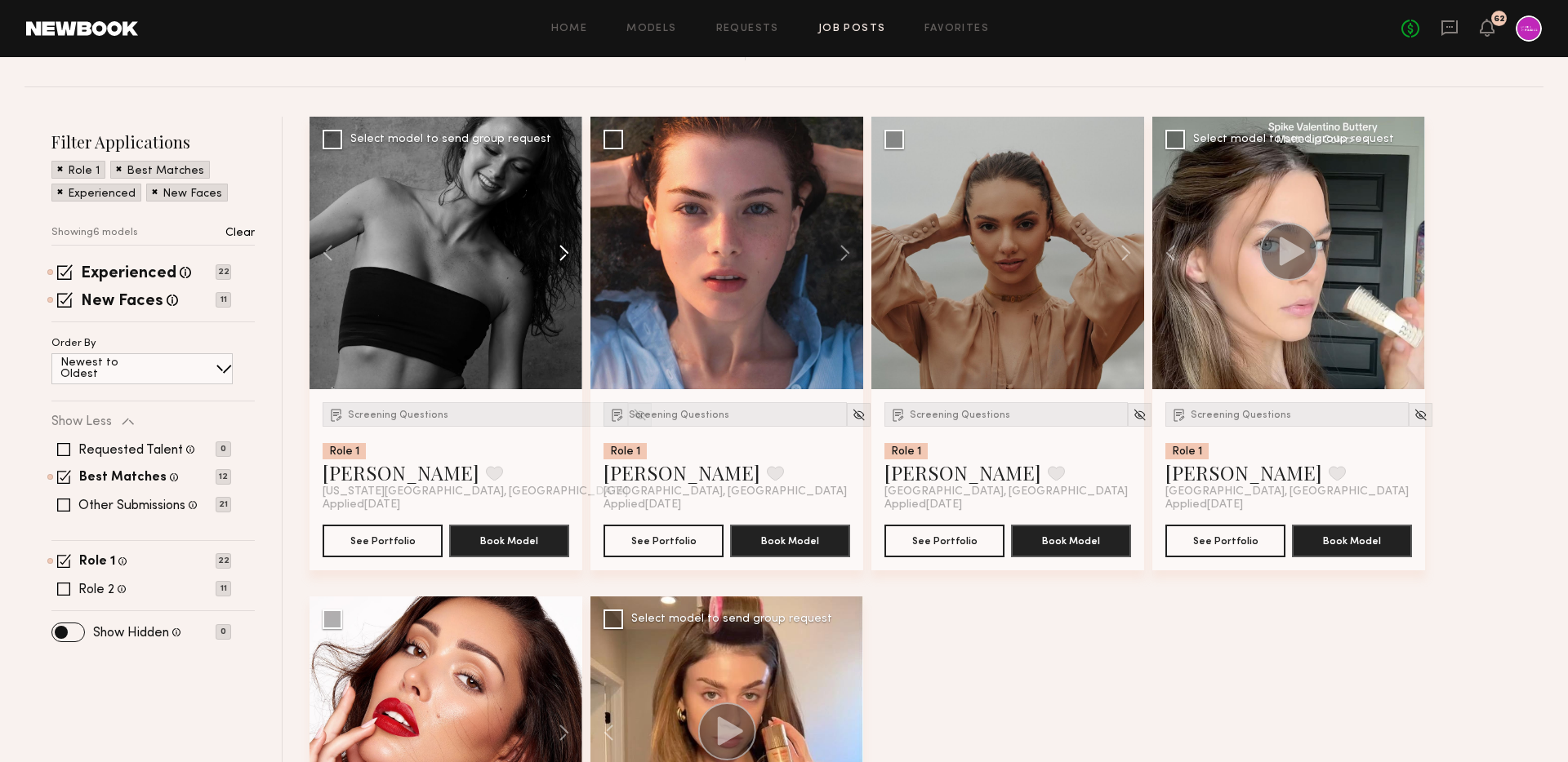
click at [563, 250] on button at bounding box center [556, 252] width 52 height 273
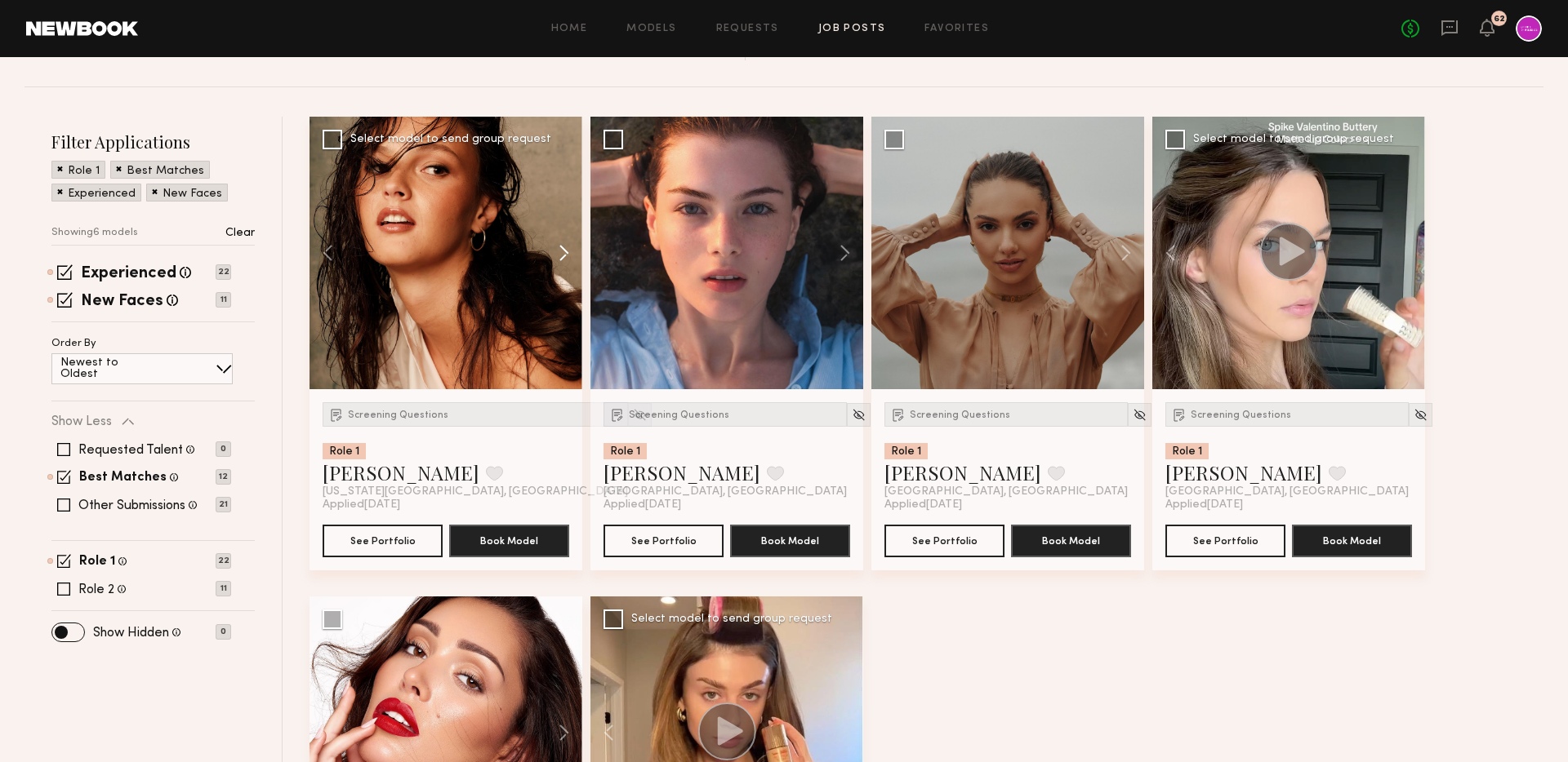
click at [563, 250] on button at bounding box center [556, 252] width 52 height 273
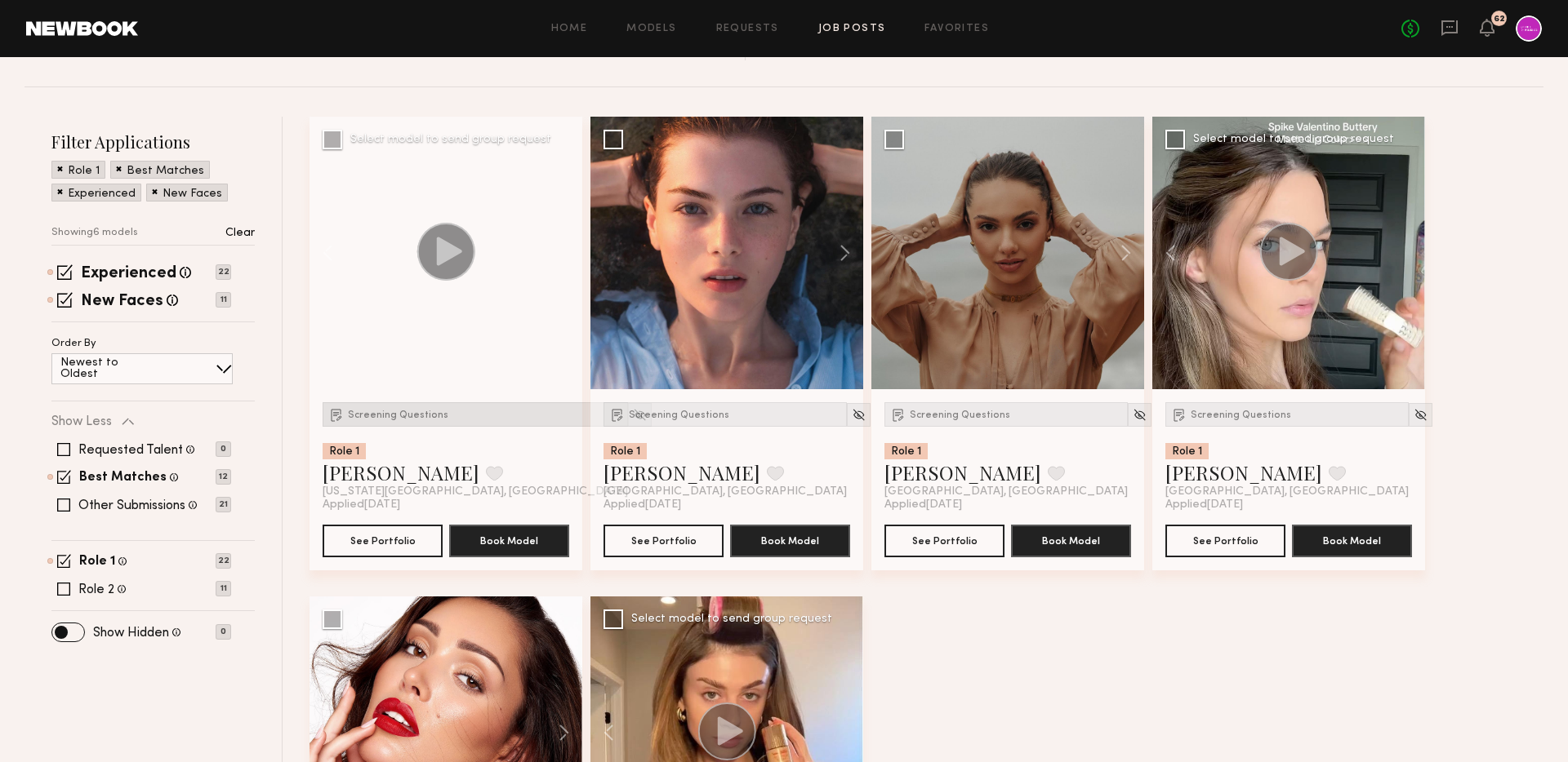
click at [367, 410] on span "Screening Questions" at bounding box center [398, 415] width 100 height 10
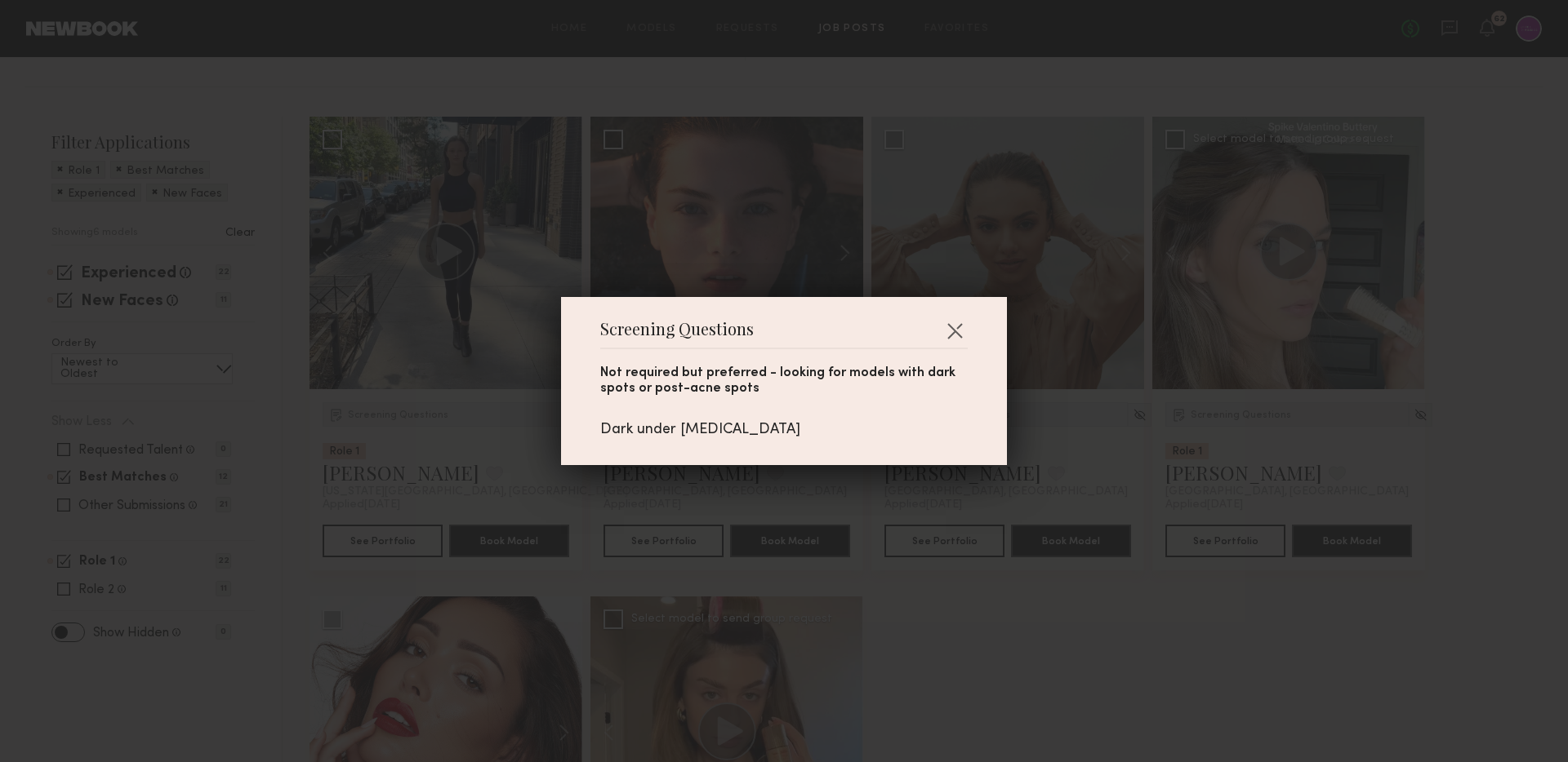
click at [454, 421] on div "Screening Questions Not required but preferred - looking for models with dark s…" at bounding box center [784, 381] width 1568 height 762
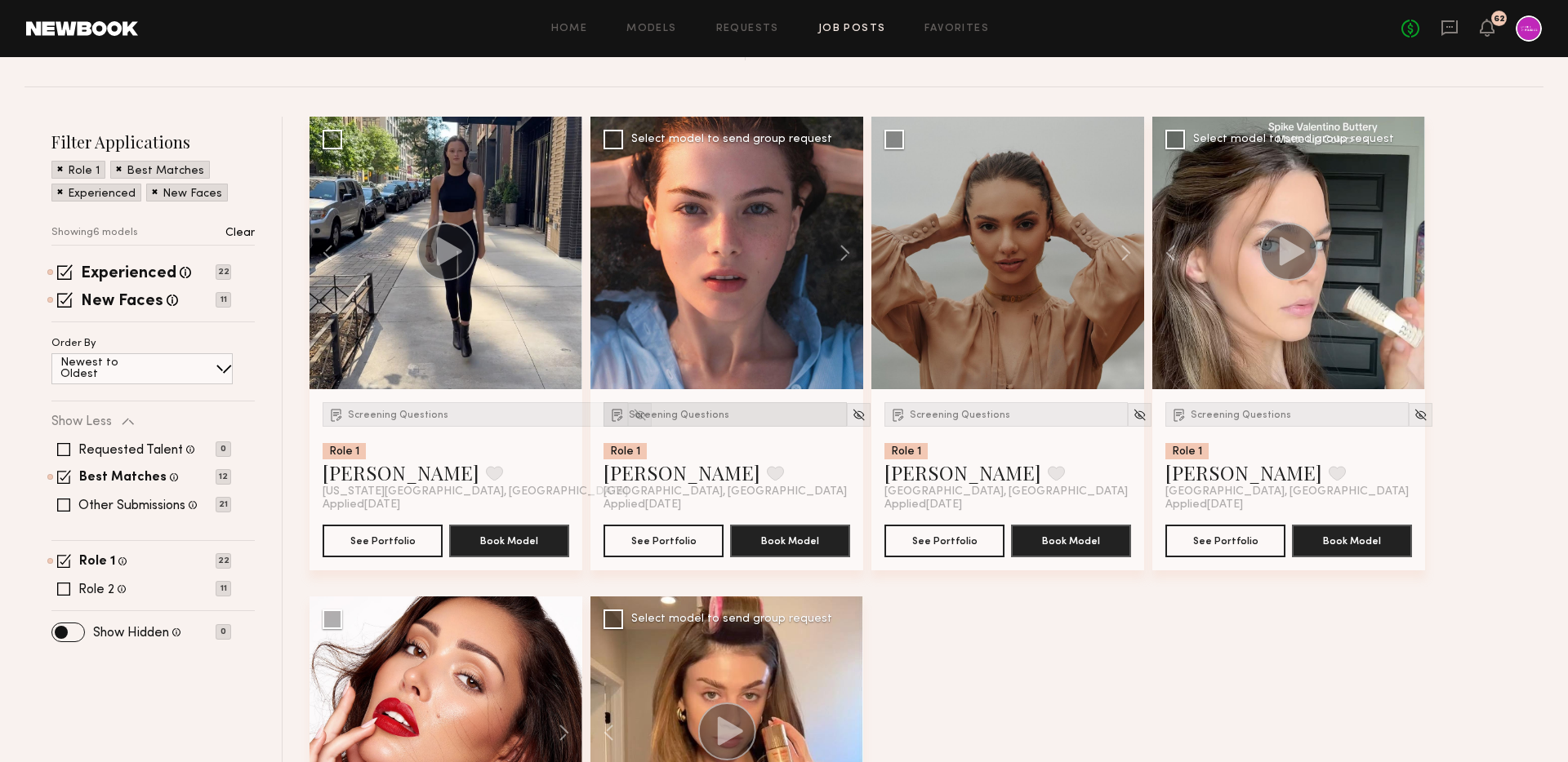
click at [690, 416] on span "Screening Questions" at bounding box center [679, 415] width 100 height 10
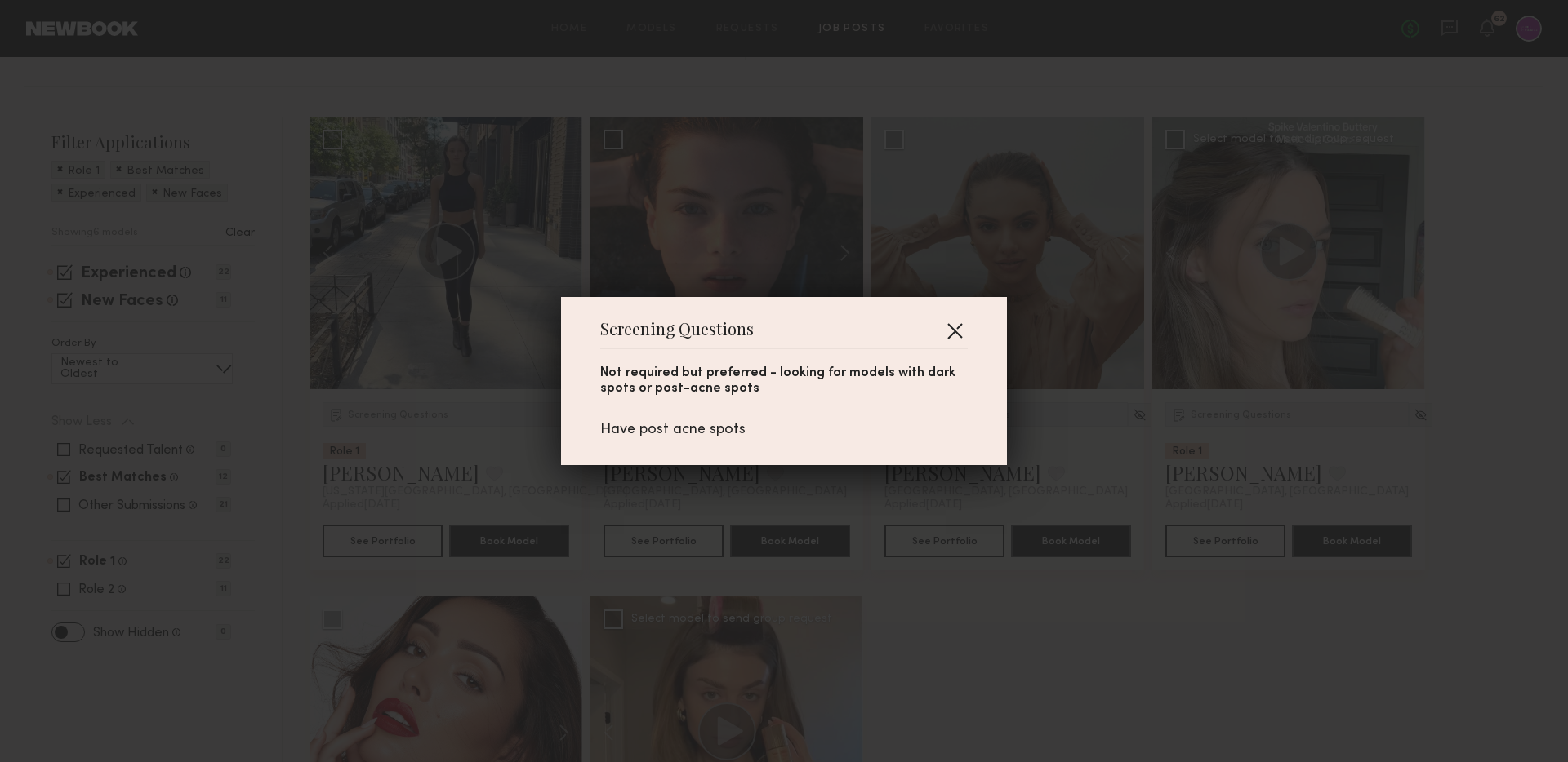
click at [950, 332] on button "button" at bounding box center [954, 331] width 26 height 26
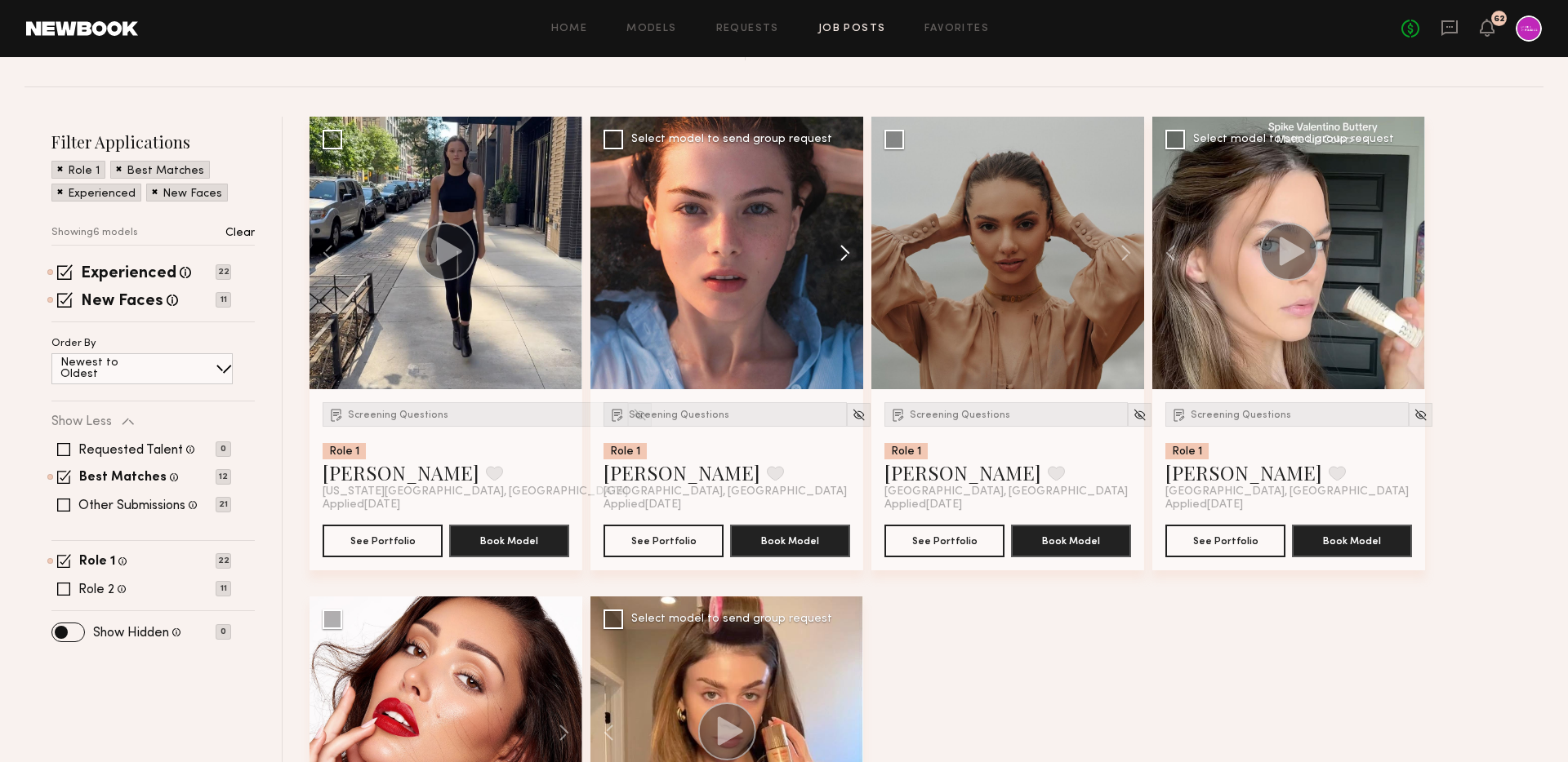
click at [841, 252] on button at bounding box center [837, 252] width 52 height 273
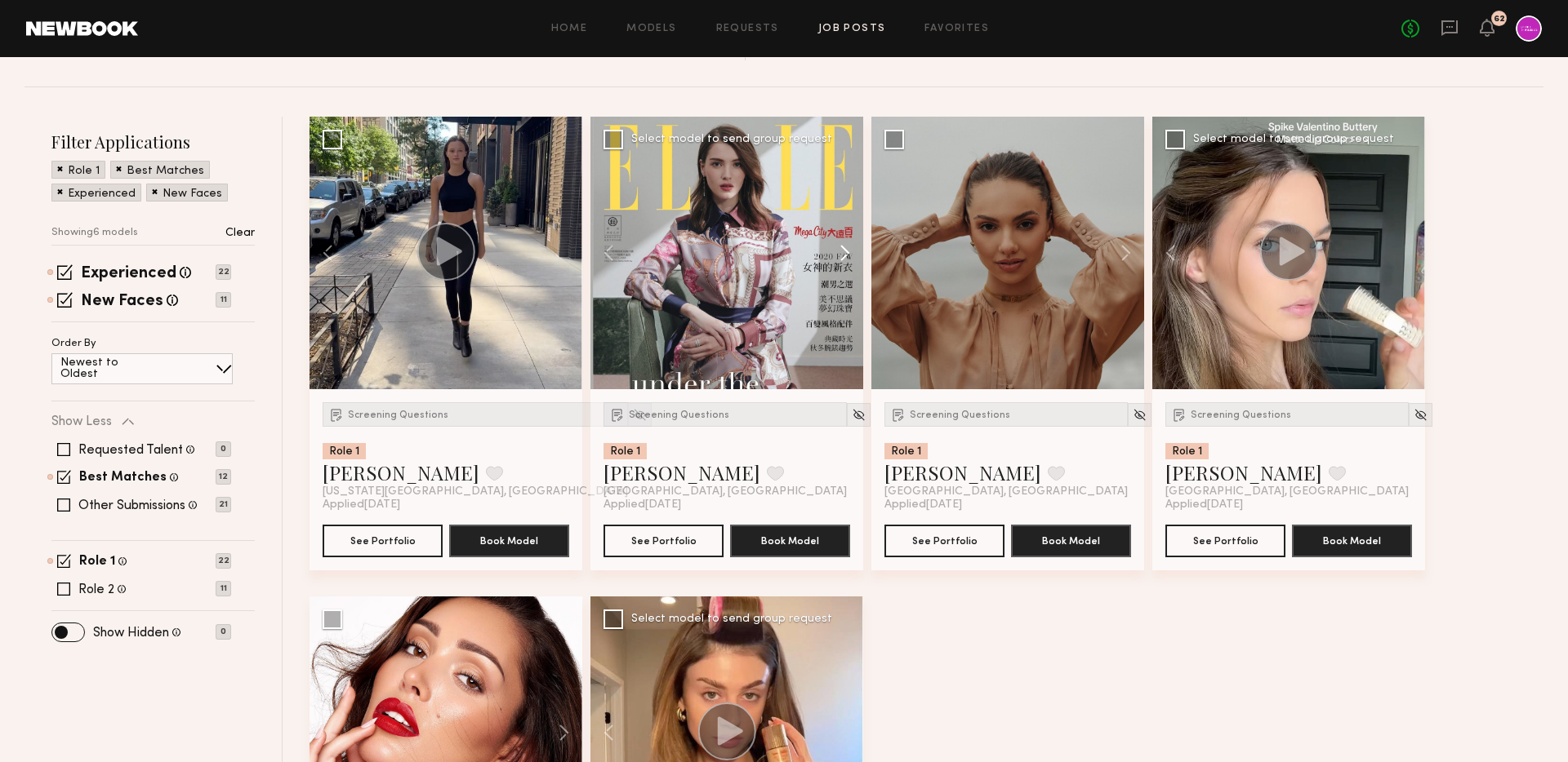
click at [841, 252] on button at bounding box center [837, 252] width 52 height 273
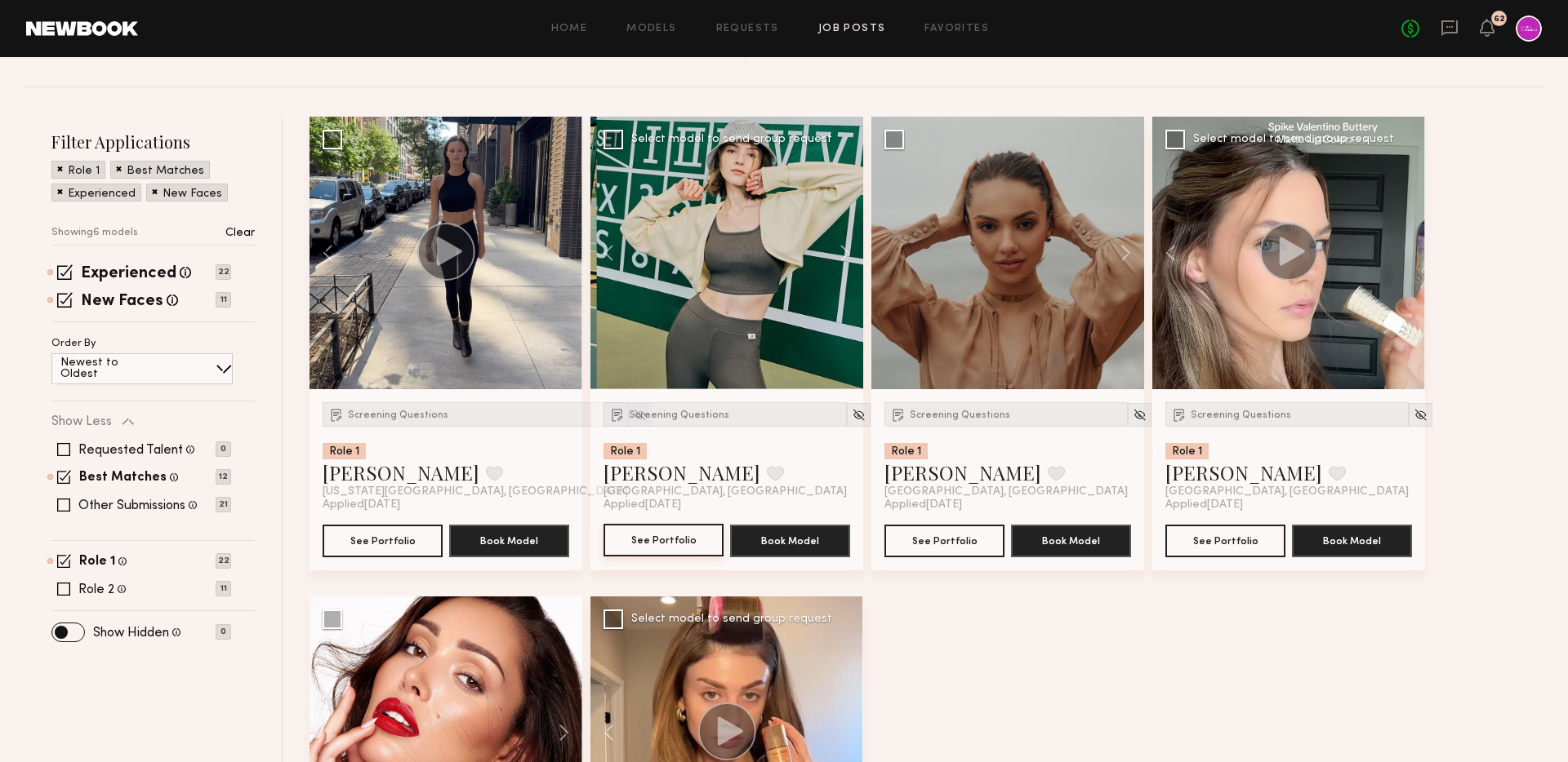
click at [654, 547] on button "See Portfolio" at bounding box center [663, 541] width 120 height 33
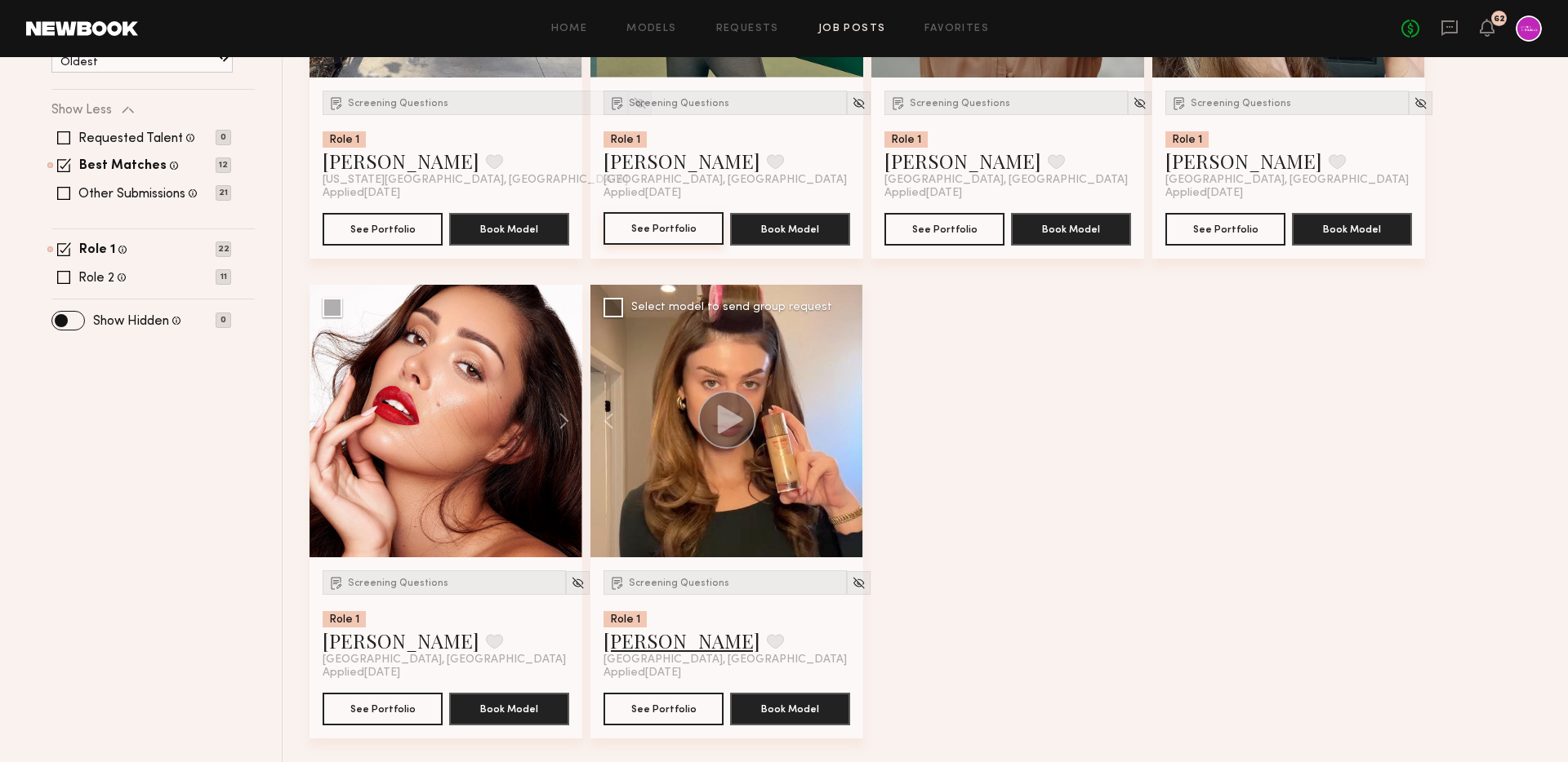
scroll to position [458, 0]
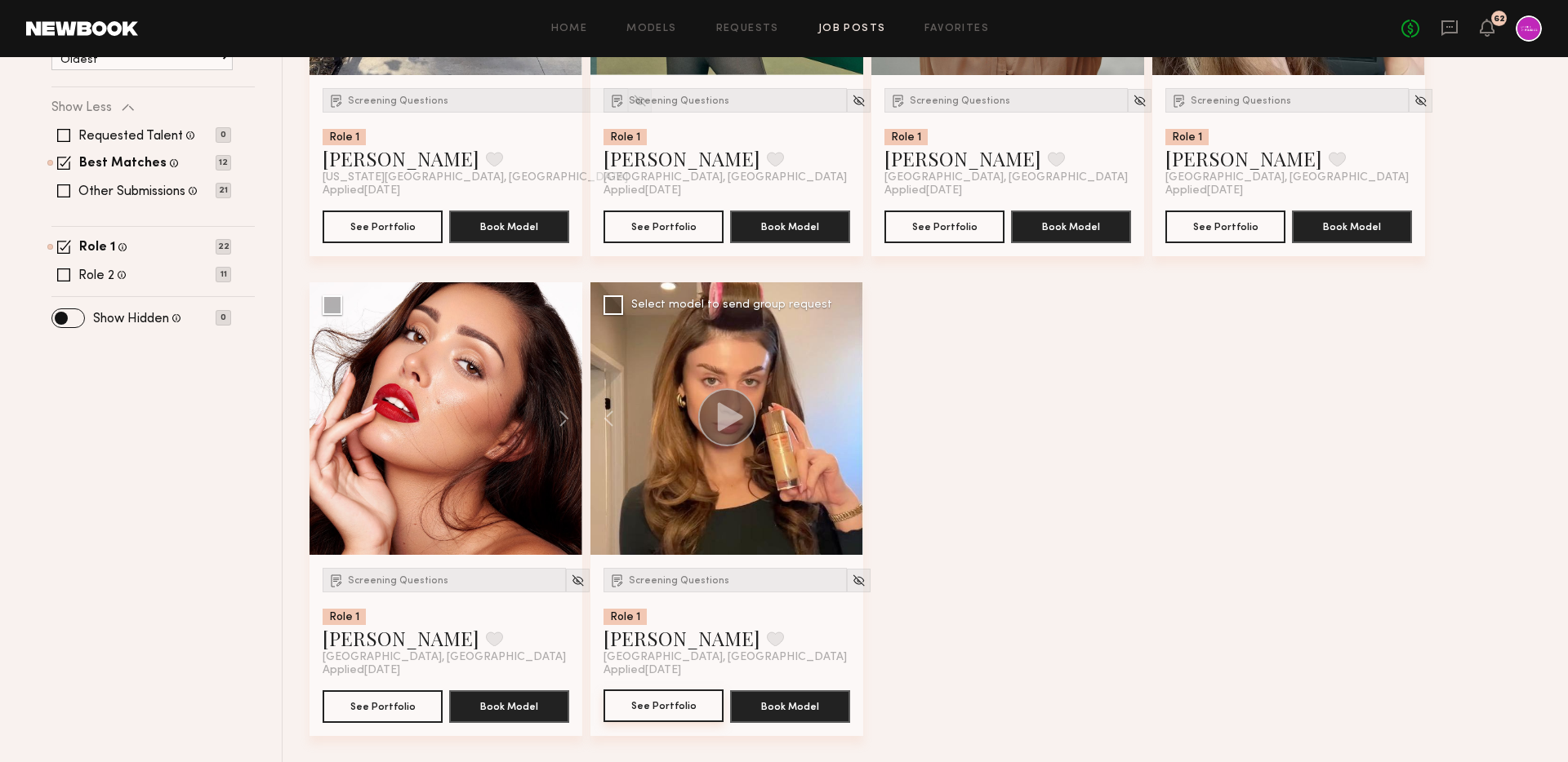
click at [647, 710] on button "See Portfolio" at bounding box center [663, 706] width 120 height 33
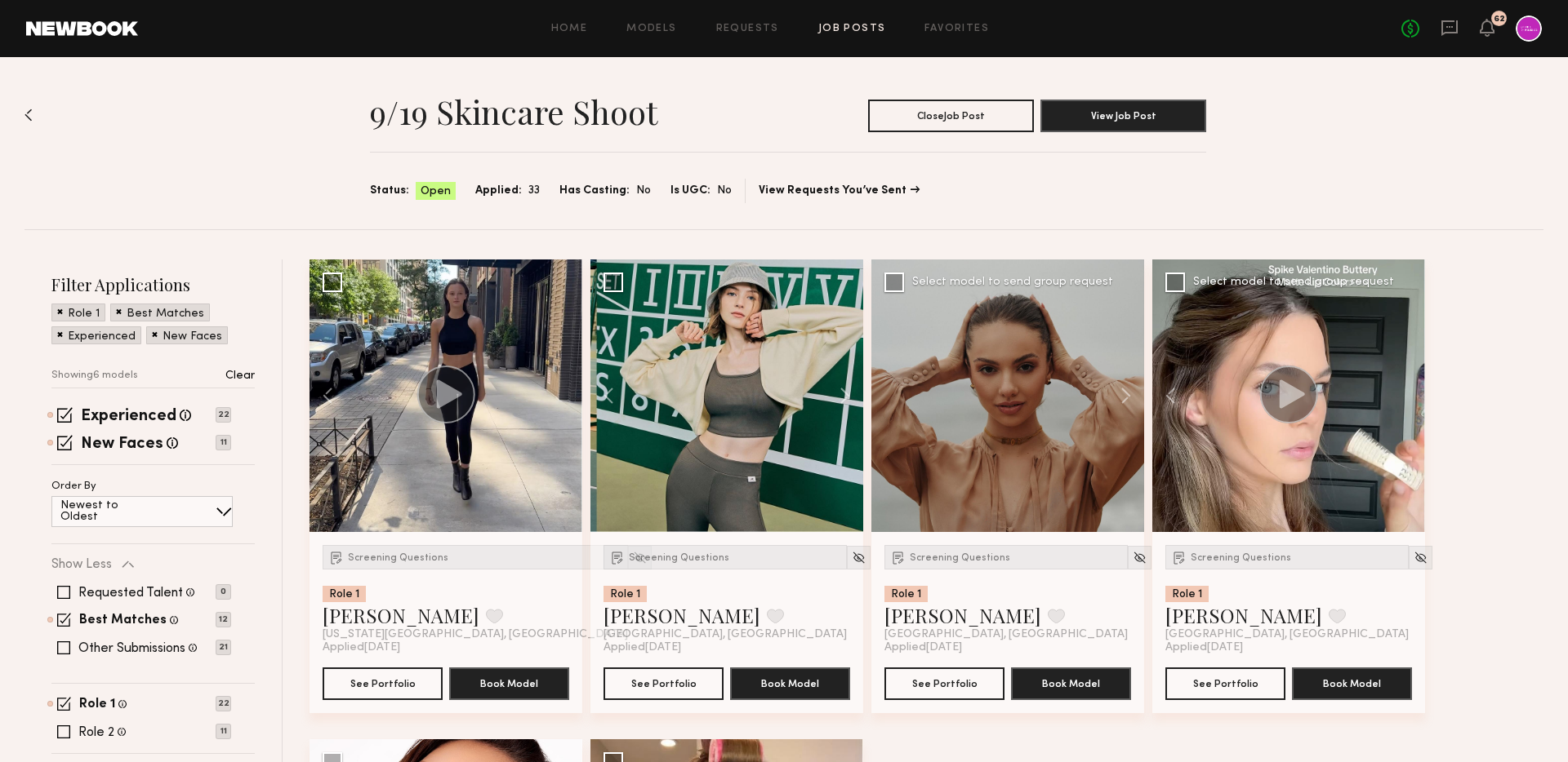
click at [1004, 445] on div at bounding box center [1008, 396] width 273 height 273
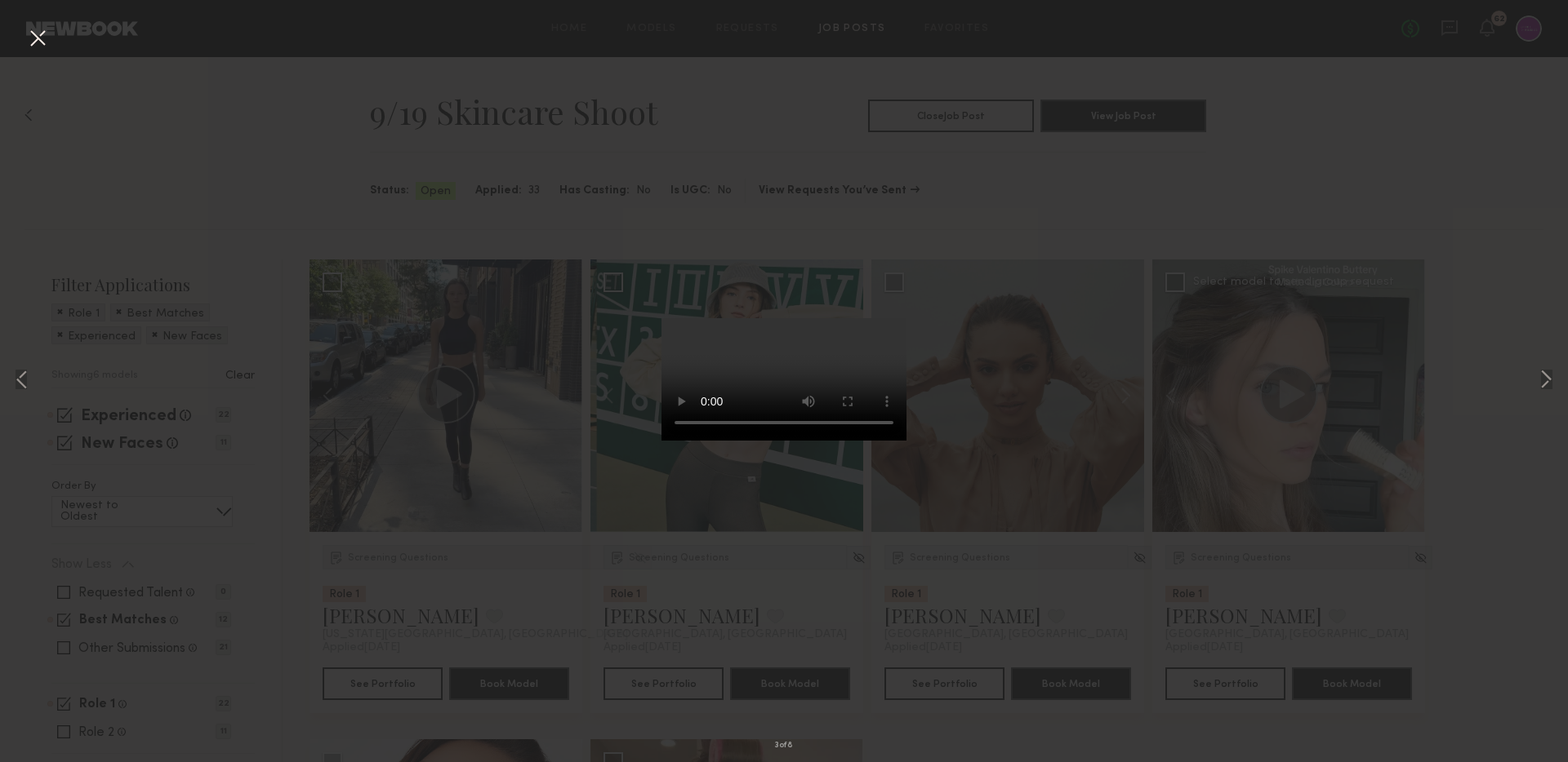
click at [879, 441] on video at bounding box center [784, 379] width 245 height 122
click at [33, 38] on button at bounding box center [38, 39] width 26 height 29
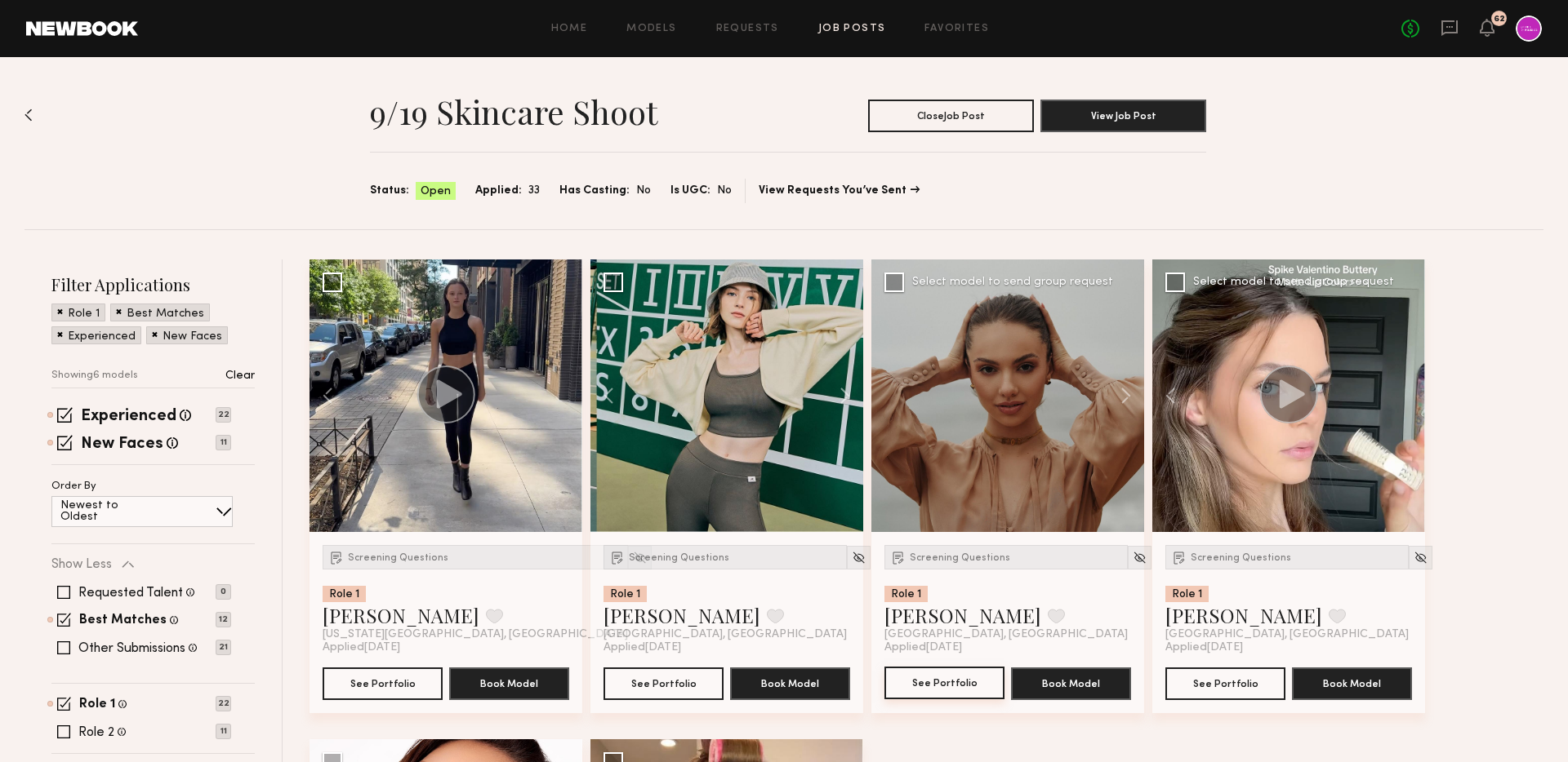
click at [941, 696] on button "See Portfolio" at bounding box center [944, 683] width 120 height 33
click at [148, 419] on label "Experienced" at bounding box center [129, 417] width 96 height 17
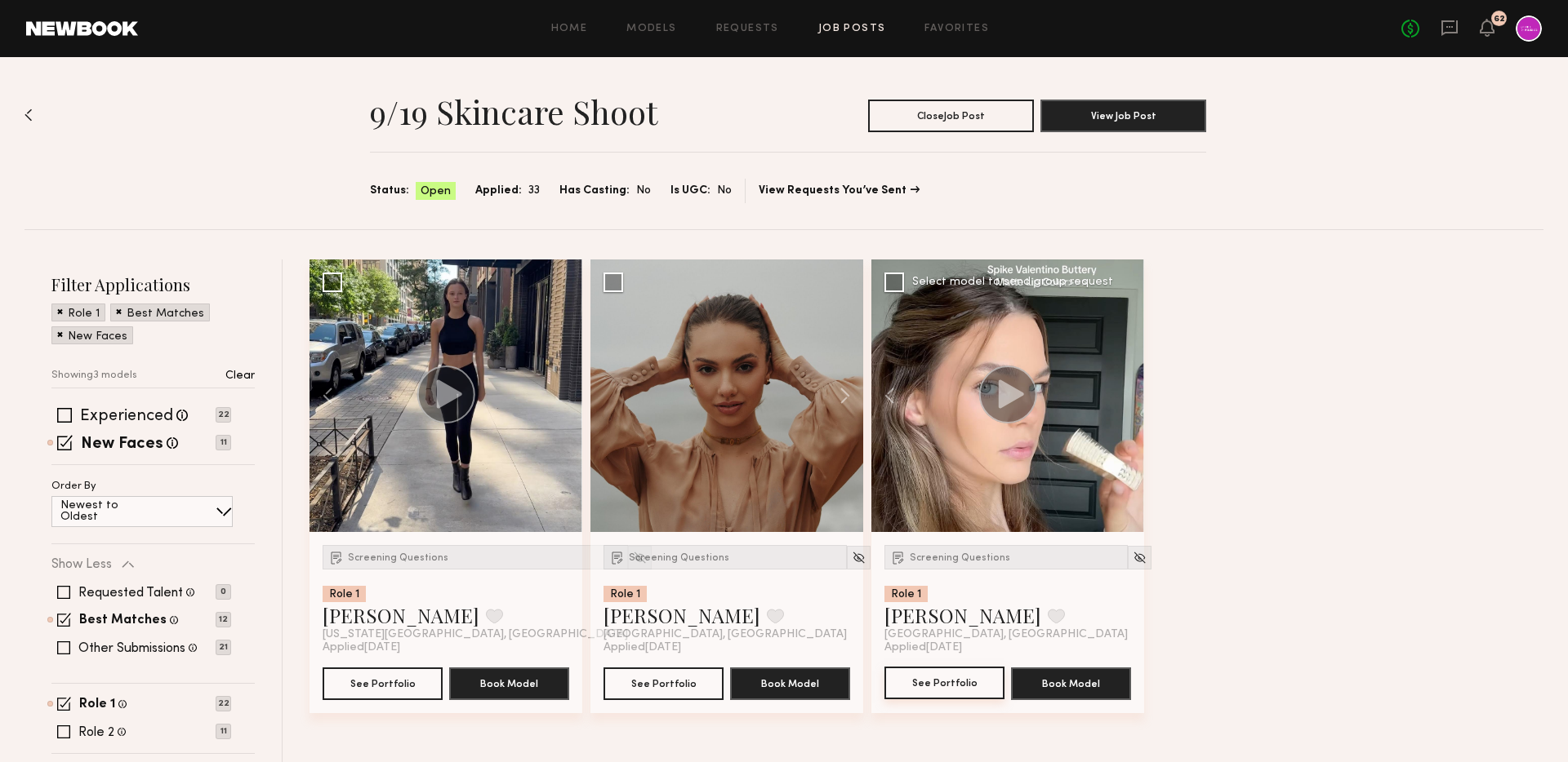
click at [936, 690] on button "See Portfolio" at bounding box center [944, 683] width 120 height 33
click at [111, 311] on div "Best Matches" at bounding box center [160, 313] width 99 height 18
click at [116, 311] on span at bounding box center [118, 311] width 6 height 15
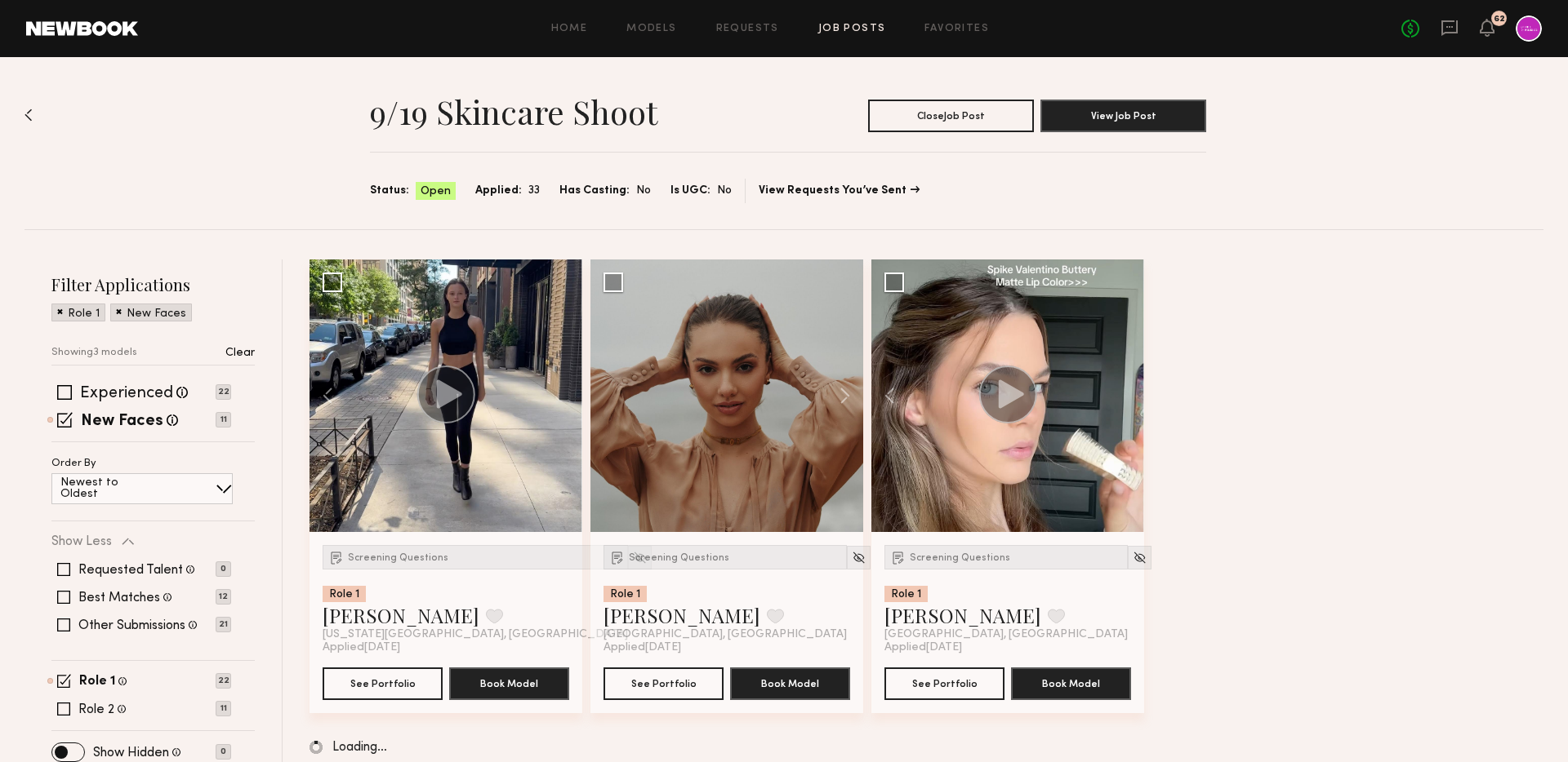
click at [116, 312] on span at bounding box center [118, 311] width 6 height 15
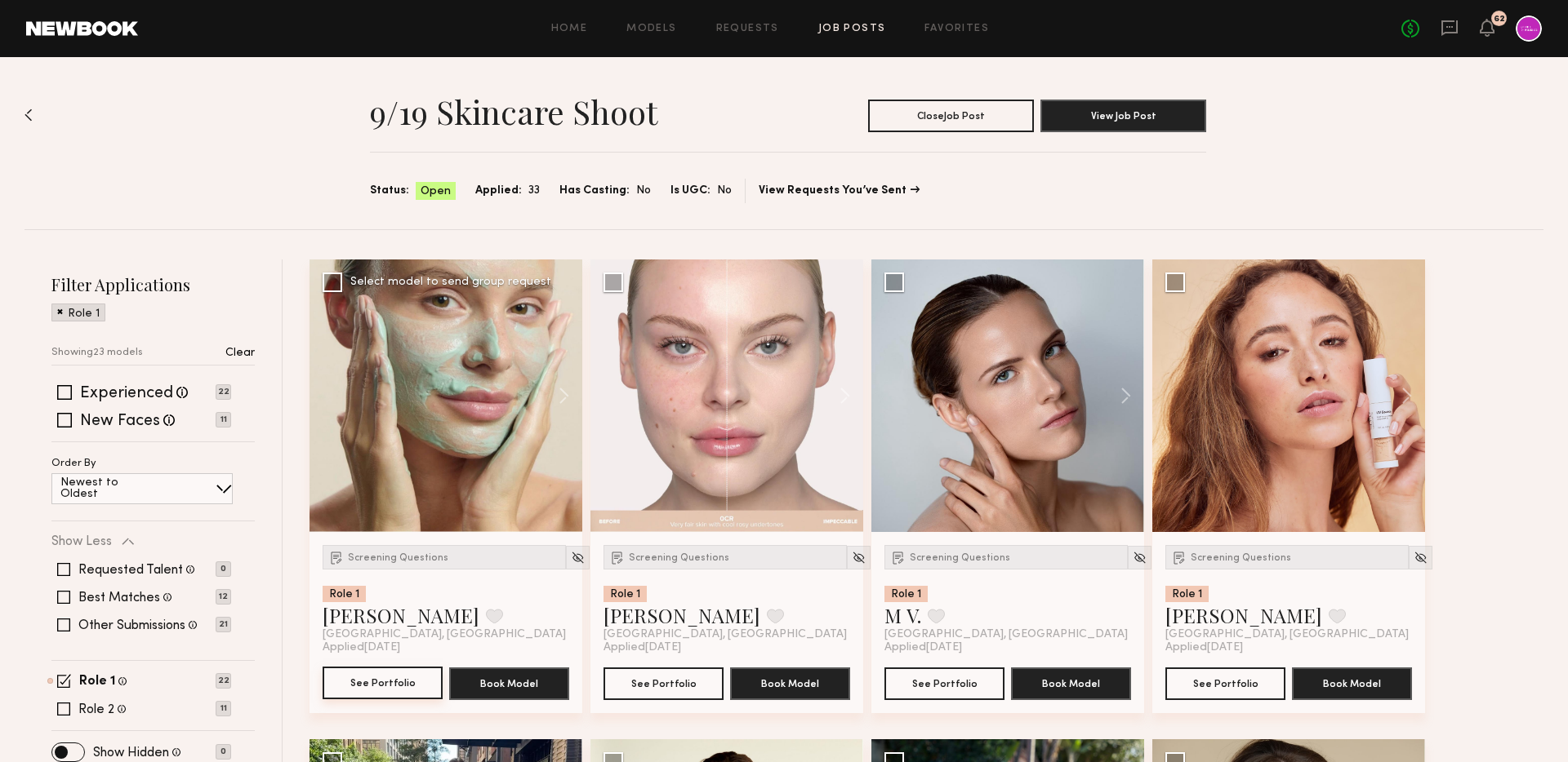
click at [394, 678] on button "See Portfolio" at bounding box center [382, 683] width 120 height 33
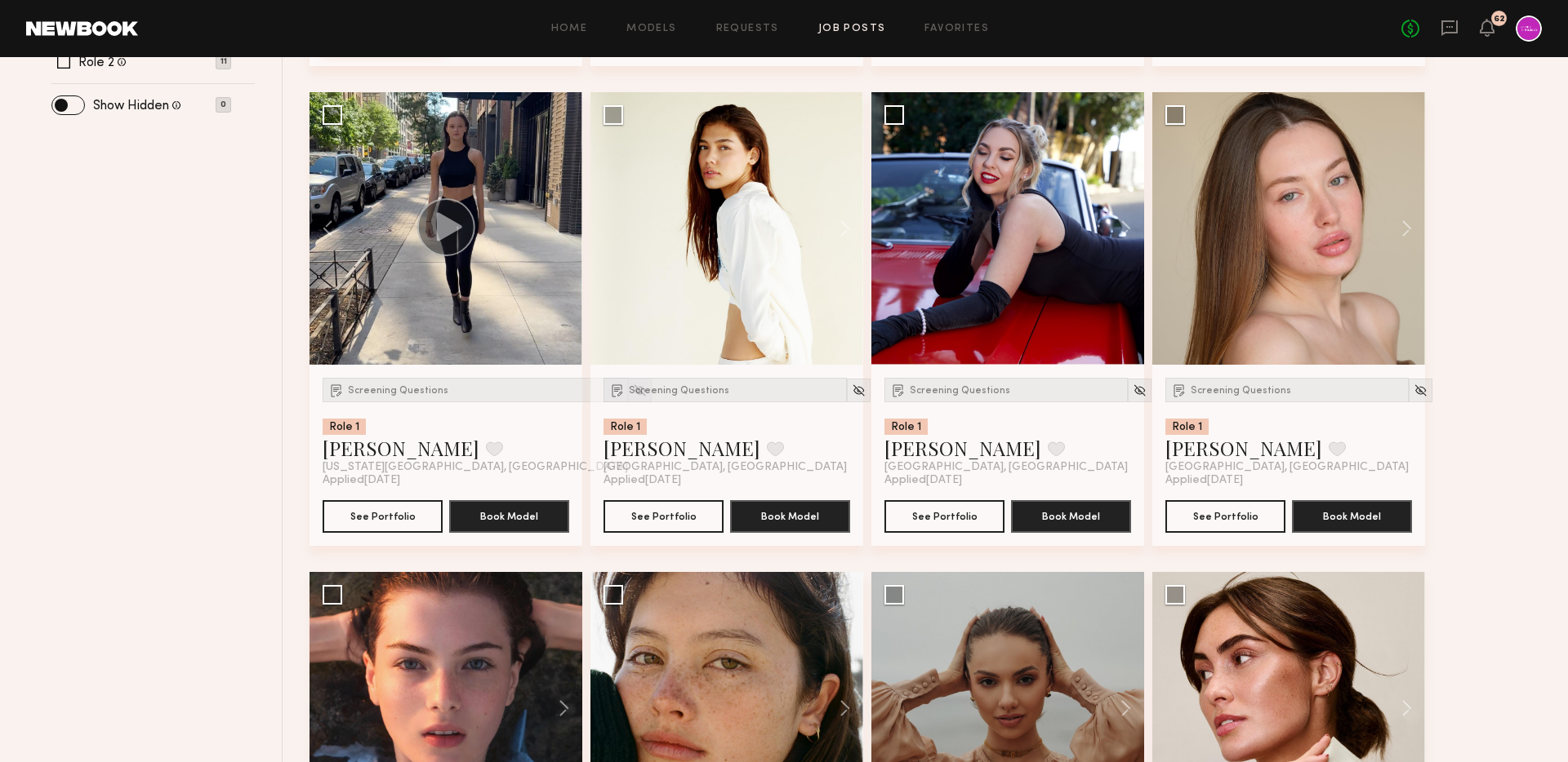
scroll to position [651, 0]
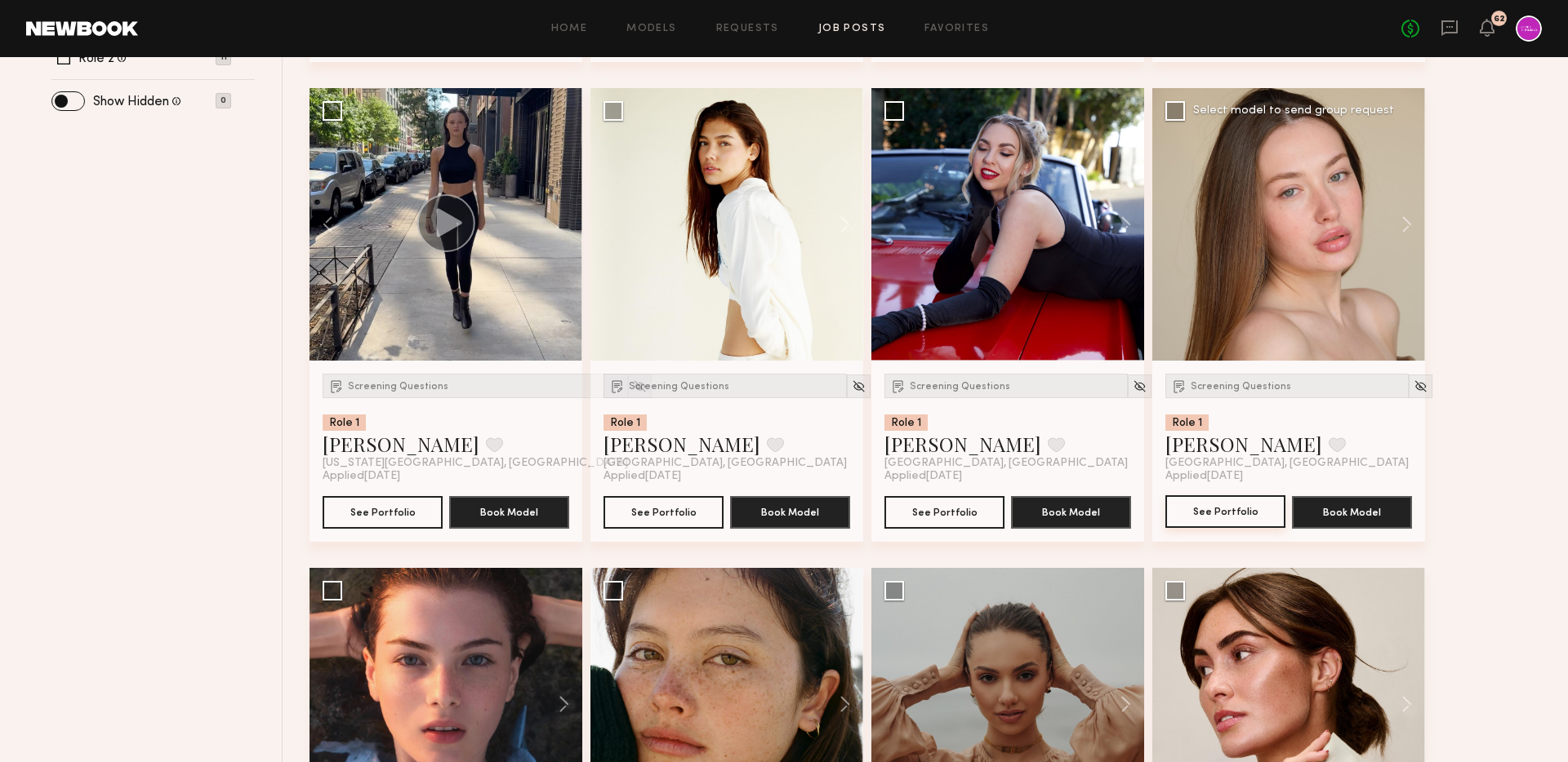
click at [1204, 508] on button "See Portfolio" at bounding box center [1225, 512] width 120 height 33
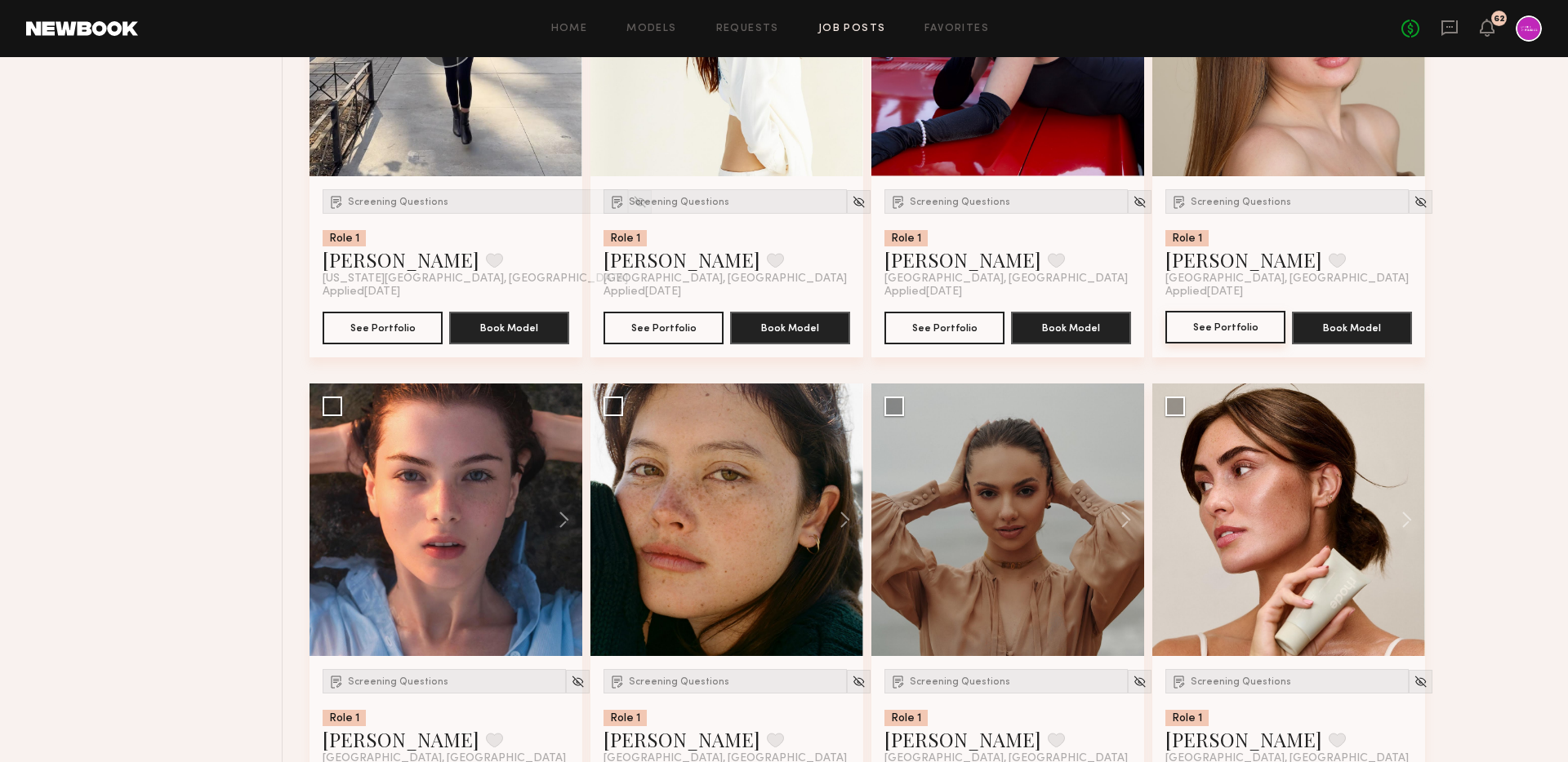
scroll to position [836, 0]
click at [851, 519] on button at bounding box center [837, 519] width 52 height 273
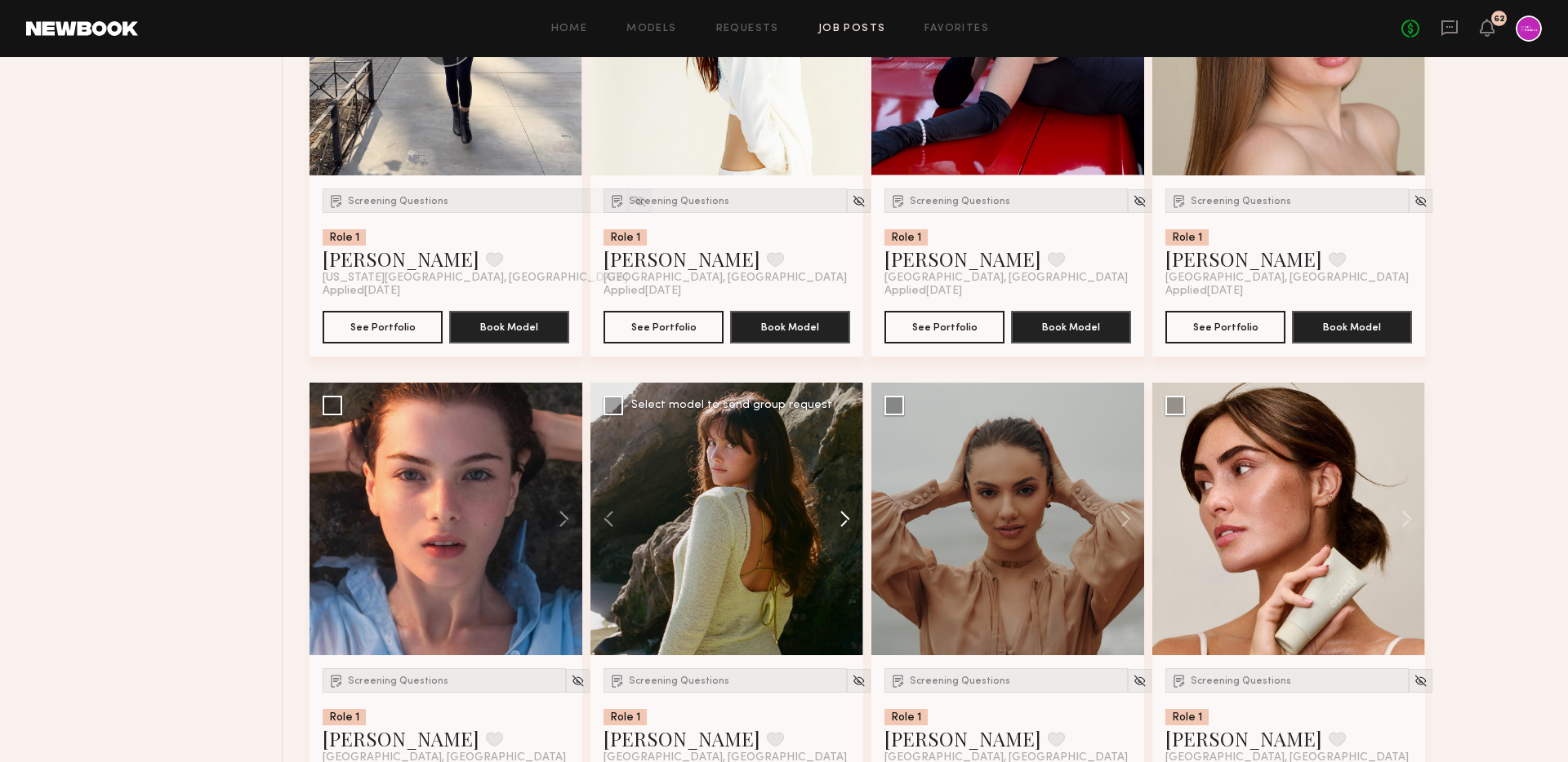
click at [851, 519] on button at bounding box center [837, 519] width 52 height 273
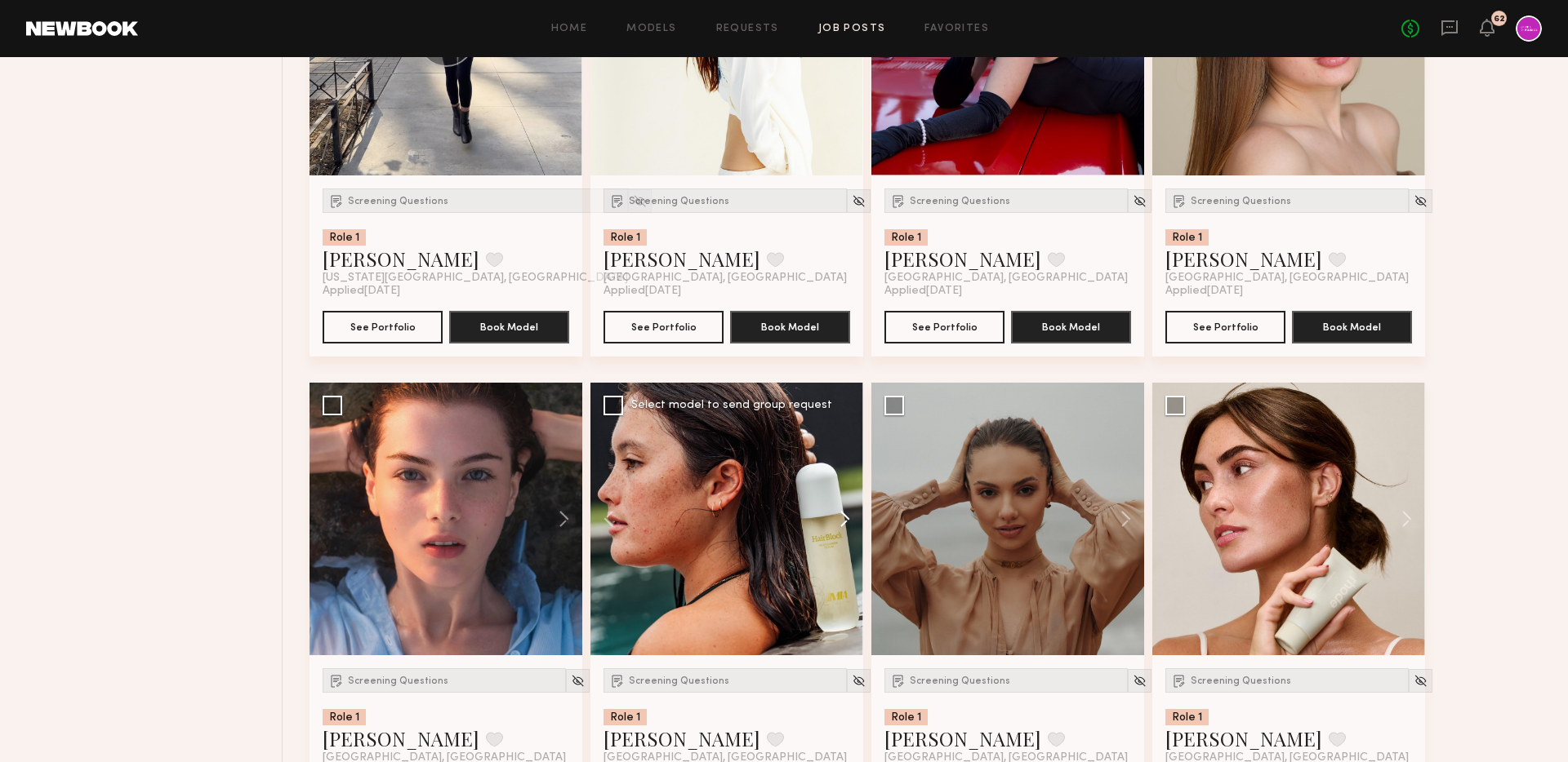
click at [851, 519] on button at bounding box center [837, 519] width 52 height 273
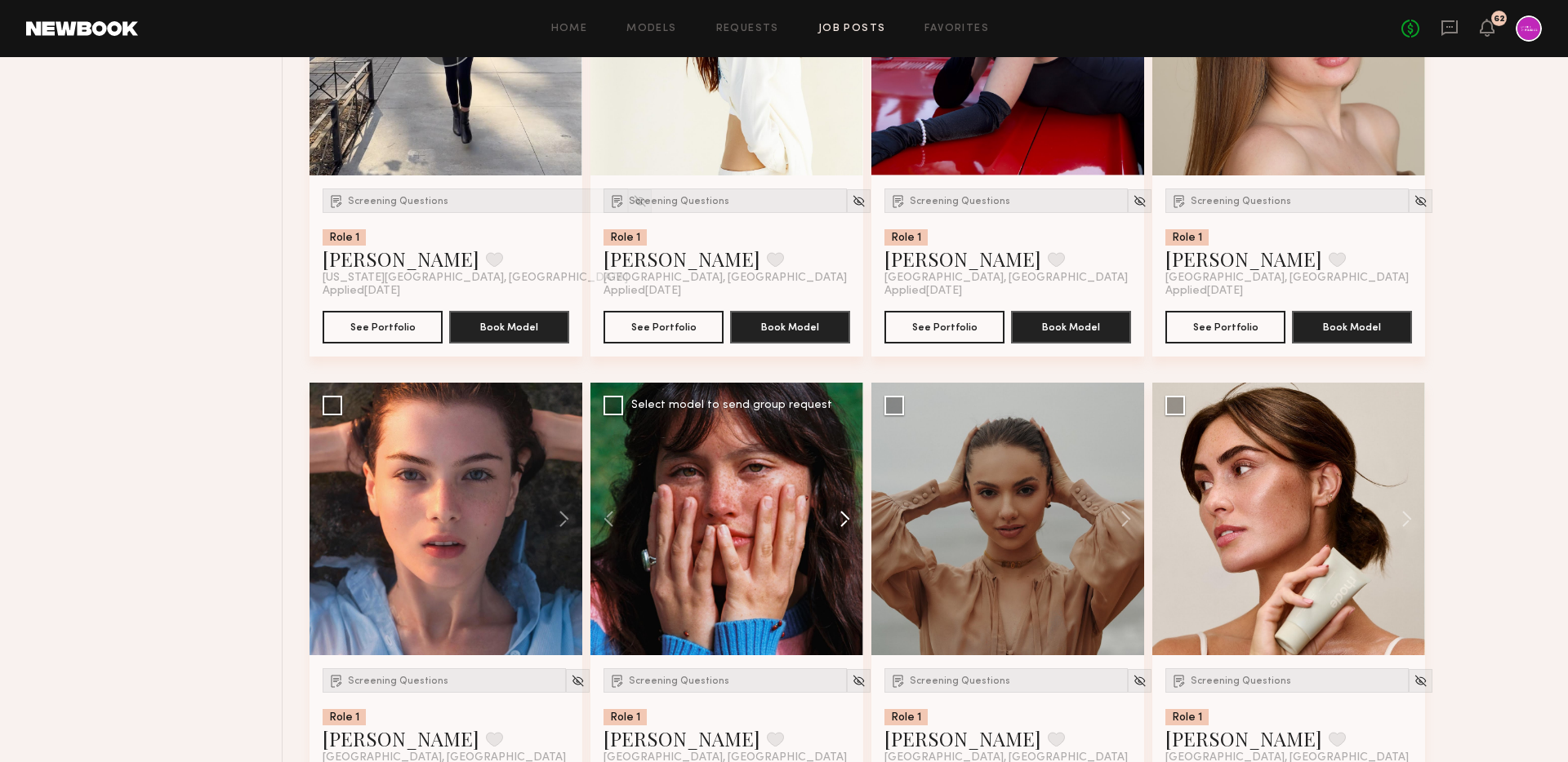
click at [851, 519] on button at bounding box center [837, 519] width 52 height 273
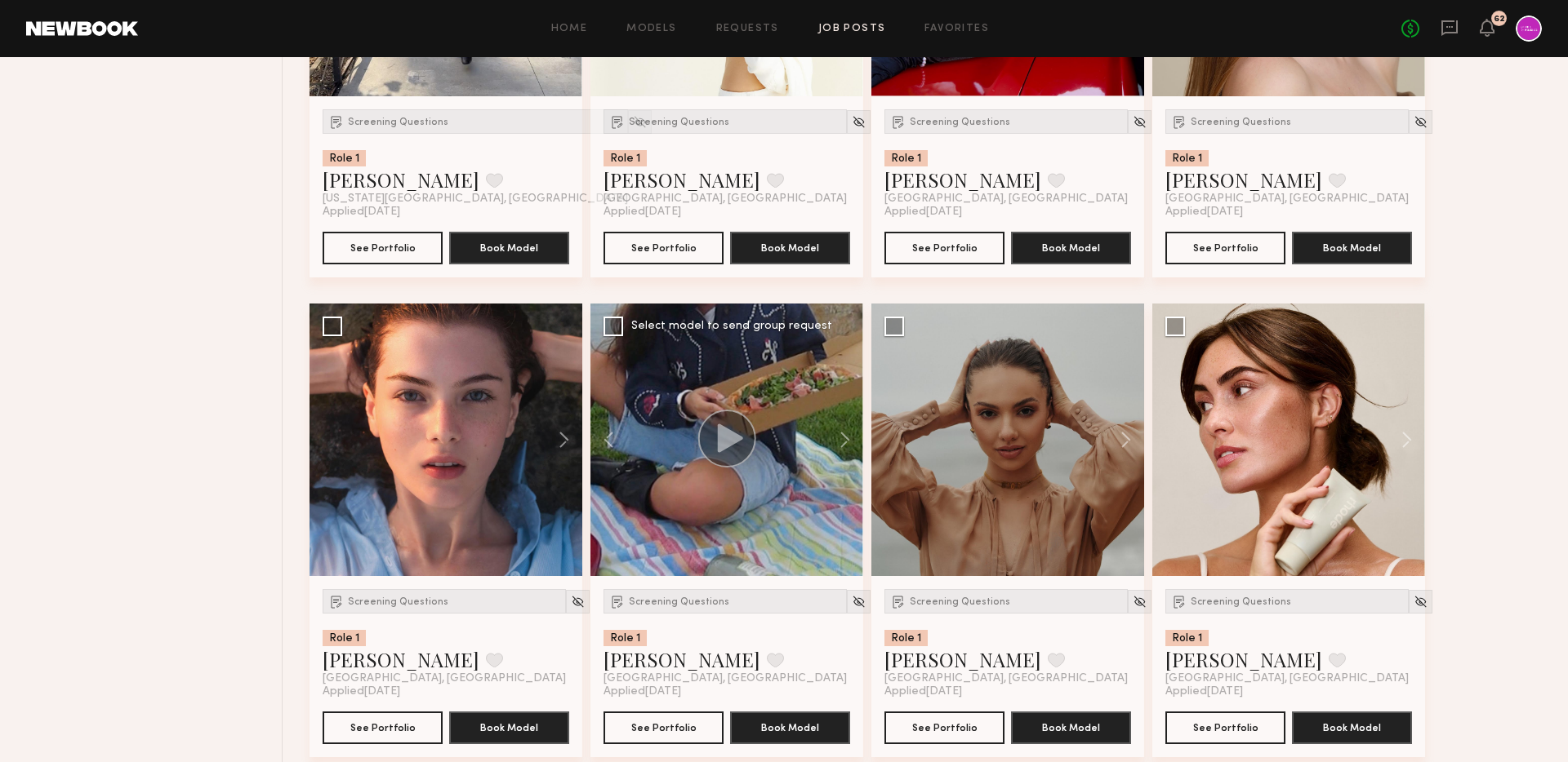
scroll to position [984, 0]
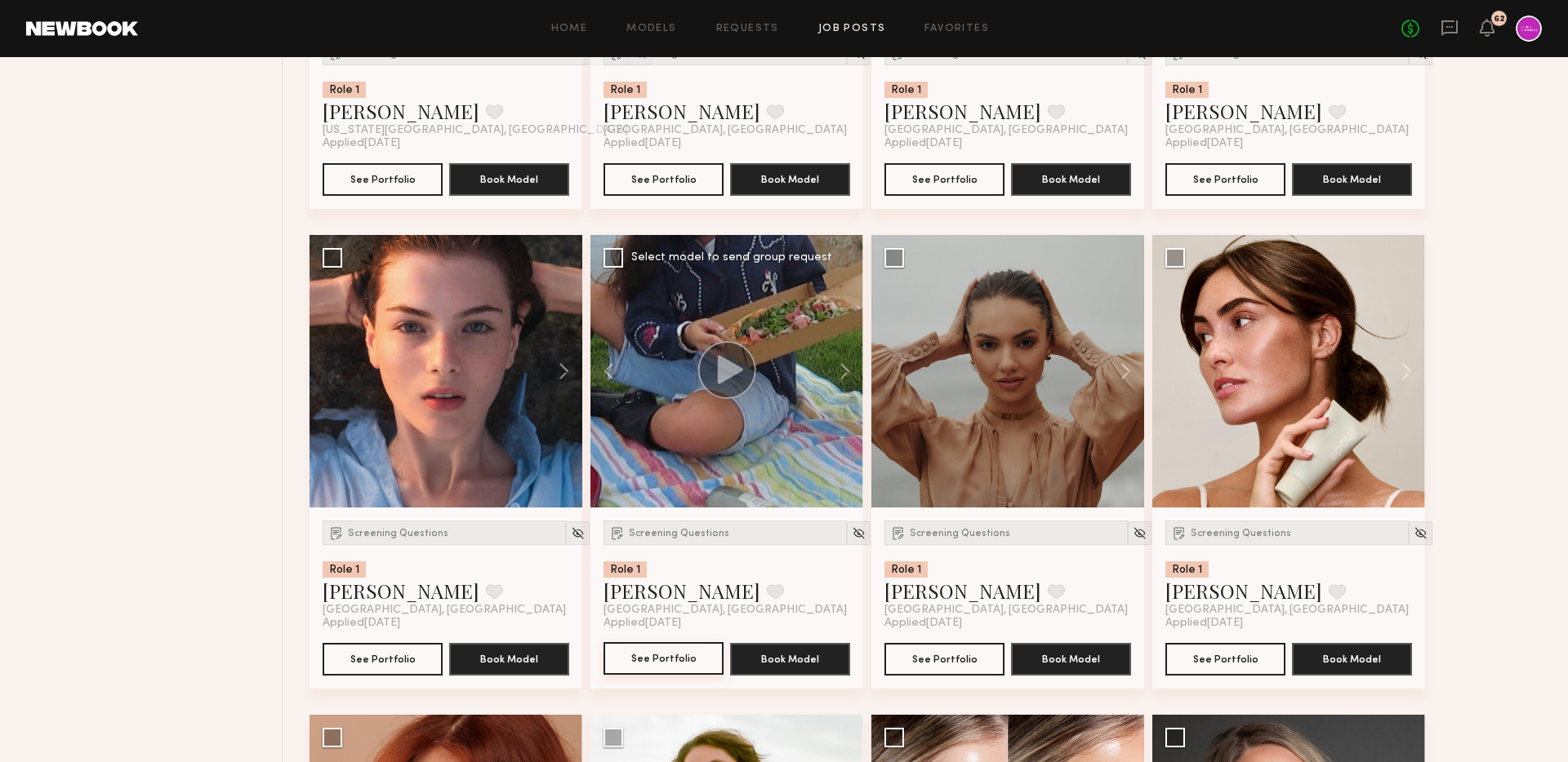
click at [659, 660] on button "See Portfolio" at bounding box center [663, 659] width 120 height 33
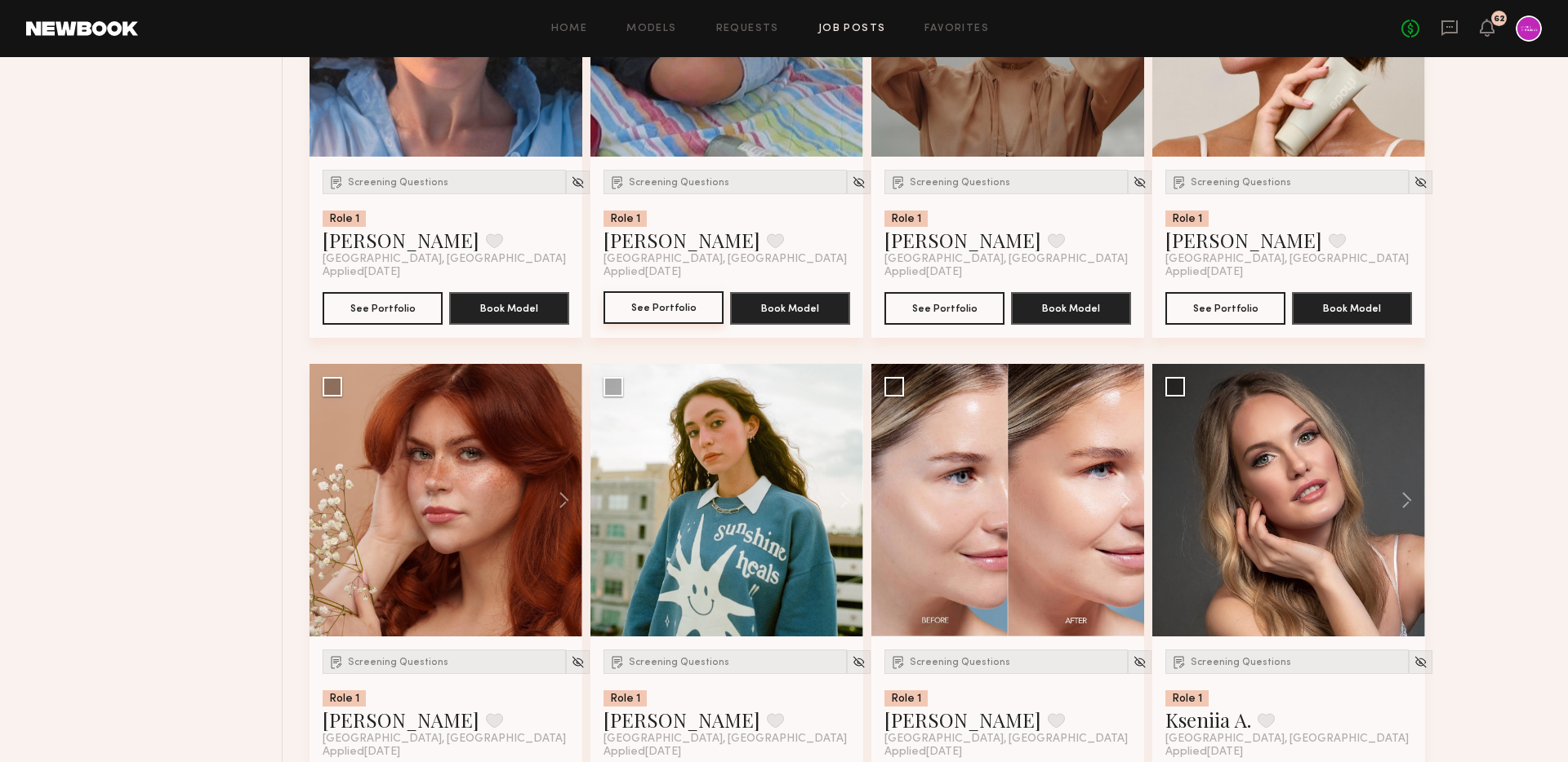
scroll to position [1362, 0]
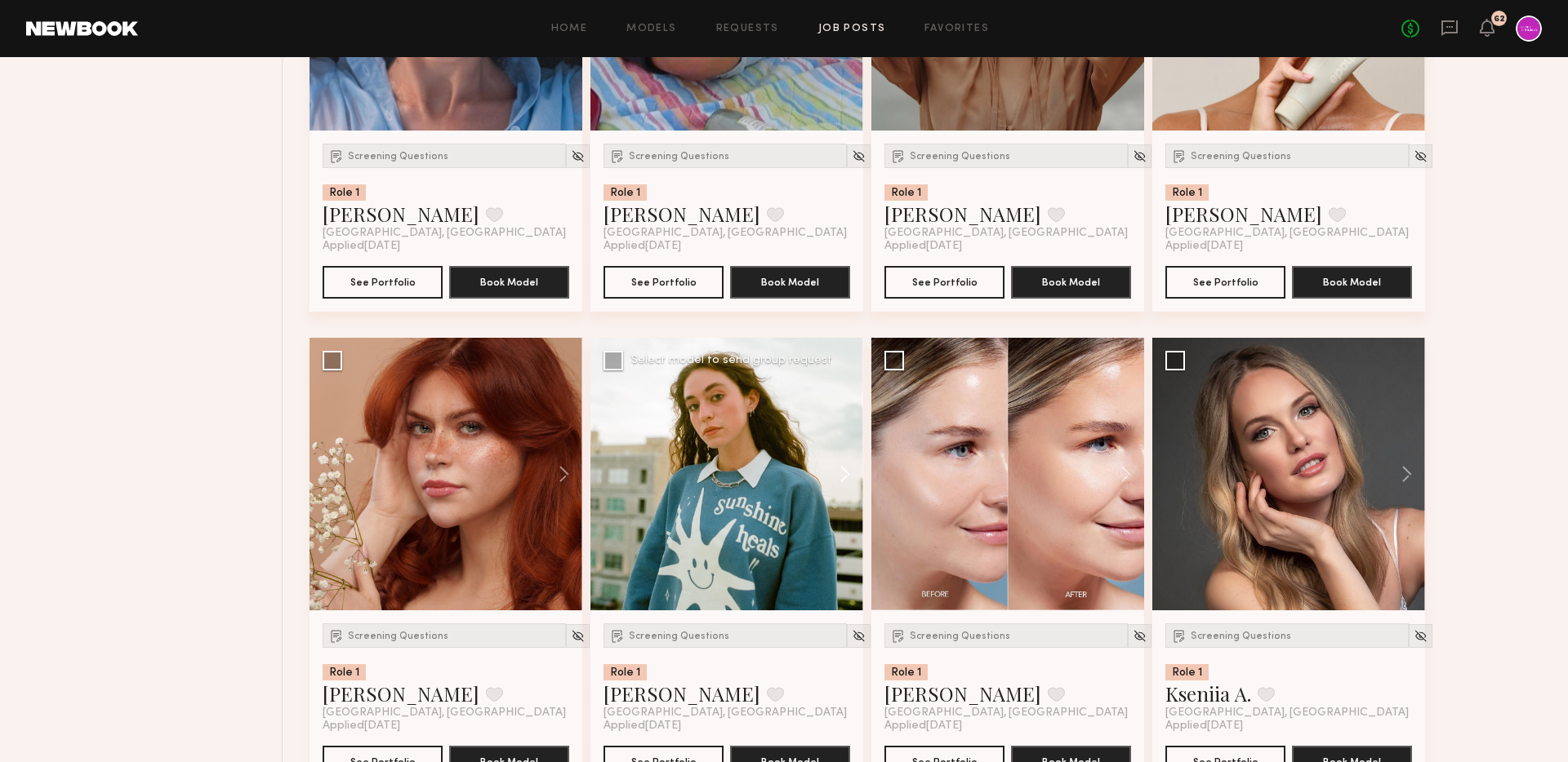
click at [845, 470] on button at bounding box center [837, 474] width 52 height 273
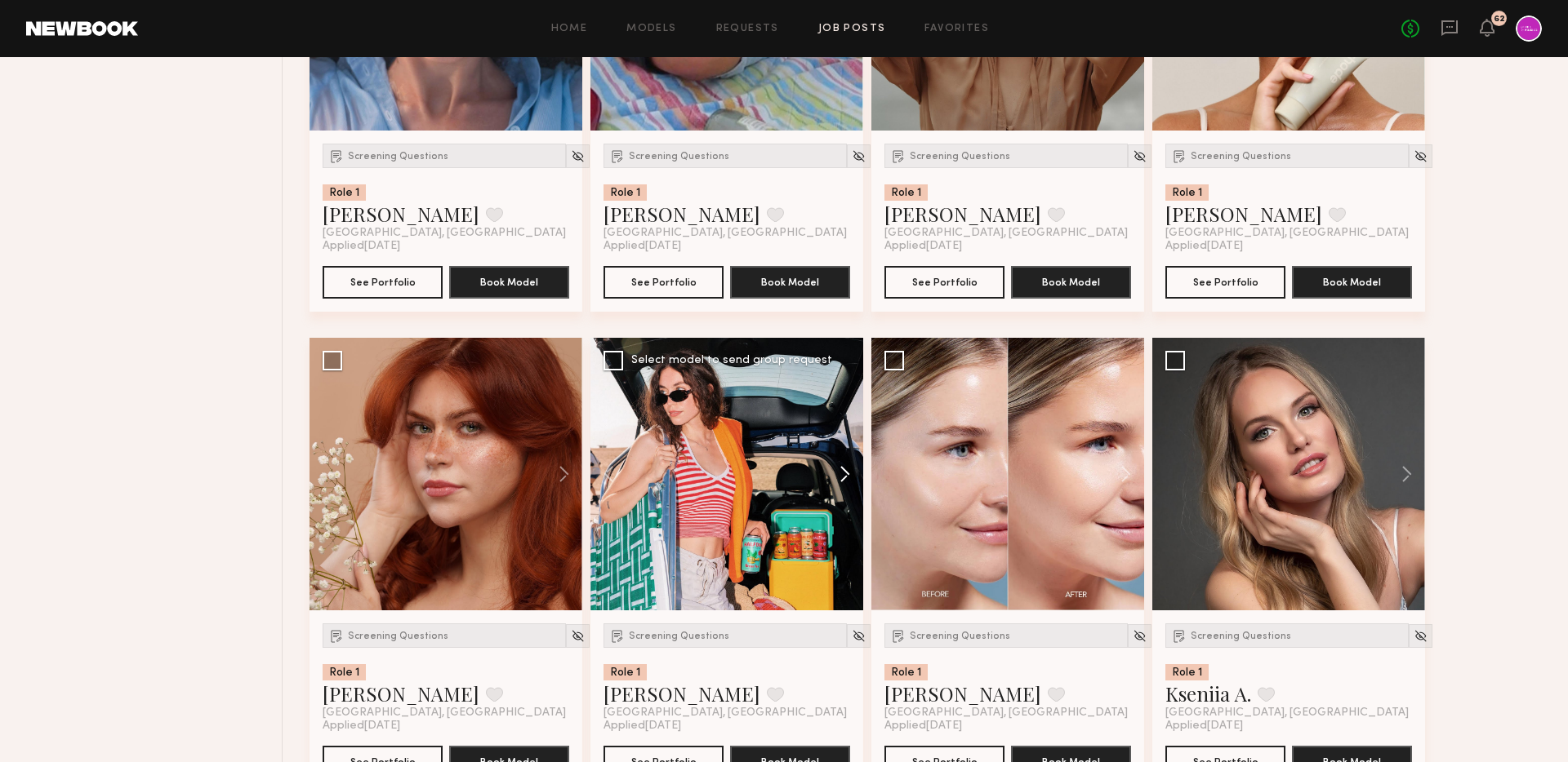
click at [845, 470] on button at bounding box center [837, 474] width 52 height 273
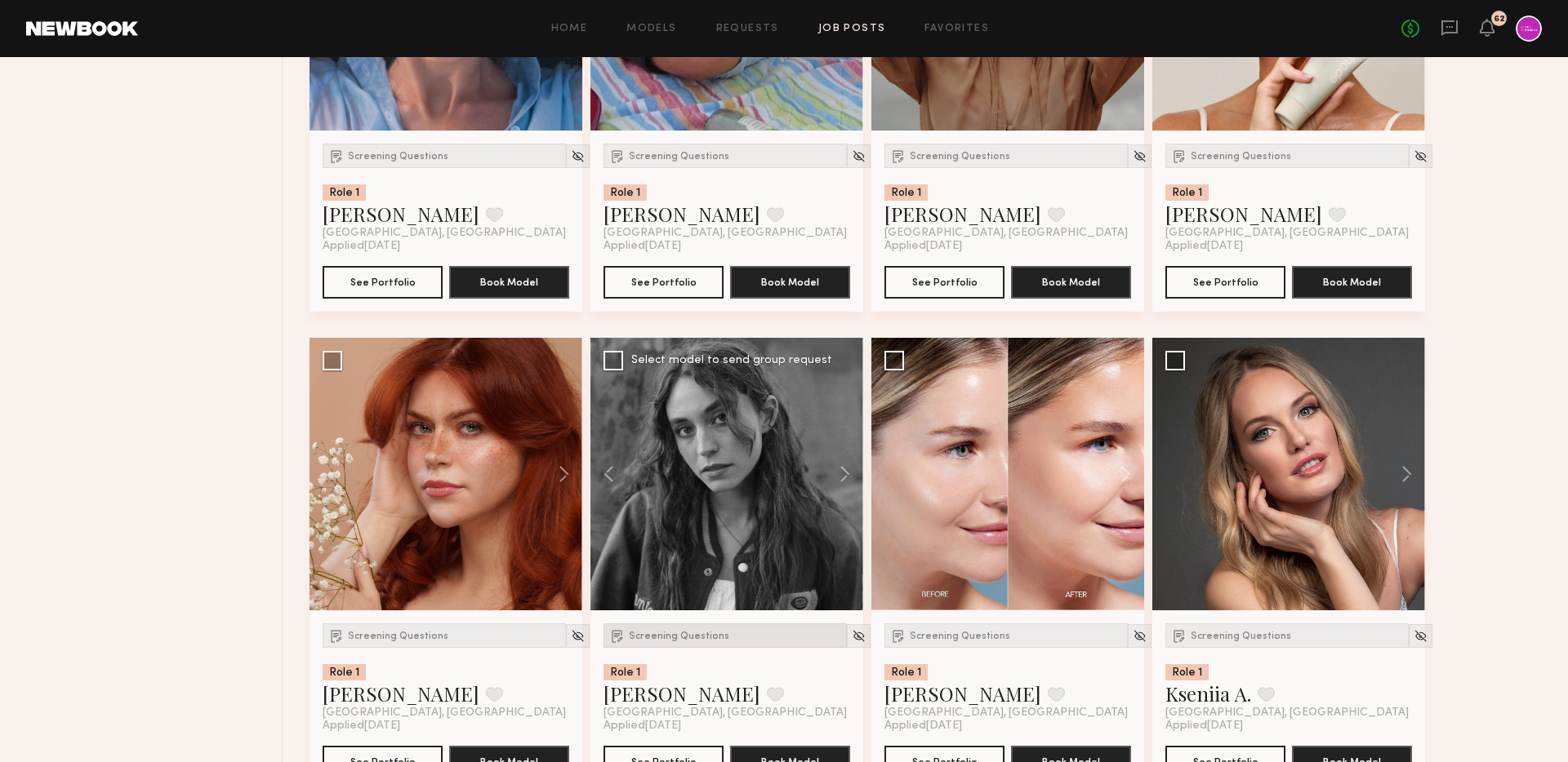
click at [671, 633] on span "Screening Questions" at bounding box center [679, 636] width 100 height 10
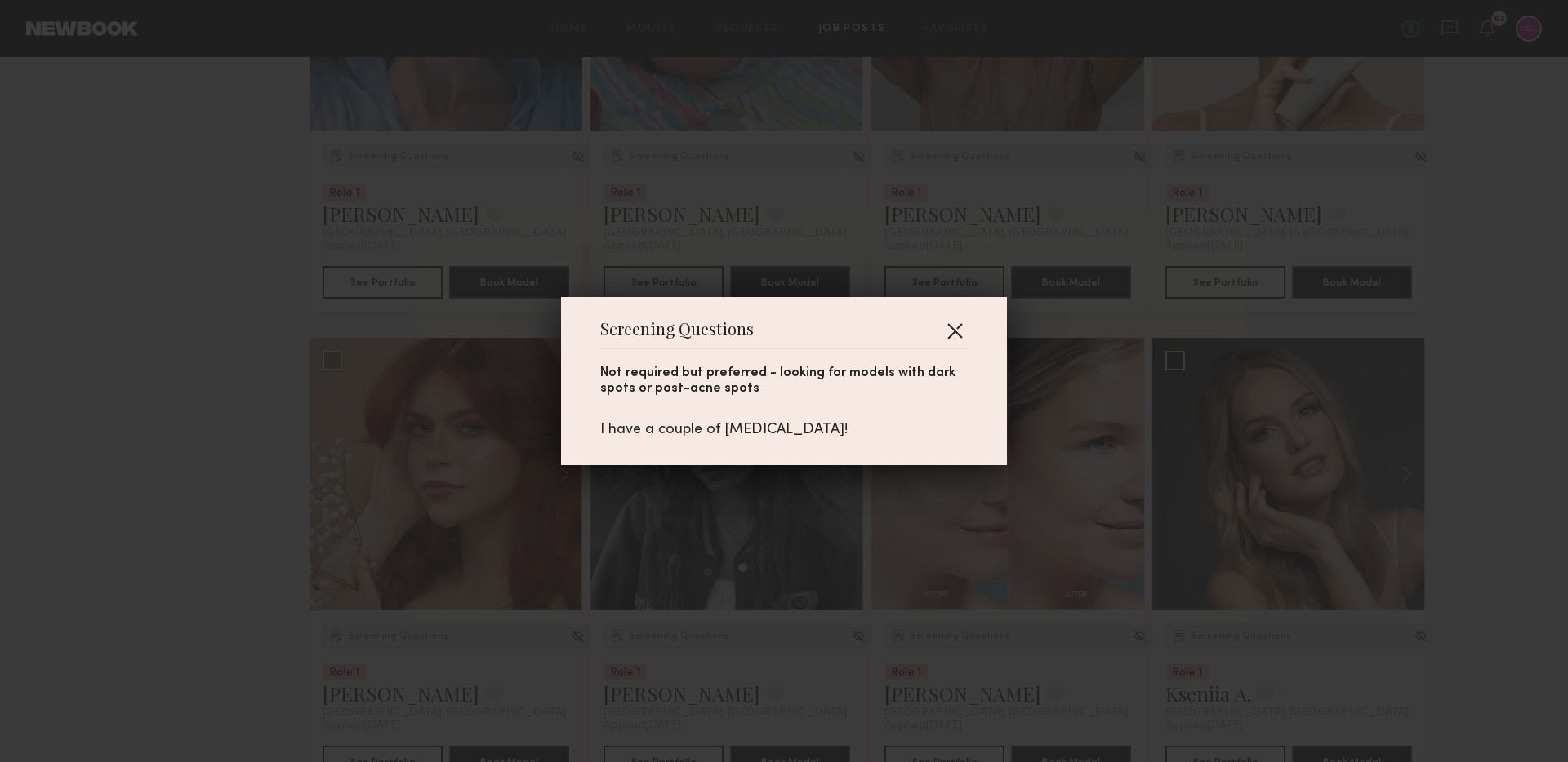
click at [953, 328] on button "button" at bounding box center [954, 331] width 26 height 26
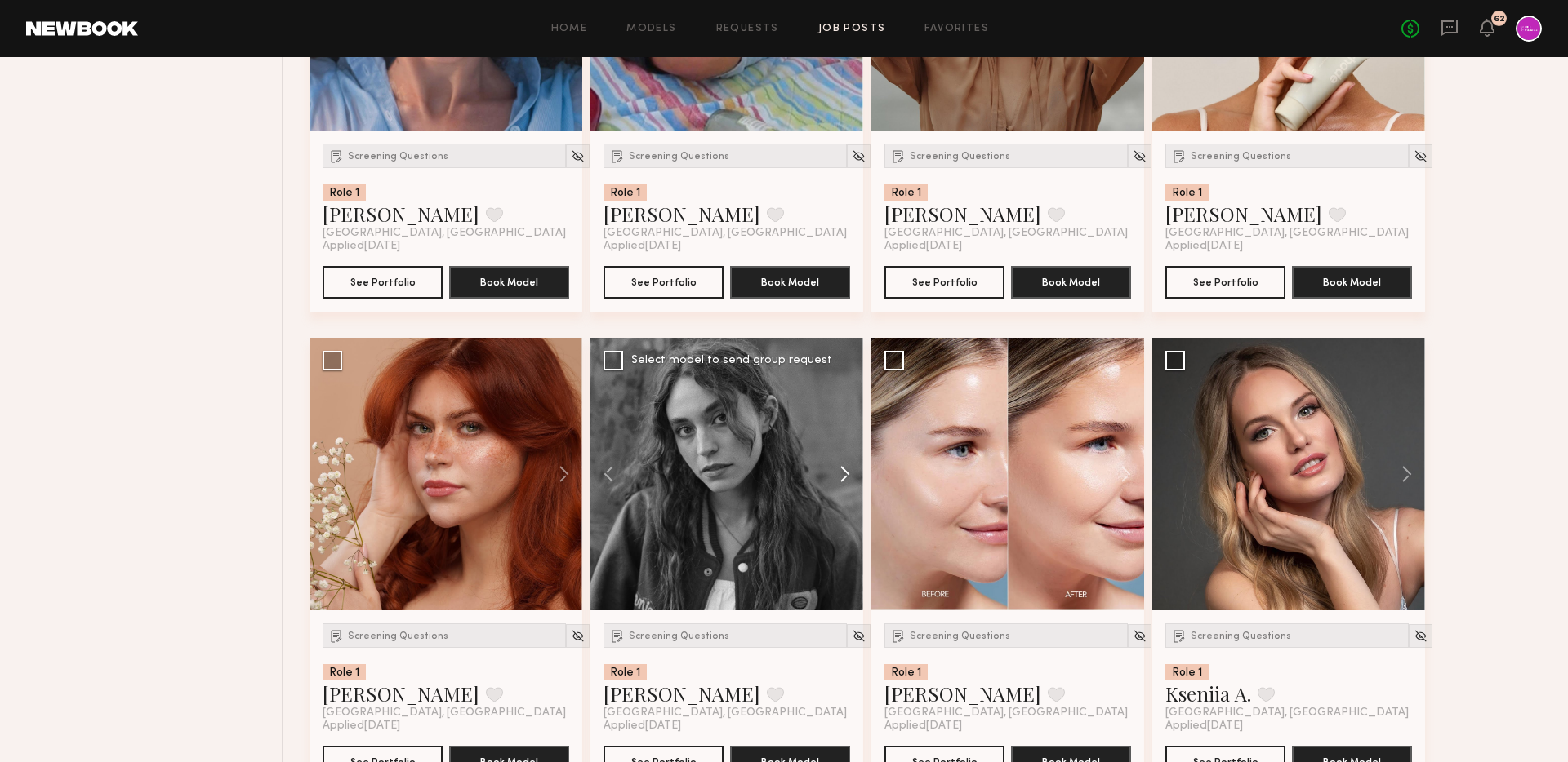
click at [836, 478] on button at bounding box center [837, 474] width 52 height 273
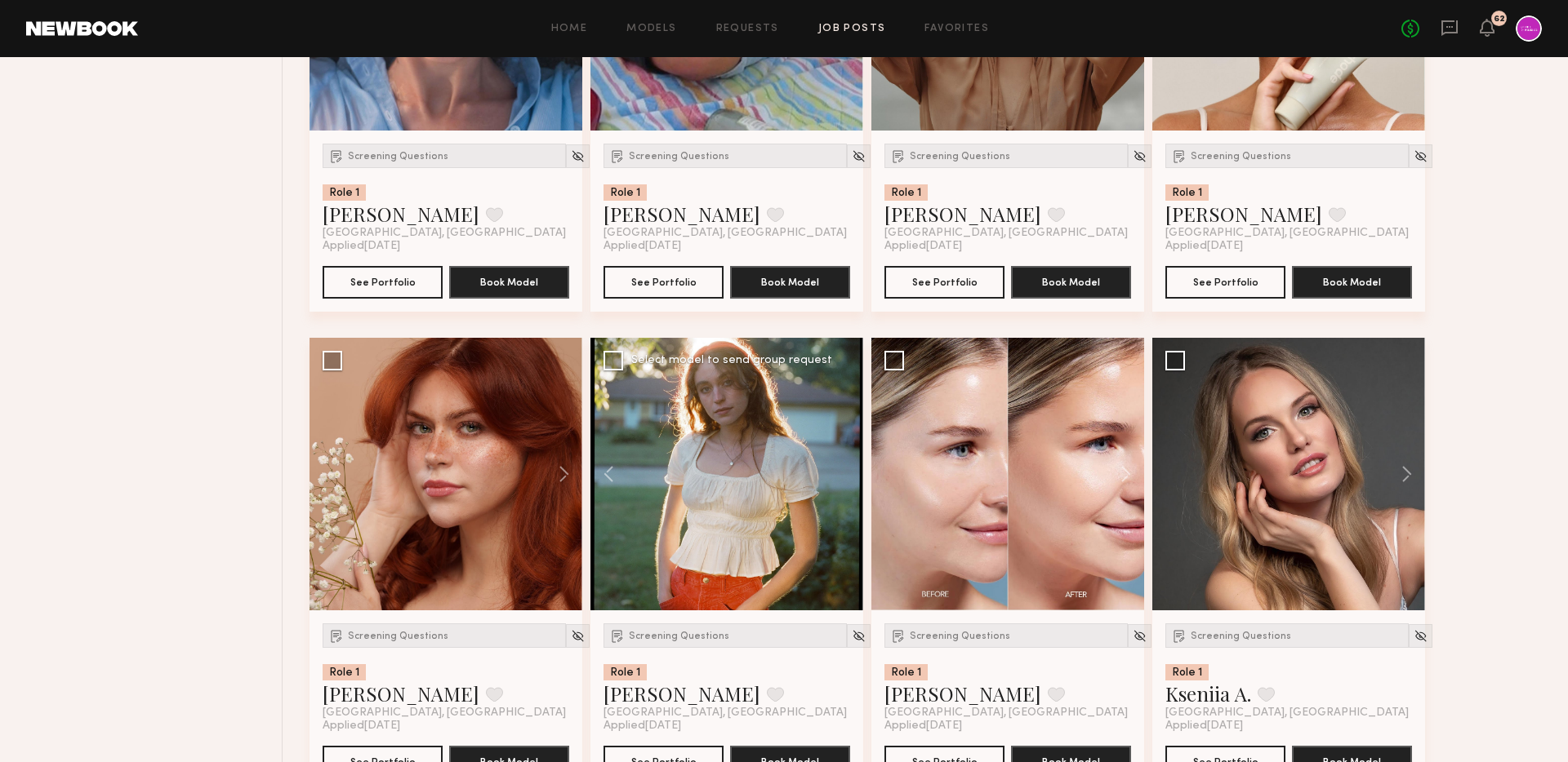
click at [836, 478] on div at bounding box center [727, 474] width 273 height 273
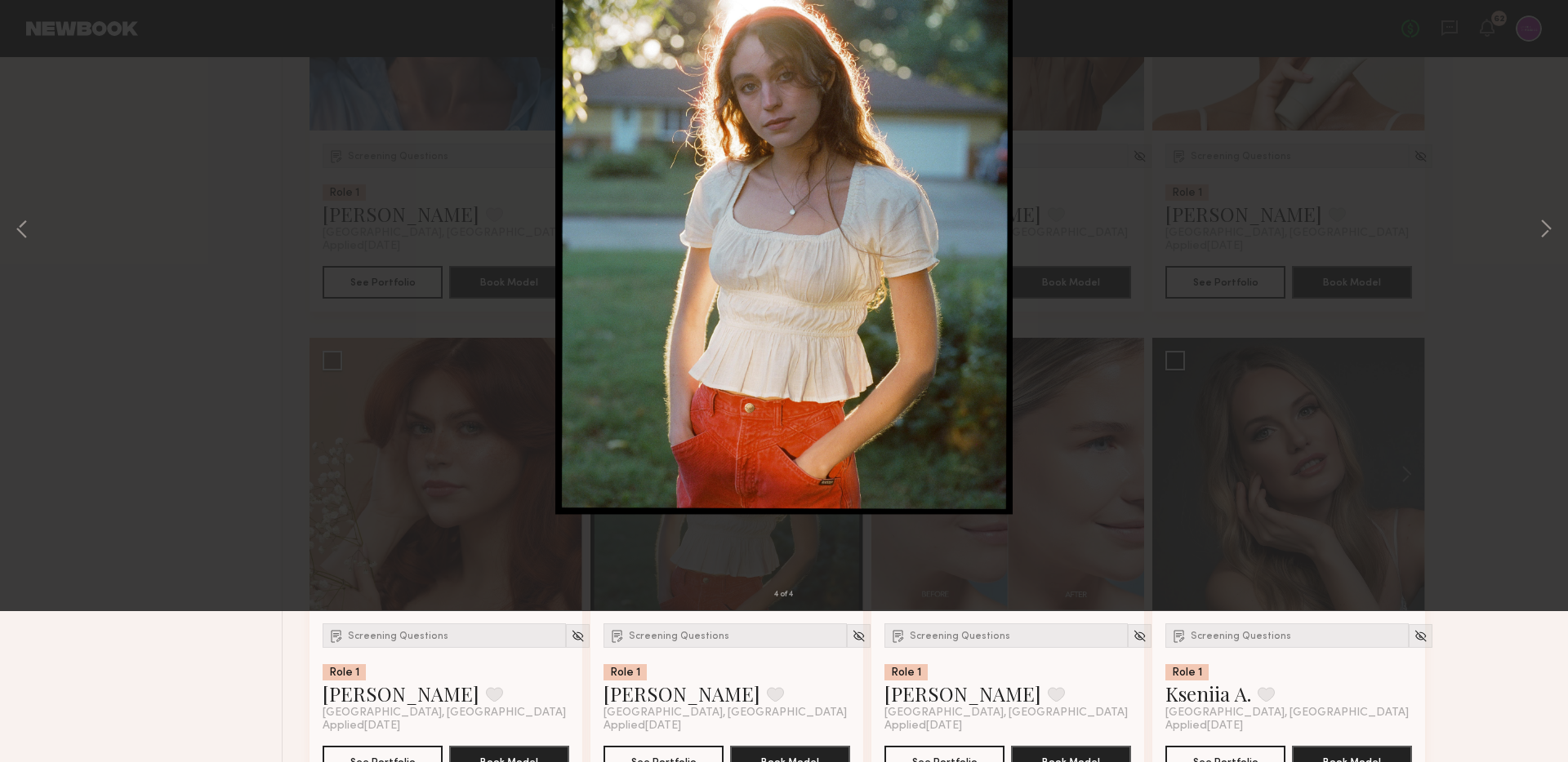
click at [38, 32] on button at bounding box center [38, 39] width 26 height 29
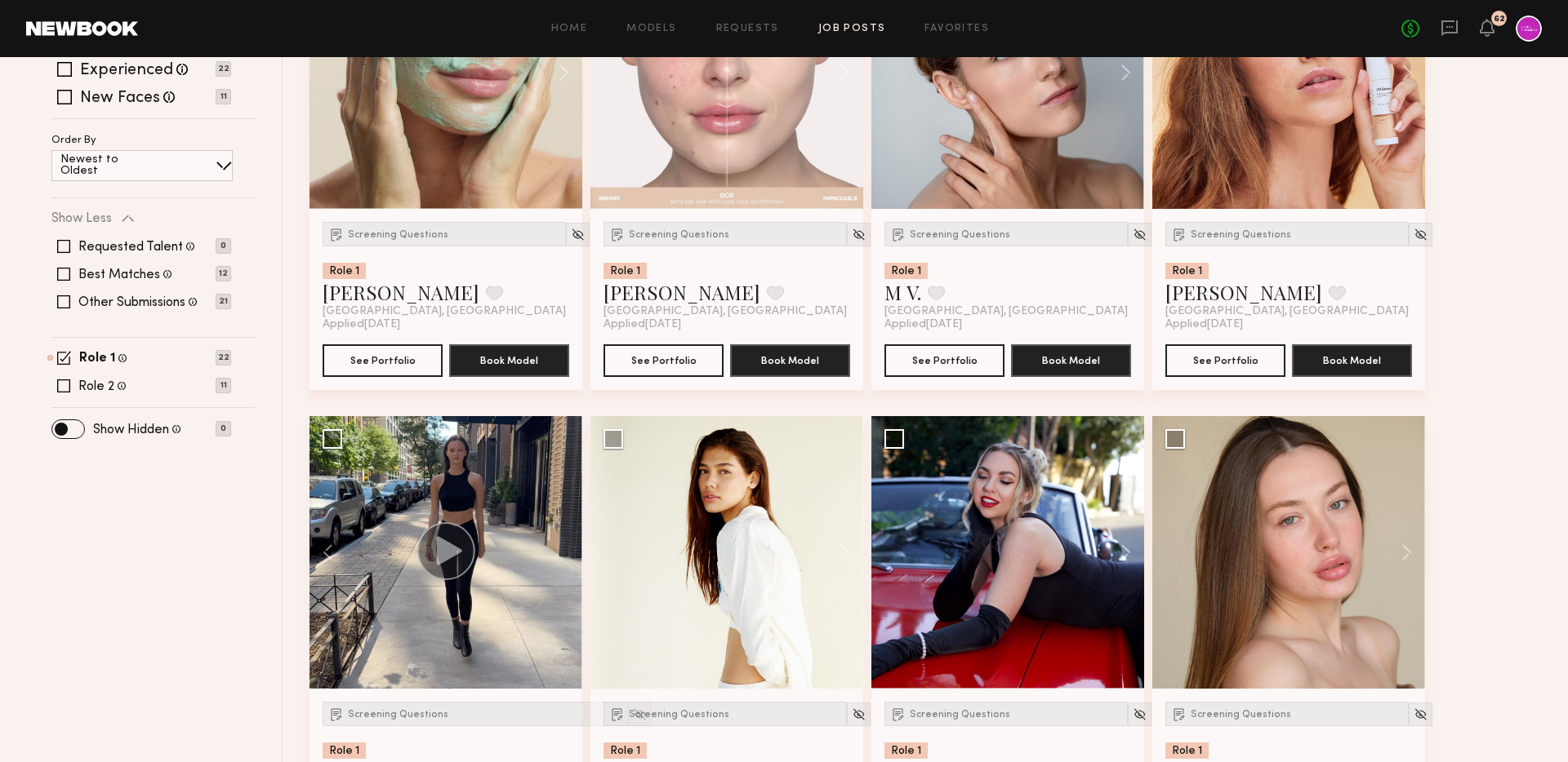
scroll to position [0, 0]
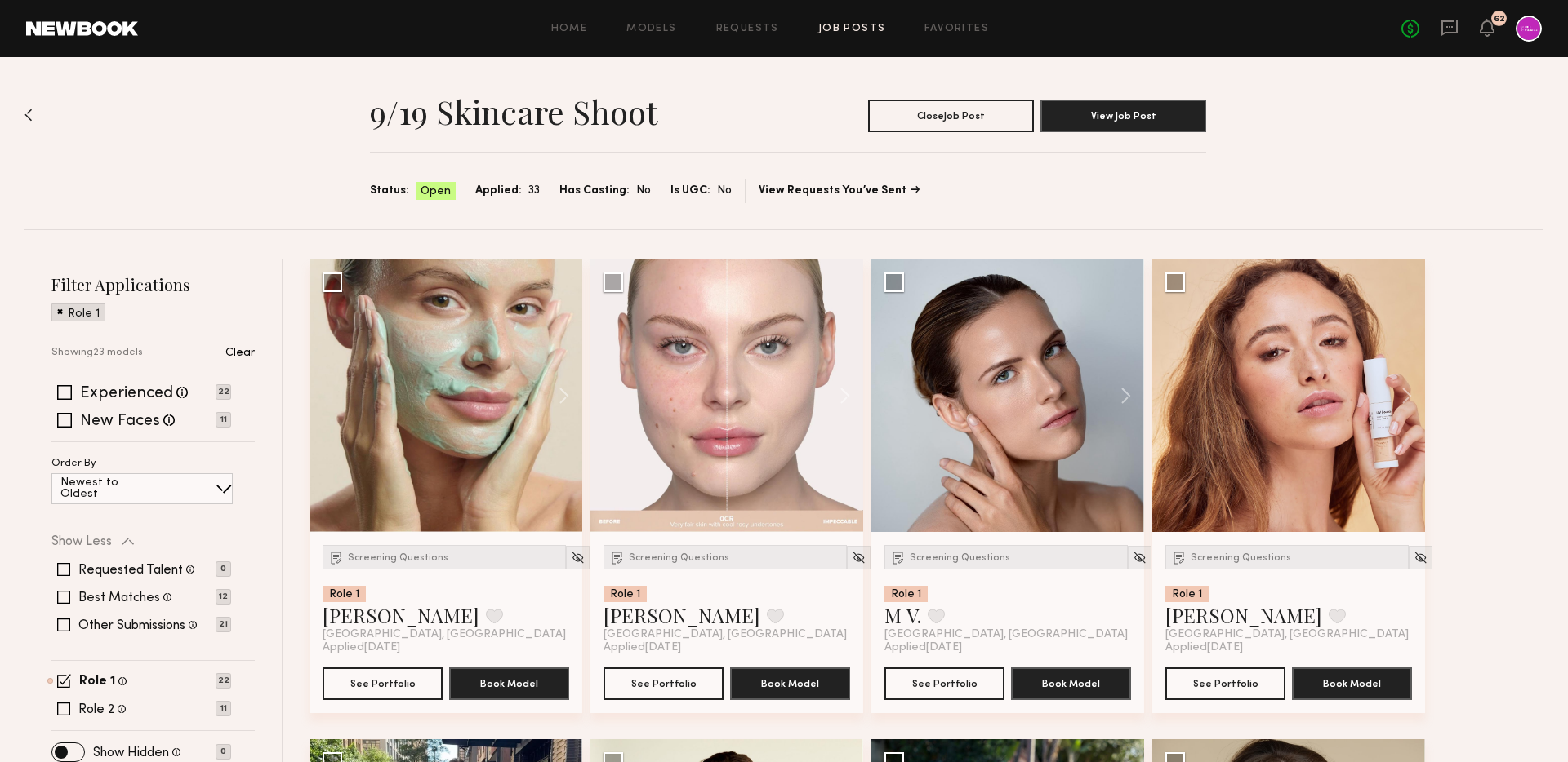
click at [58, 314] on span at bounding box center [60, 311] width 6 height 15
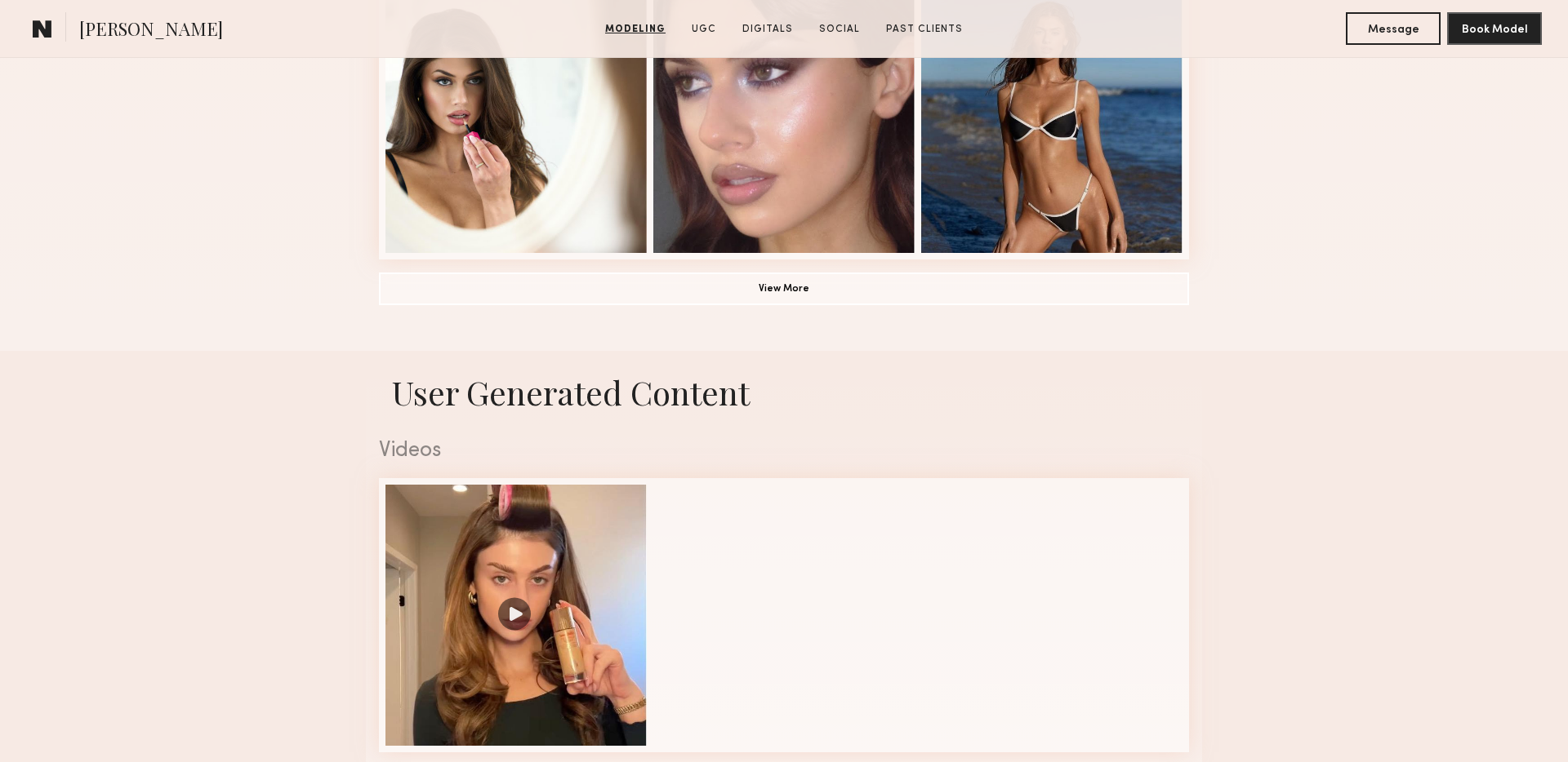
scroll to position [1330, 0]
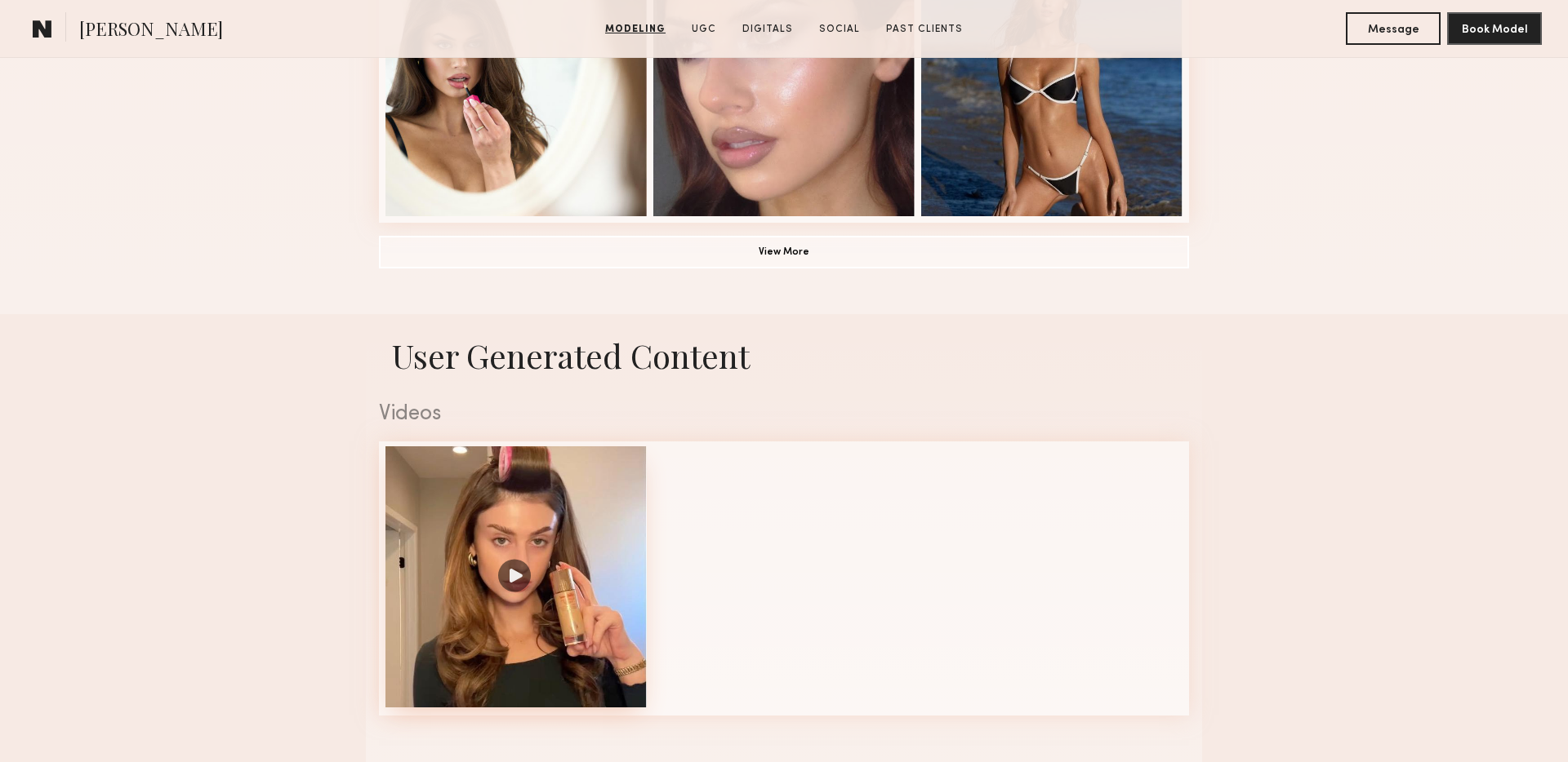
click at [522, 575] on div at bounding box center [516, 577] width 262 height 262
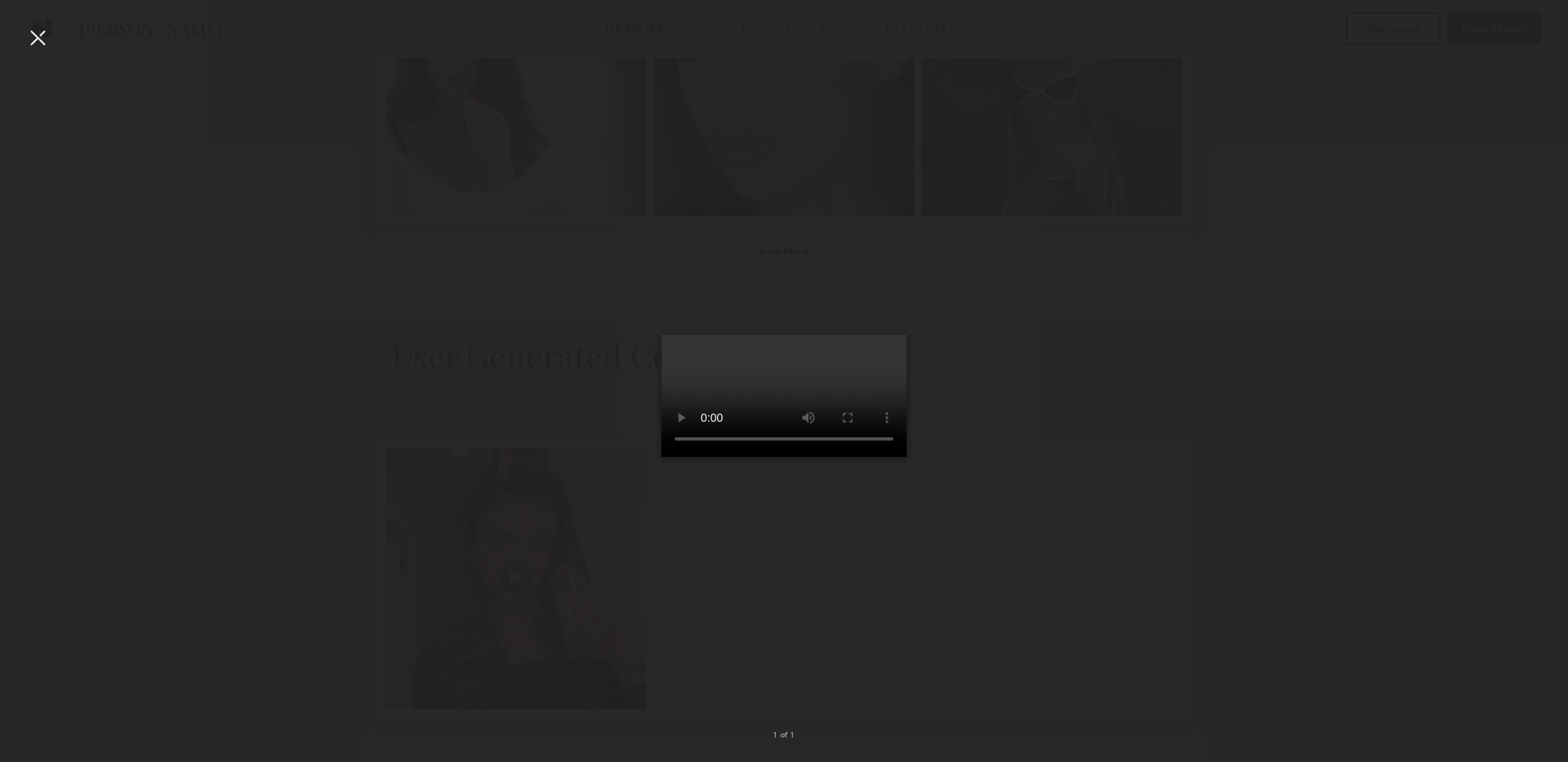
click at [40, 37] on div at bounding box center [38, 38] width 26 height 26
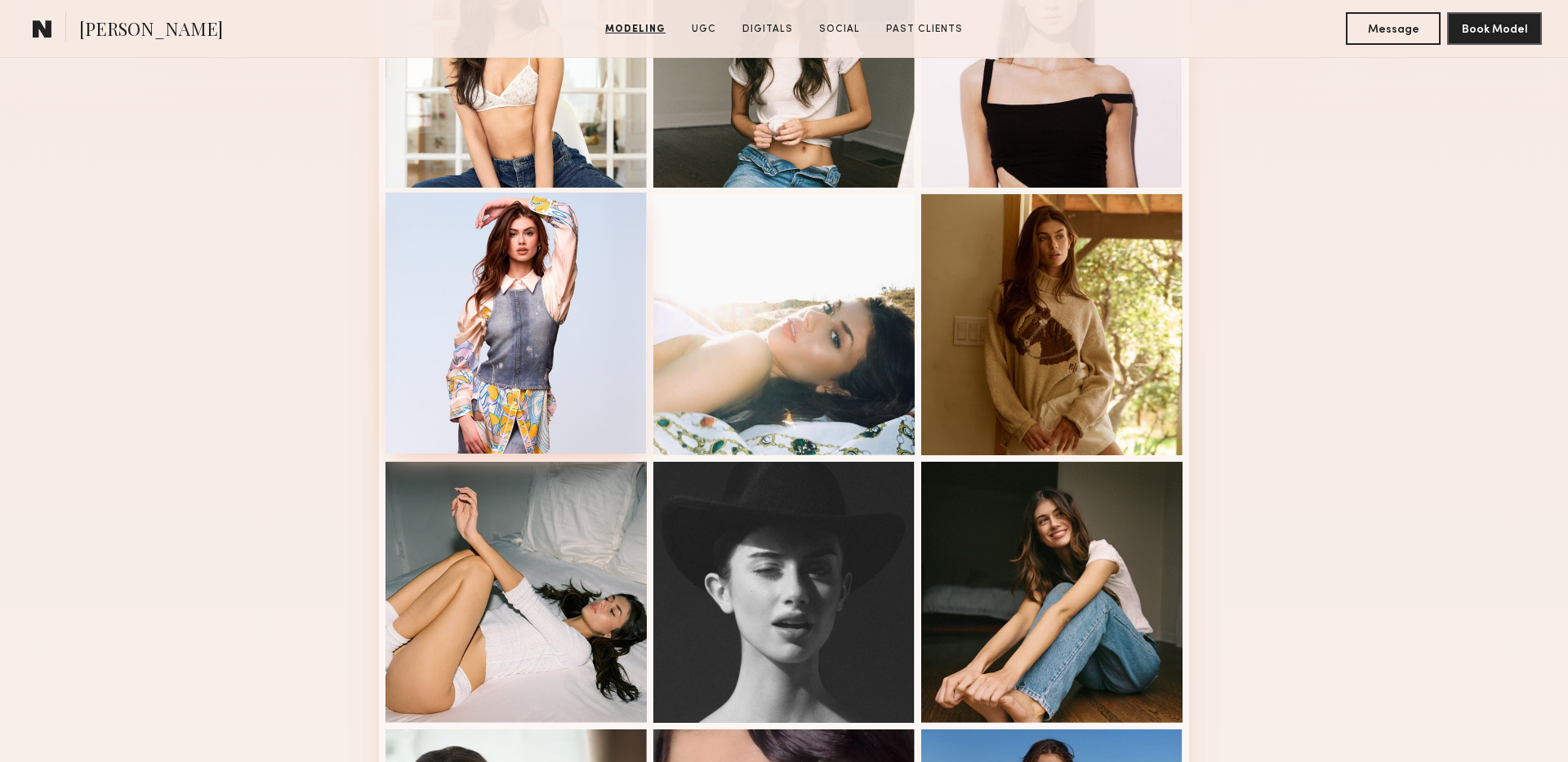
scroll to position [633, 0]
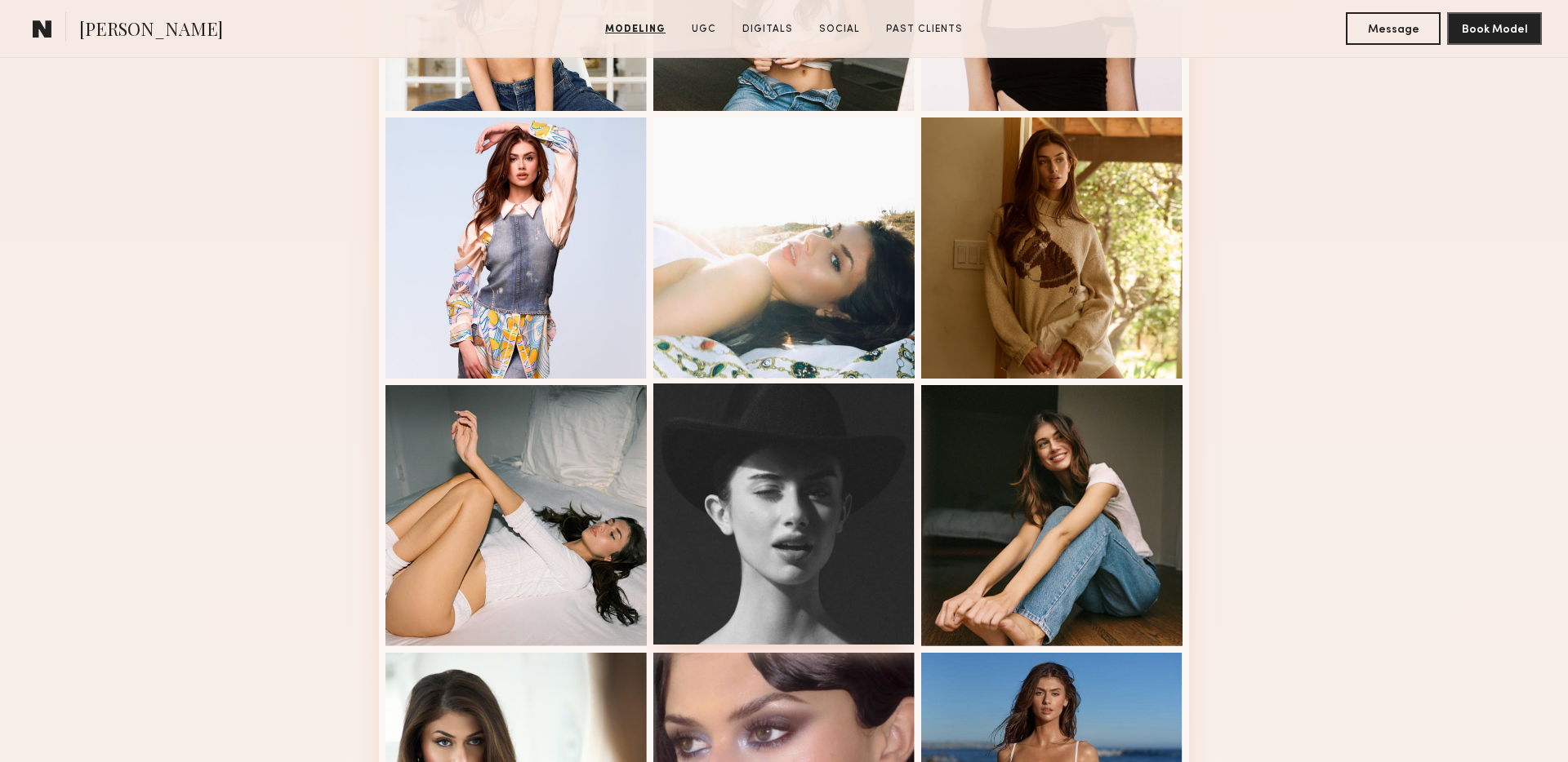
click at [726, 526] on div at bounding box center [784, 514] width 262 height 262
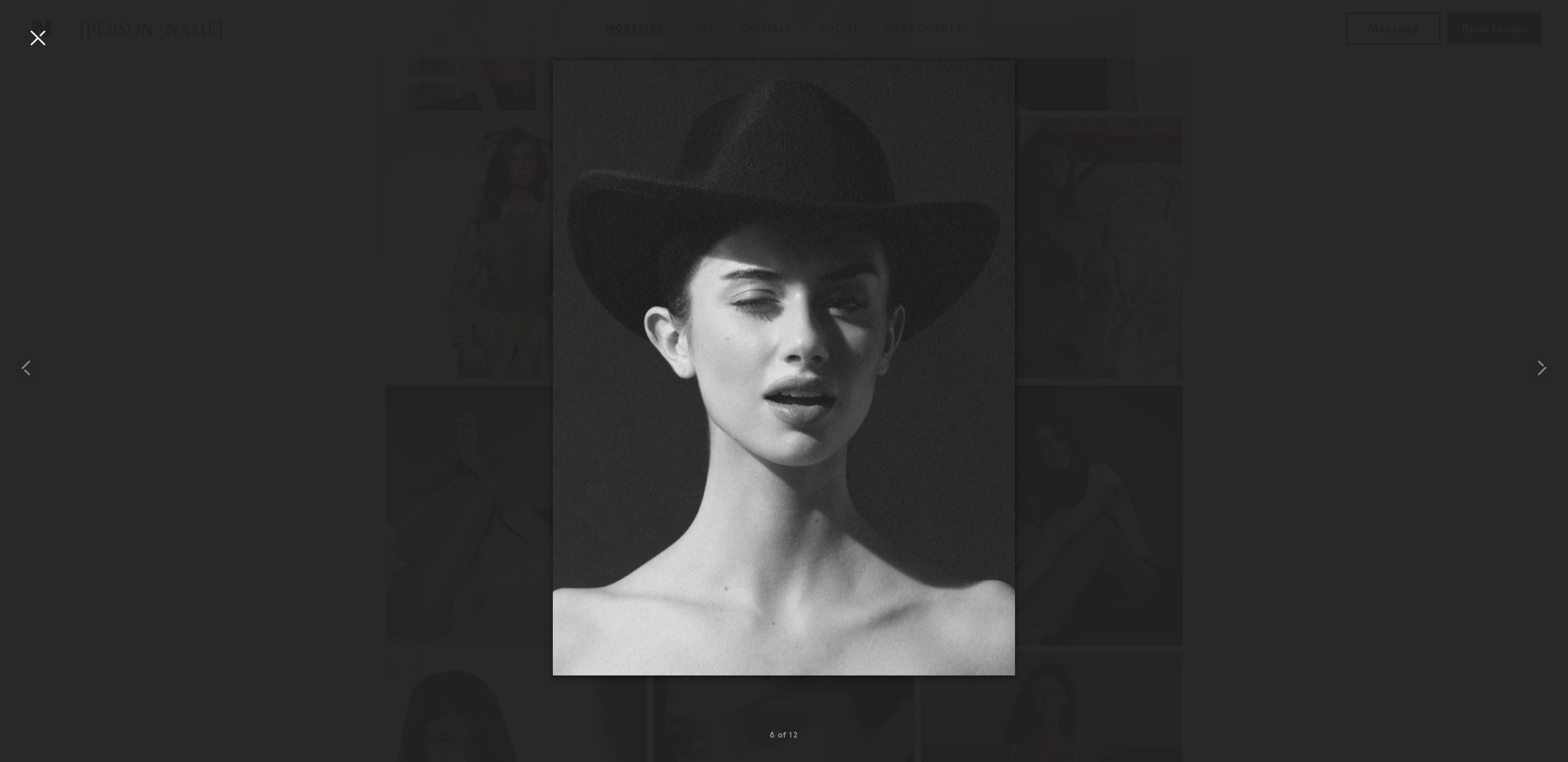
click at [39, 25] on div at bounding box center [38, 38] width 26 height 26
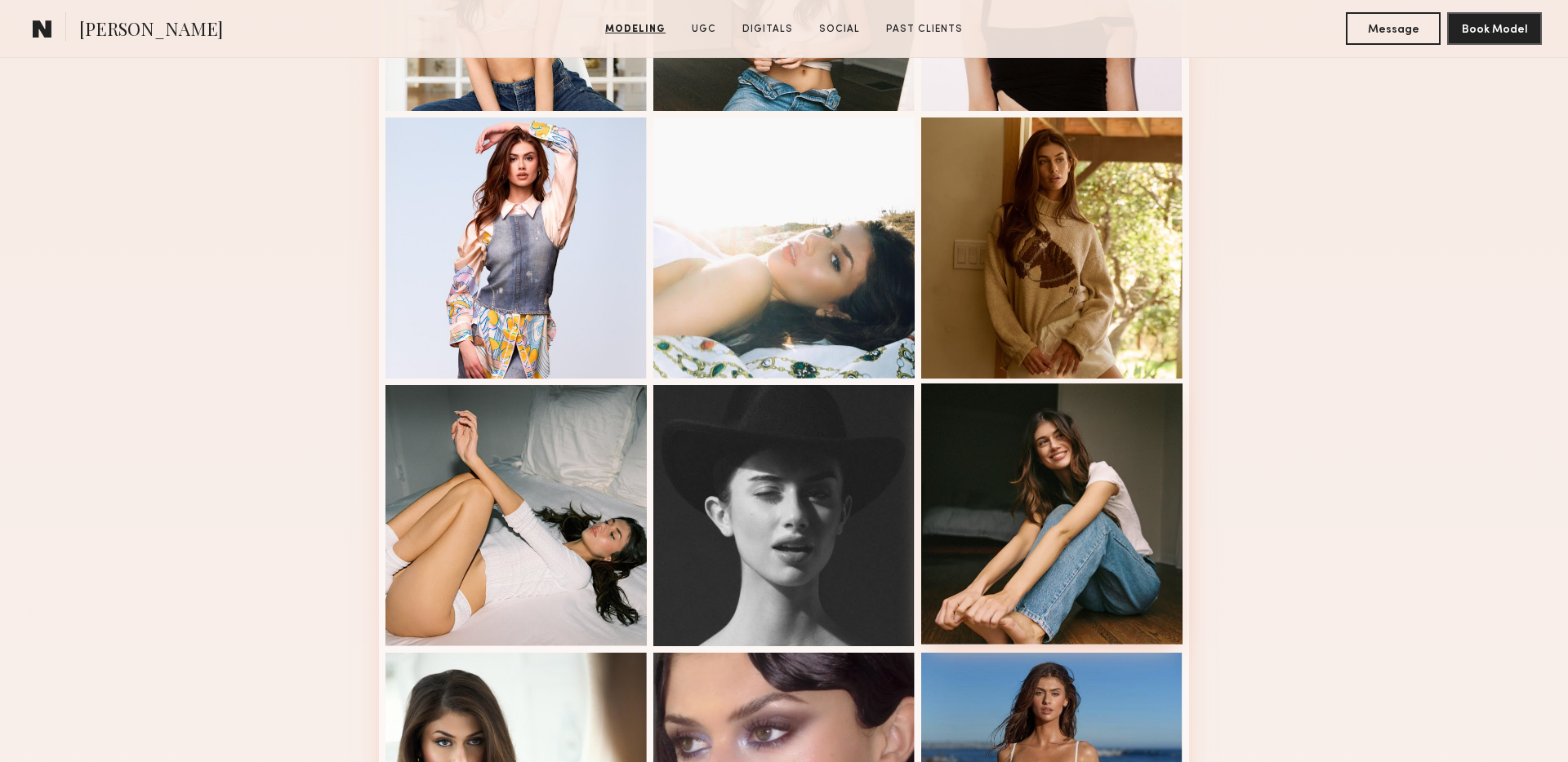
click at [1074, 526] on div at bounding box center [1052, 514] width 262 height 262
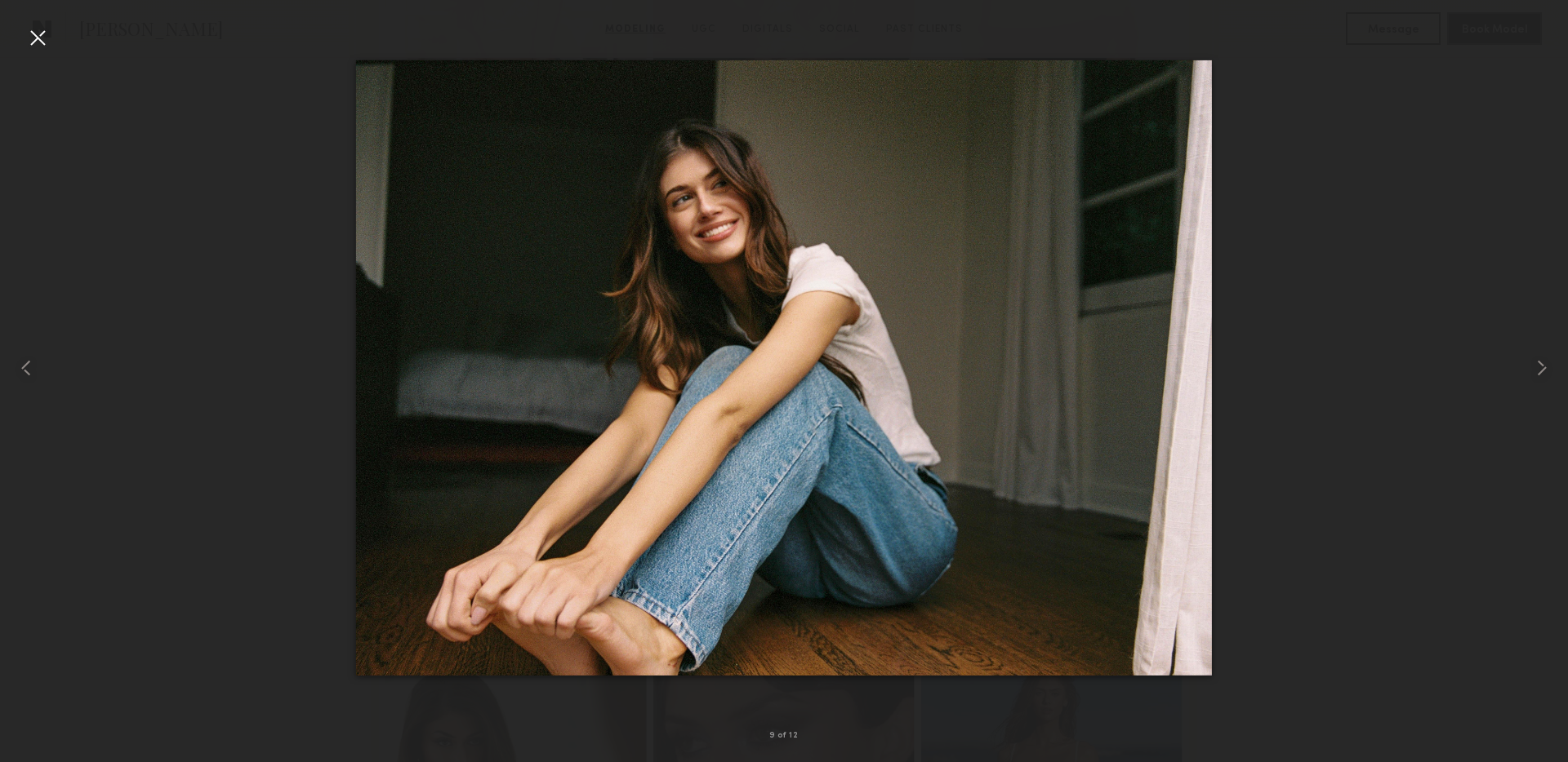
click at [42, 35] on div at bounding box center [38, 38] width 26 height 26
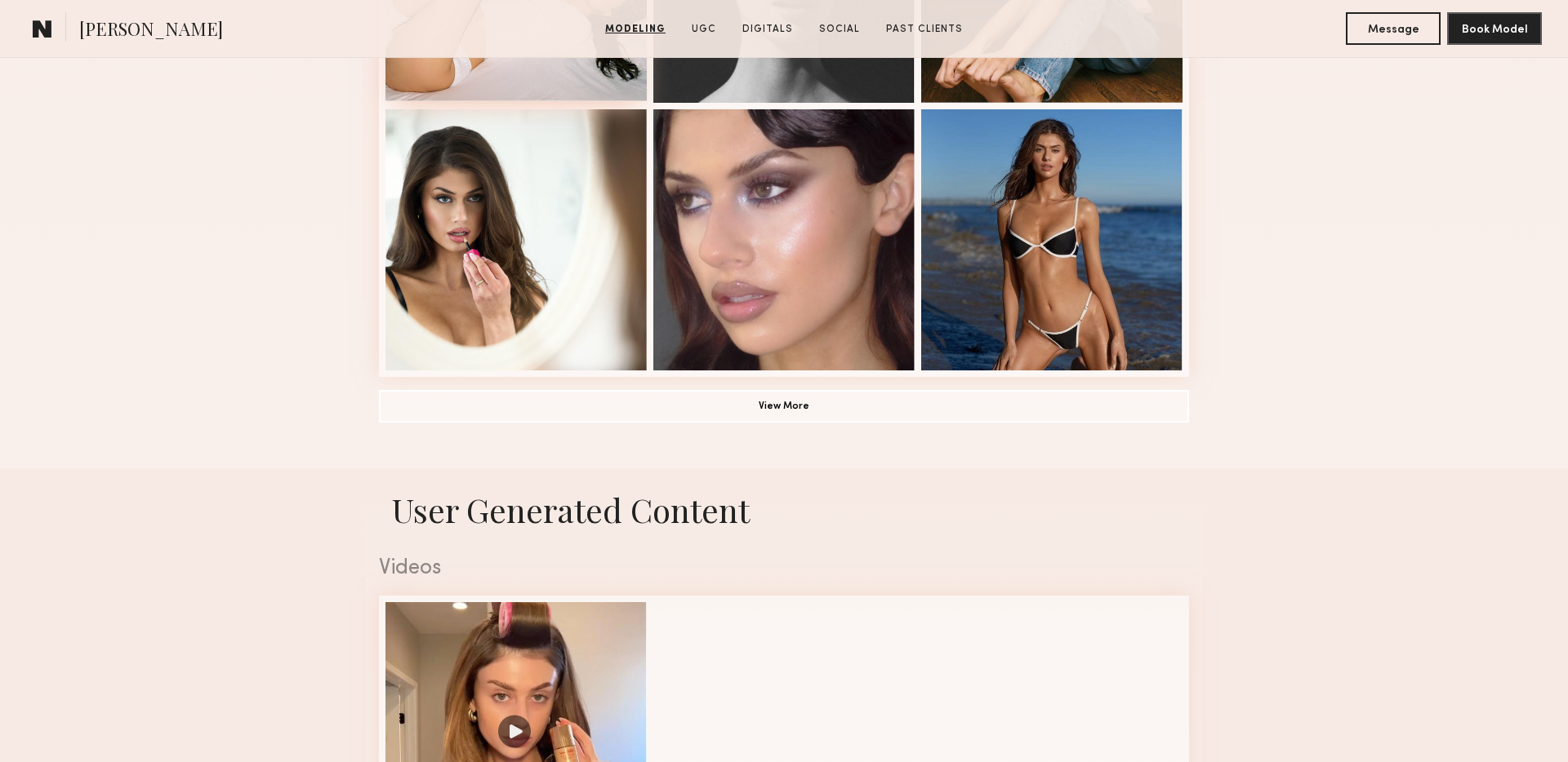
scroll to position [1192, 0]
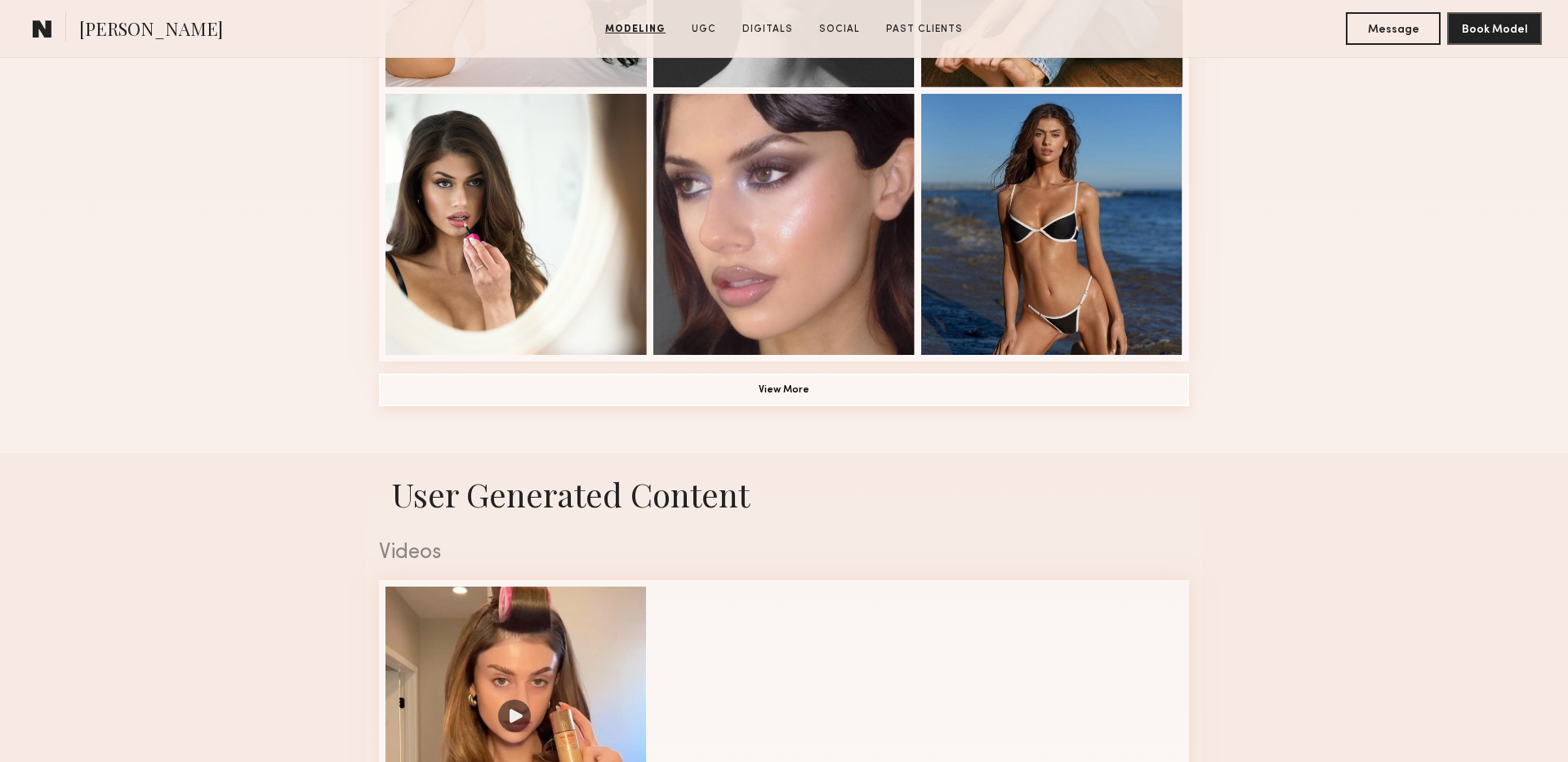
click at [840, 394] on button "View More" at bounding box center [784, 390] width 810 height 33
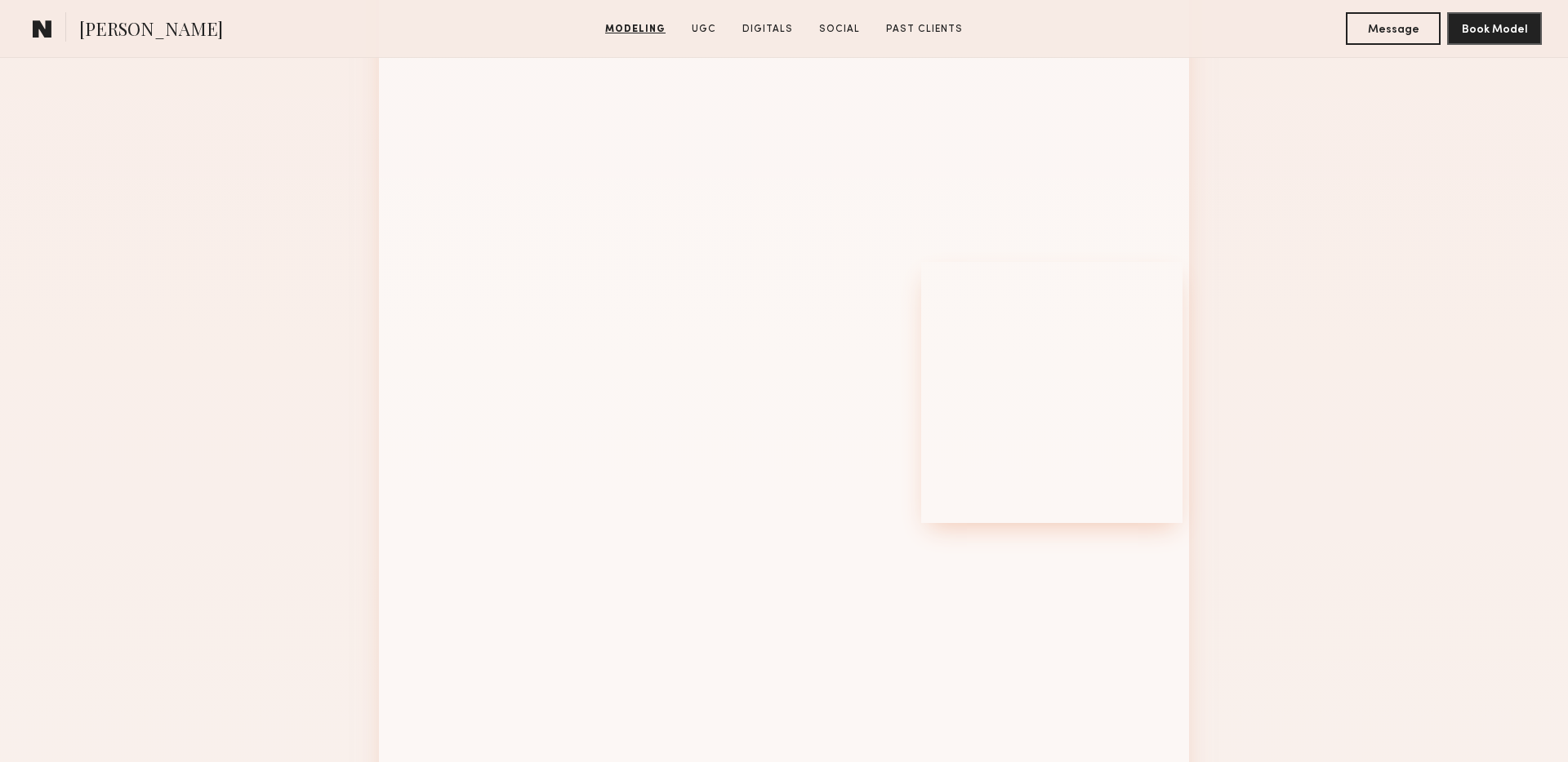
scroll to position [1970, 0]
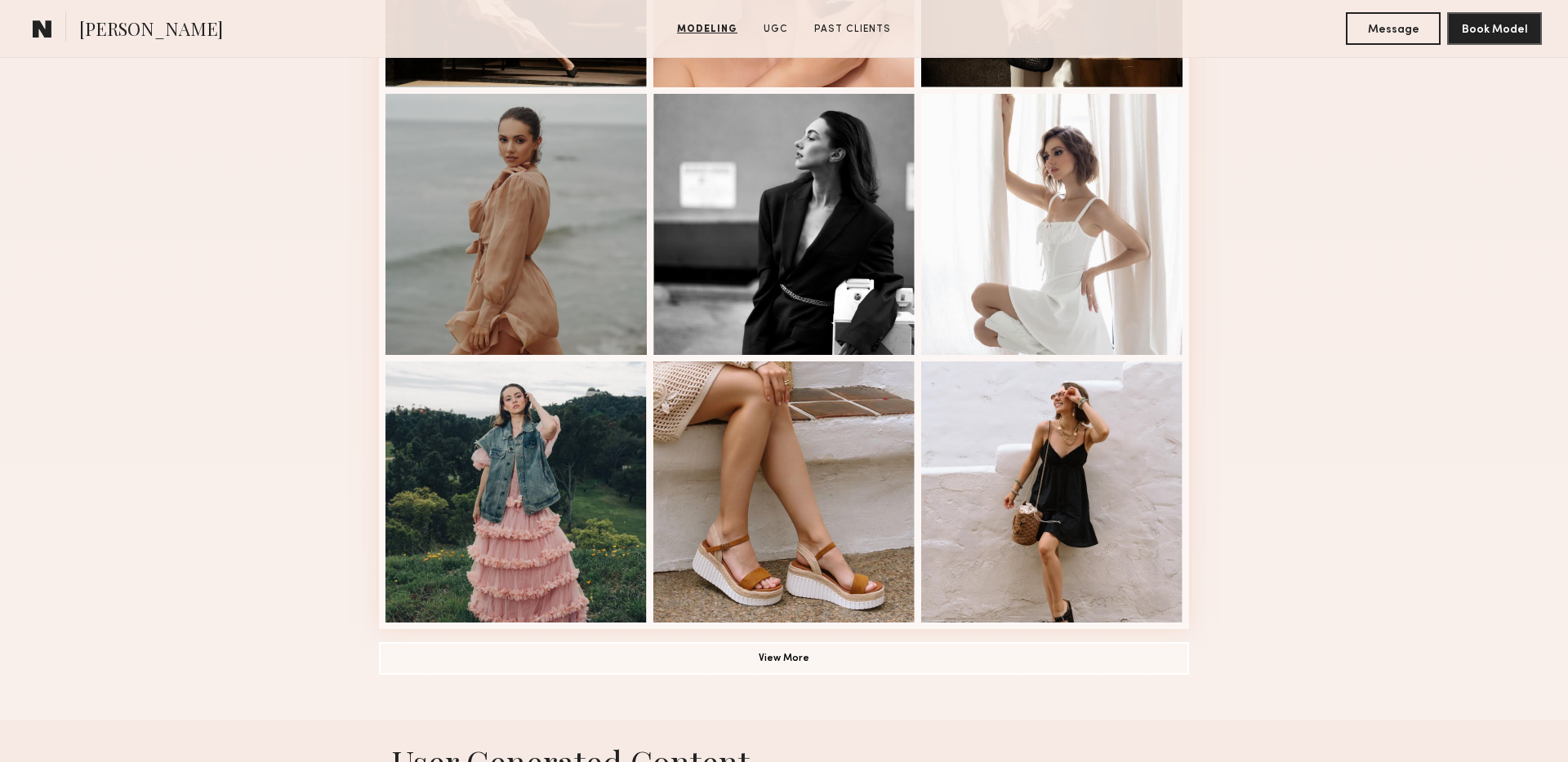
scroll to position [1186, 0]
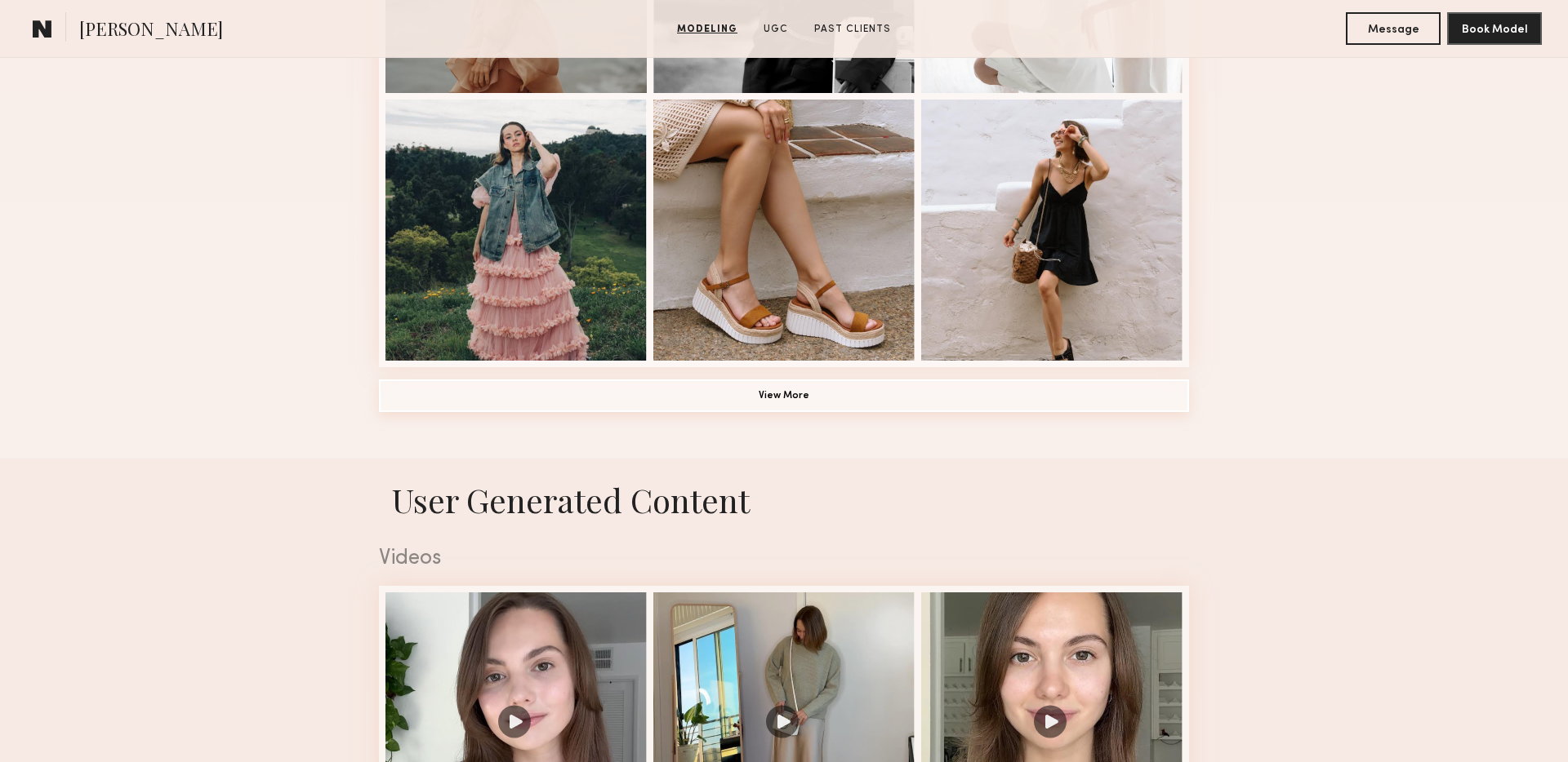
click at [826, 394] on button "View More" at bounding box center [784, 396] width 810 height 33
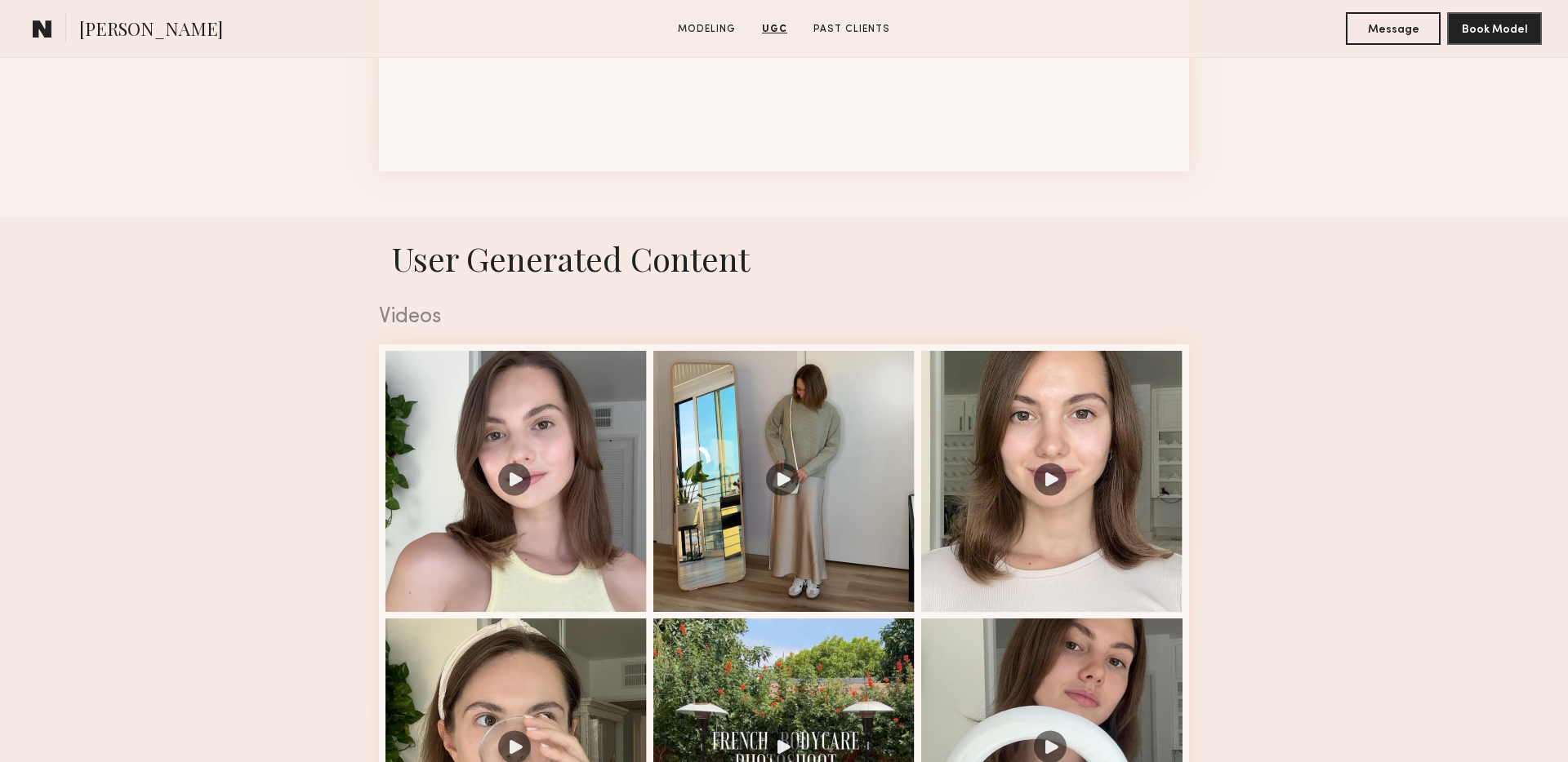
scroll to position [852, 0]
